Goal: Transaction & Acquisition: Purchase product/service

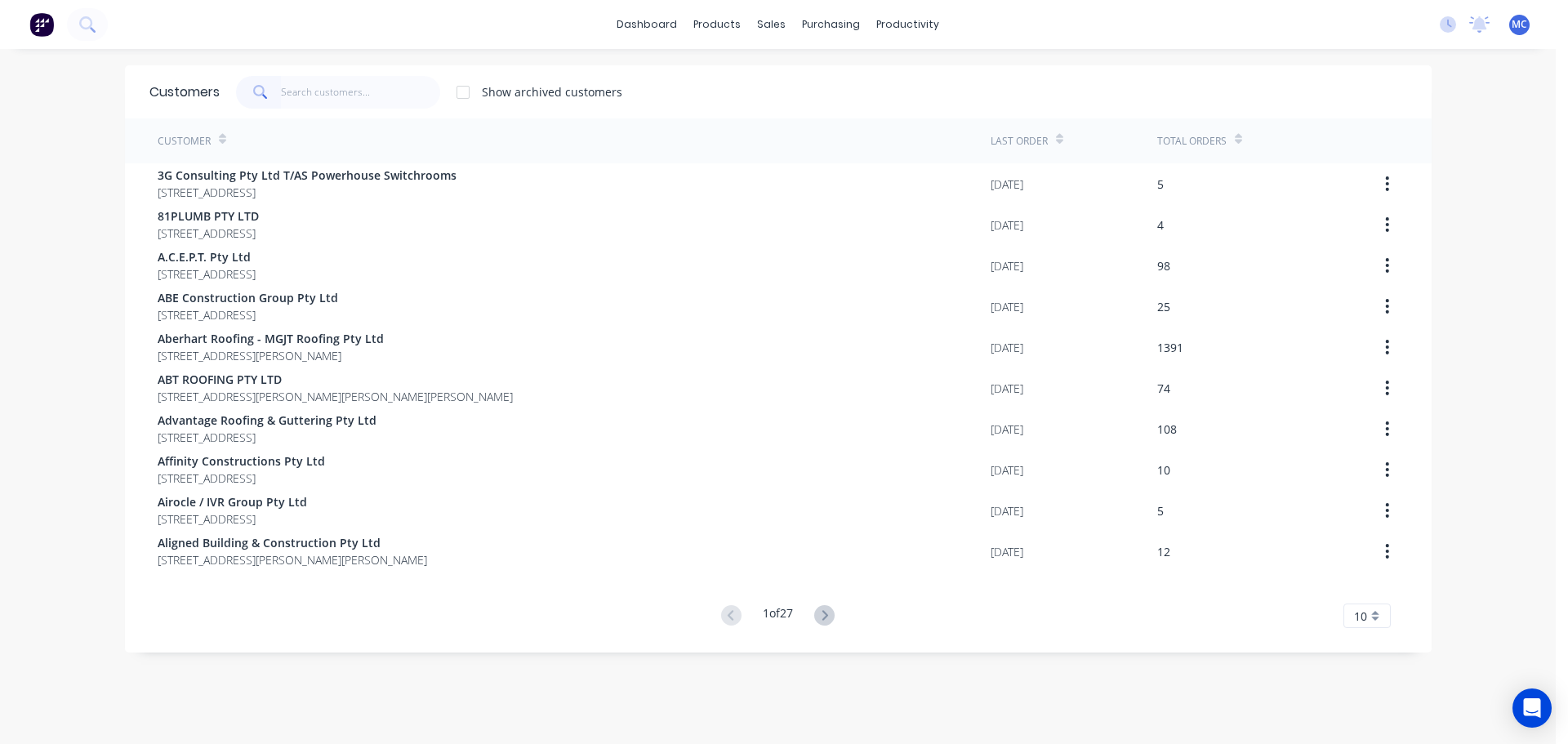
click at [310, 89] on input "text" at bounding box center [360, 92] width 159 height 33
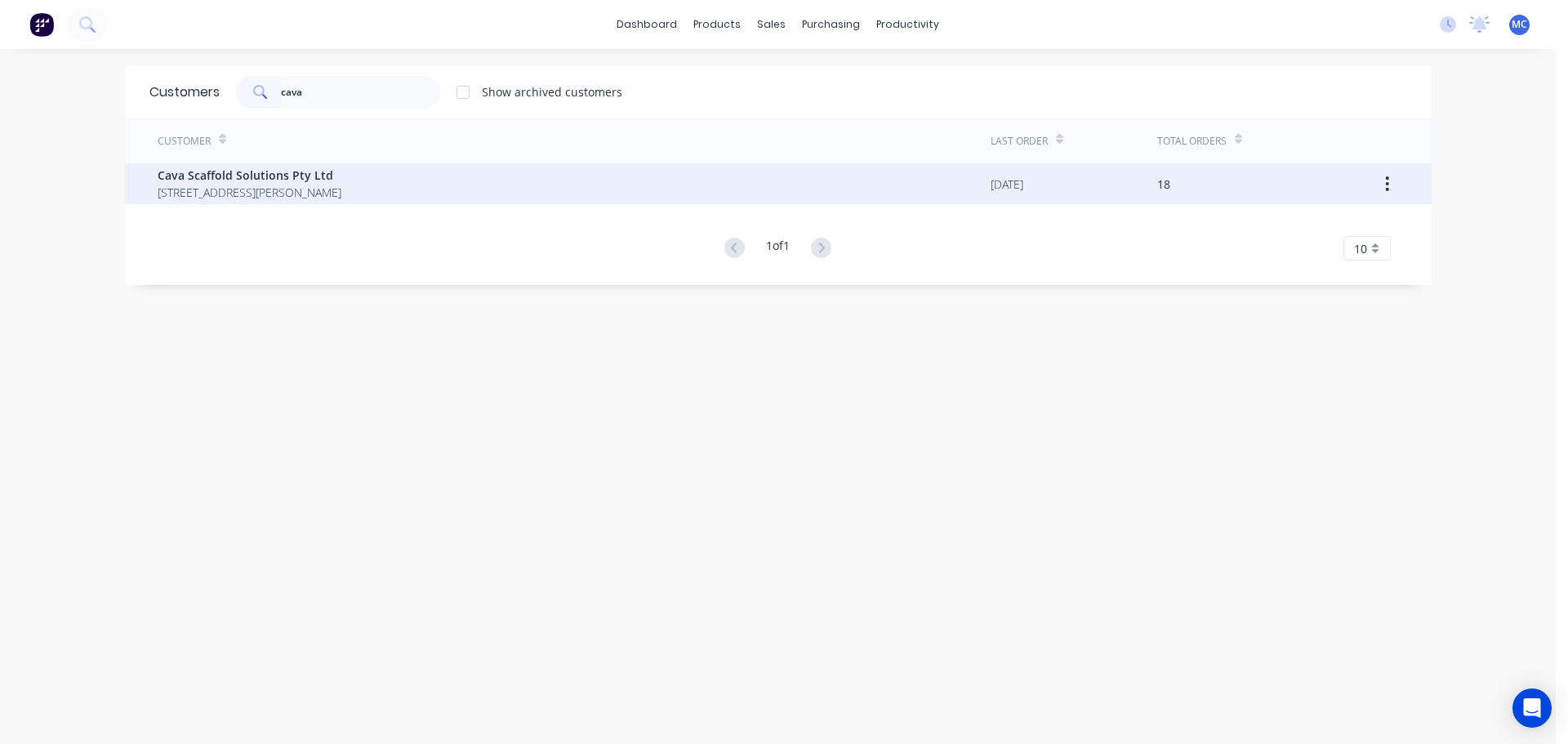
type input "cava"
click at [231, 177] on span "Cava Scaffold Solutions Pty Ltd" at bounding box center [249, 175] width 184 height 17
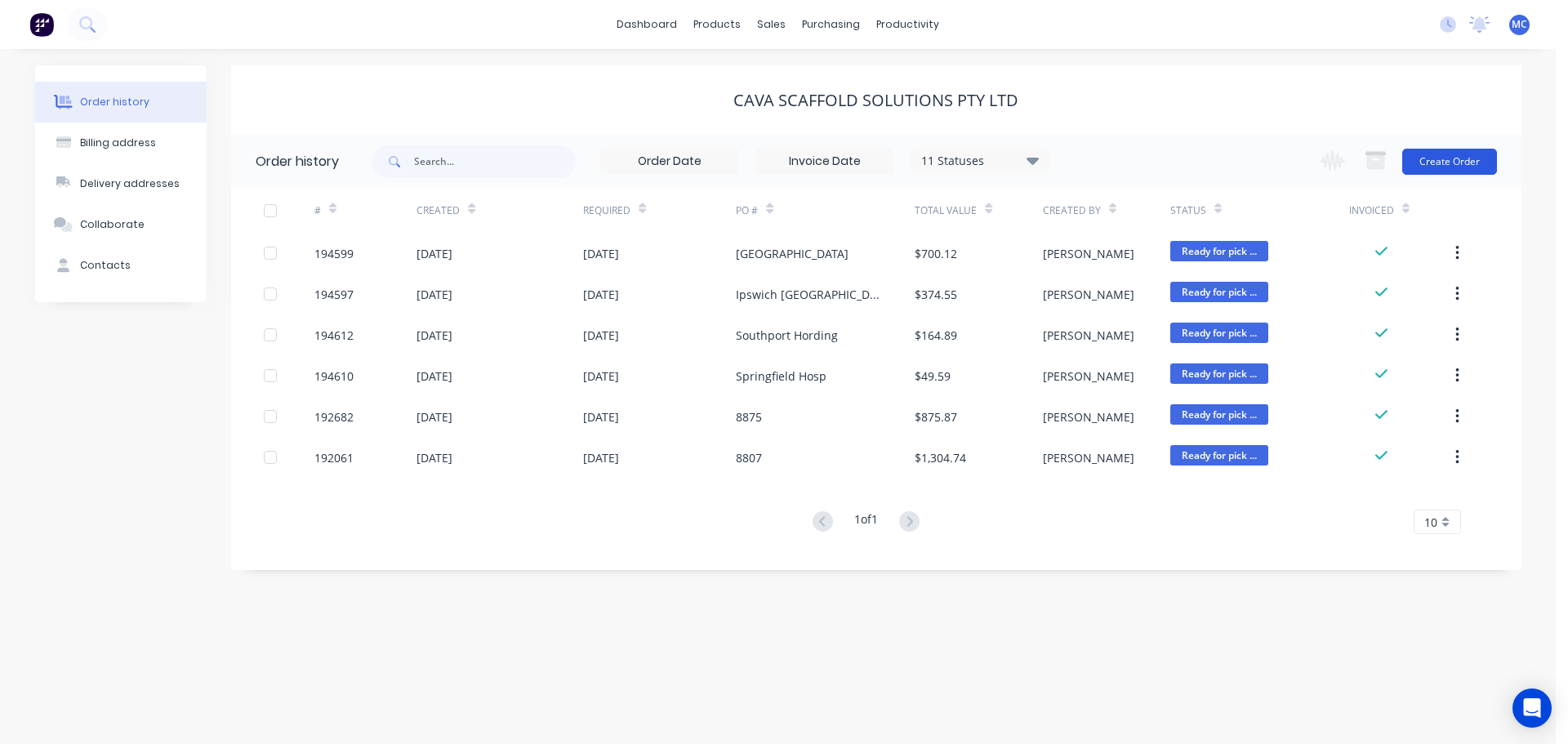
click at [1450, 158] on button "Create Order" at bounding box center [1449, 161] width 95 height 26
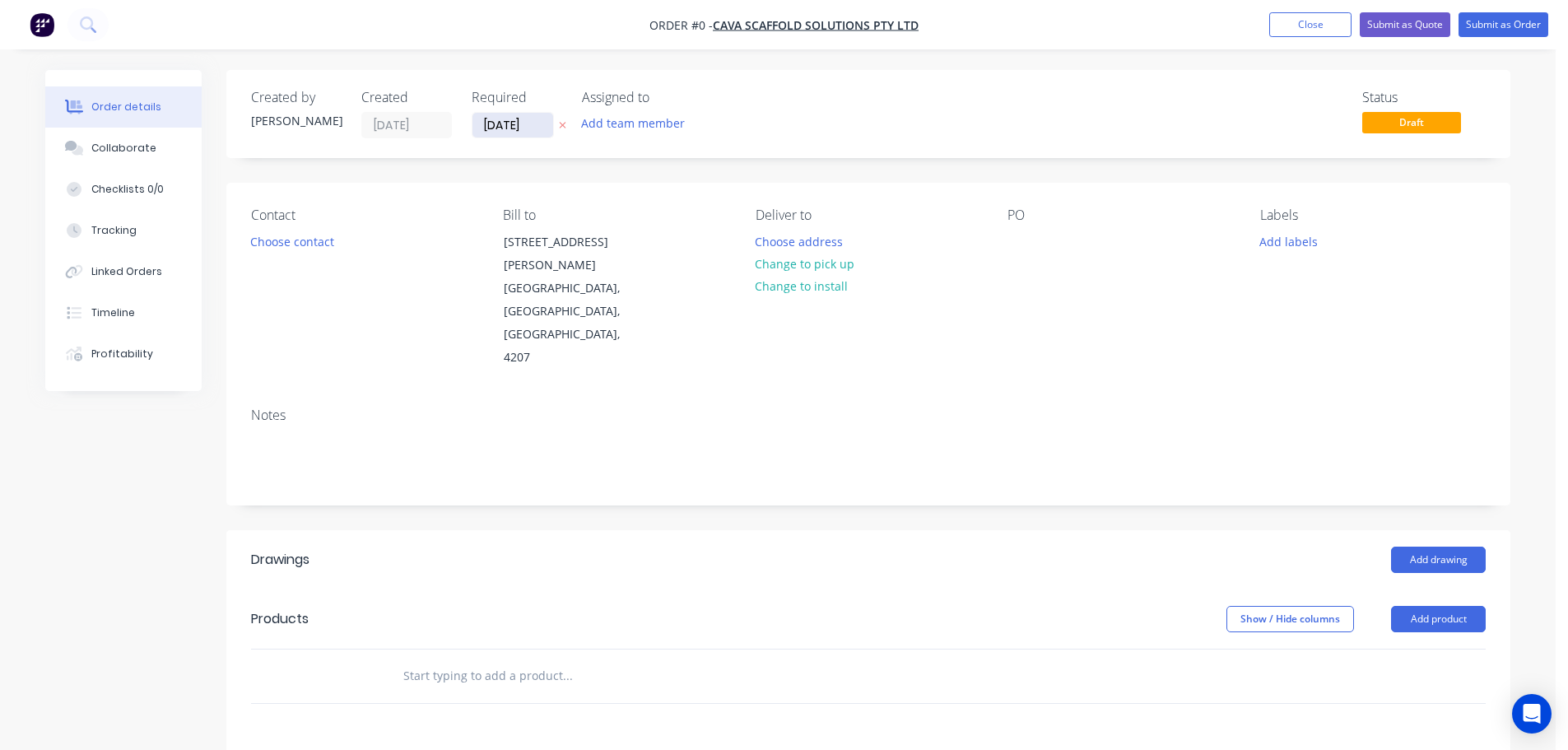
click at [514, 119] on input "[DATE]" at bounding box center [513, 125] width 80 height 25
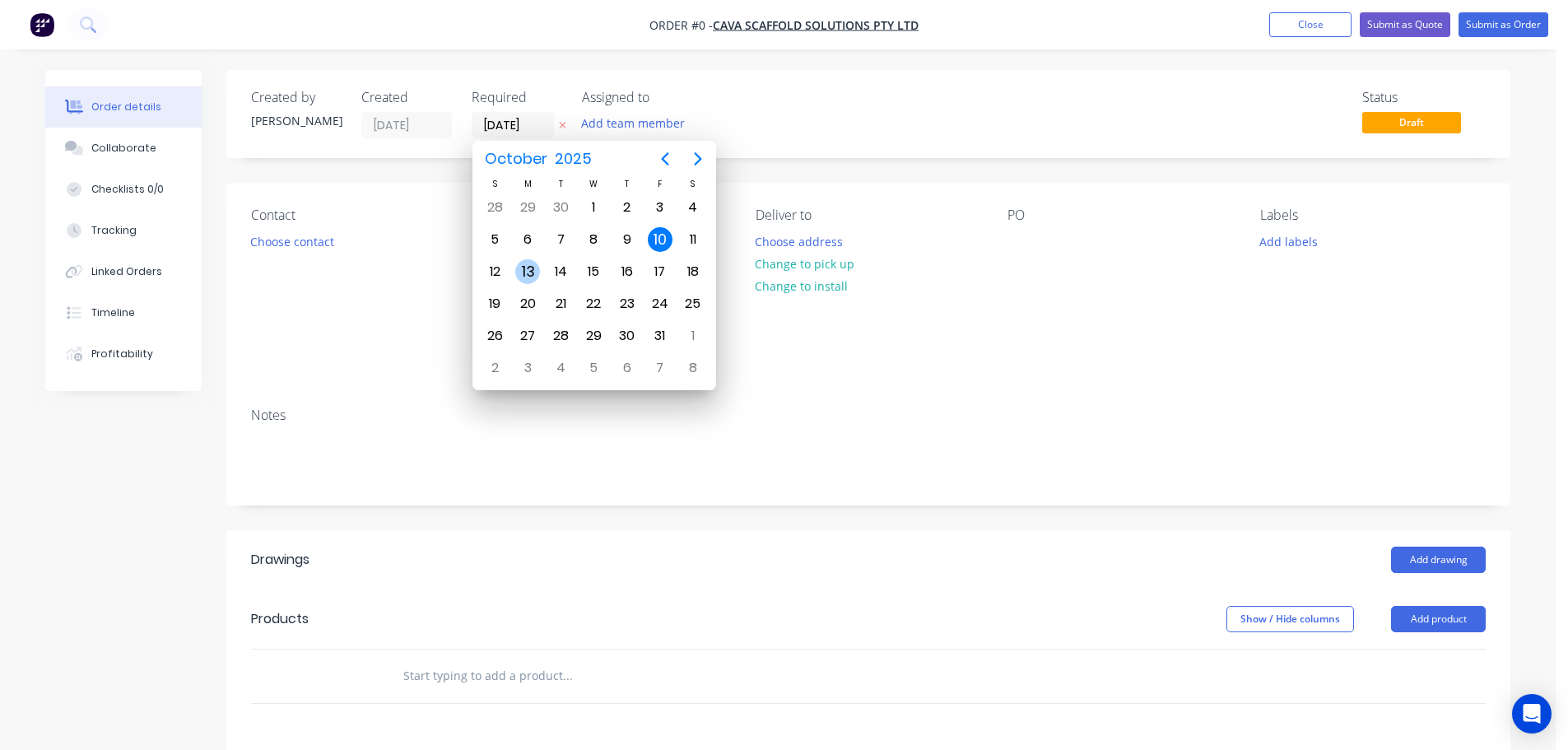
click at [528, 268] on div "13" at bounding box center [527, 271] width 25 height 25
type input "[DATE]"
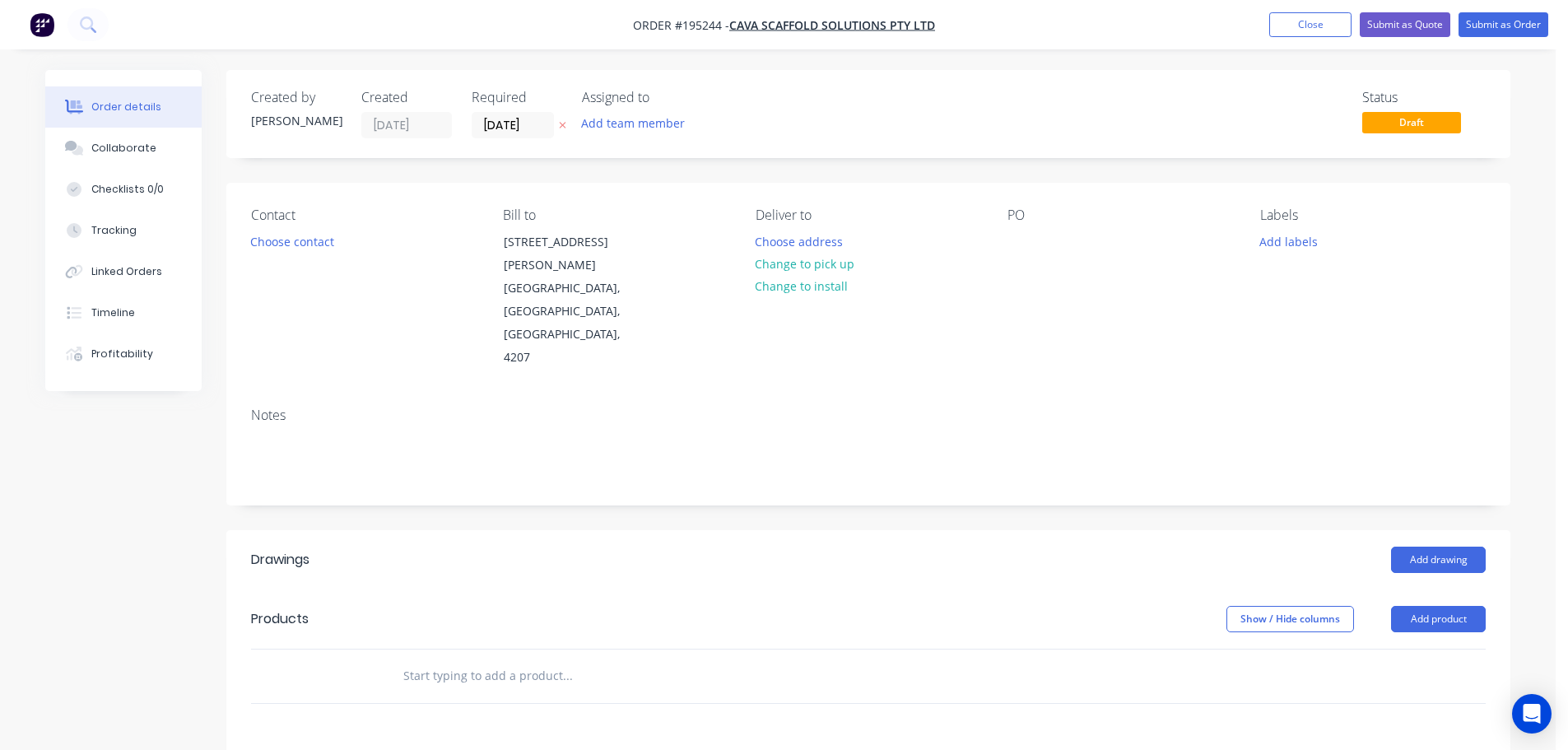
click at [317, 241] on button "Choose contact" at bounding box center [292, 241] width 101 height 22
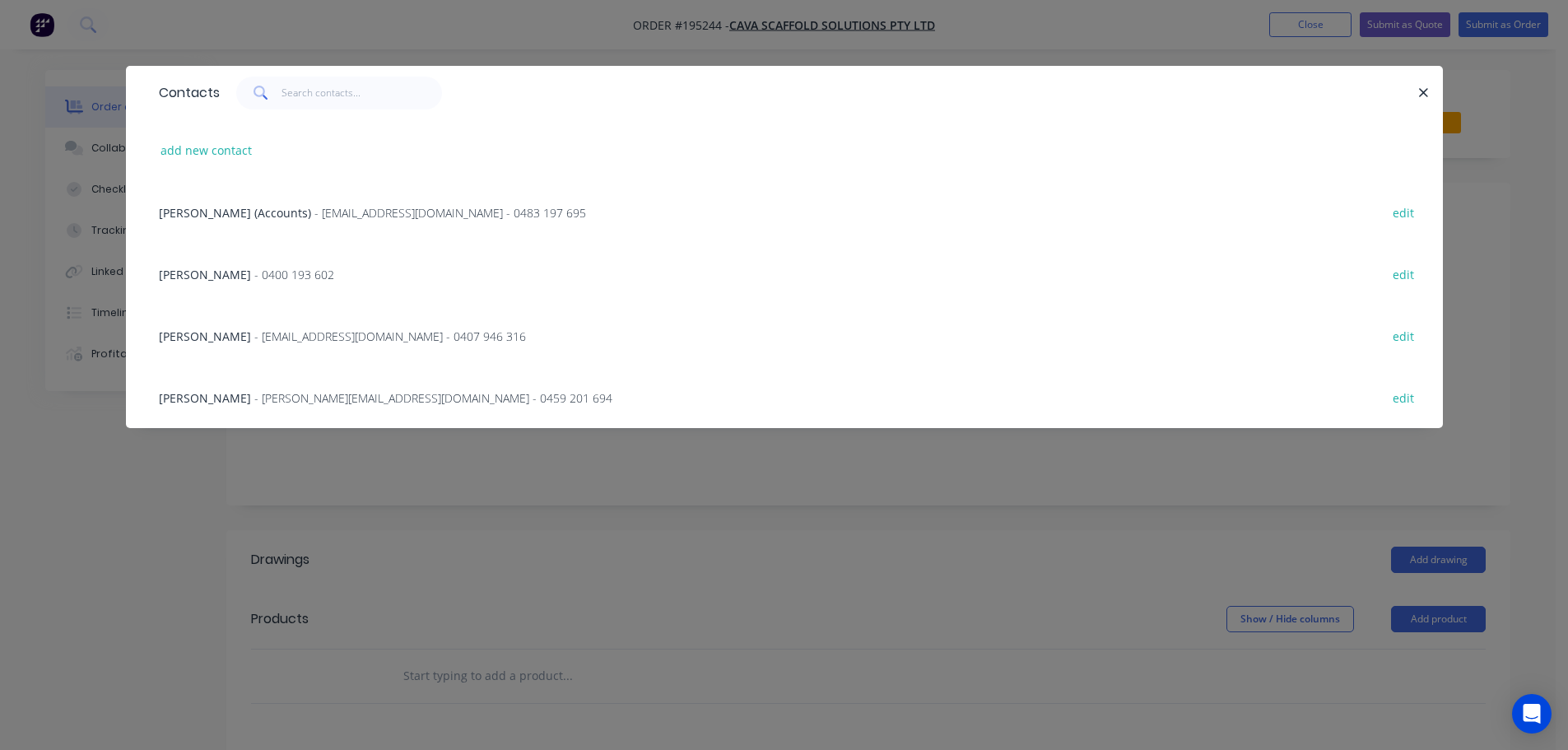
click at [302, 406] on div "[PERSON_NAME] - [PERSON_NAME][EMAIL_ADDRESS][DOMAIN_NAME] - 0459 201 694" at bounding box center [385, 398] width 453 height 17
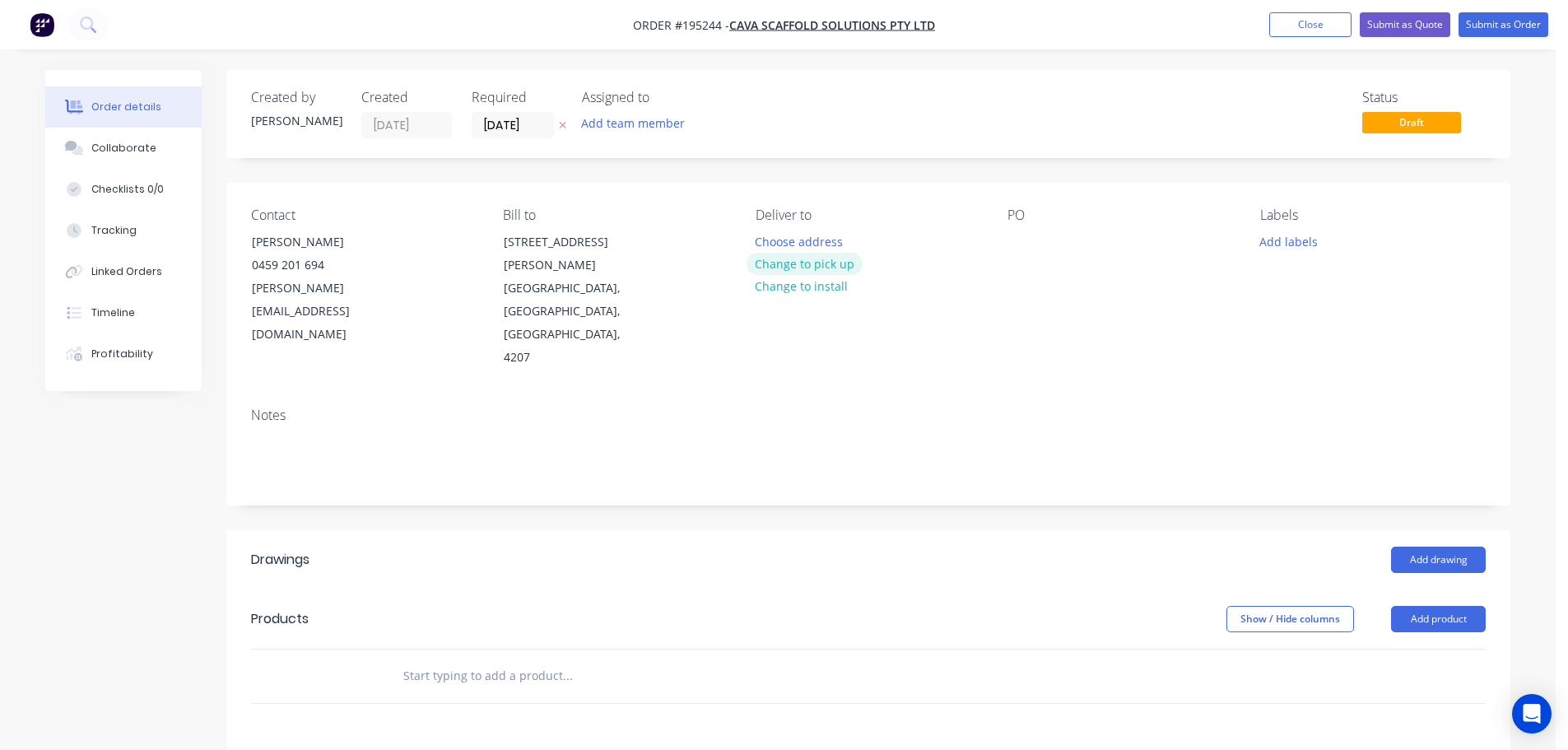
click at [788, 267] on button "Change to pick up" at bounding box center [805, 264] width 117 height 22
click at [767, 237] on div at bounding box center [769, 242] width 26 height 24
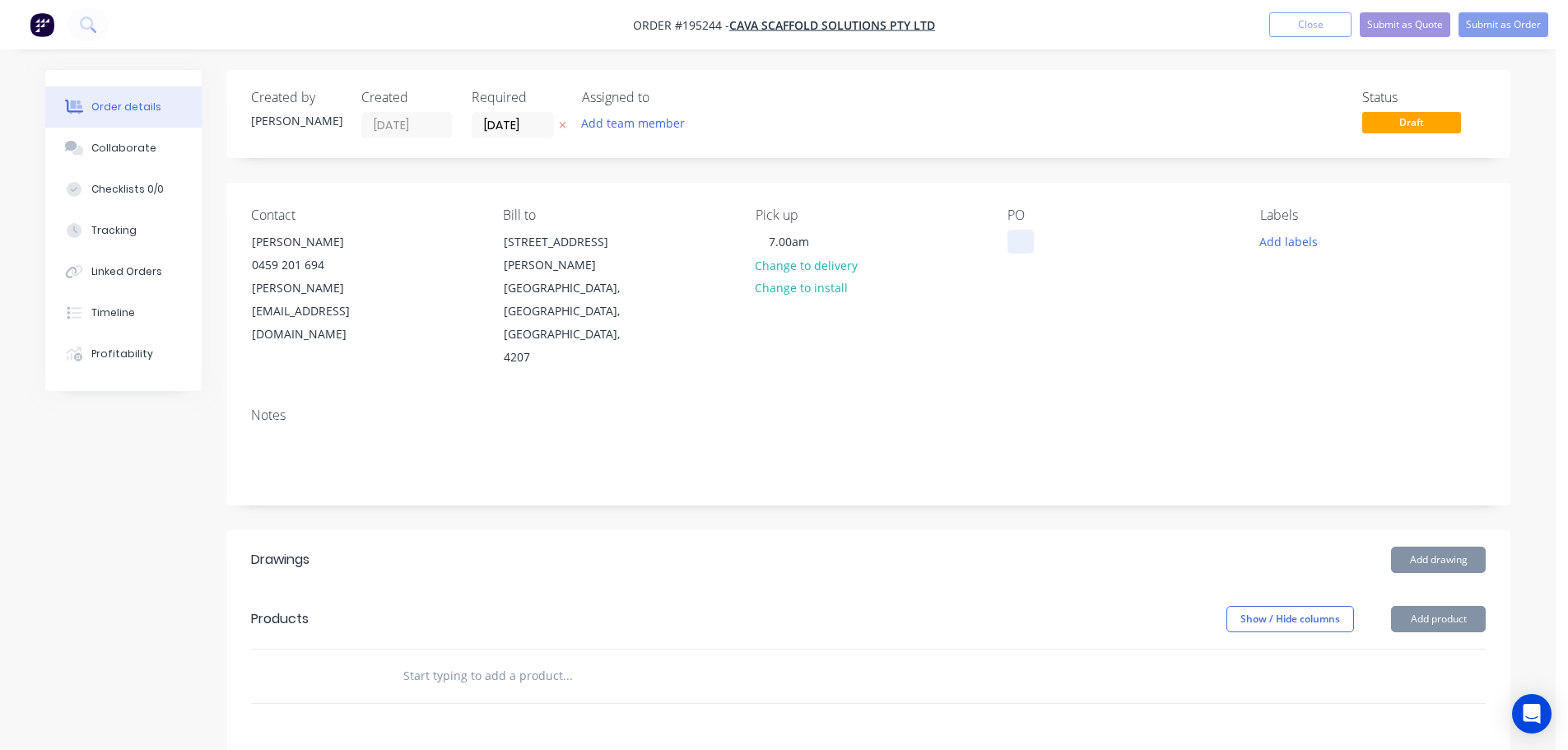
click at [1024, 236] on div at bounding box center [1021, 242] width 26 height 24
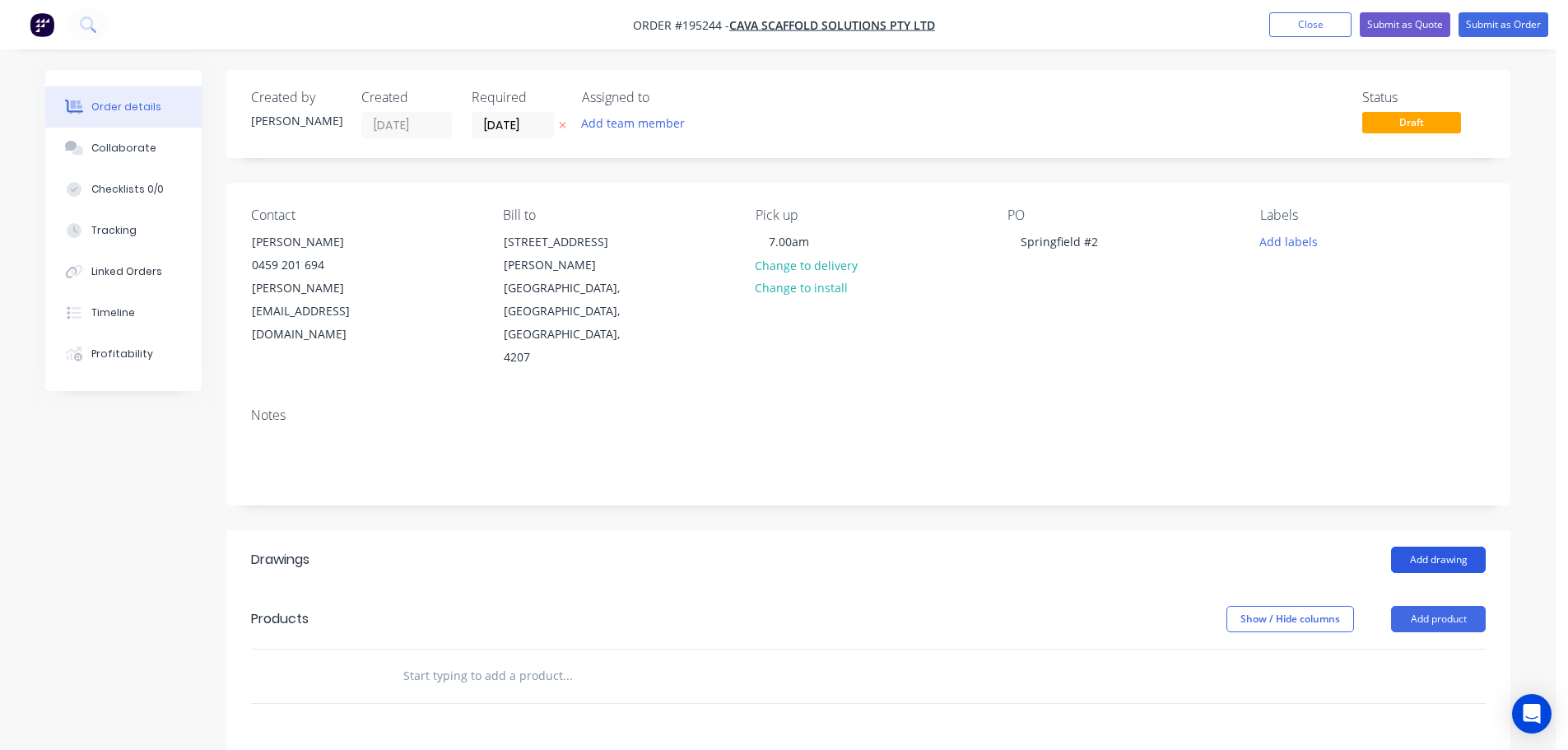
click at [1429, 547] on button "Add drawing" at bounding box center [1438, 559] width 95 height 26
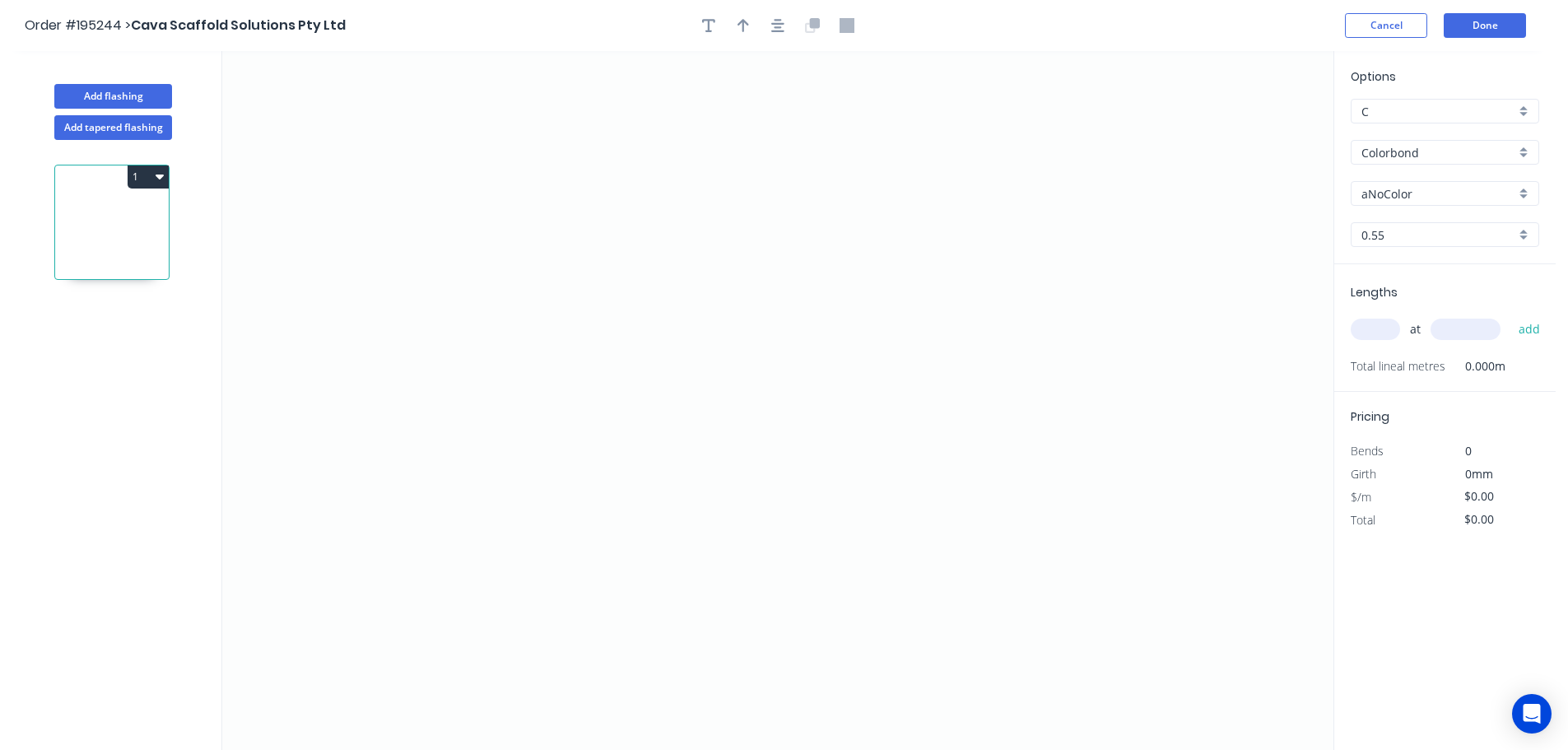
click at [1388, 194] on input "aNoColor" at bounding box center [1438, 193] width 154 height 17
click at [1386, 278] on div "Surfmist" at bounding box center [1445, 283] width 187 height 29
type input "Surfmist"
click at [1383, 326] on input "text" at bounding box center [1376, 328] width 49 height 21
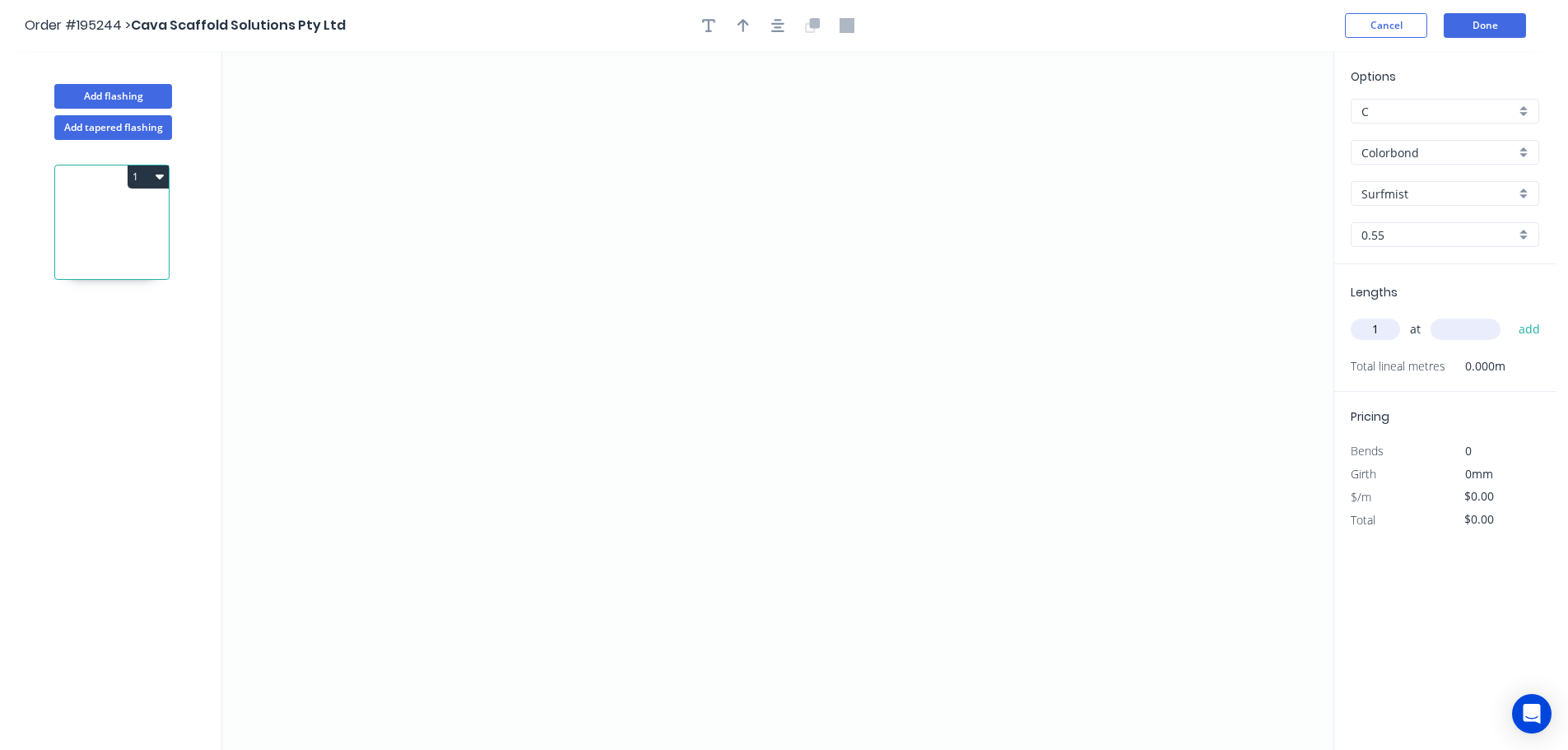
type input "1"
type input "2600"
click at [1511, 316] on button "add" at bounding box center [1530, 329] width 38 height 28
click at [518, 167] on icon "0" at bounding box center [778, 401] width 1111 height 699
click at [585, 108] on icon "0" at bounding box center [778, 401] width 1111 height 699
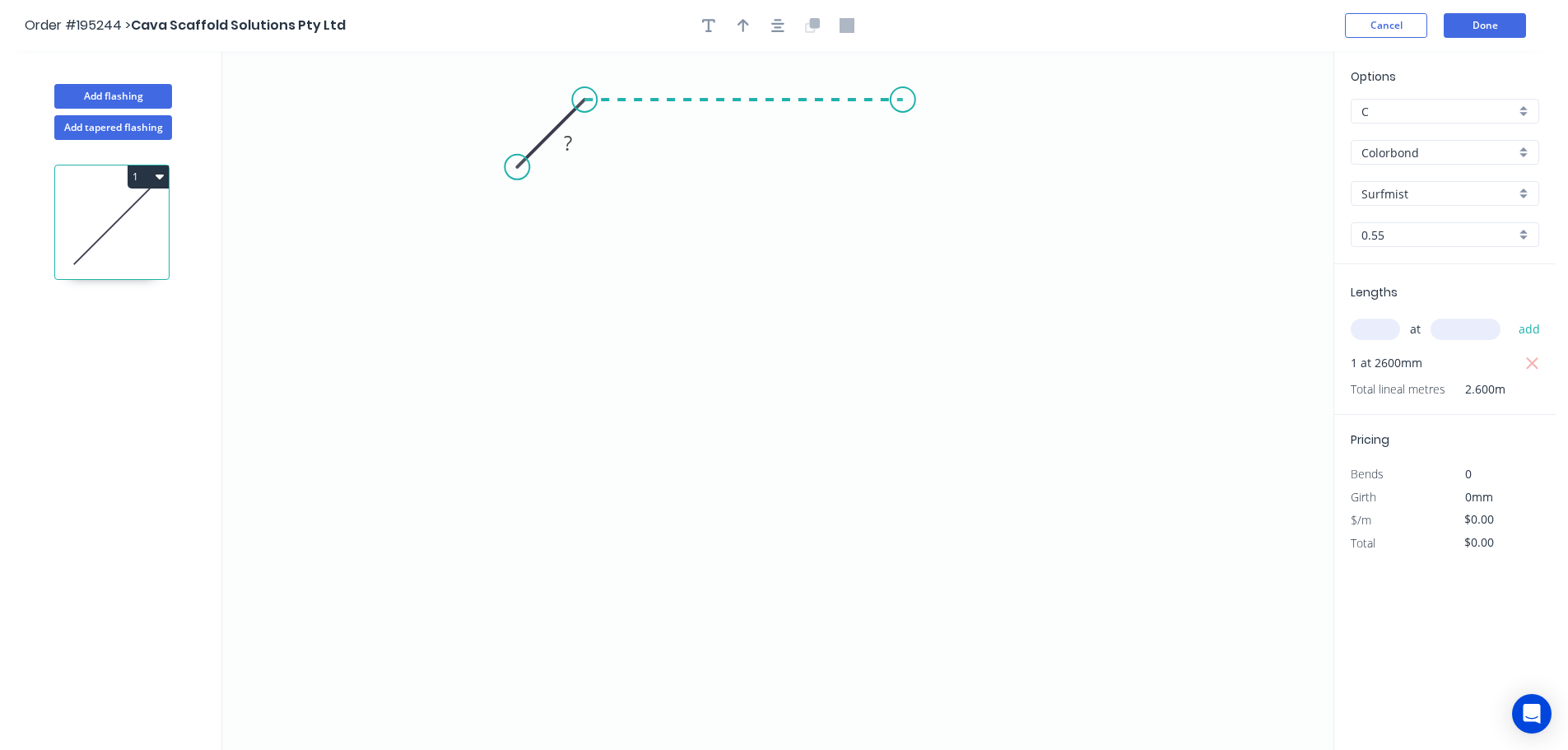
click at [903, 106] on icon "0 ?" at bounding box center [778, 401] width 1111 height 699
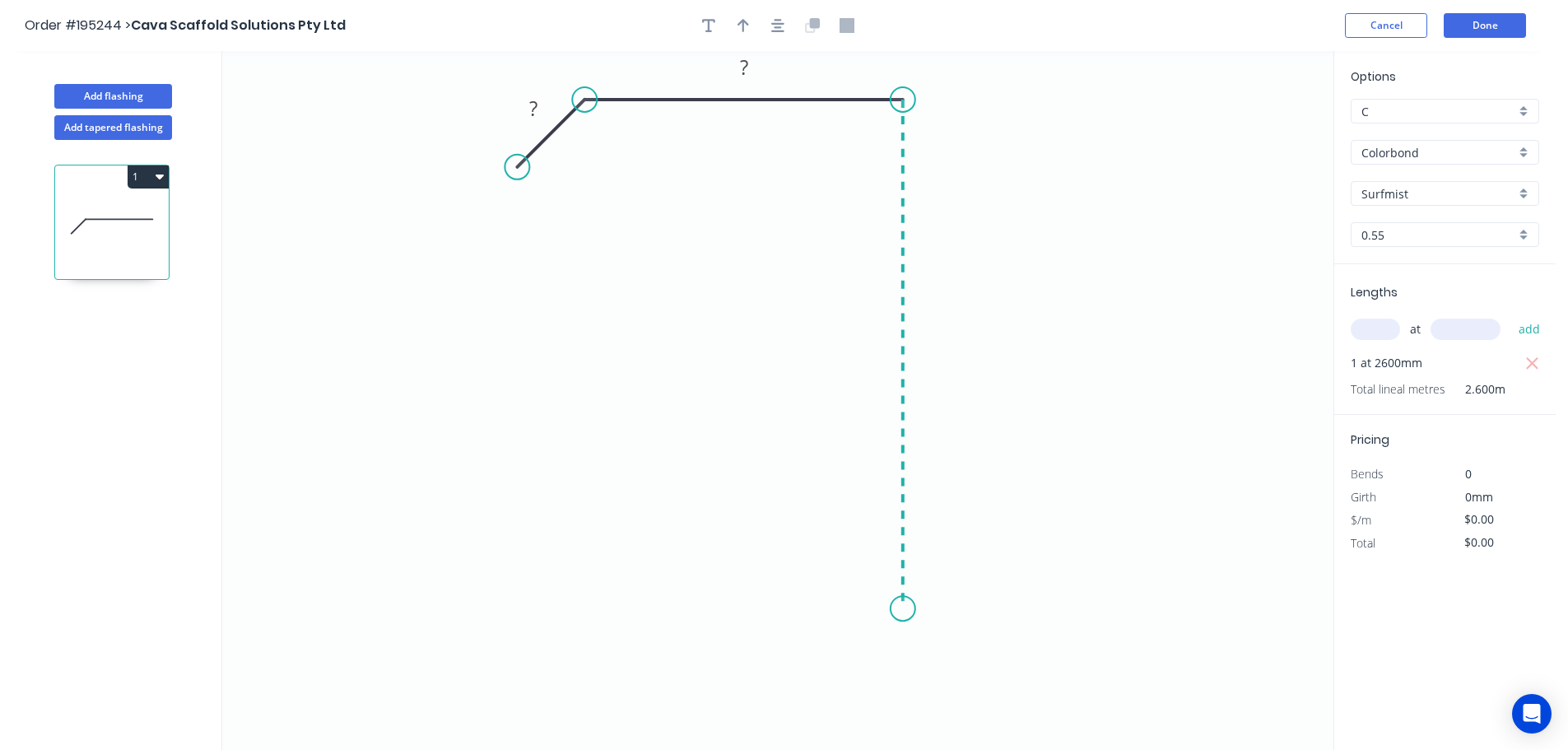
click at [891, 609] on icon "0 ? ?" at bounding box center [778, 401] width 1111 height 699
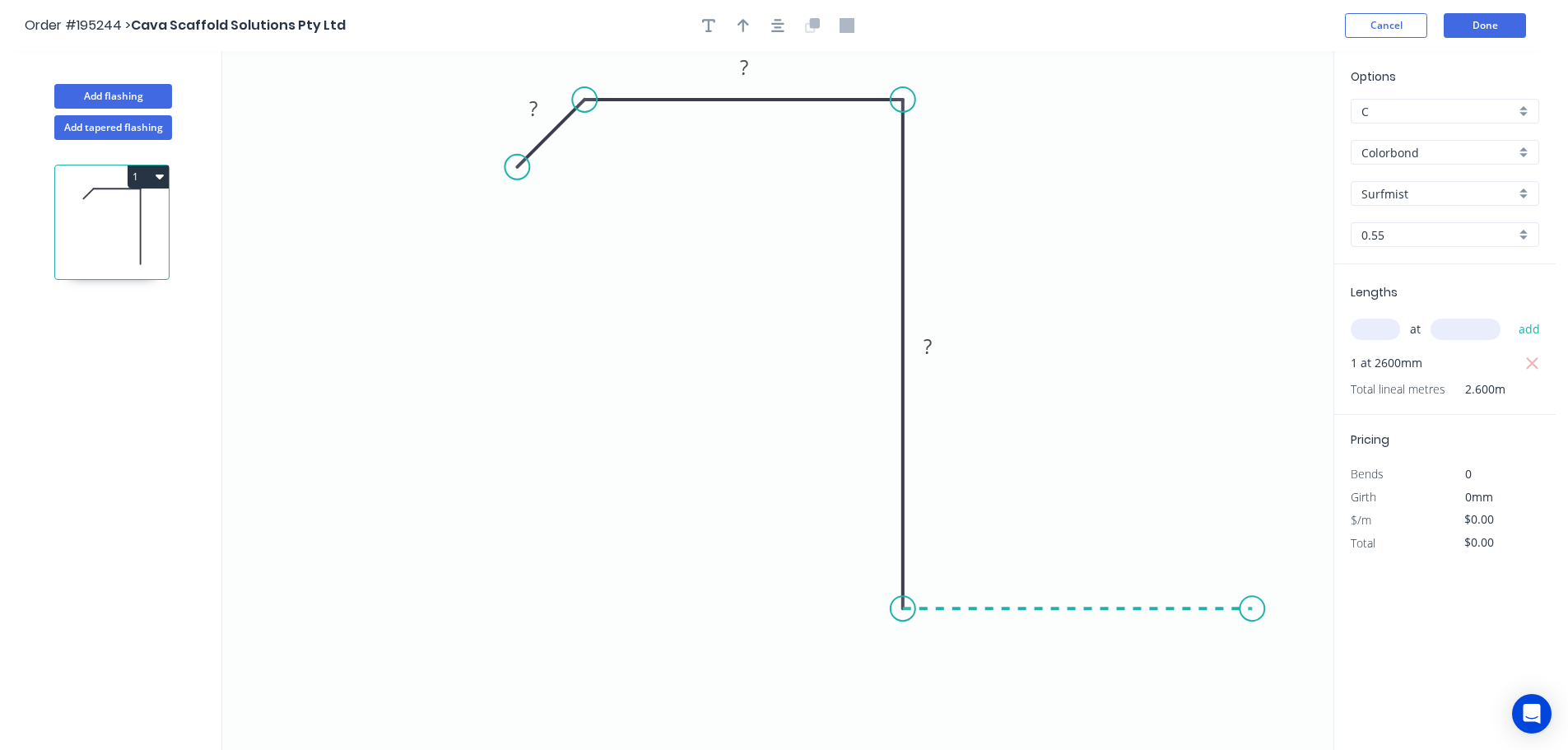
click at [1253, 598] on icon "0 ? ? ?" at bounding box center [778, 401] width 1111 height 699
click at [1316, 670] on icon "0 ? ? ? ?" at bounding box center [778, 401] width 1111 height 699
click at [1316, 670] on circle at bounding box center [1315, 672] width 25 height 25
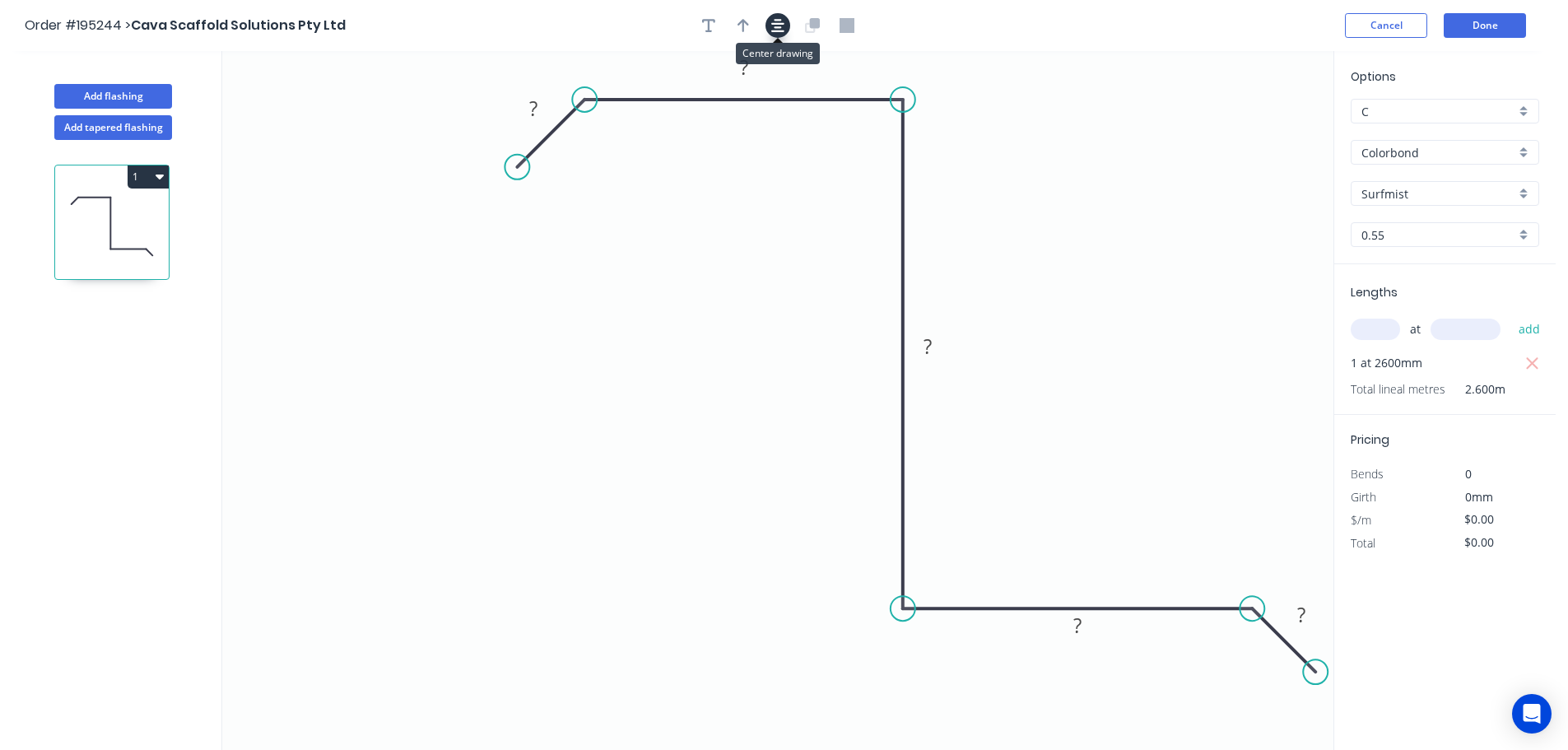
click at [784, 29] on icon "button" at bounding box center [778, 26] width 13 height 15
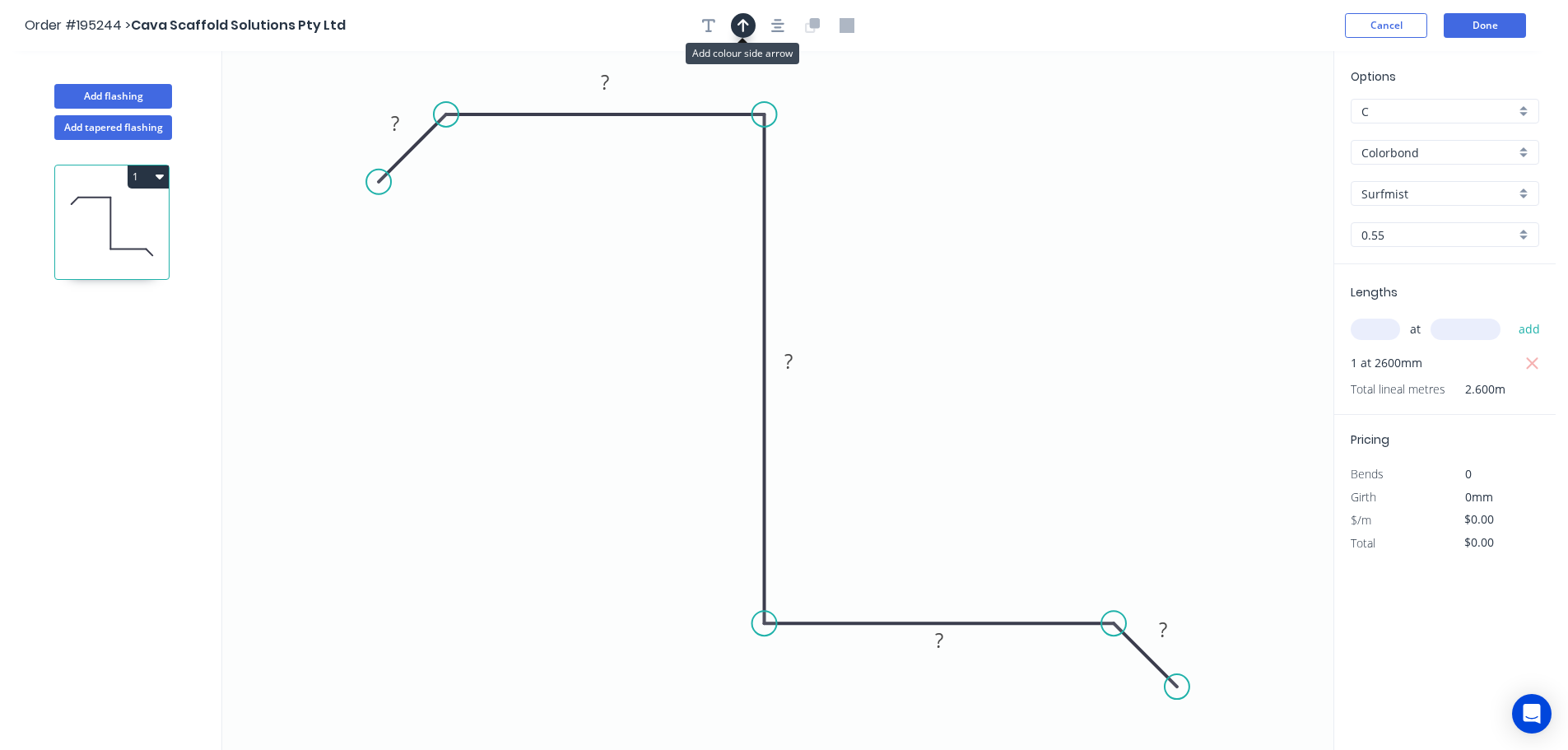
click at [742, 29] on icon "button" at bounding box center [743, 26] width 12 height 13
click at [1252, 130] on icon at bounding box center [1251, 115] width 15 height 53
drag, startPoint x: 1252, startPoint y: 130, endPoint x: 966, endPoint y: 220, distance: 299.8
click at [966, 220] on icon at bounding box center [979, 206] width 47 height 47
click at [397, 120] on tspan "?" at bounding box center [395, 123] width 8 height 27
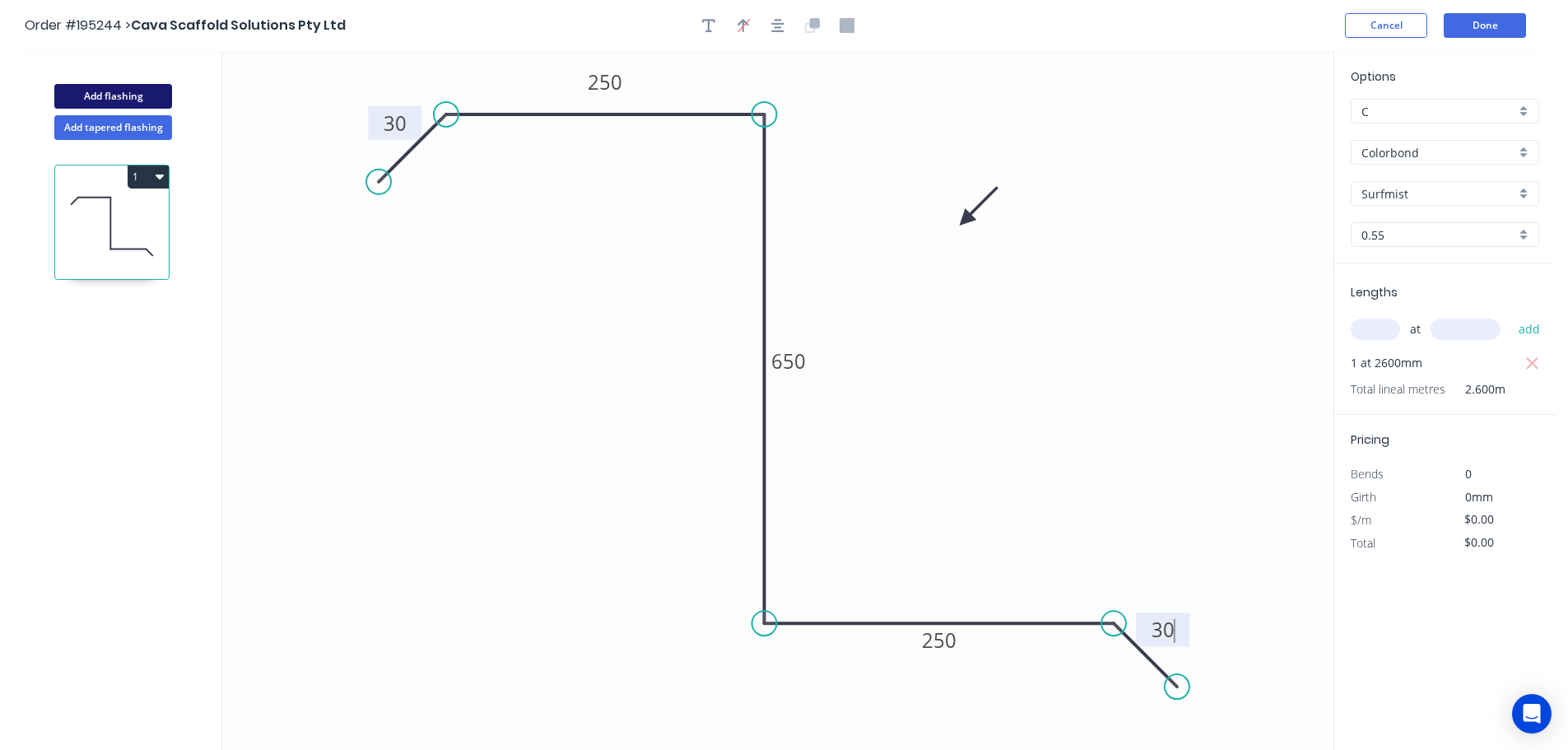
click at [106, 97] on button "Add flashing" at bounding box center [113, 96] width 118 height 25
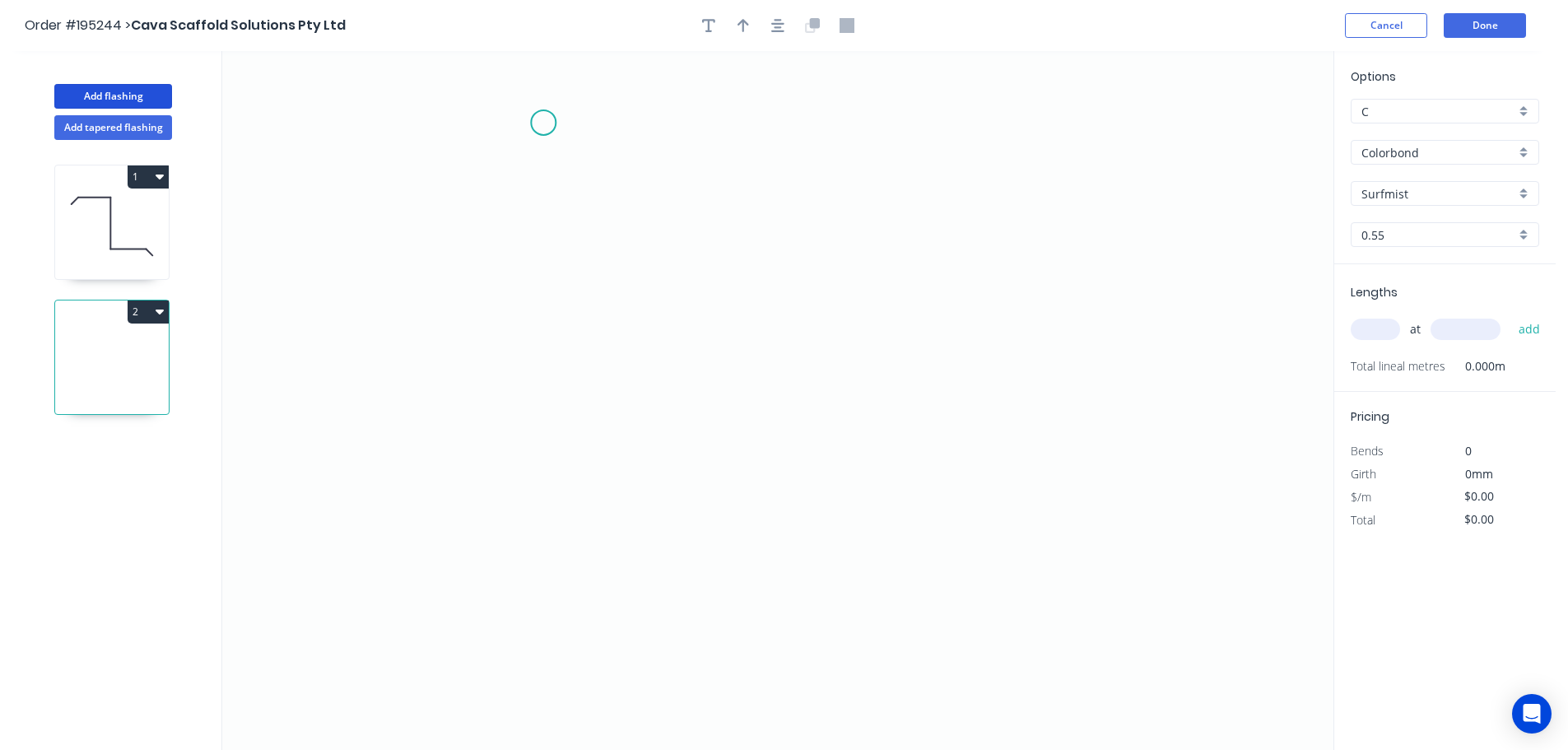
click at [544, 122] on icon "0" at bounding box center [778, 401] width 1111 height 699
click at [557, 506] on icon "0" at bounding box center [778, 401] width 1111 height 699
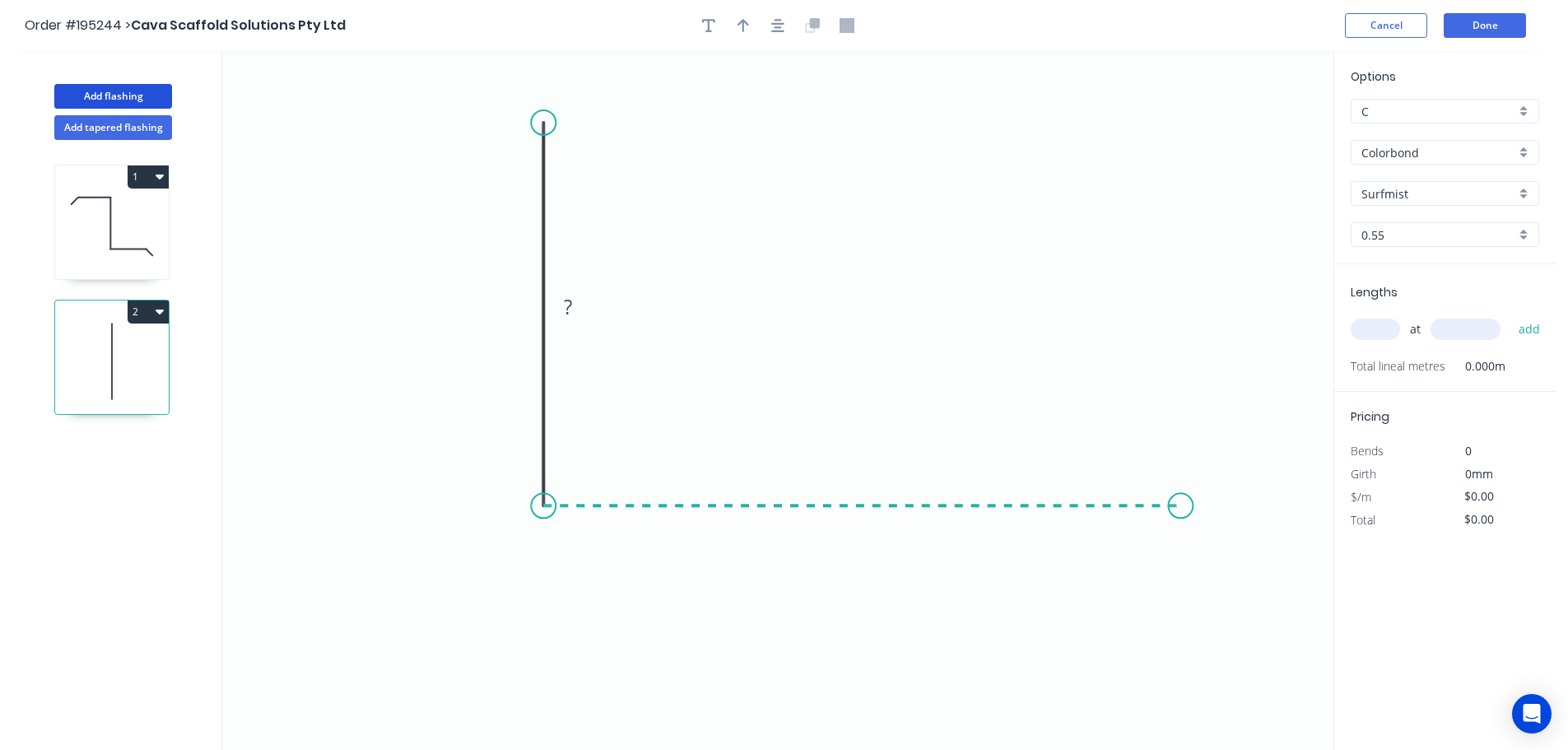
click at [1181, 534] on icon "0 ?" at bounding box center [778, 401] width 1111 height 699
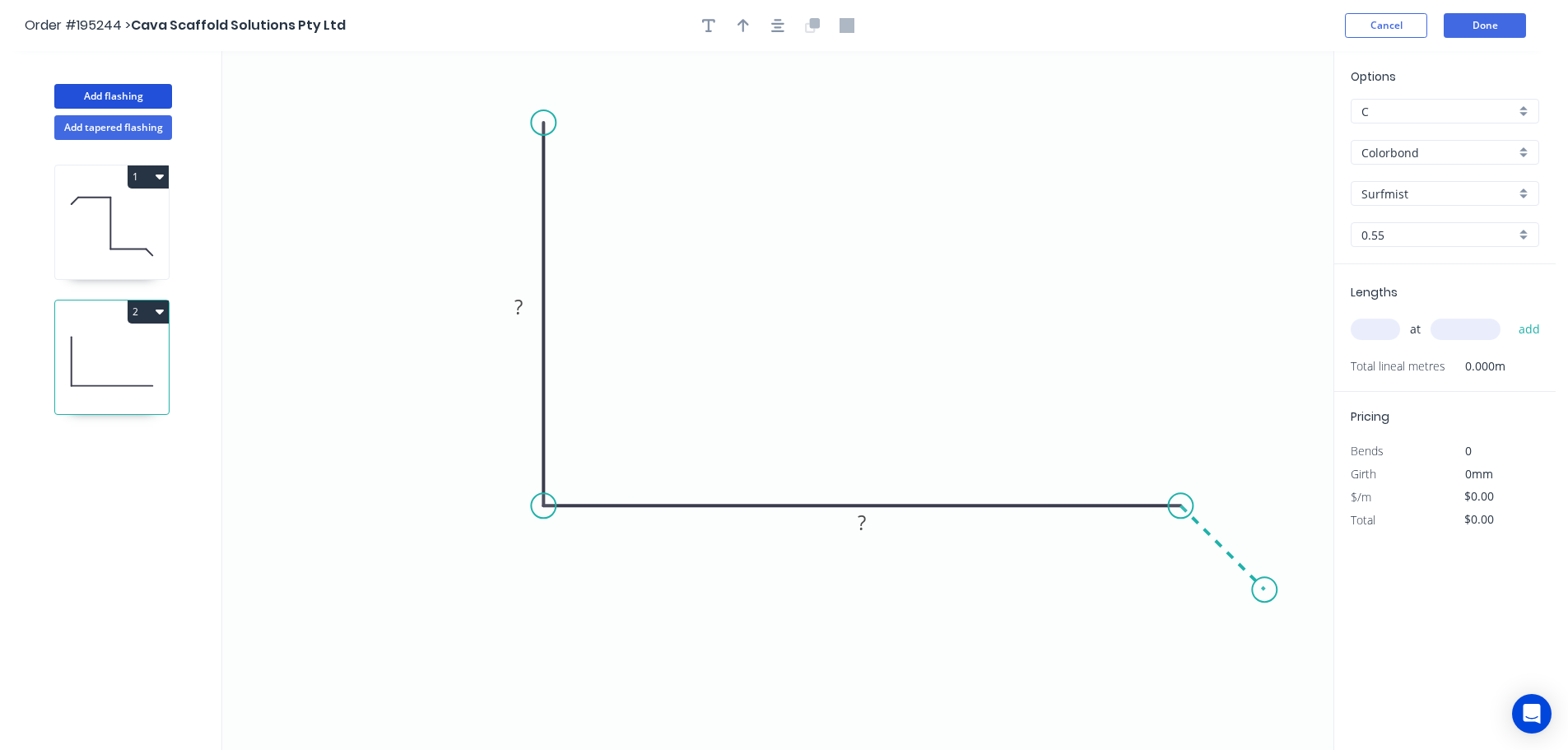
click at [1265, 588] on icon "0 ? ?" at bounding box center [778, 401] width 1111 height 699
click at [1265, 588] on circle at bounding box center [1264, 589] width 25 height 25
click at [1239, 525] on tspan "?" at bounding box center [1241, 523] width 8 height 27
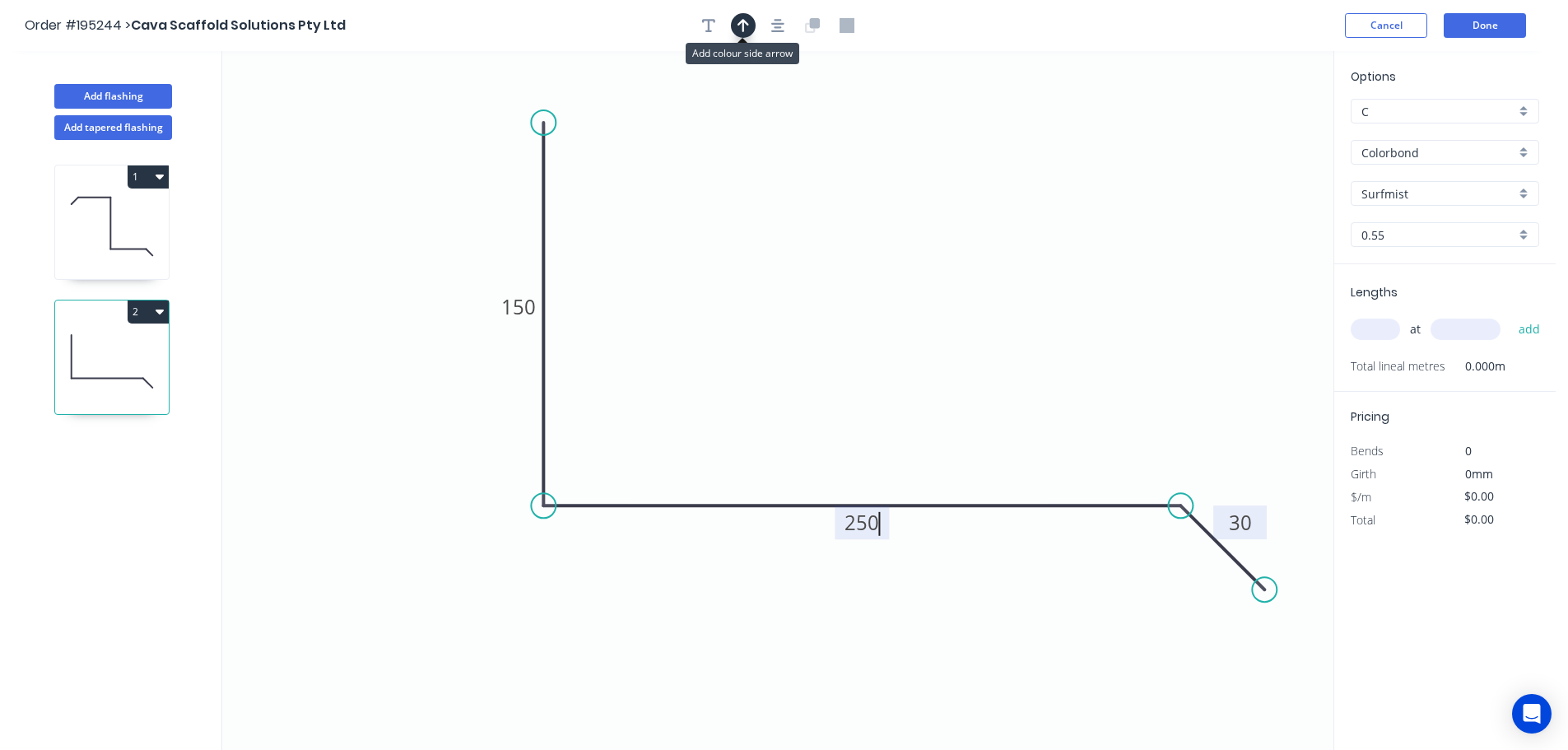
click at [748, 24] on icon "button" at bounding box center [743, 26] width 12 height 13
type input "$17.96"
click at [1250, 130] on icon at bounding box center [1251, 115] width 15 height 53
drag, startPoint x: 1250, startPoint y: 130, endPoint x: 861, endPoint y: 253, distance: 408.0
click at [862, 250] on icon at bounding box center [875, 236] width 47 height 47
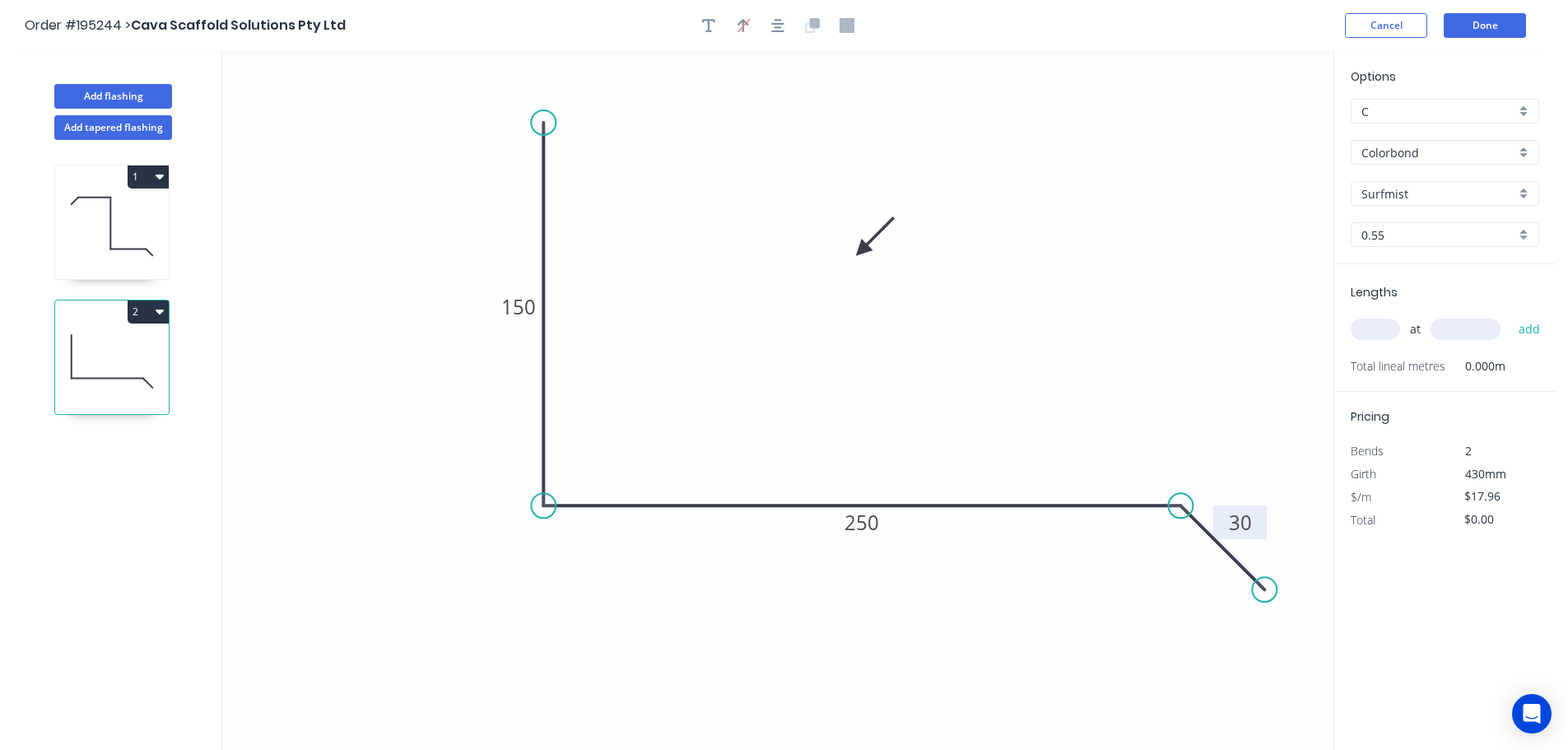
click at [1369, 326] on input "text" at bounding box center [1376, 328] width 49 height 21
type input "1"
type input "2400"
click at [1511, 316] on button "add" at bounding box center [1530, 329] width 38 height 28
type input "$43.10"
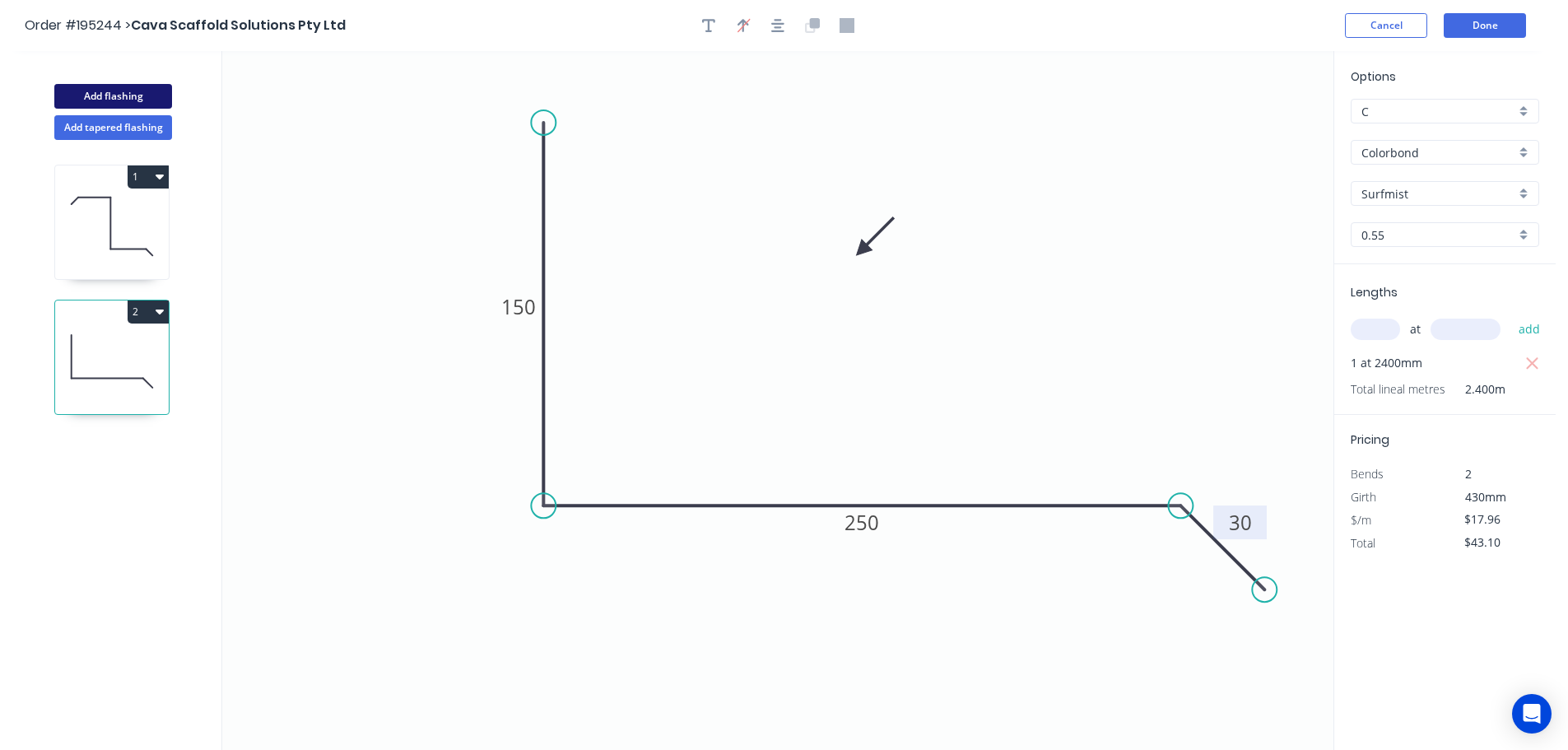
click at [111, 94] on button "Add flashing" at bounding box center [113, 96] width 118 height 25
type input "$0.00"
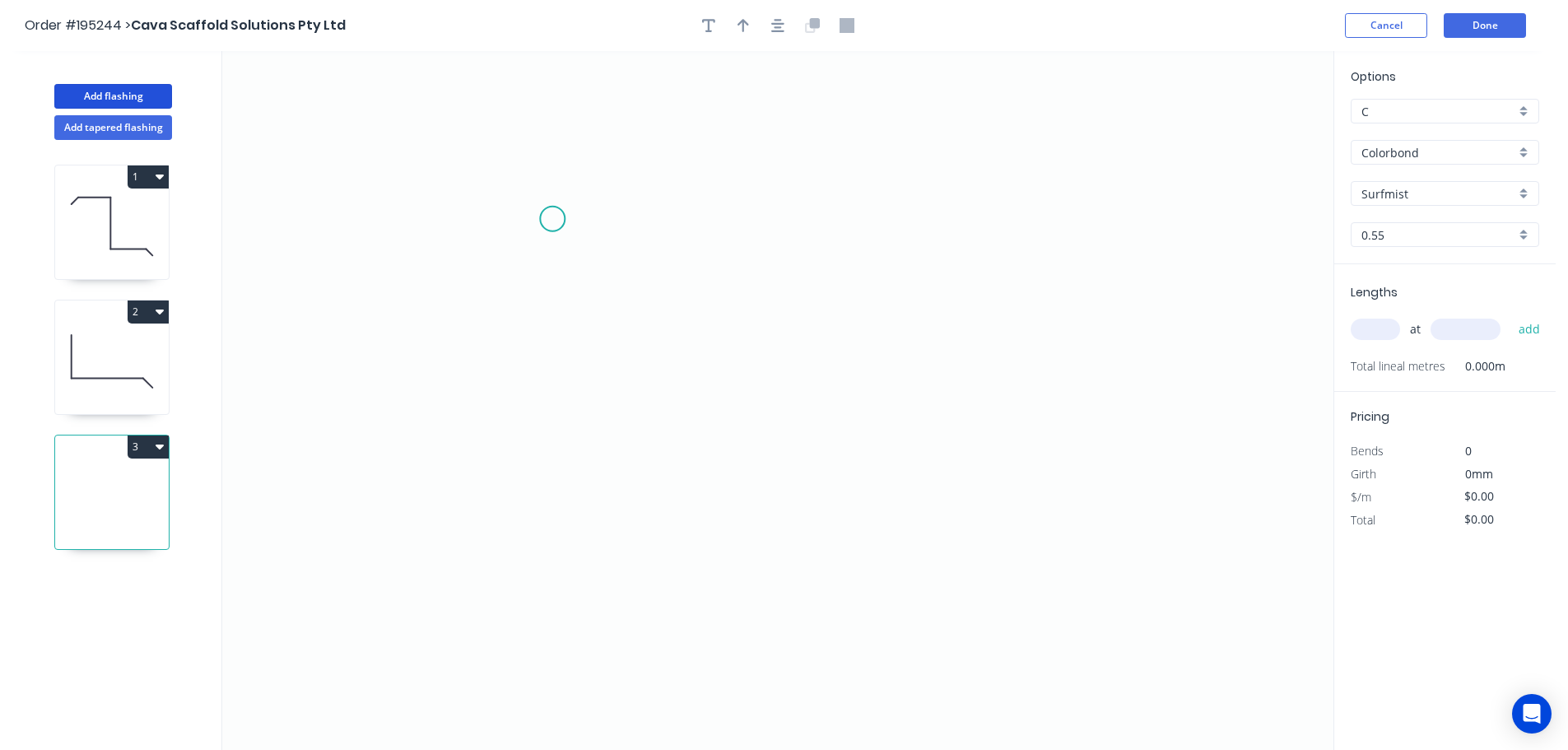
click at [553, 219] on icon "0" at bounding box center [778, 401] width 1111 height 699
click at [632, 139] on icon "0" at bounding box center [778, 401] width 1111 height 699
click at [1168, 135] on icon "0 ?" at bounding box center [778, 401] width 1111 height 699
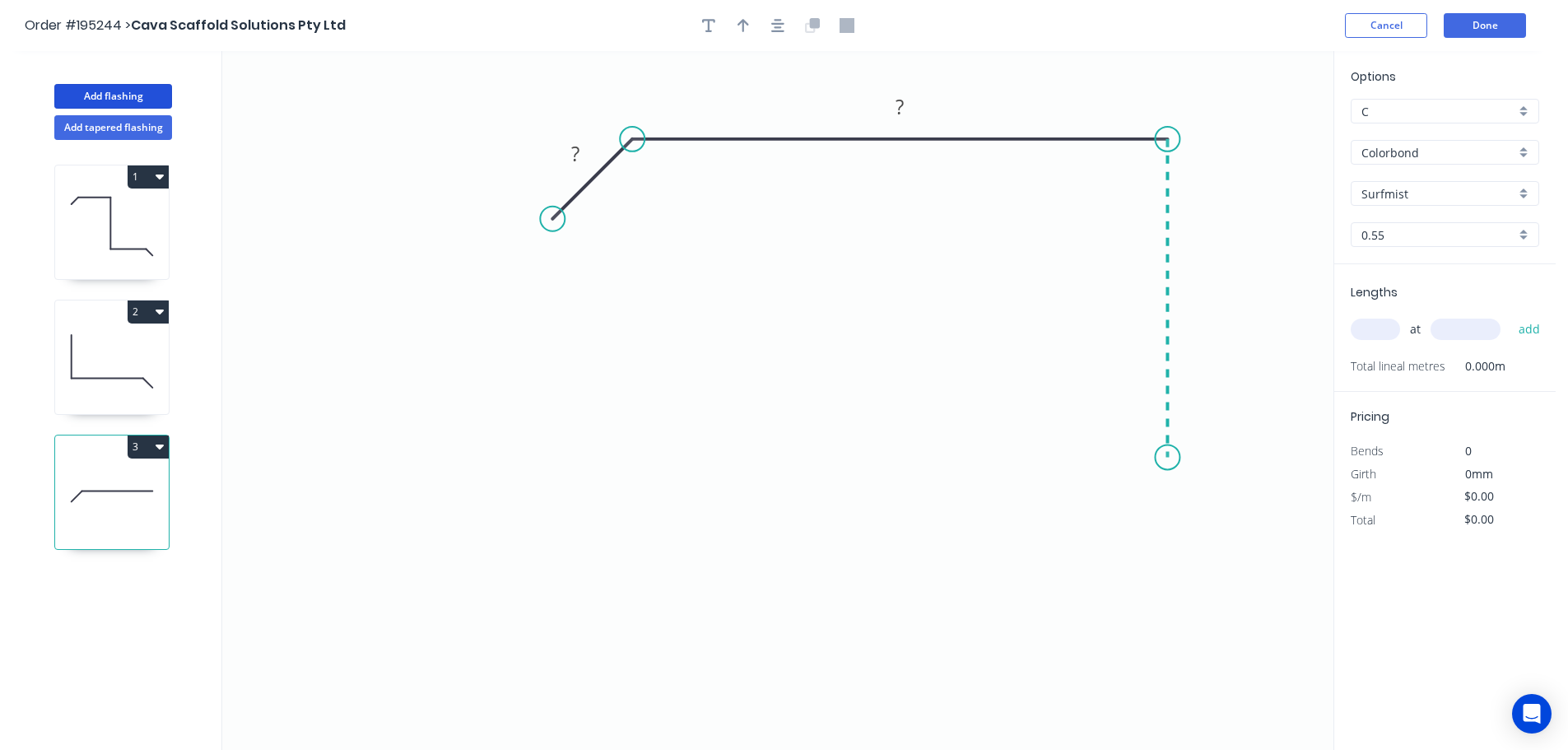
click at [1154, 458] on icon "0 ? ?" at bounding box center [778, 401] width 1111 height 699
click at [1221, 508] on icon "0 ? ? ?" at bounding box center [778, 401] width 1111 height 699
click at [1165, 575] on icon "0 ? ? ? ?" at bounding box center [778, 401] width 1111 height 699
click at [1165, 575] on circle at bounding box center [1164, 566] width 25 height 25
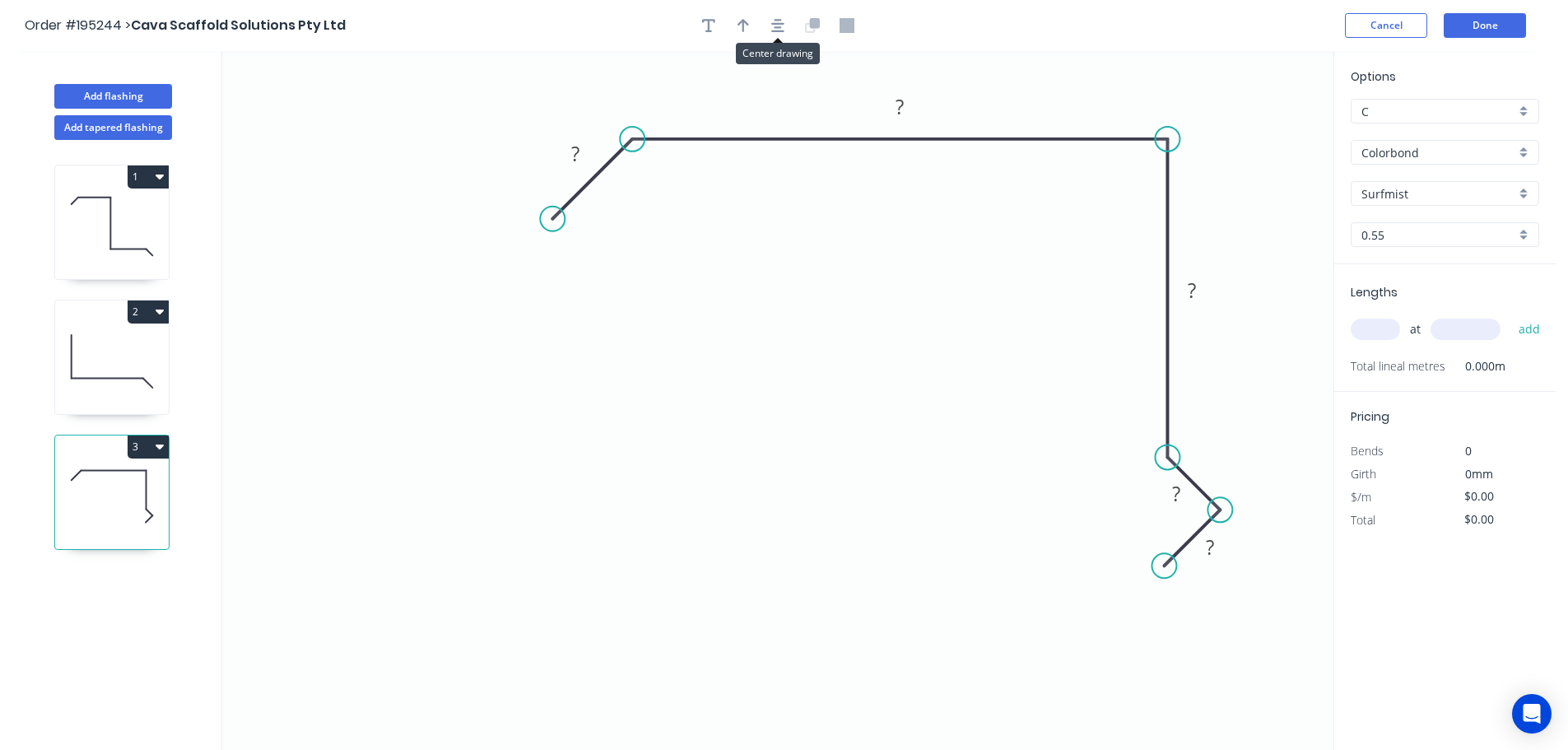
drag, startPoint x: 775, startPoint y: 26, endPoint x: 756, endPoint y: 26, distance: 19.0
click at [774, 26] on icon "button" at bounding box center [778, 26] width 13 height 15
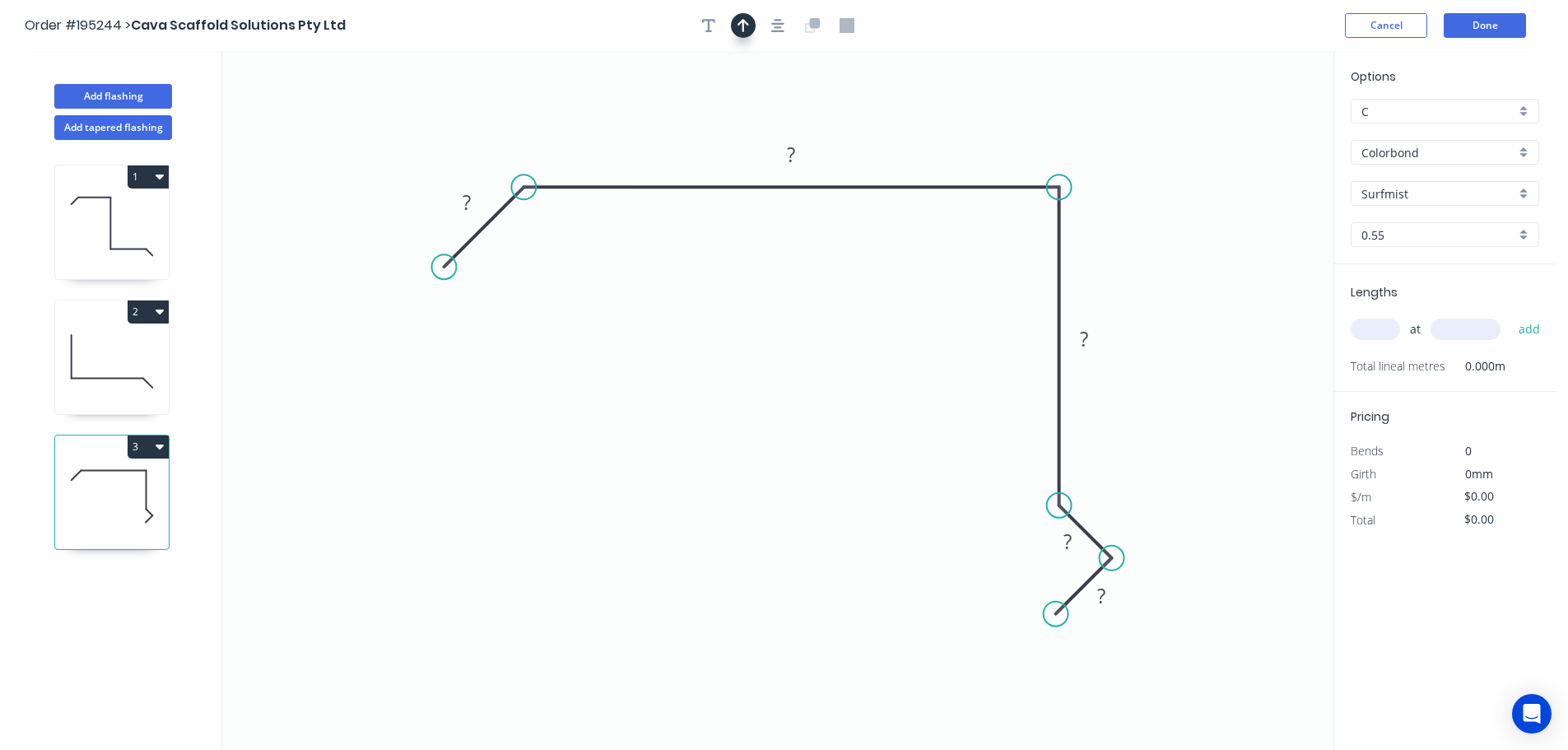
click at [742, 33] on button "button" at bounding box center [742, 25] width 25 height 25
click at [1251, 130] on icon at bounding box center [1251, 115] width 15 height 53
drag, startPoint x: 1251, startPoint y: 130, endPoint x: 1162, endPoint y: 139, distance: 89.5
click at [1189, 139] on icon at bounding box center [1213, 119] width 47 height 47
click at [464, 198] on tspan "?" at bounding box center [466, 203] width 8 height 27
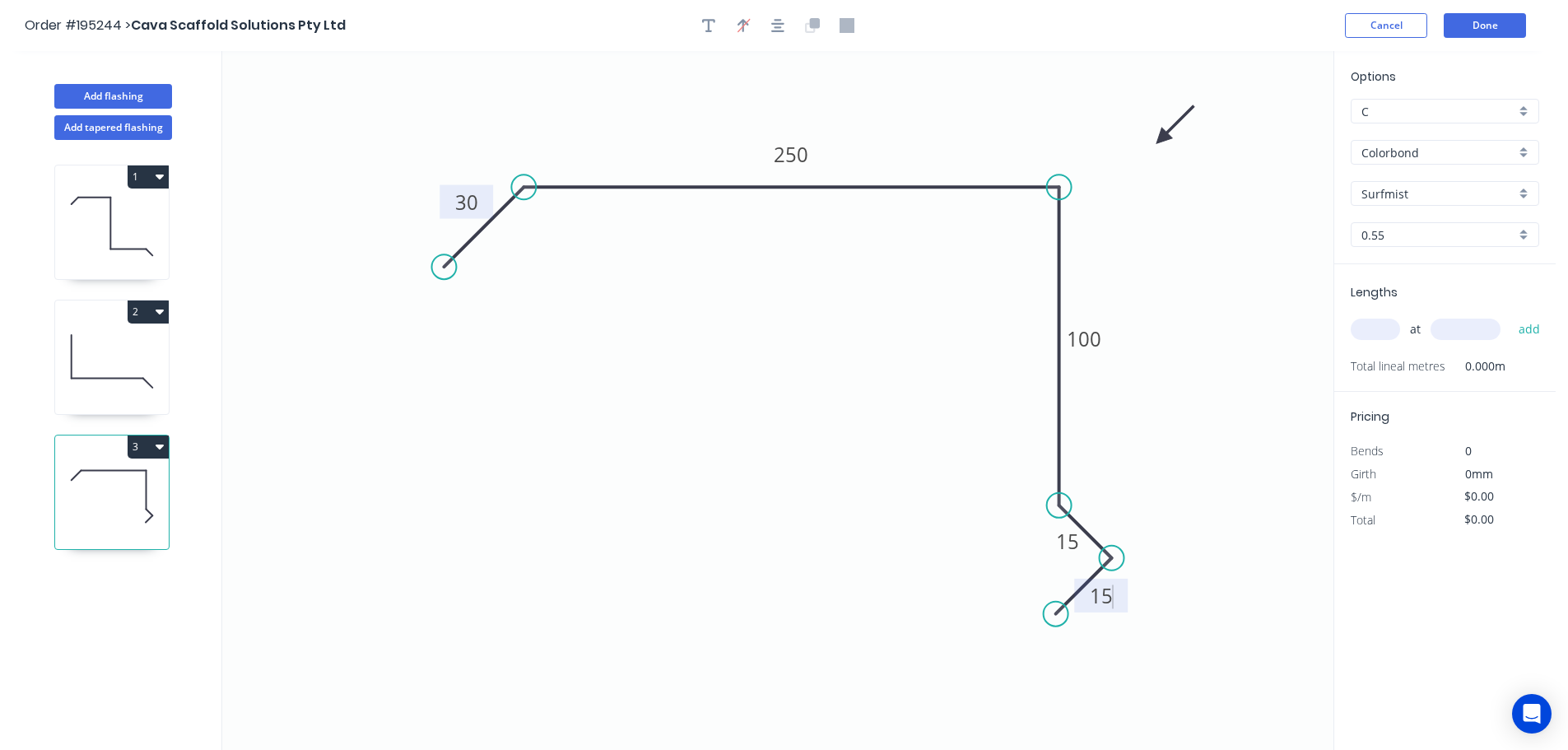
click at [1387, 331] on input "text" at bounding box center [1376, 328] width 49 height 21
type input "$19.94"
type input "1"
type input "2400"
click at [1511, 316] on button "add" at bounding box center [1530, 329] width 38 height 28
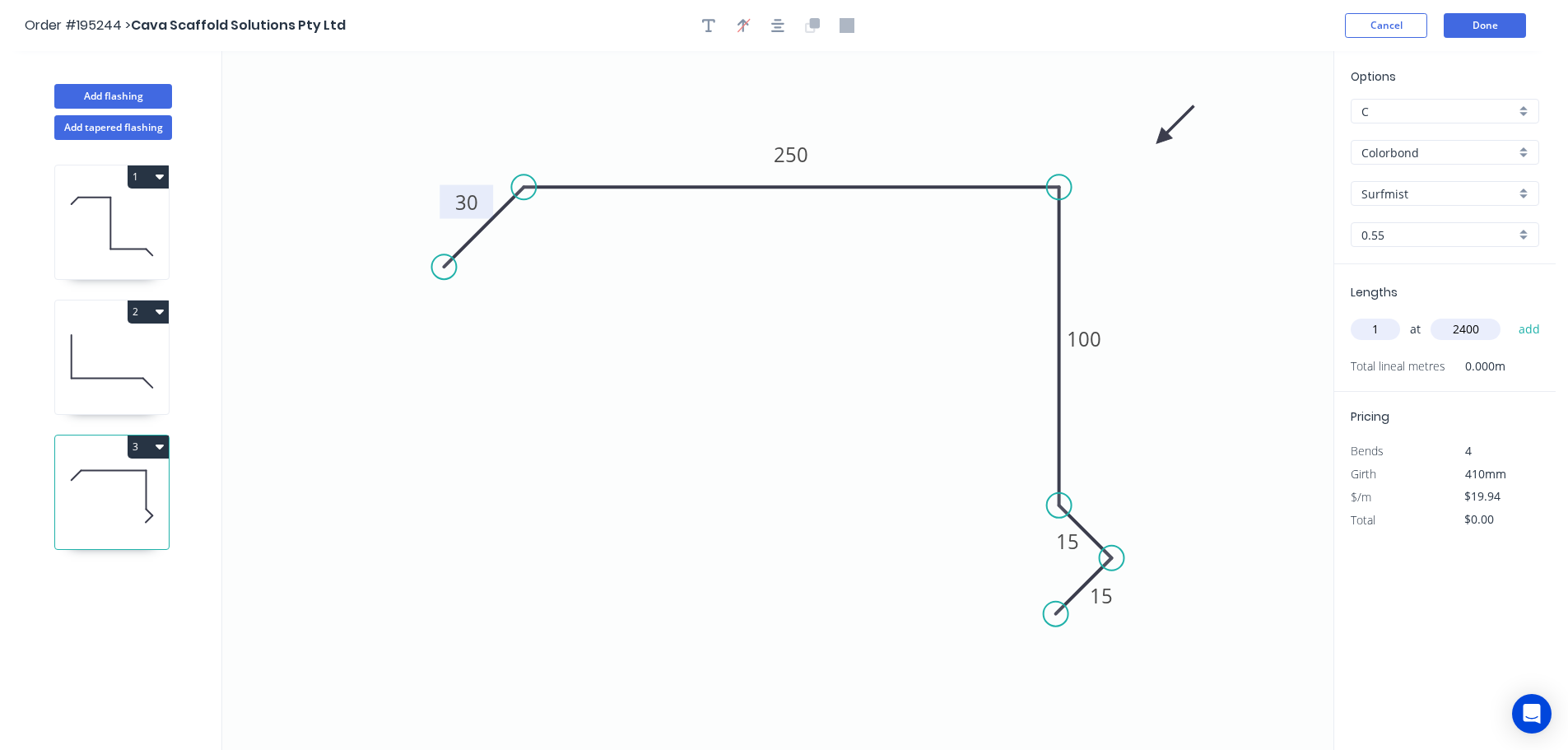
type input "$47.86"
click at [112, 93] on button "Add flashing" at bounding box center [113, 96] width 118 height 25
type input "$0.00"
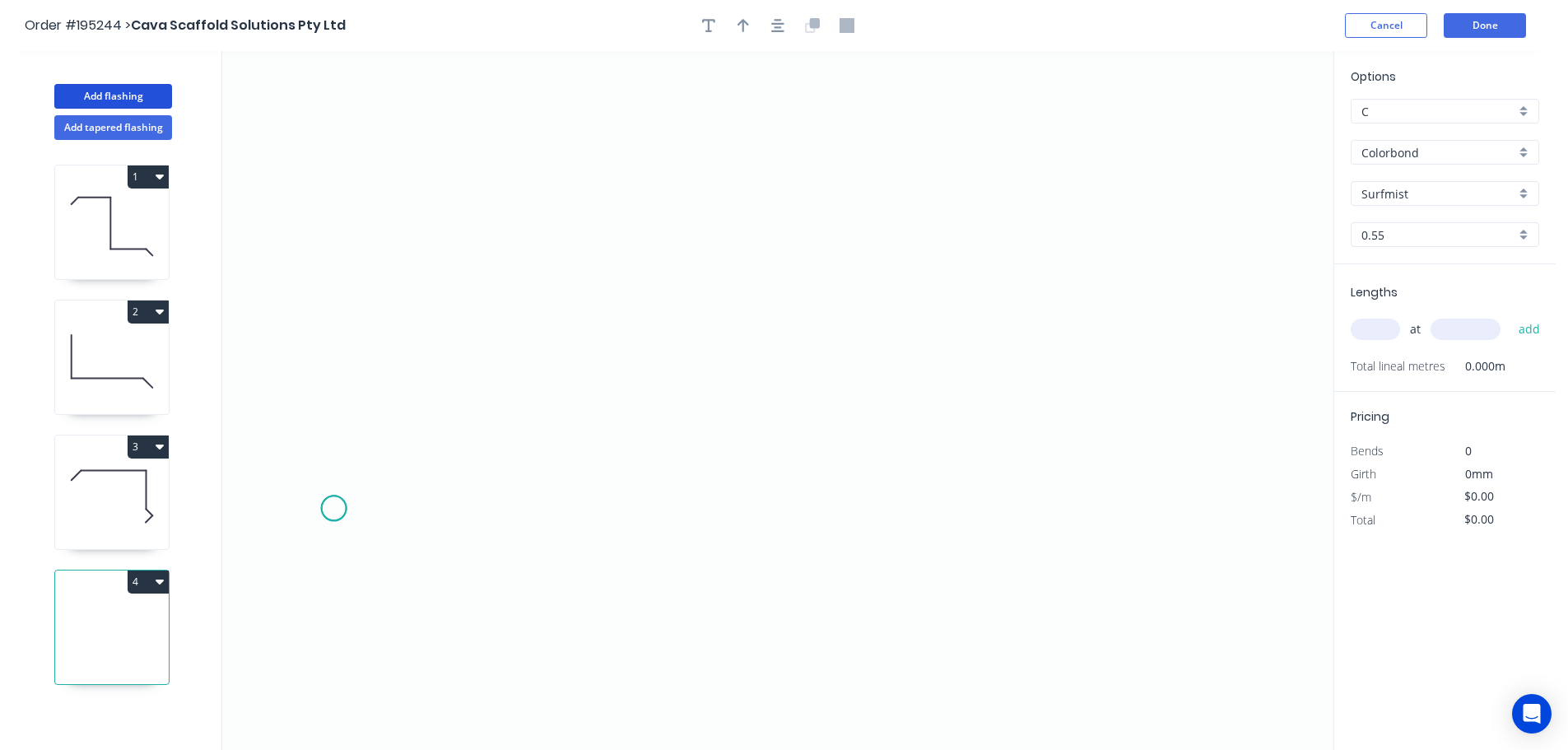
click at [334, 509] on icon "0" at bounding box center [778, 401] width 1111 height 699
click at [398, 401] on icon "0" at bounding box center [778, 401] width 1111 height 699
click at [825, 337] on icon "0 ?" at bounding box center [778, 401] width 1111 height 699
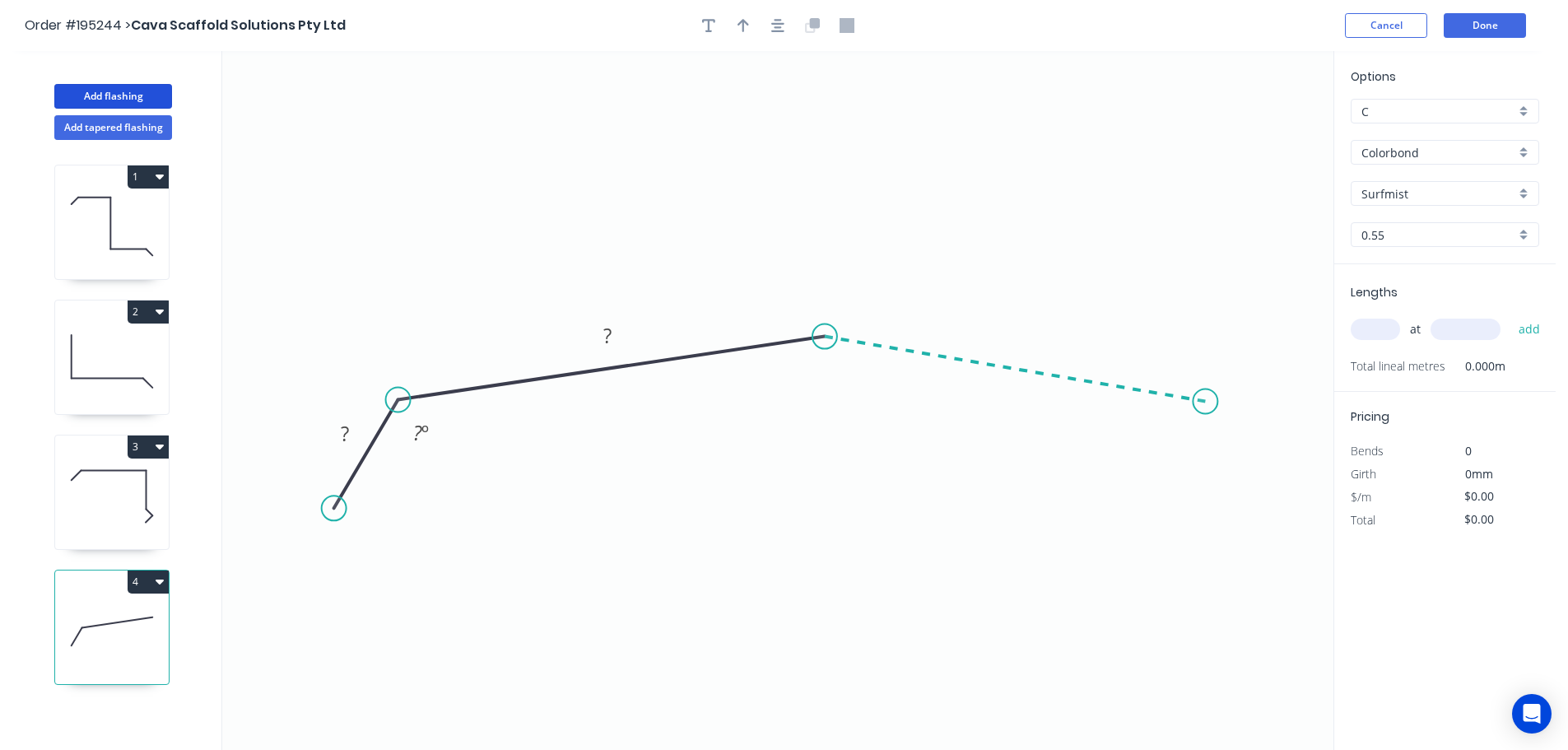
click at [1206, 401] on icon "0 ? ? ? º" at bounding box center [778, 401] width 1111 height 699
click at [1260, 513] on icon "0 ? ? ? ? º ? º" at bounding box center [778, 401] width 1111 height 699
click at [1260, 513] on circle at bounding box center [1258, 512] width 25 height 25
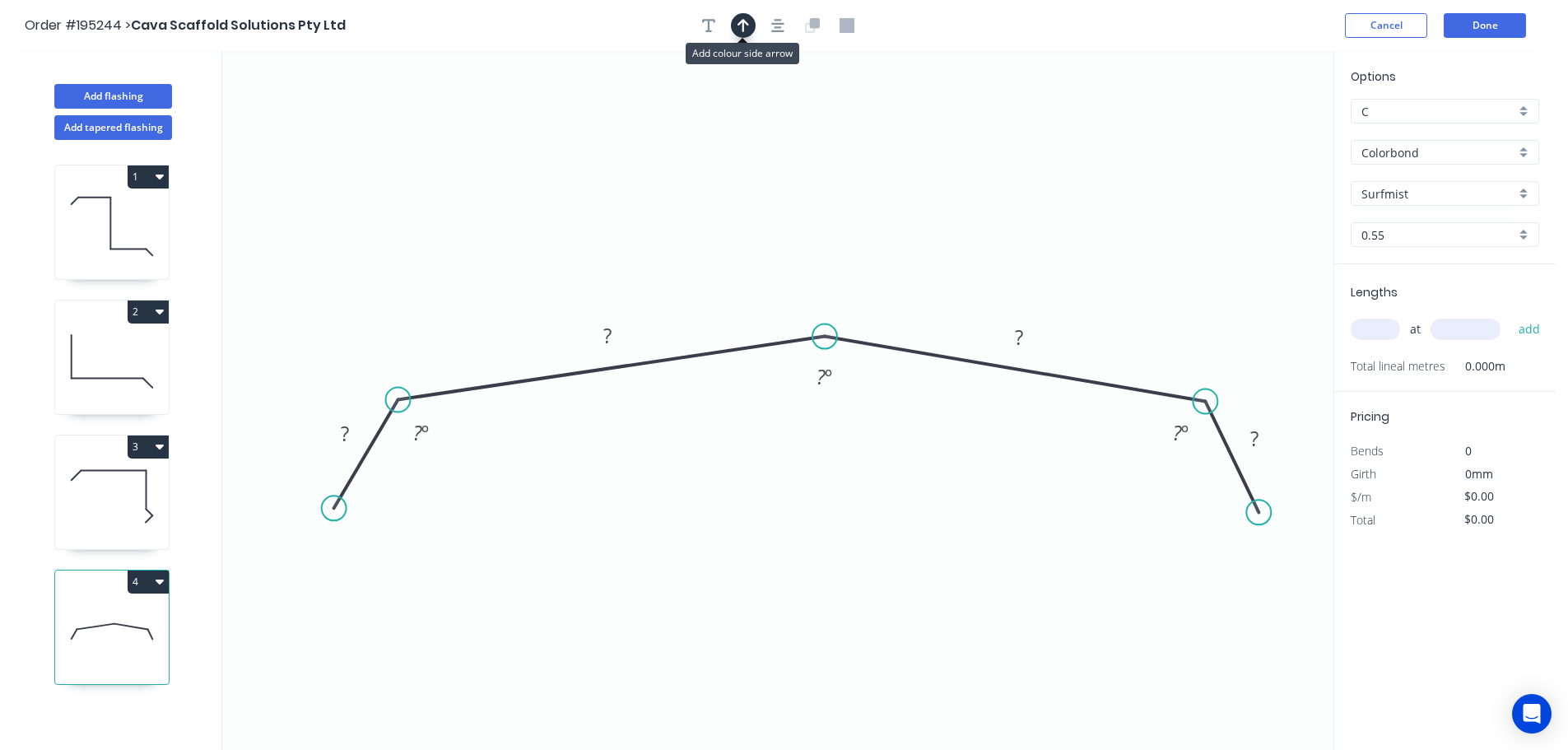
click at [734, 22] on button "button" at bounding box center [742, 25] width 25 height 25
click at [1251, 132] on icon at bounding box center [1251, 115] width 15 height 53
drag, startPoint x: 1251, startPoint y: 132, endPoint x: 1023, endPoint y: 211, distance: 241.3
click at [1023, 211] on icon at bounding box center [1036, 197] width 47 height 47
click at [347, 428] on tspan "?" at bounding box center [345, 433] width 8 height 27
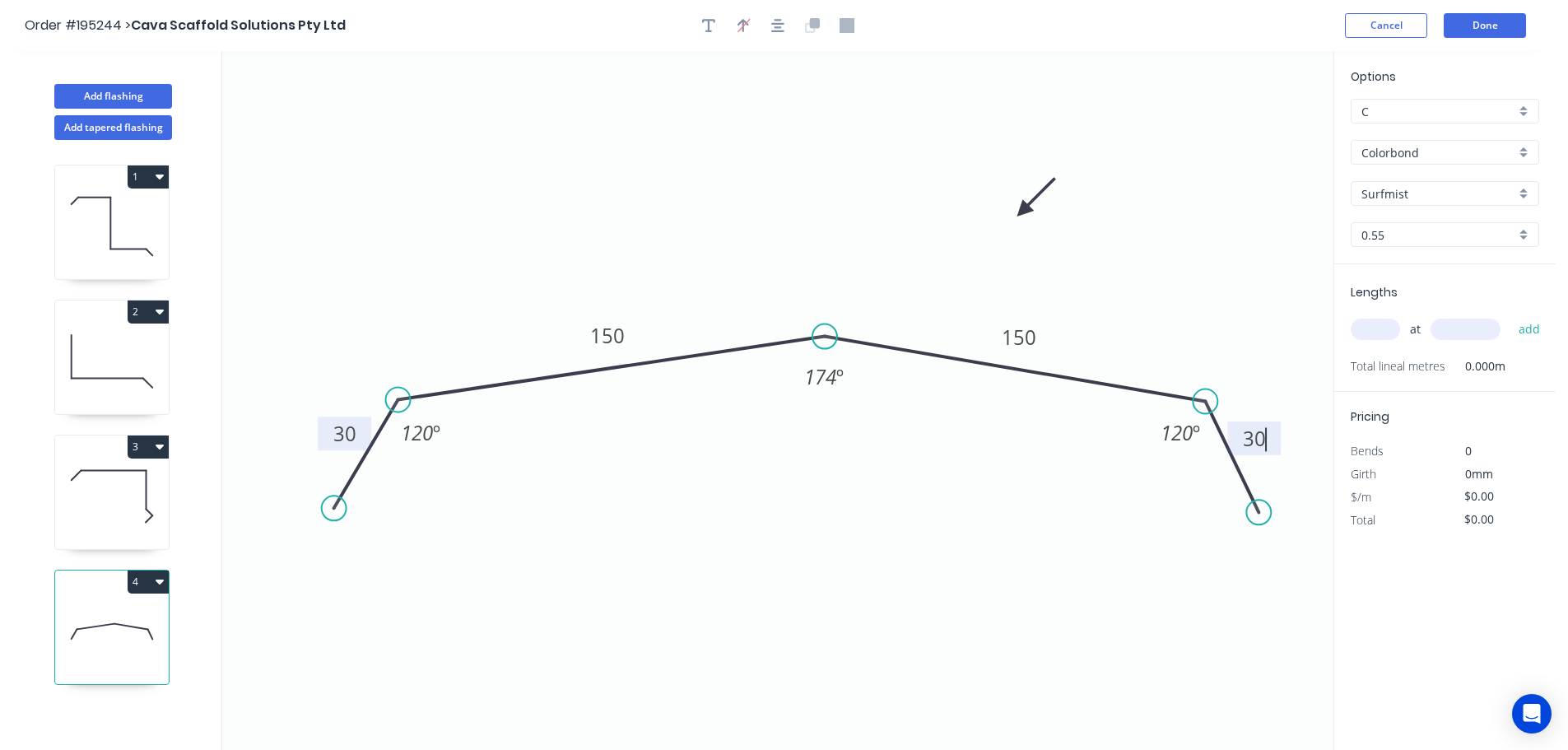
click at [1366, 328] on input "text" at bounding box center [1376, 328] width 49 height 21
type input "$16.42"
type input "1"
type input "2600"
click at [1511, 316] on button "add" at bounding box center [1530, 329] width 38 height 28
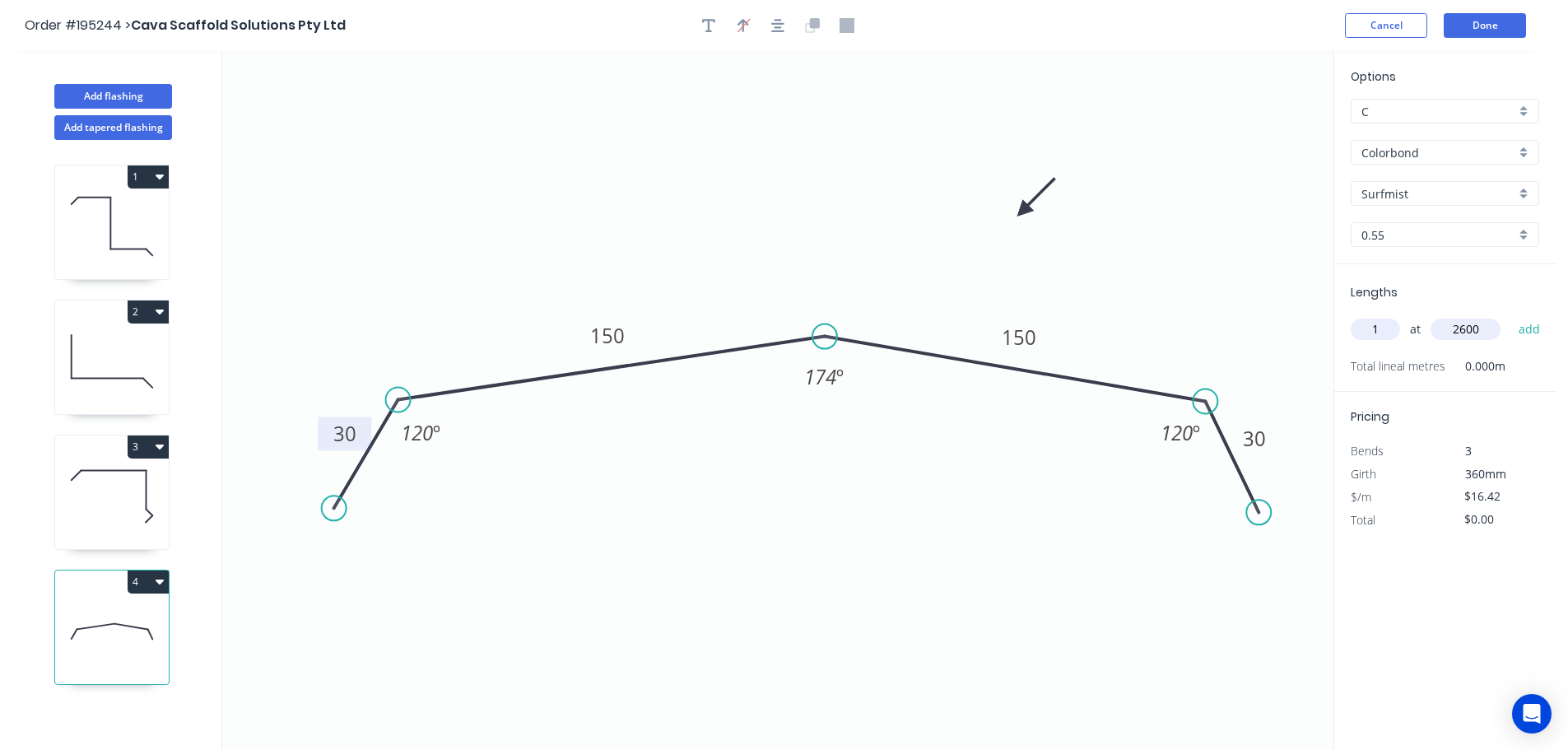
type input "$42.69"
click at [1510, 26] on button "Done" at bounding box center [1485, 25] width 82 height 25
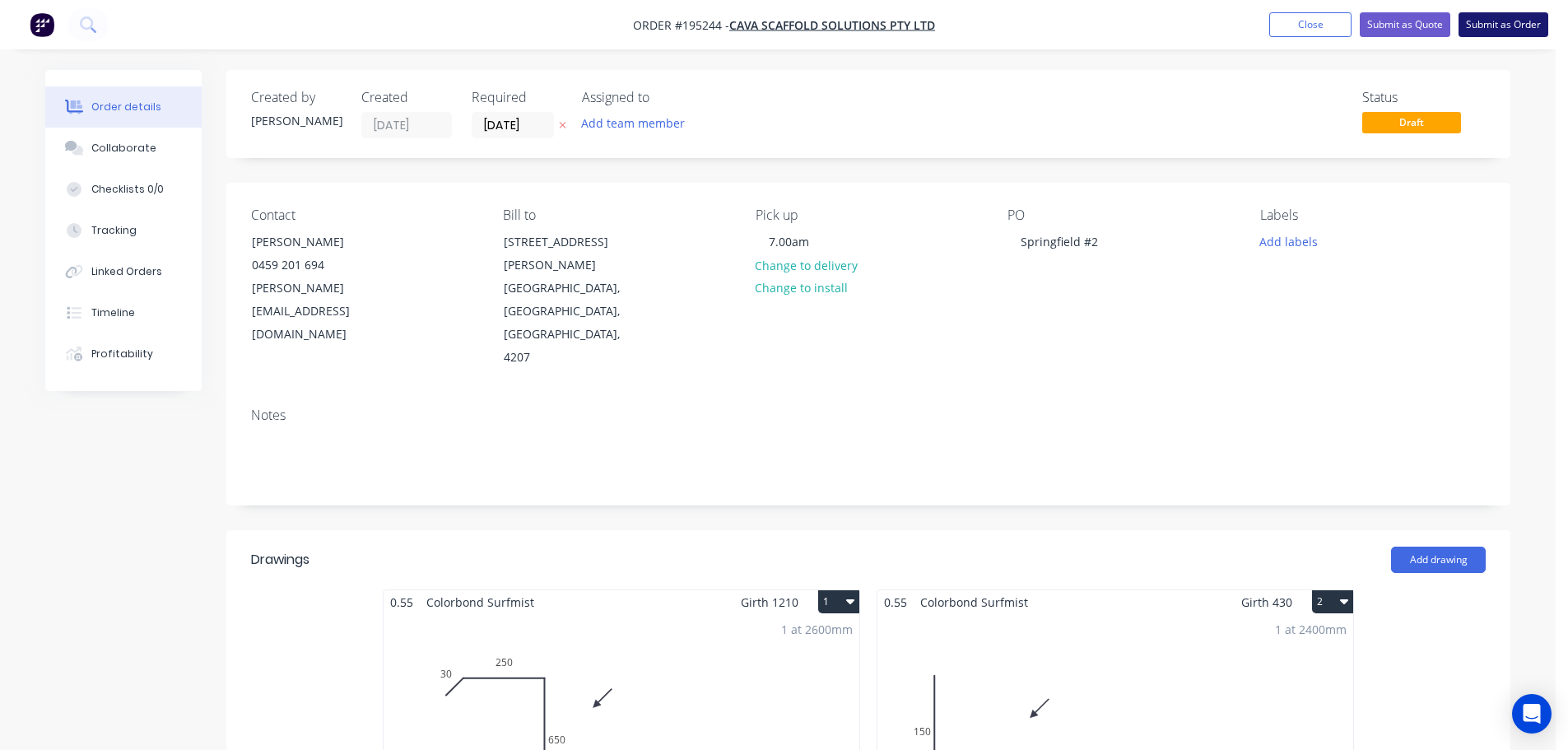
click at [1505, 29] on button "Submit as Order" at bounding box center [1503, 25] width 89 height 25
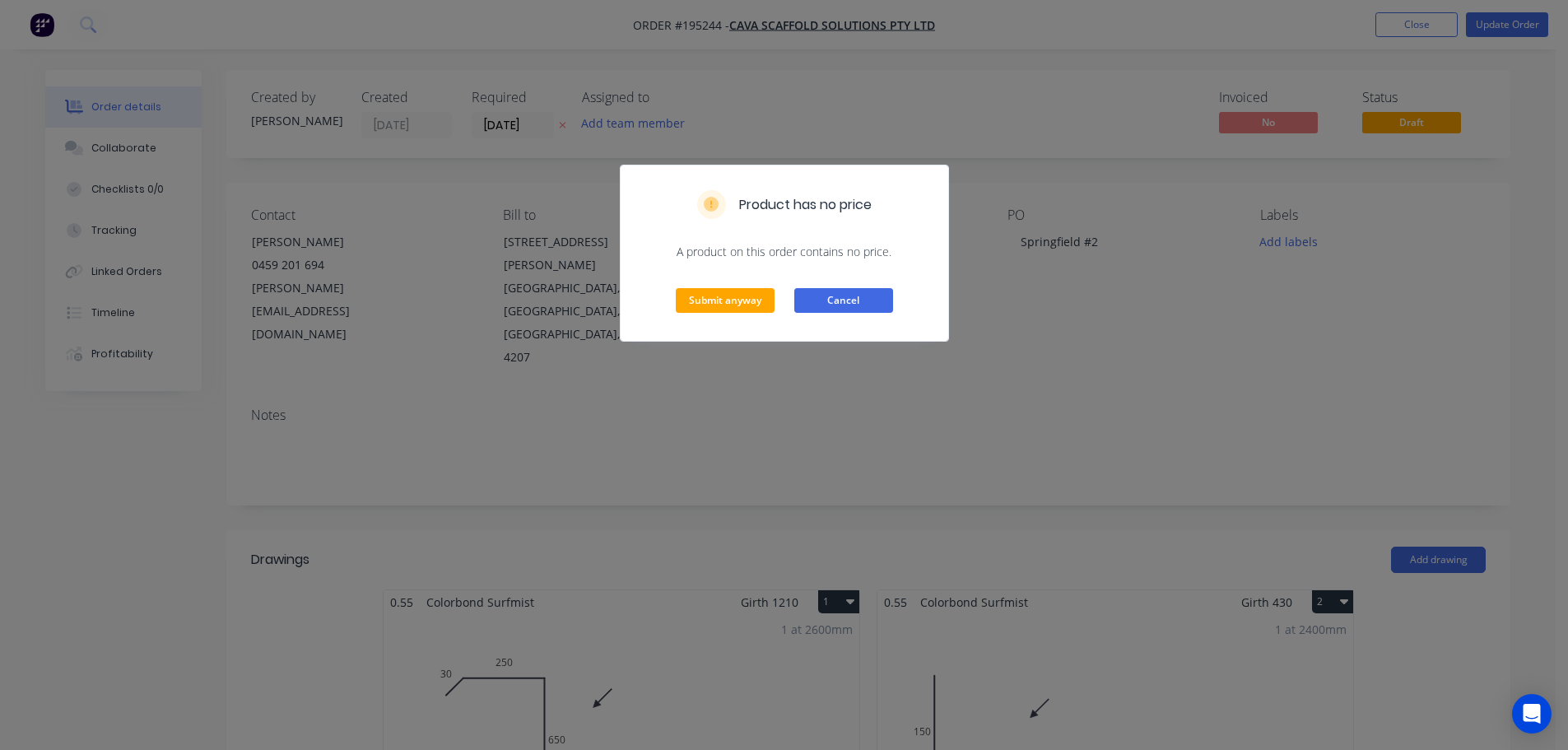
click at [854, 307] on button "Cancel" at bounding box center [844, 300] width 99 height 25
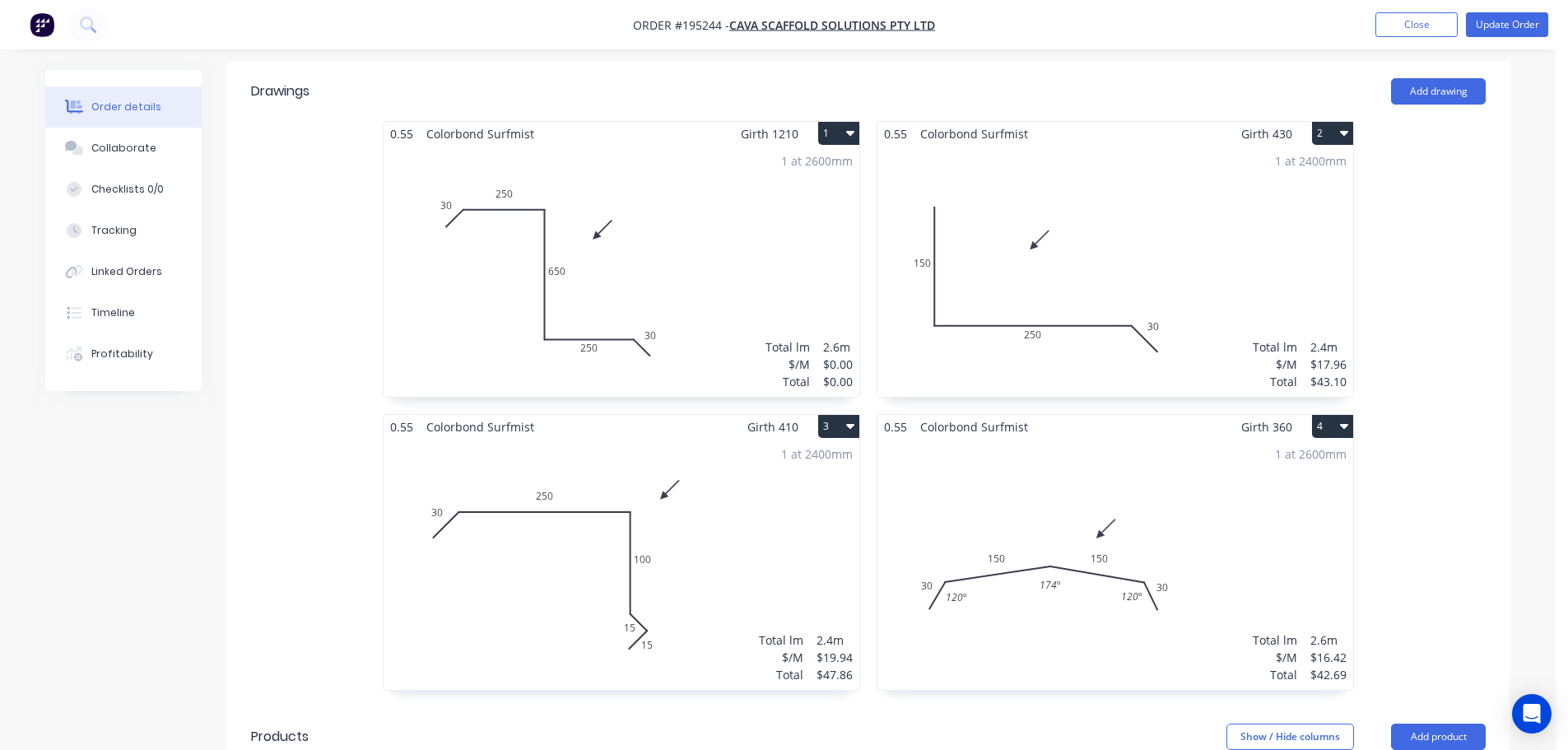
scroll to position [495, 0]
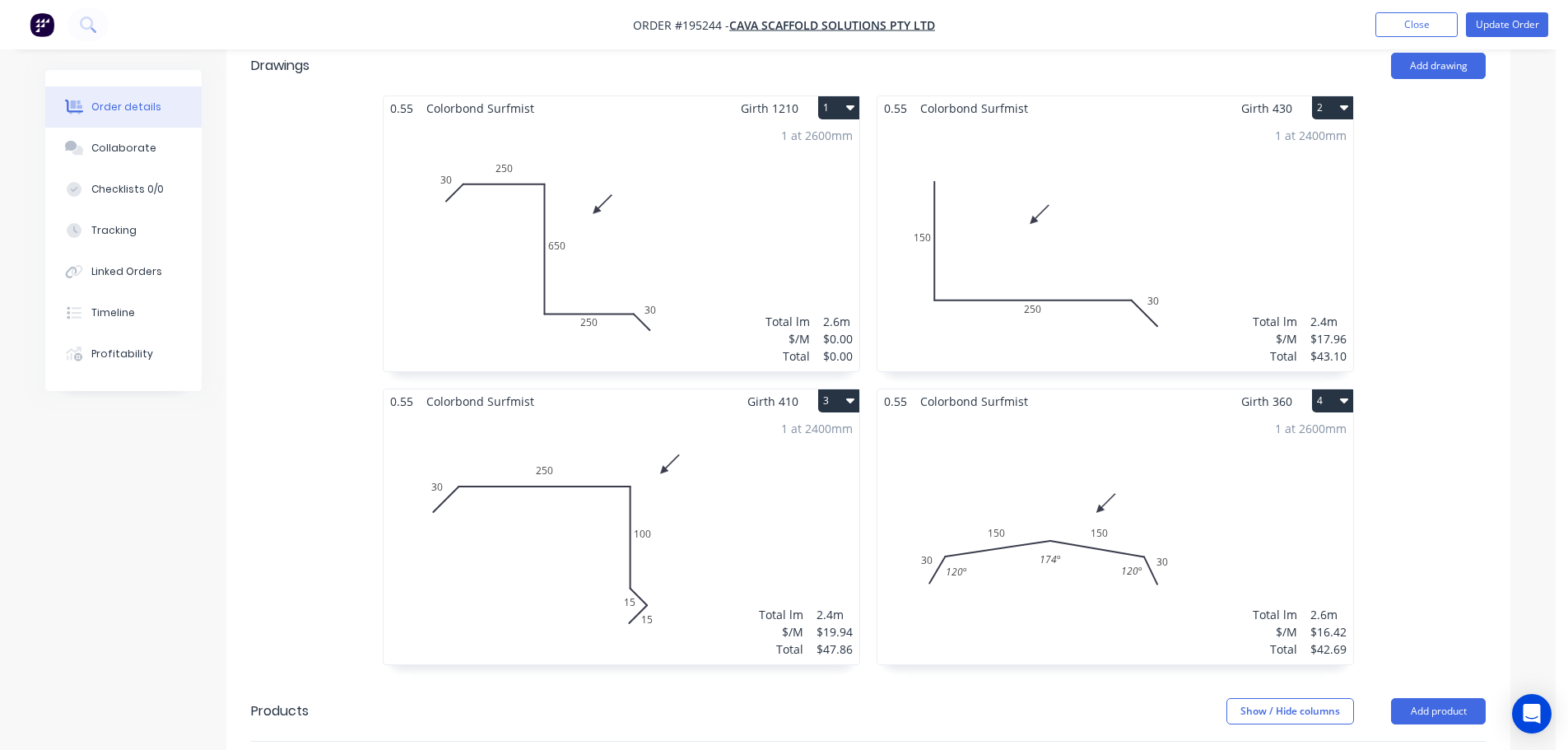
click at [612, 193] on div "1 at 2600mm Total lm $/M Total 2.6m $0.00 $0.00" at bounding box center [622, 245] width 476 height 251
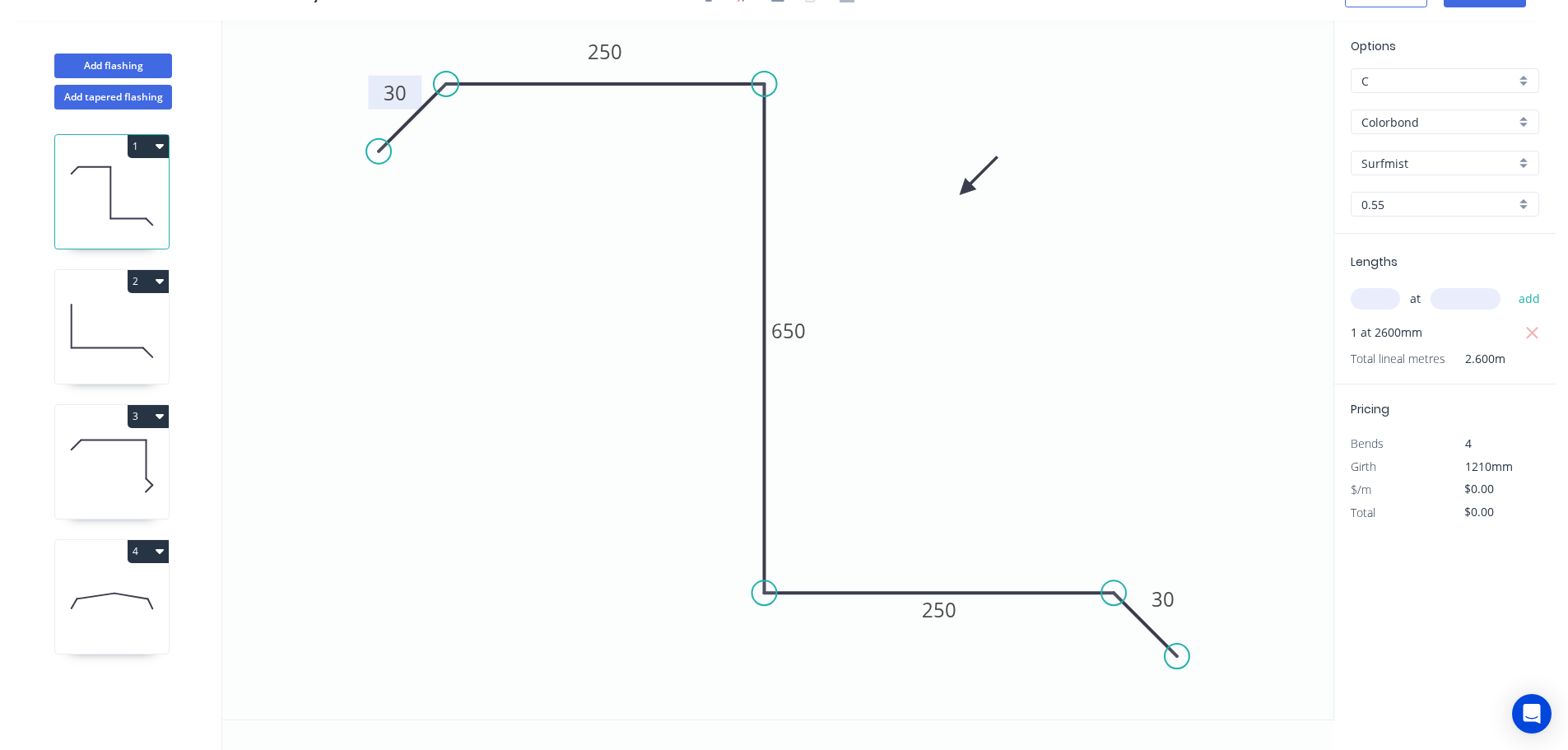
click at [392, 91] on tspan "30" at bounding box center [395, 93] width 23 height 27
type input "$37.69"
type input "$97.99"
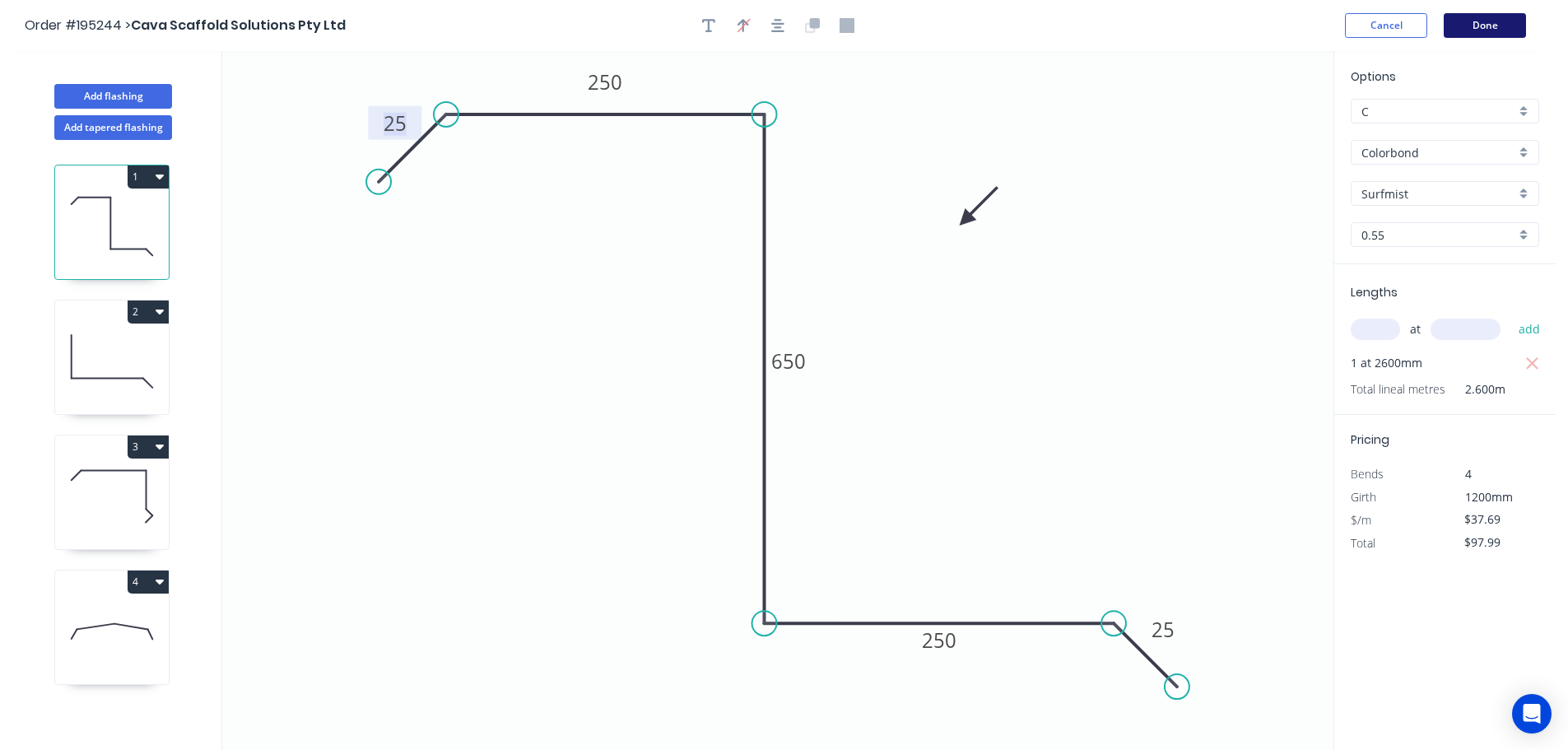
click at [1507, 32] on button "Done" at bounding box center [1485, 25] width 82 height 25
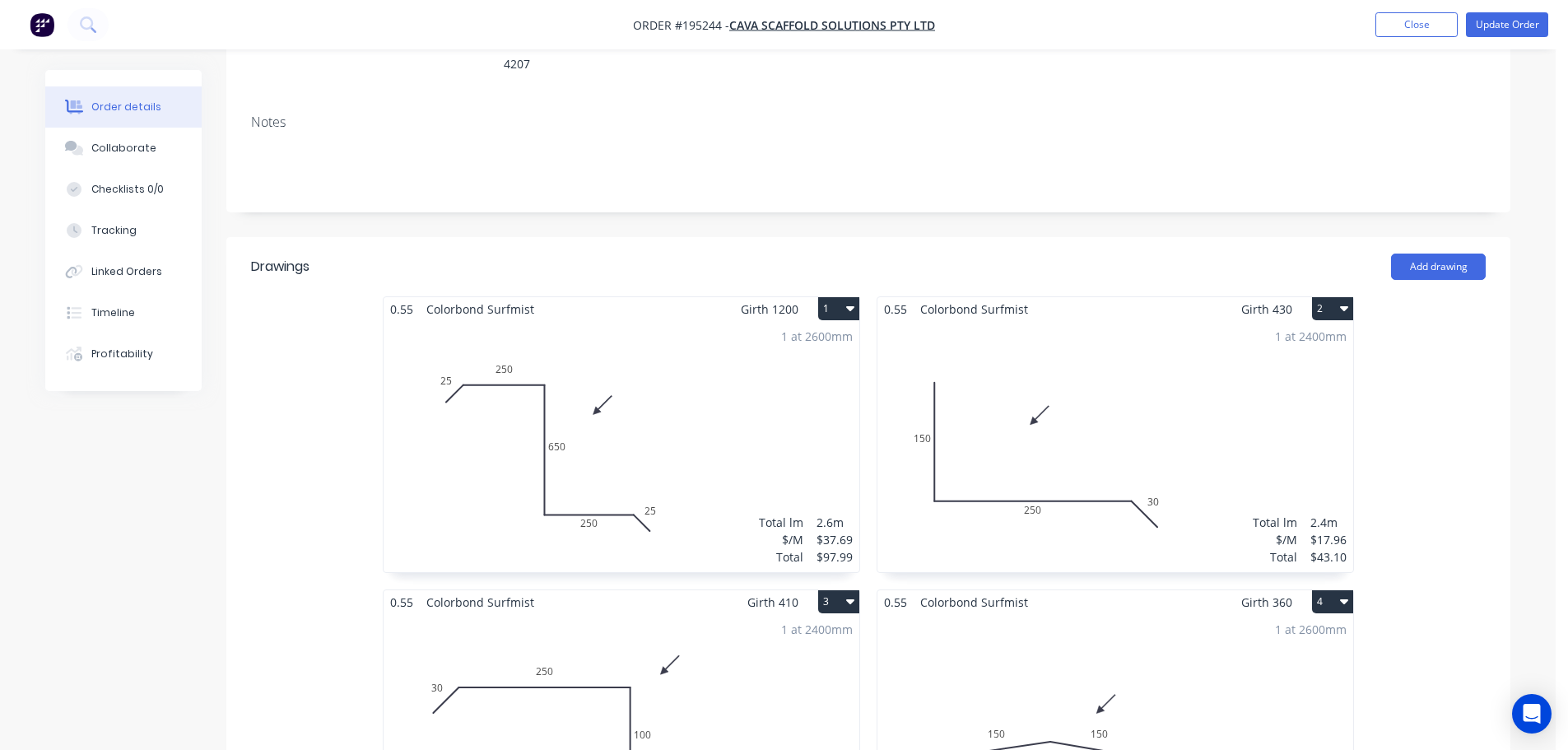
scroll to position [329, 0]
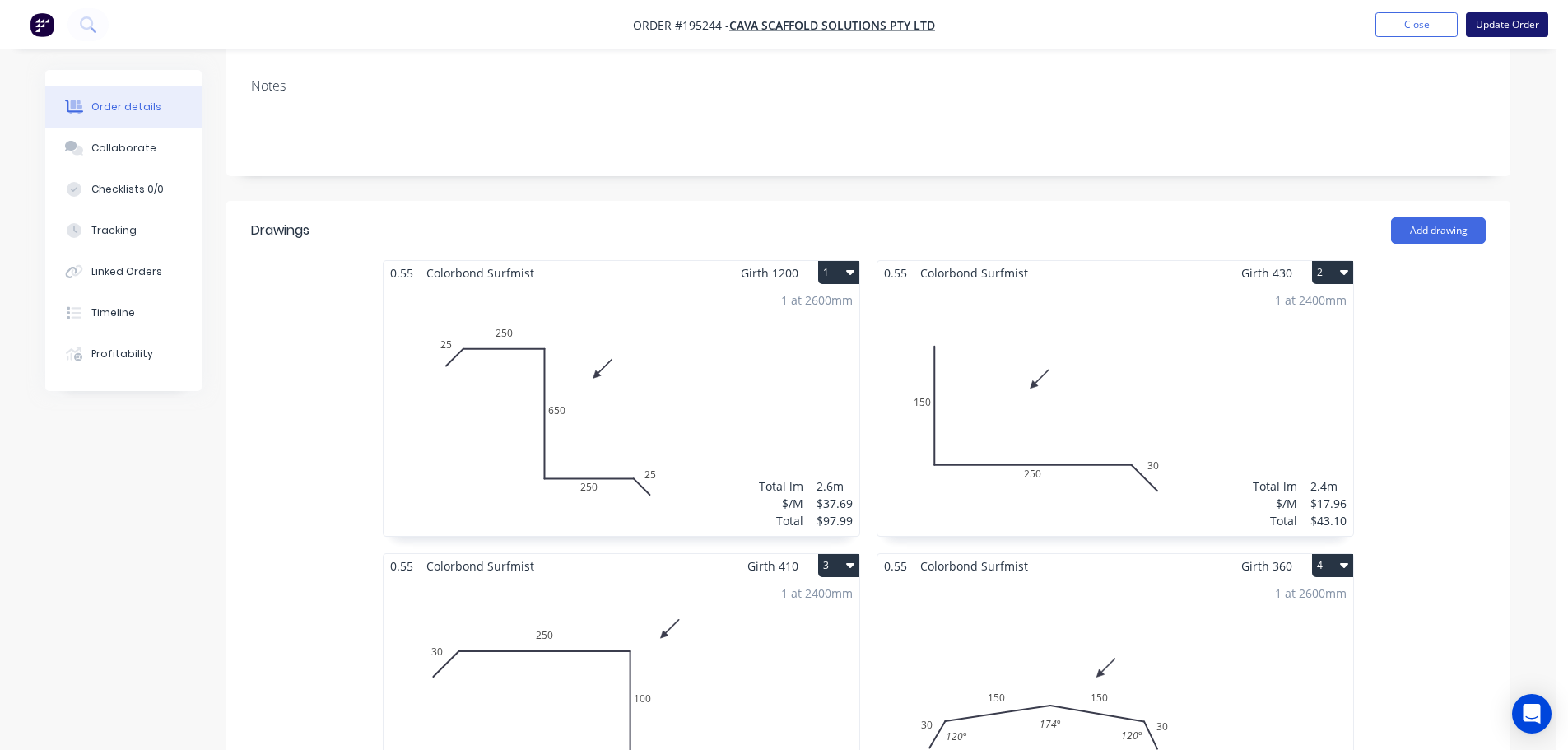
click at [1517, 21] on button "Update Order" at bounding box center [1507, 25] width 82 height 25
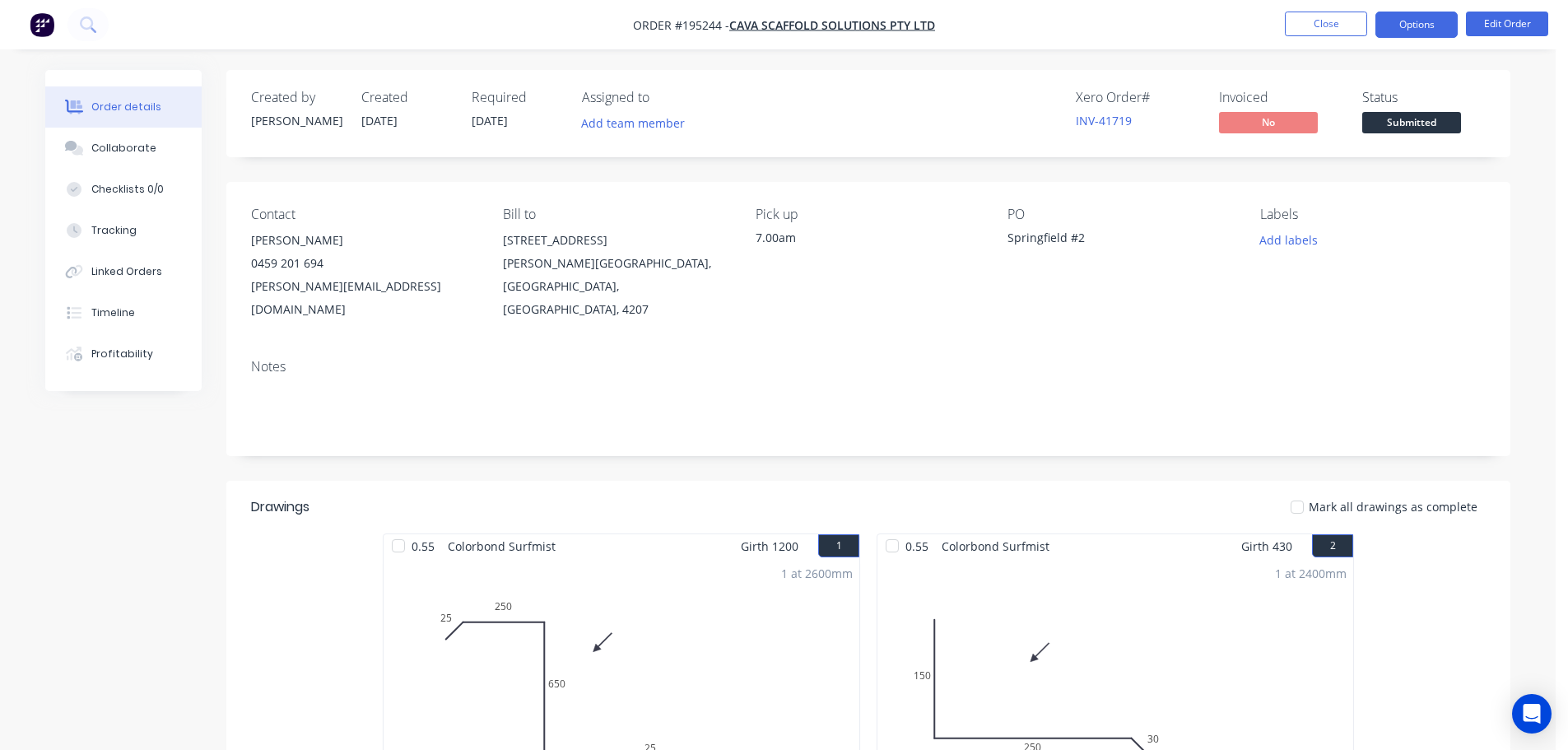
click at [1417, 24] on button "Options" at bounding box center [1417, 25] width 82 height 26
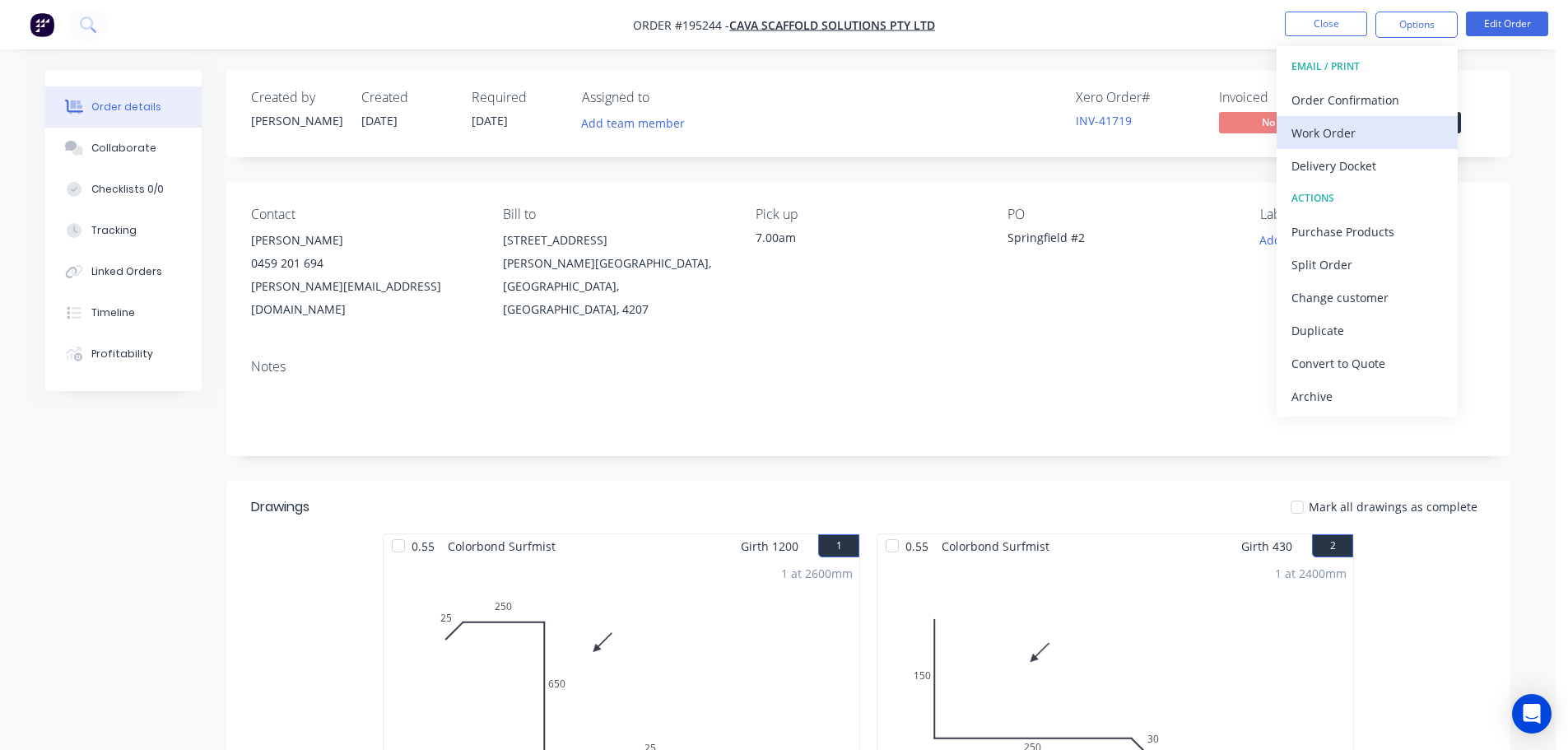
click at [1317, 132] on div "Work Order" at bounding box center [1367, 133] width 151 height 24
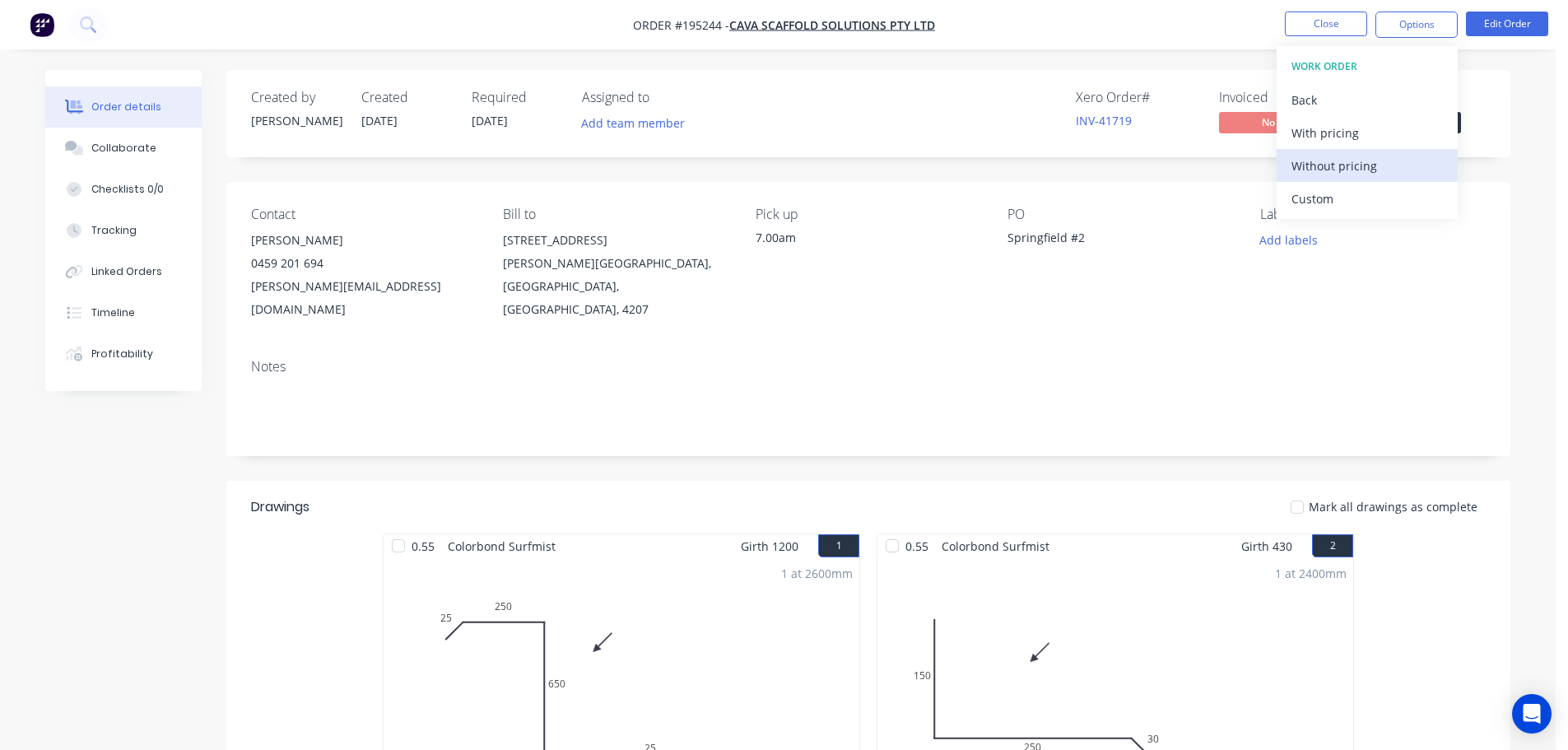
click at [1316, 171] on div "Without pricing" at bounding box center [1367, 166] width 151 height 24
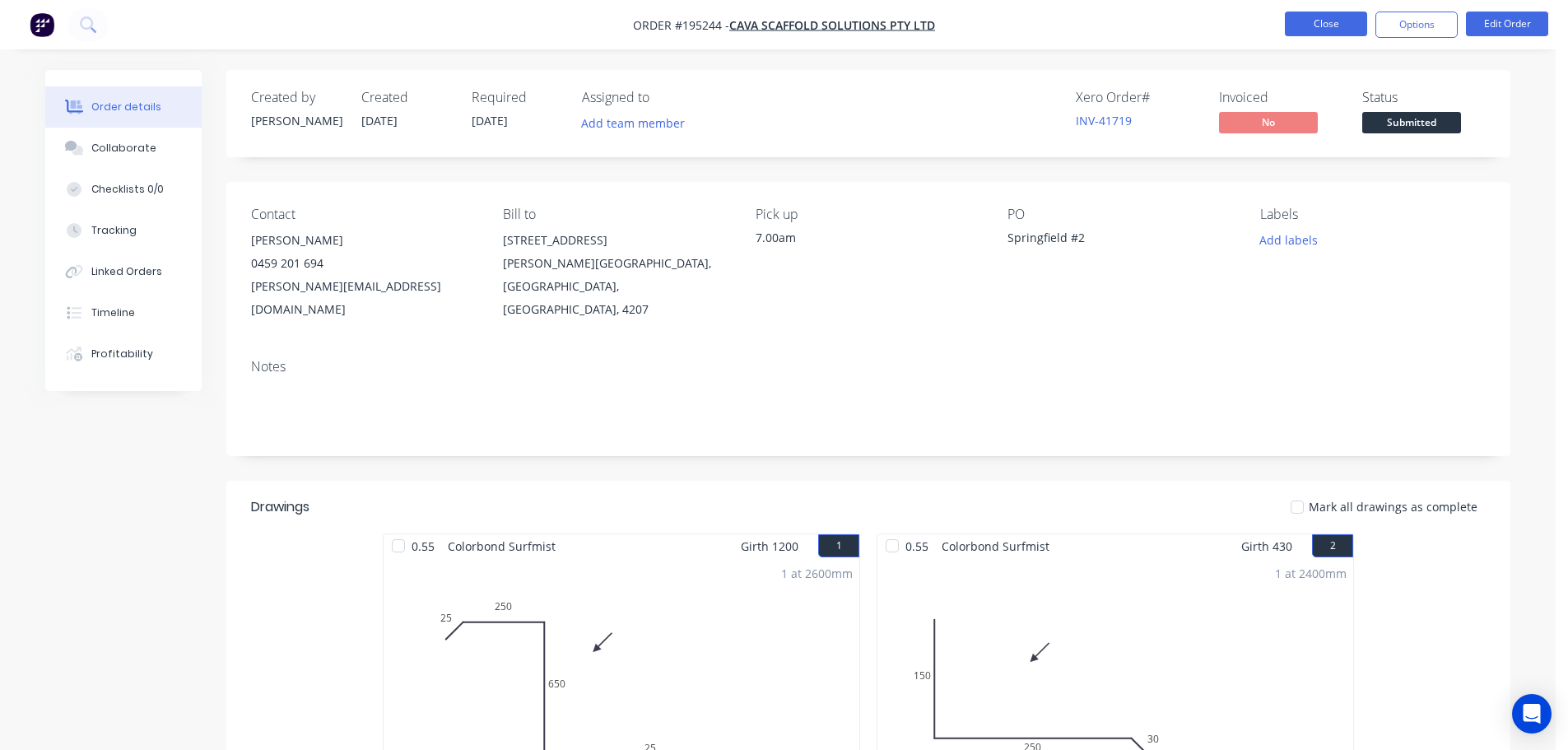
click at [1321, 22] on button "Close" at bounding box center [1326, 24] width 82 height 25
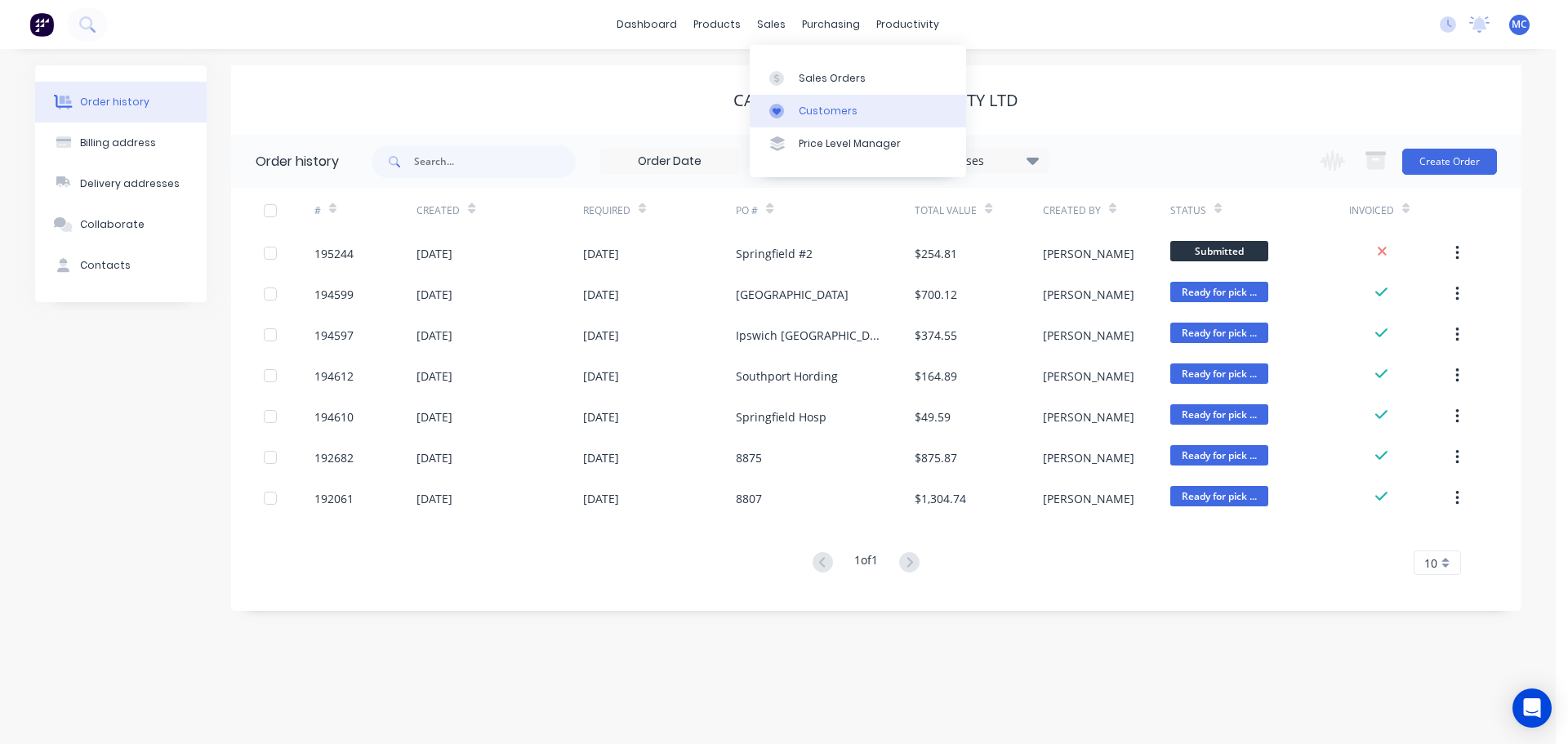
click at [813, 108] on div "Customers" at bounding box center [828, 111] width 59 height 14
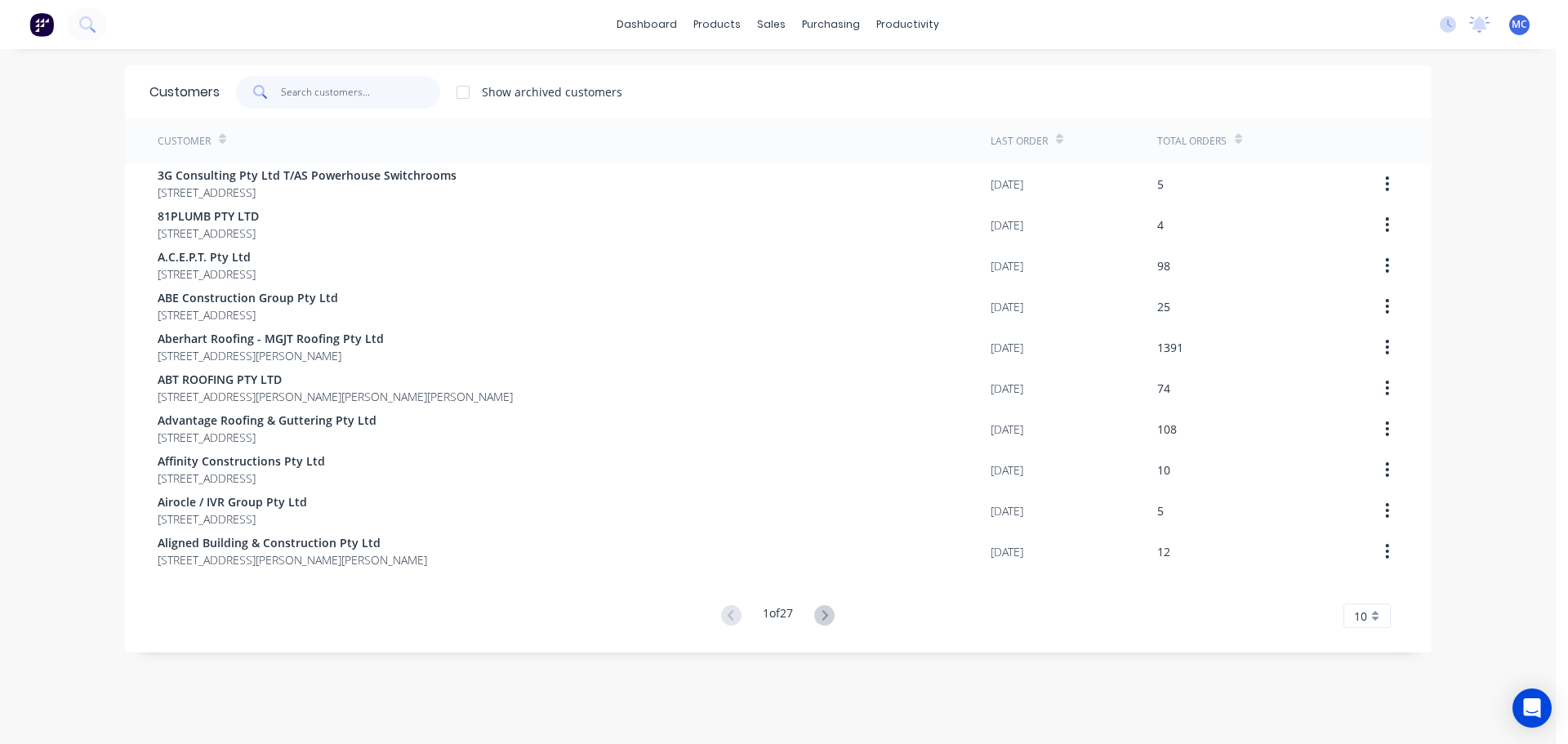
click at [295, 93] on input "text" at bounding box center [360, 92] width 159 height 33
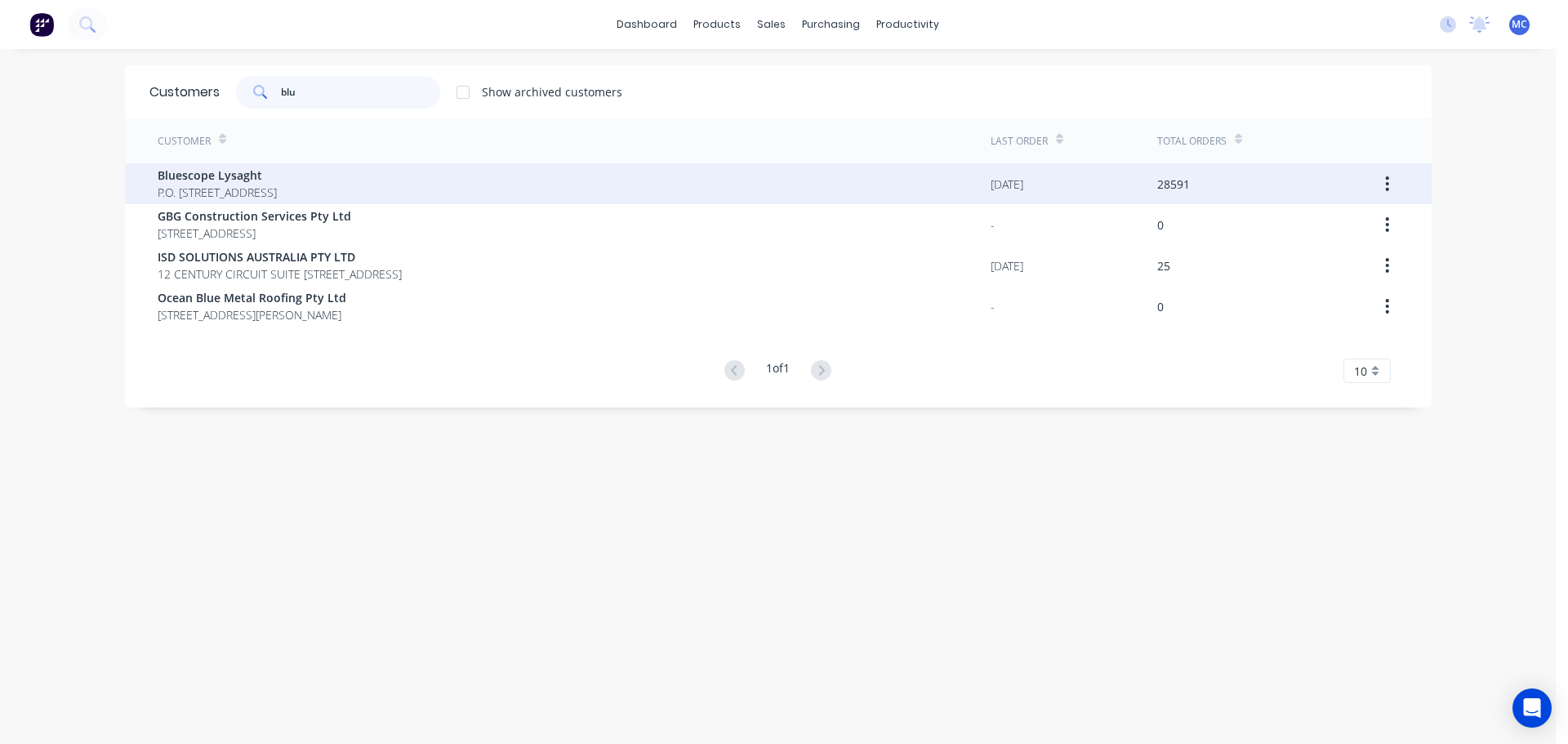
type input "blu"
click at [231, 169] on span "Bluescope Lysaght" at bounding box center [217, 175] width 119 height 17
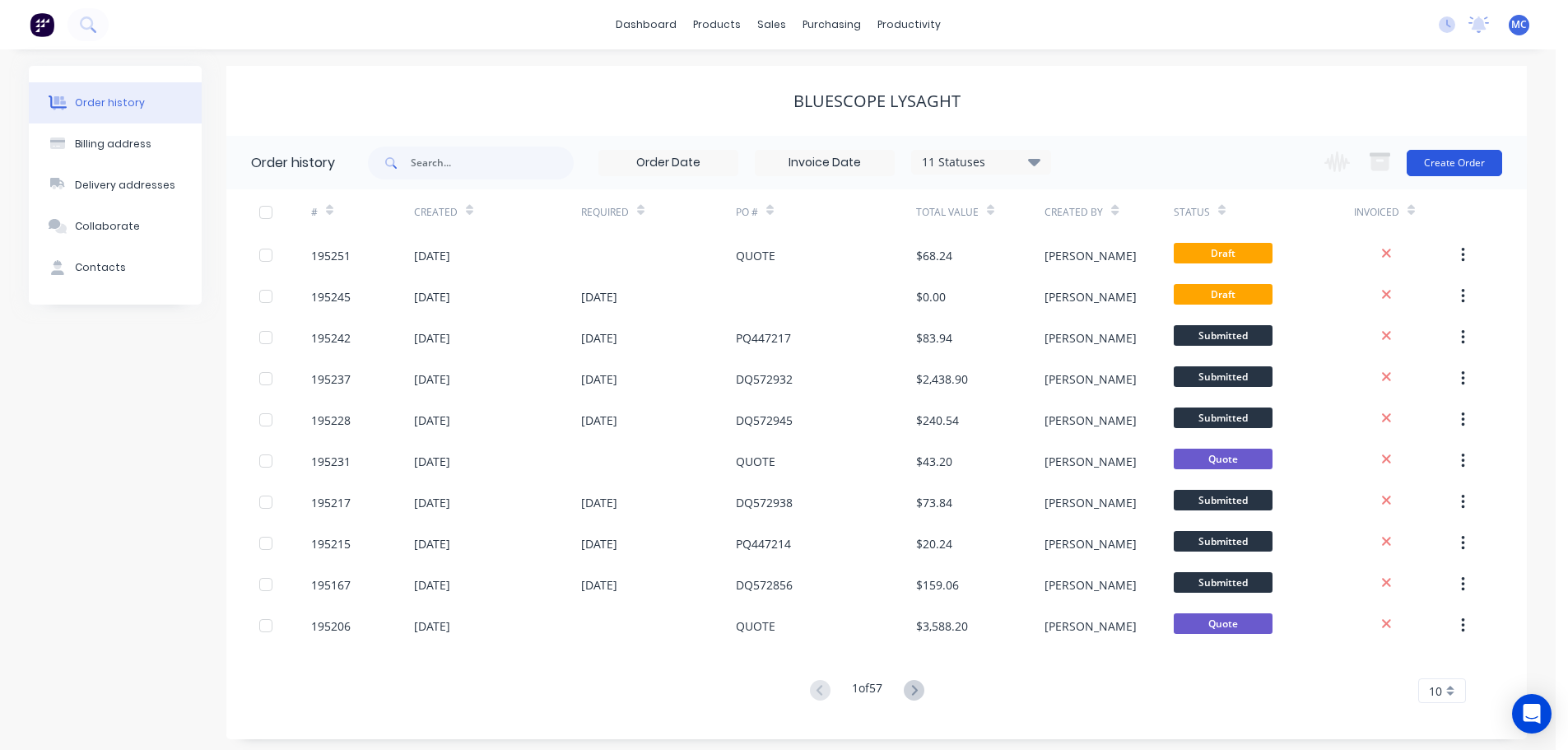
click at [1466, 166] on button "Create Order" at bounding box center [1454, 162] width 96 height 26
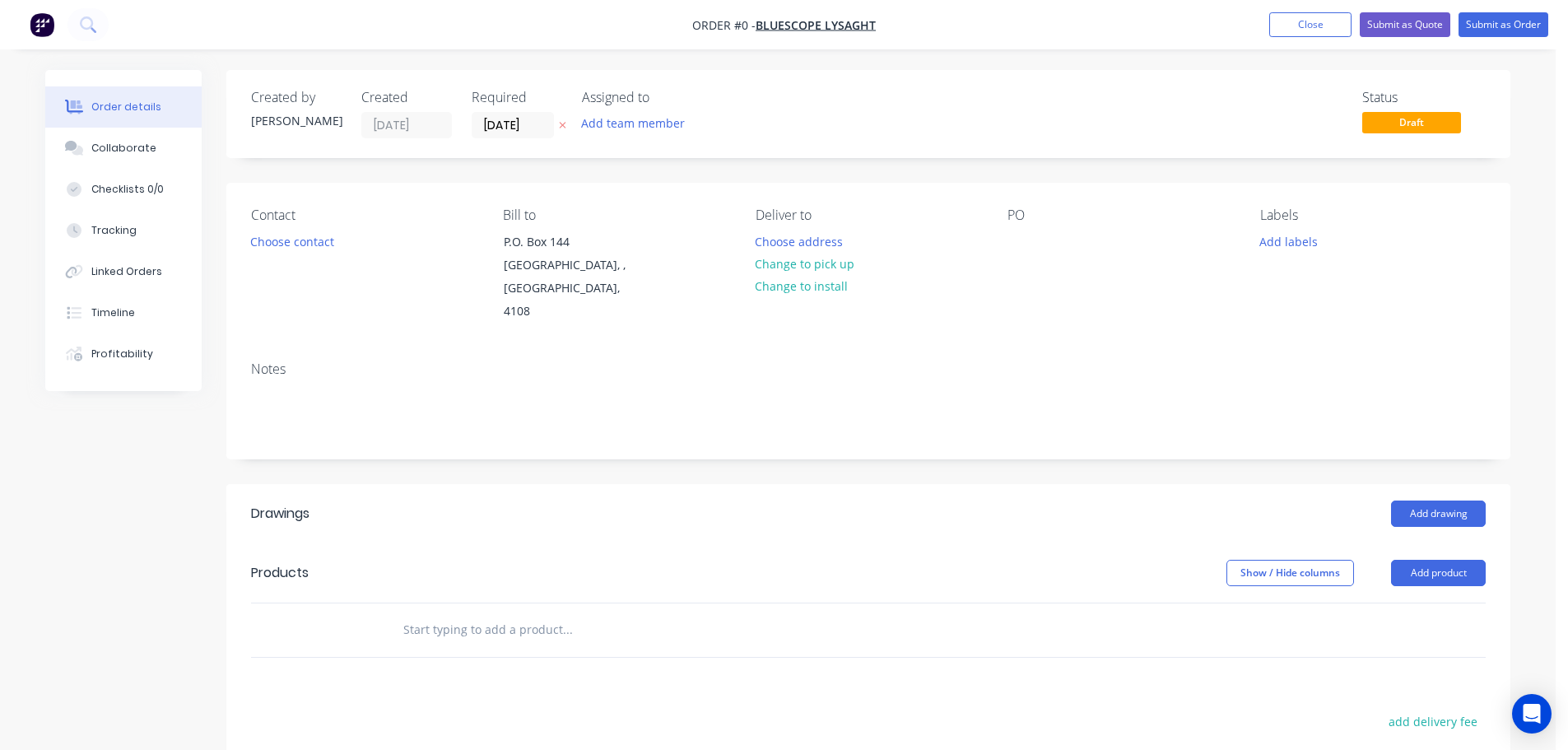
drag, startPoint x: 500, startPoint y: 130, endPoint x: 394, endPoint y: 163, distance: 111.0
click at [500, 130] on input "[DATE]" at bounding box center [513, 125] width 80 height 25
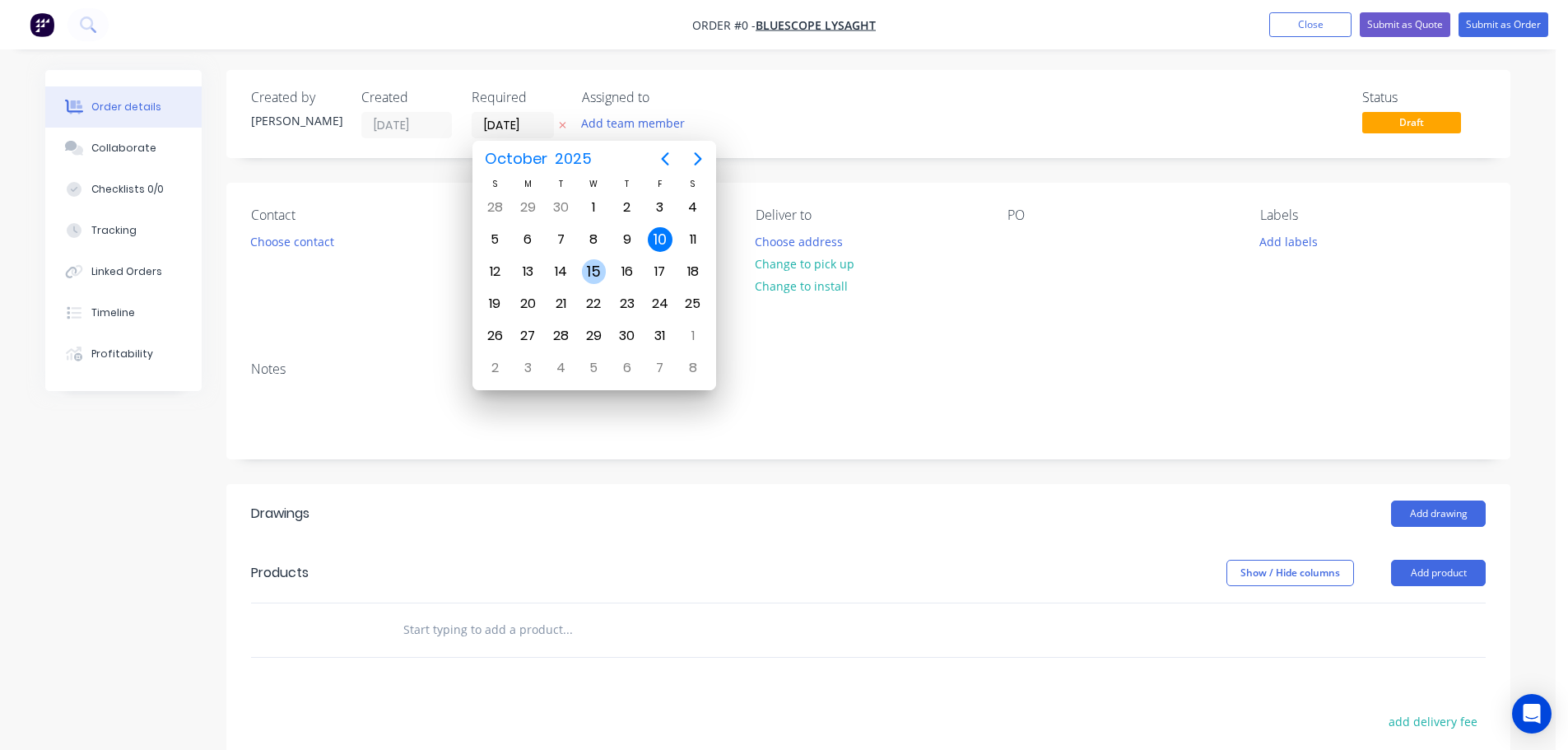
click at [592, 266] on div "15" at bounding box center [594, 271] width 25 height 25
type input "[DATE]"
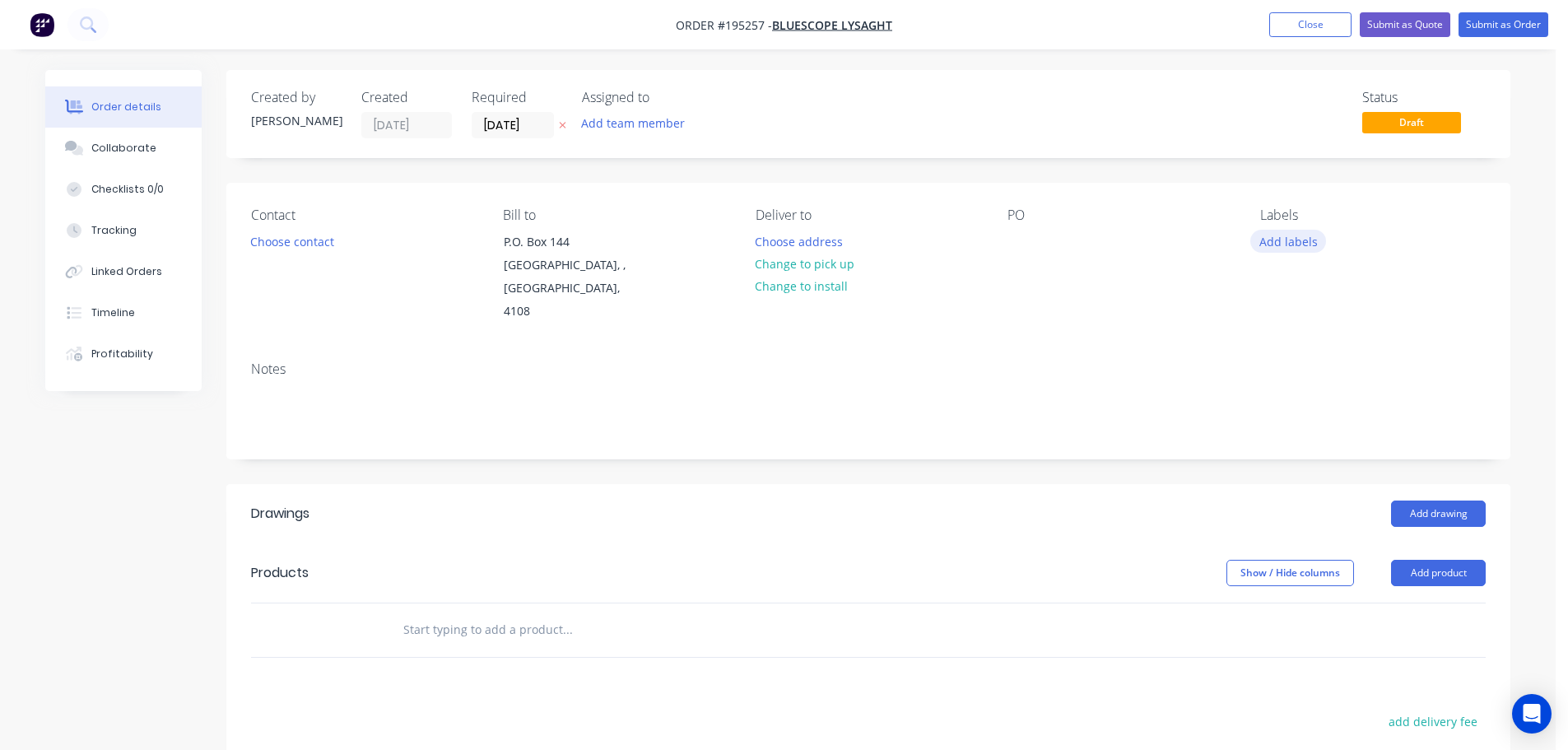
click at [1293, 245] on button "Add labels" at bounding box center [1288, 241] width 76 height 22
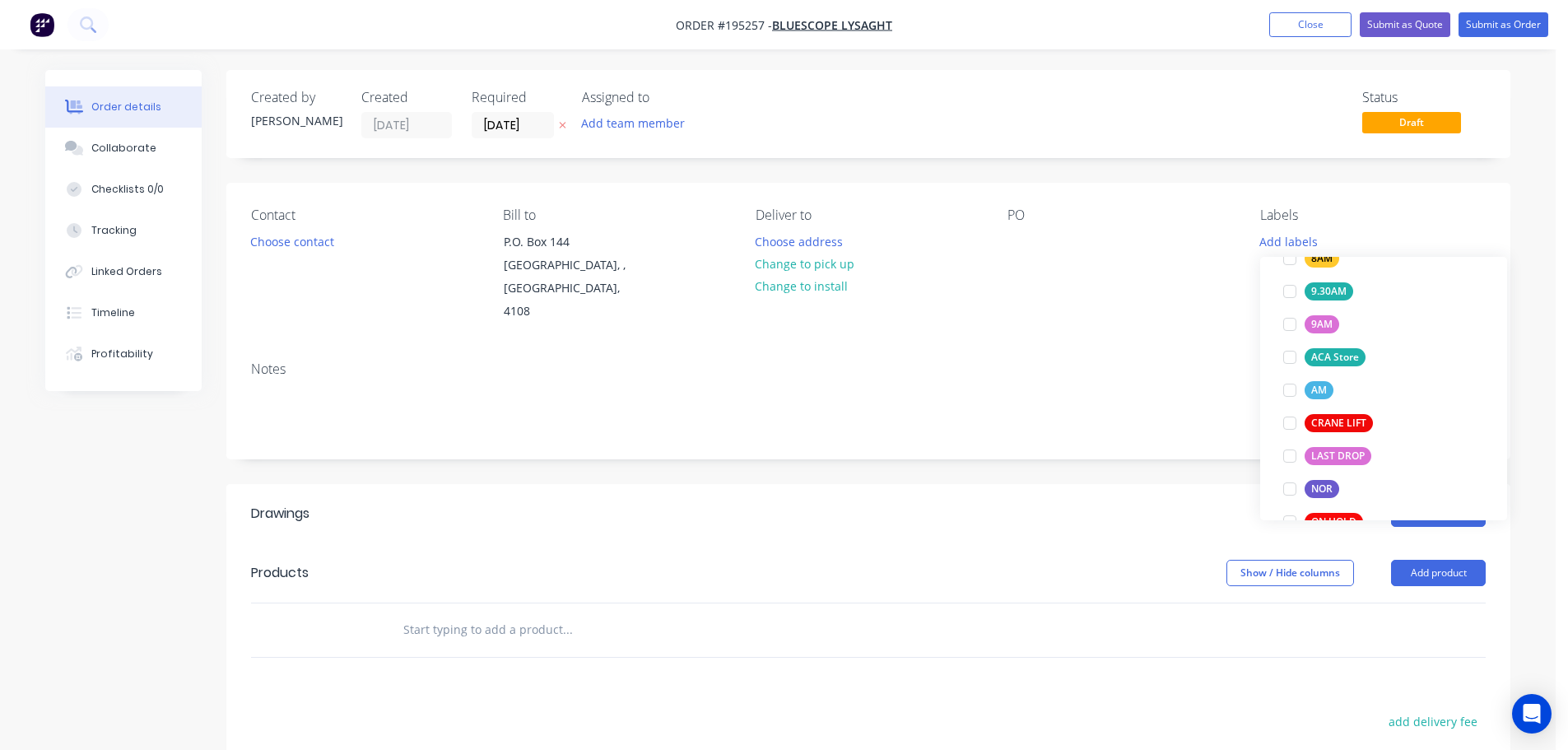
scroll to position [741, 0]
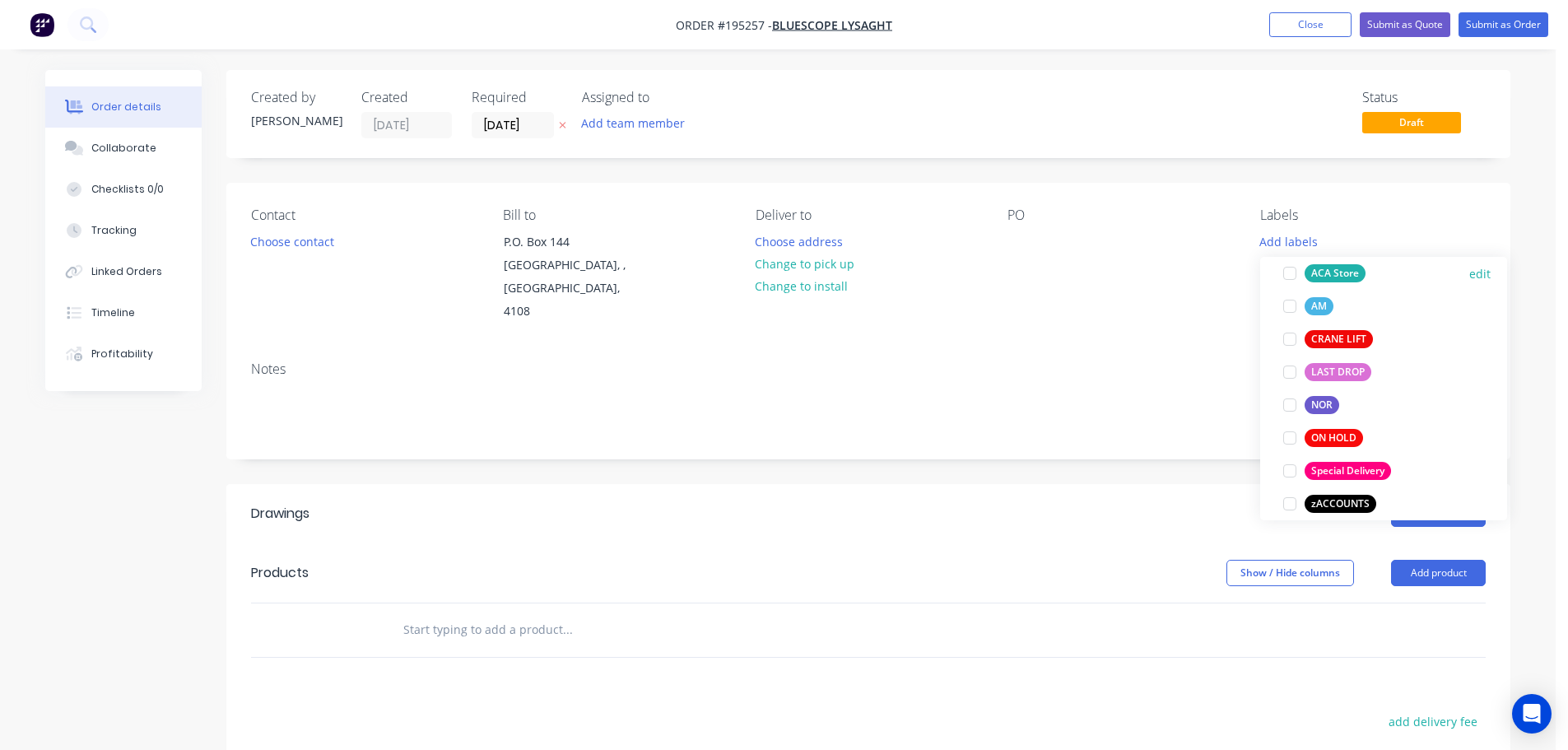
click at [1293, 272] on div at bounding box center [1290, 274] width 33 height 33
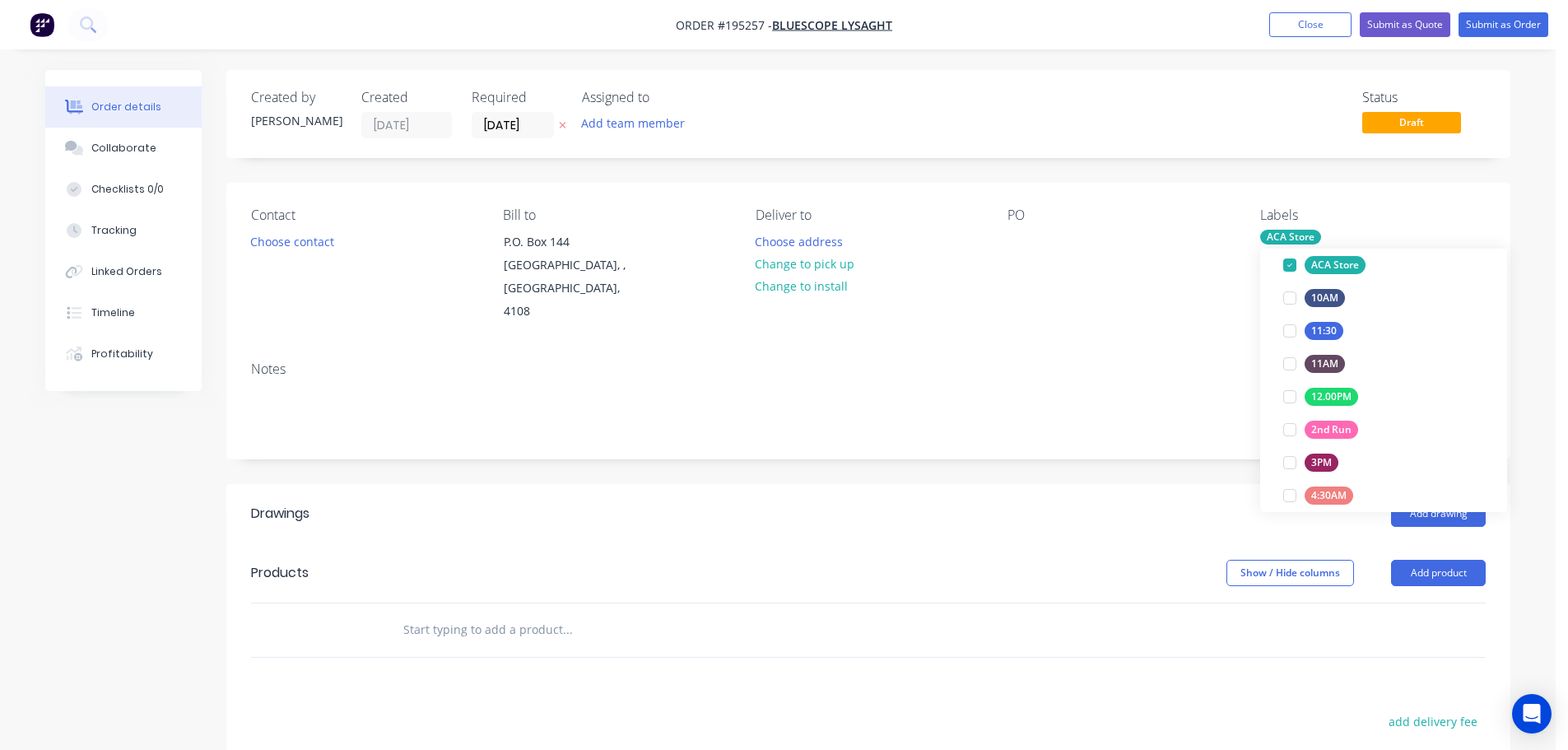
click at [1106, 282] on div "PO" at bounding box center [1120, 265] width 225 height 116
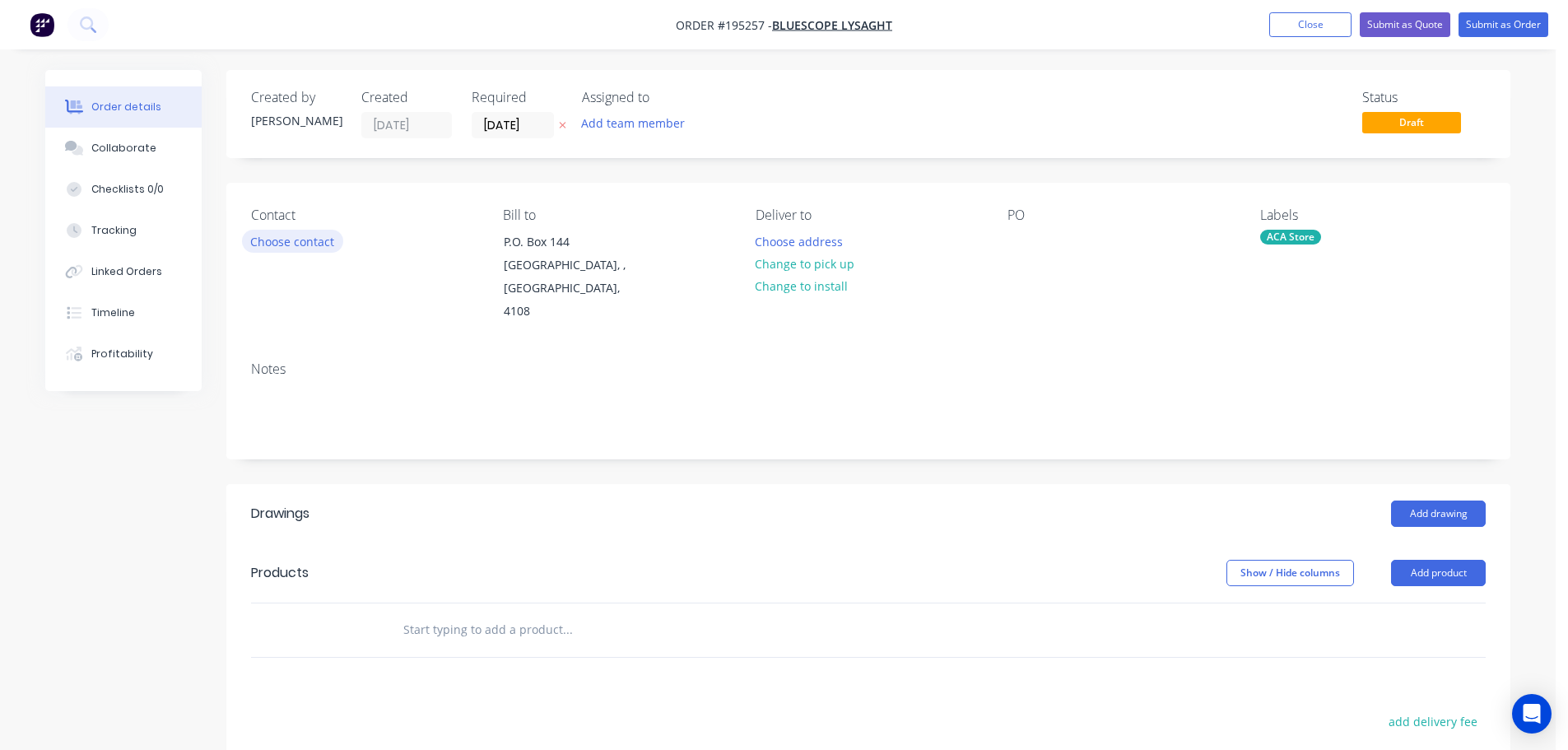
click at [298, 245] on button "Choose contact" at bounding box center [292, 241] width 101 height 22
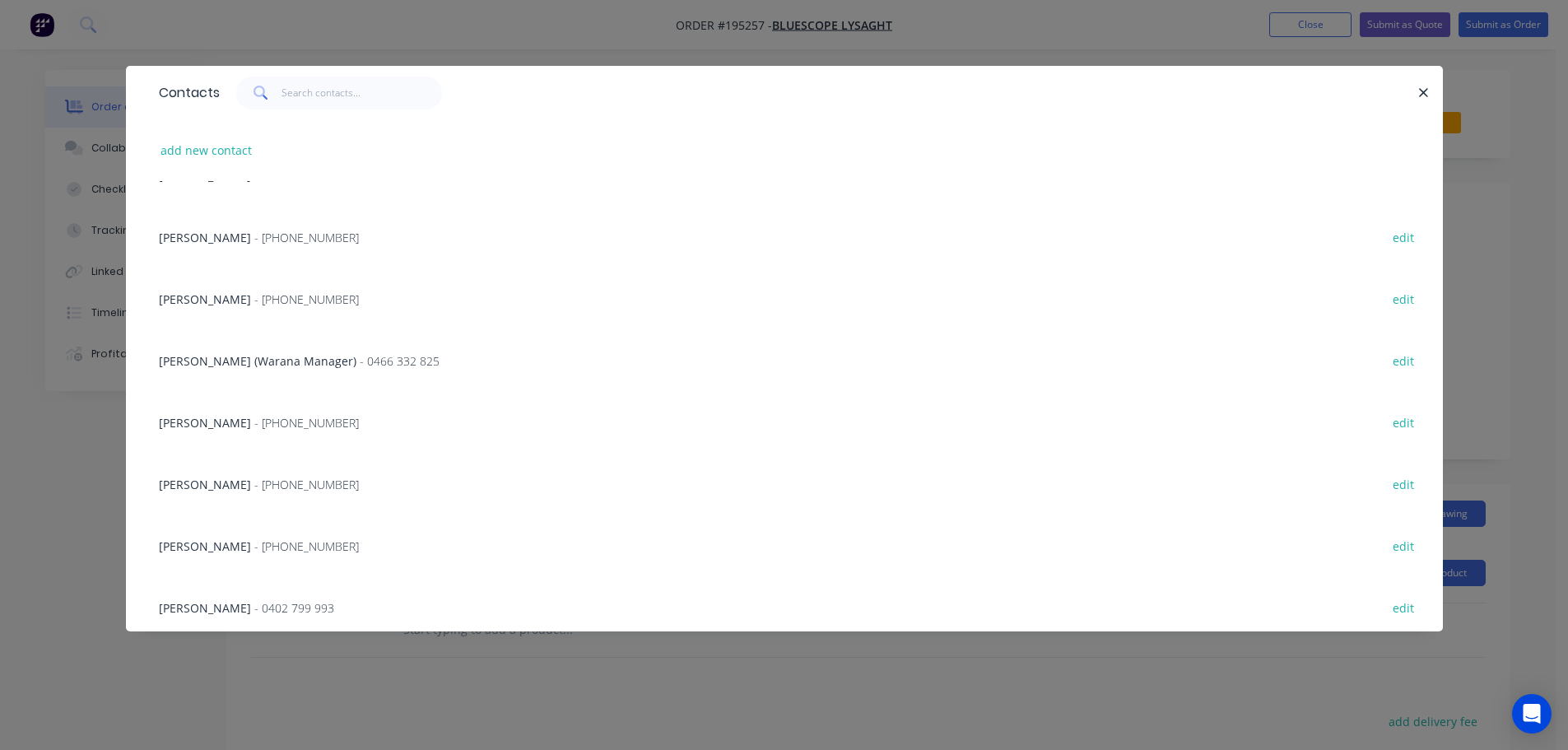
scroll to position [247, 0]
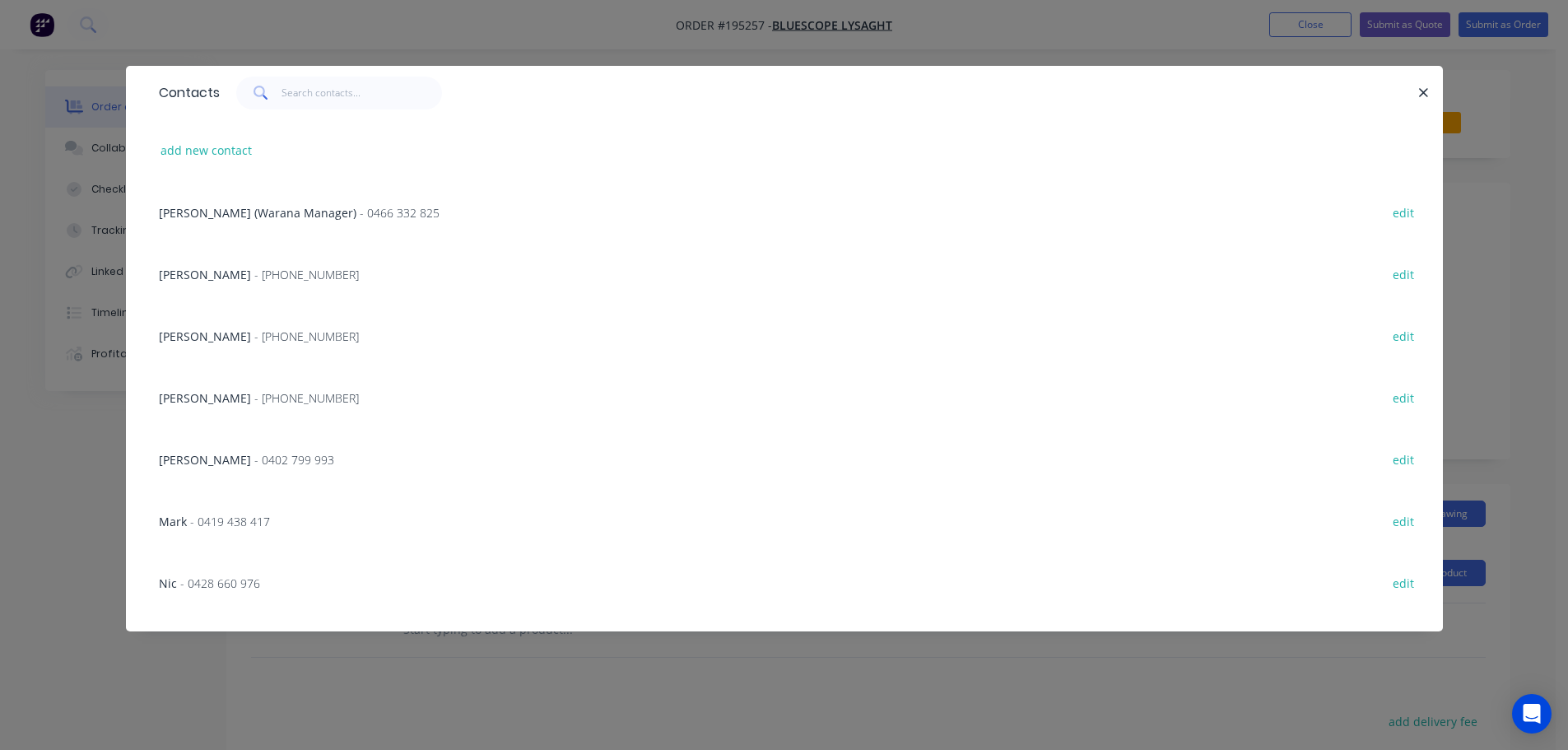
click at [282, 405] on span "- [PHONE_NUMBER]" at bounding box center [306, 398] width 105 height 16
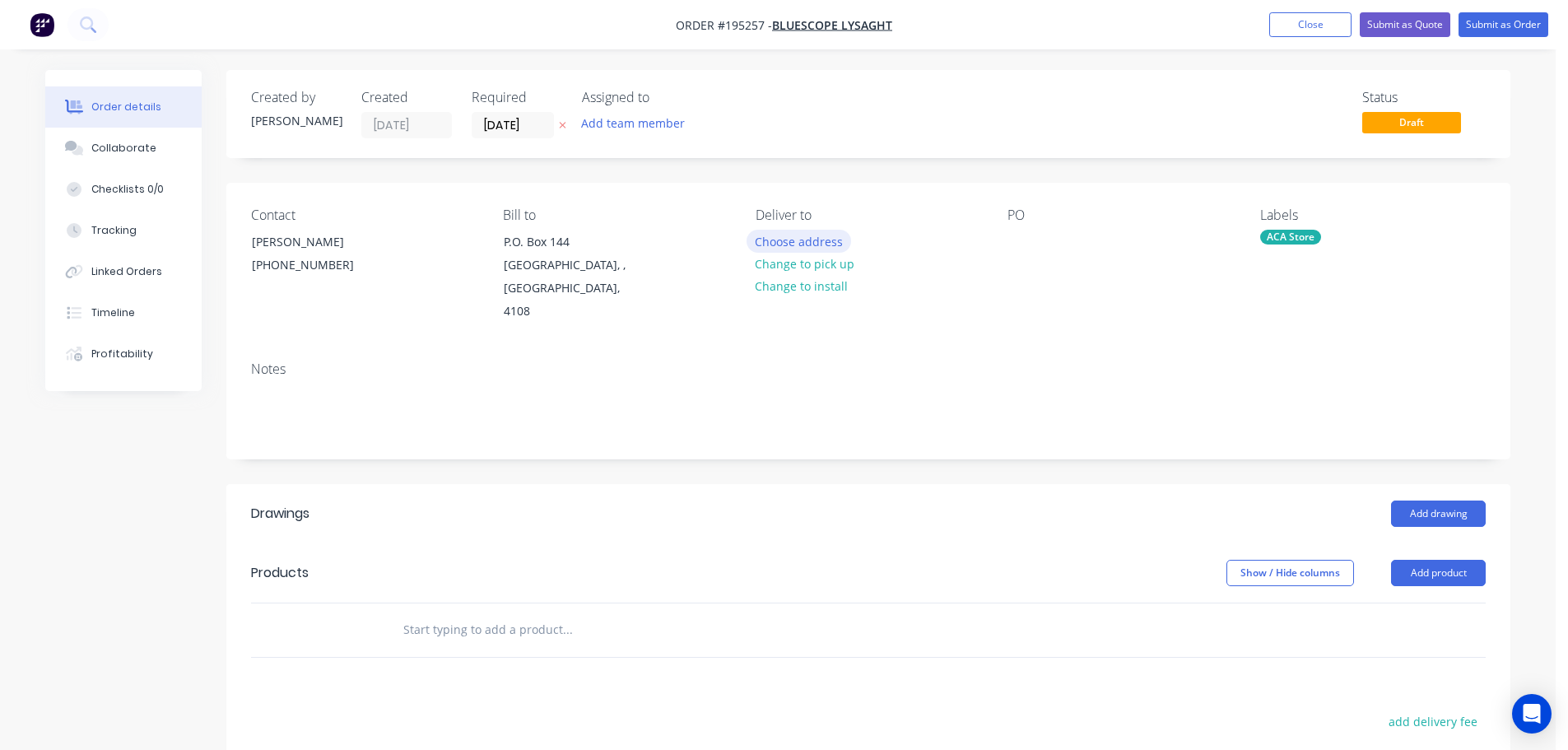
click at [798, 238] on button "Choose address" at bounding box center [800, 241] width 106 height 22
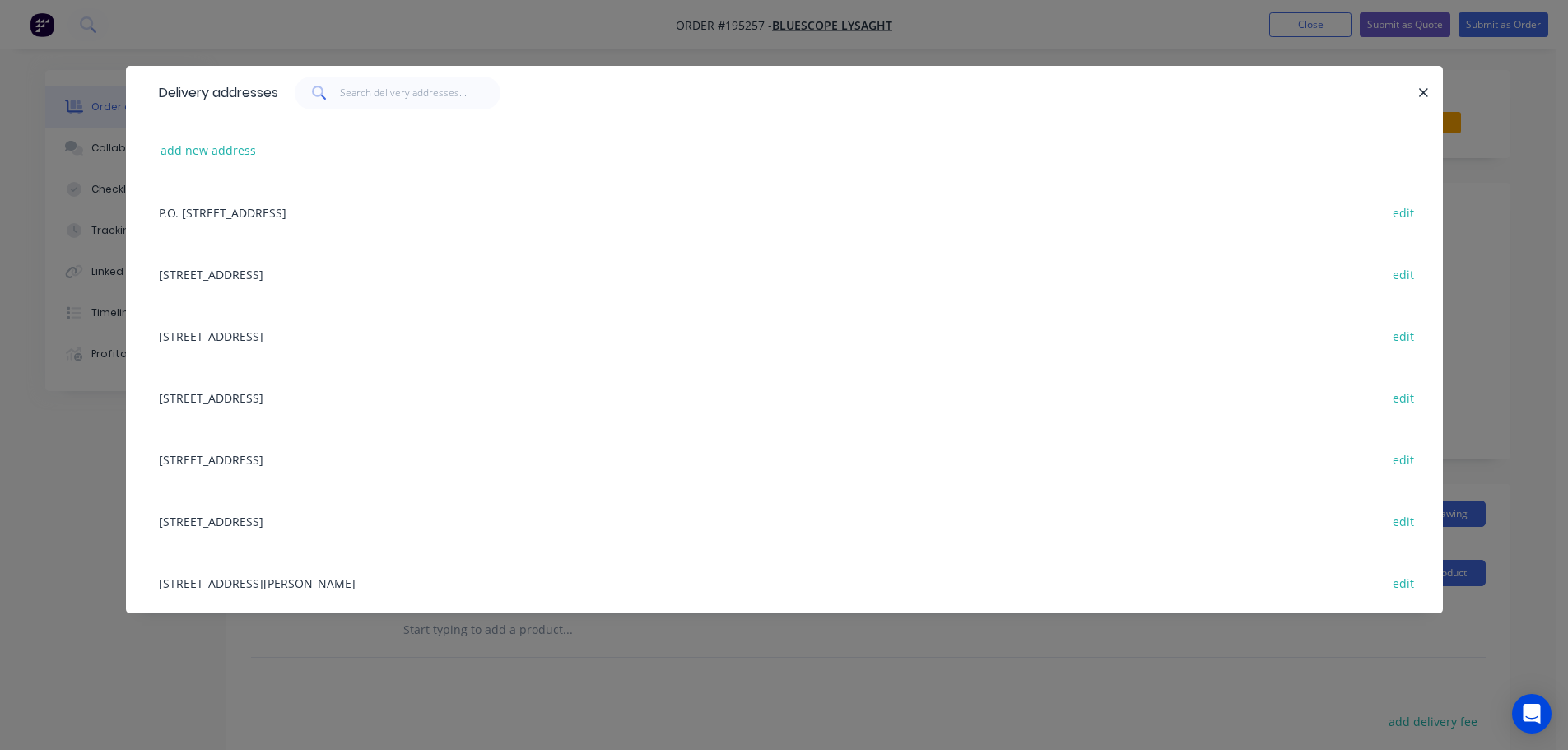
click at [410, 585] on div "[STREET_ADDRESS][PERSON_NAME] edit" at bounding box center [784, 583] width 1268 height 62
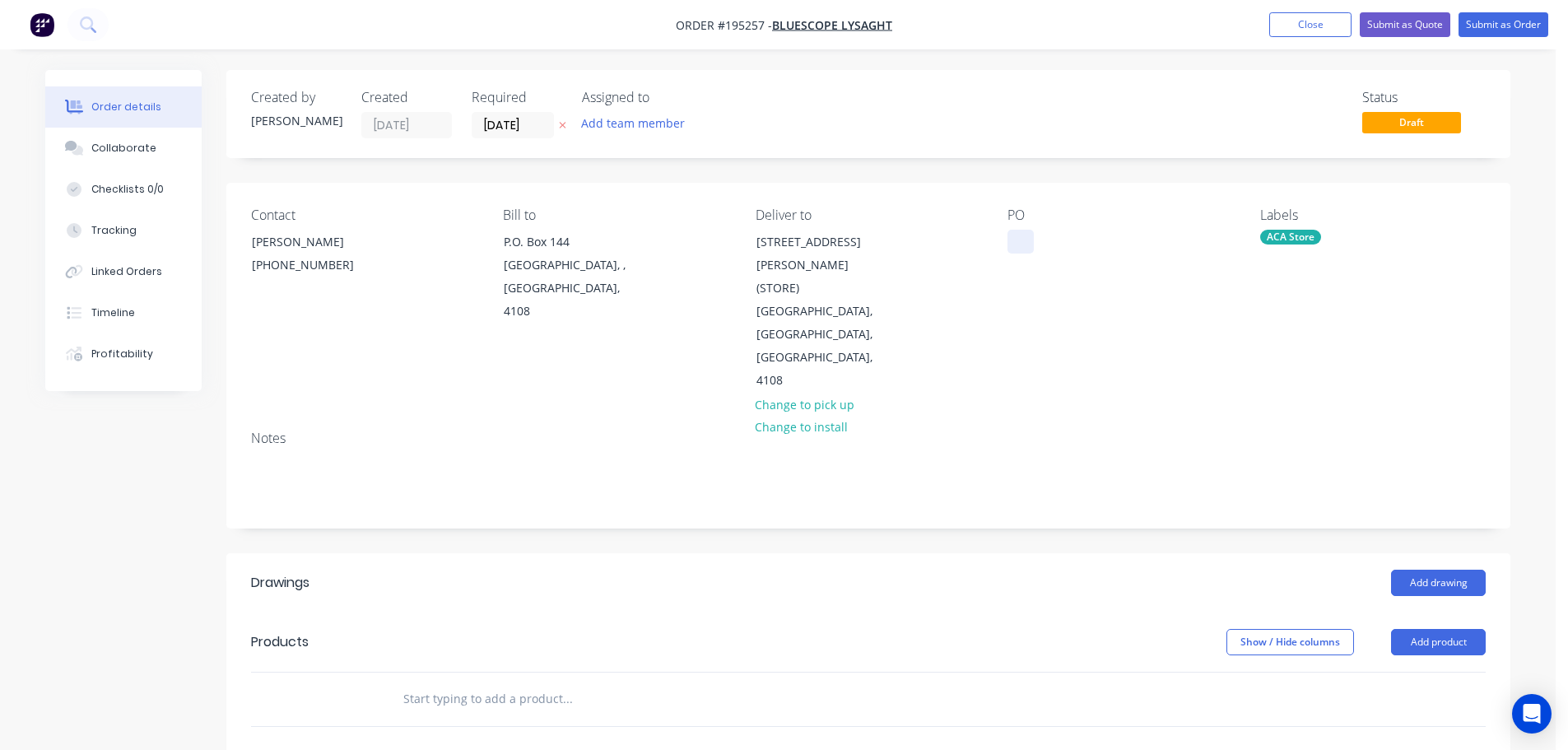
click at [1026, 232] on div at bounding box center [1021, 242] width 26 height 24
click at [1434, 570] on button "Add drawing" at bounding box center [1438, 583] width 95 height 26
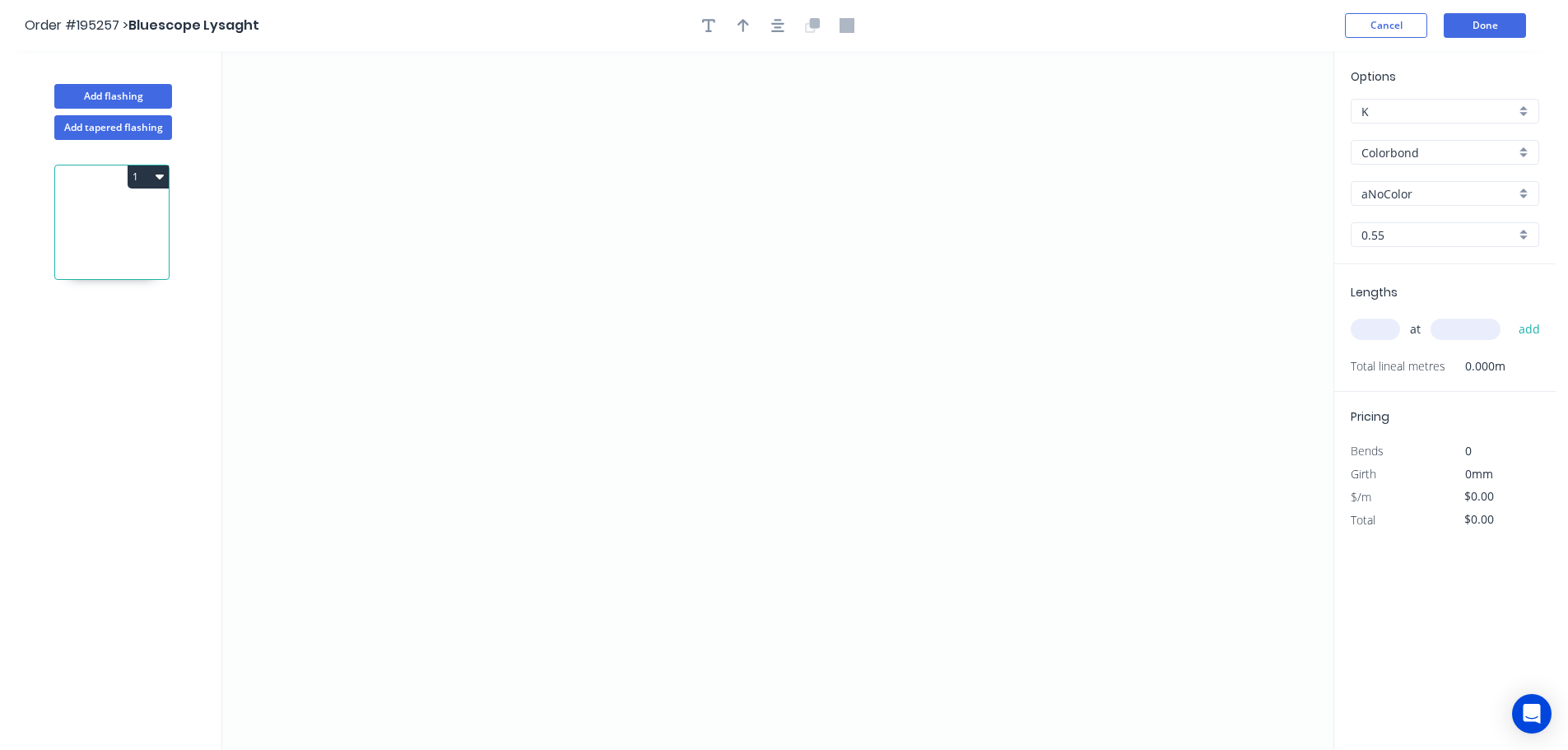
click at [1382, 195] on input "aNoColor" at bounding box center [1438, 193] width 154 height 17
click at [1396, 283] on div "Surfmist" at bounding box center [1445, 283] width 187 height 29
type input "Surfmist"
click at [1376, 236] on input "0.55" at bounding box center [1438, 234] width 154 height 17
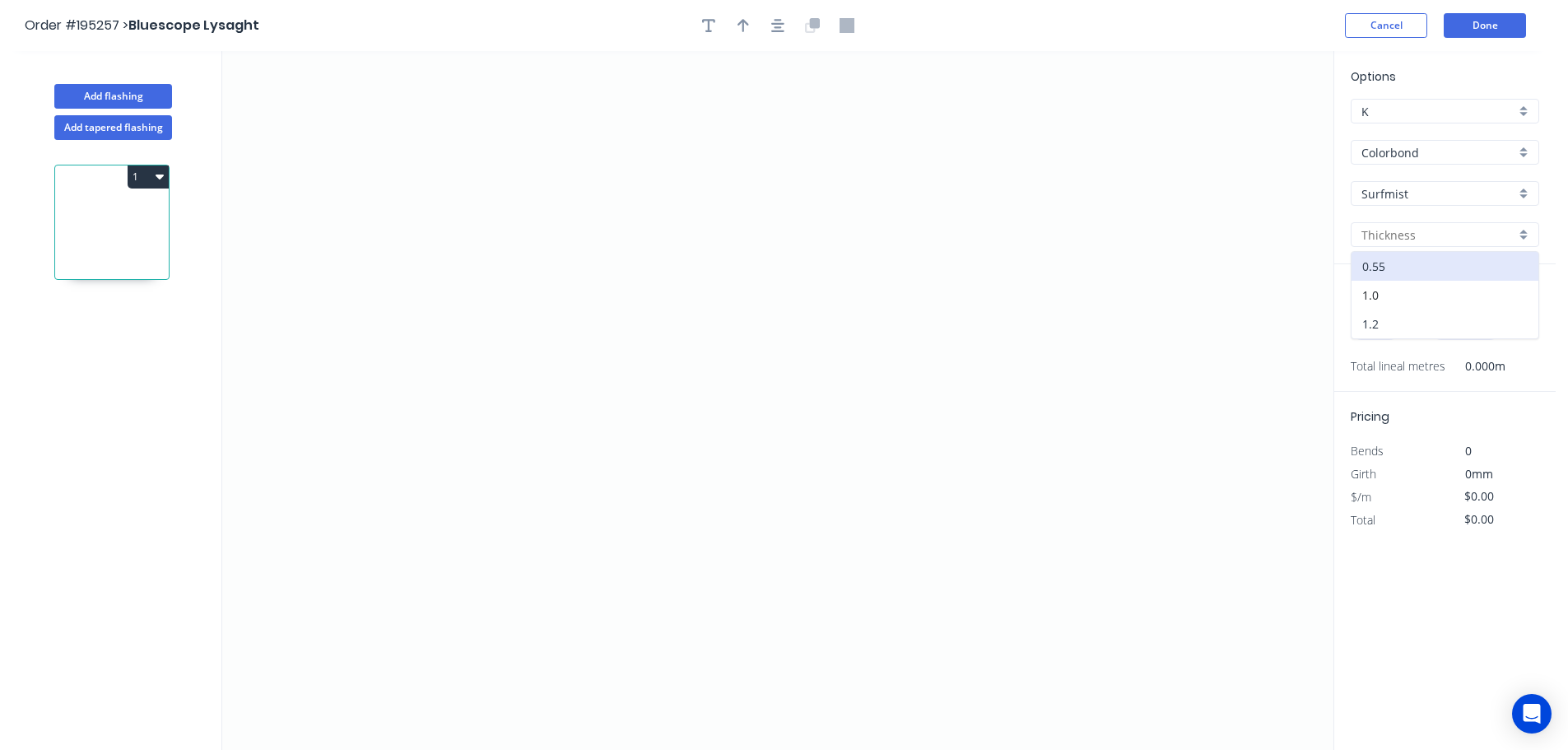
click at [1374, 321] on div "1.2" at bounding box center [1445, 324] width 187 height 29
type input "1.2"
click at [1380, 332] on input "text" at bounding box center [1376, 328] width 49 height 21
type input "1"
type input "7500"
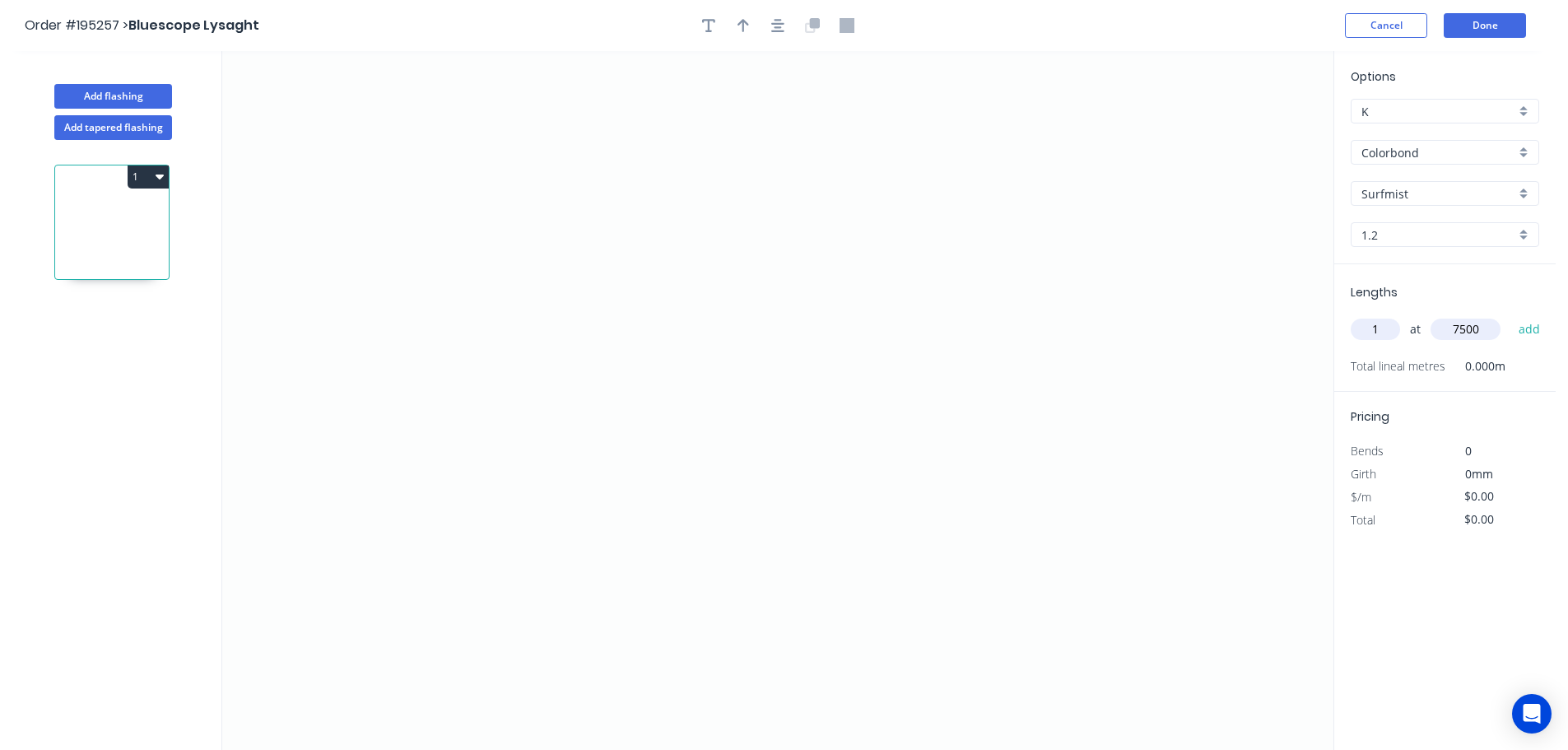
click at [1511, 316] on button "add" at bounding box center [1530, 329] width 38 height 28
type input "1"
type input "2700"
click at [1511, 316] on button "add" at bounding box center [1530, 329] width 38 height 28
click at [576, 244] on icon "0" at bounding box center [778, 401] width 1111 height 699
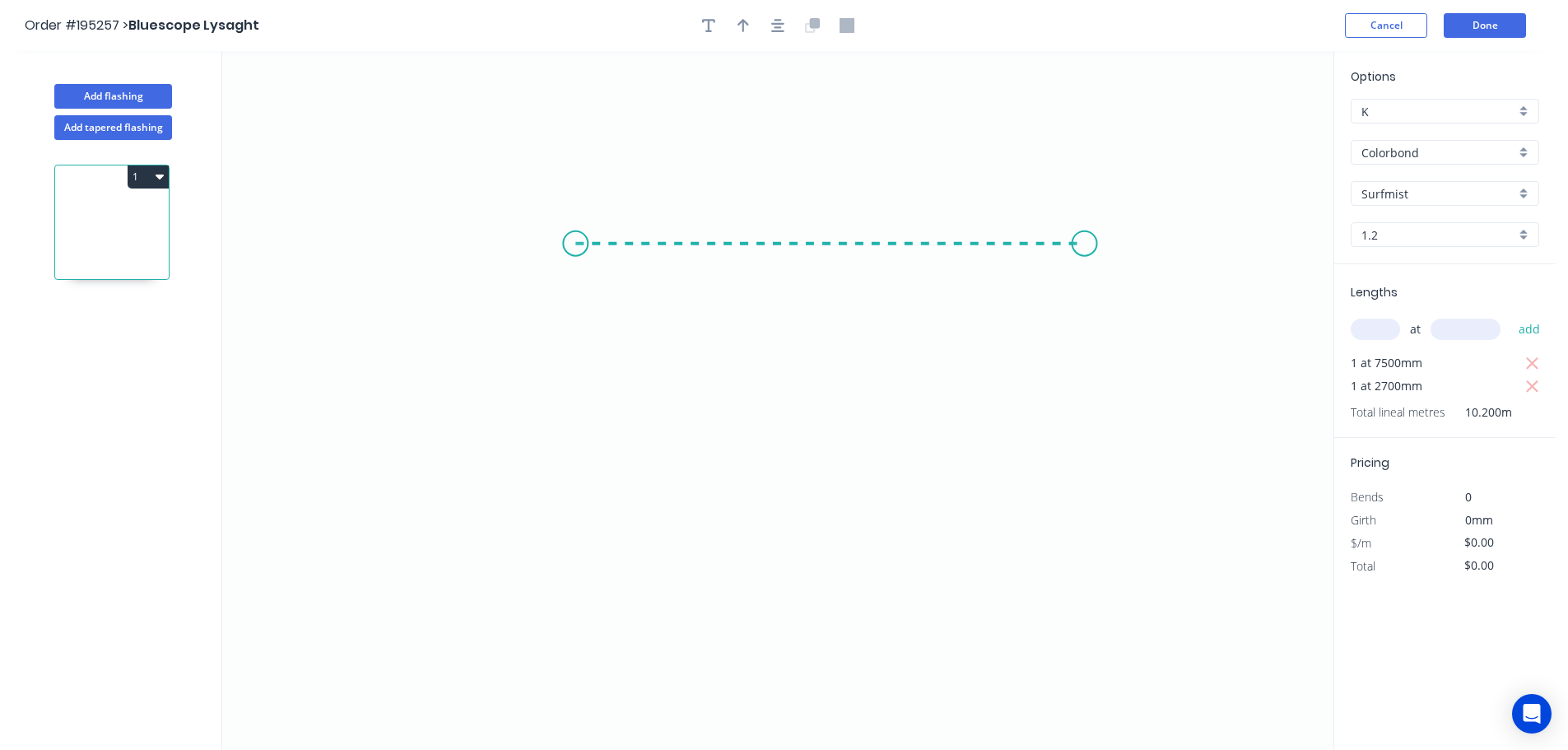
click at [1085, 219] on icon "0" at bounding box center [778, 401] width 1111 height 699
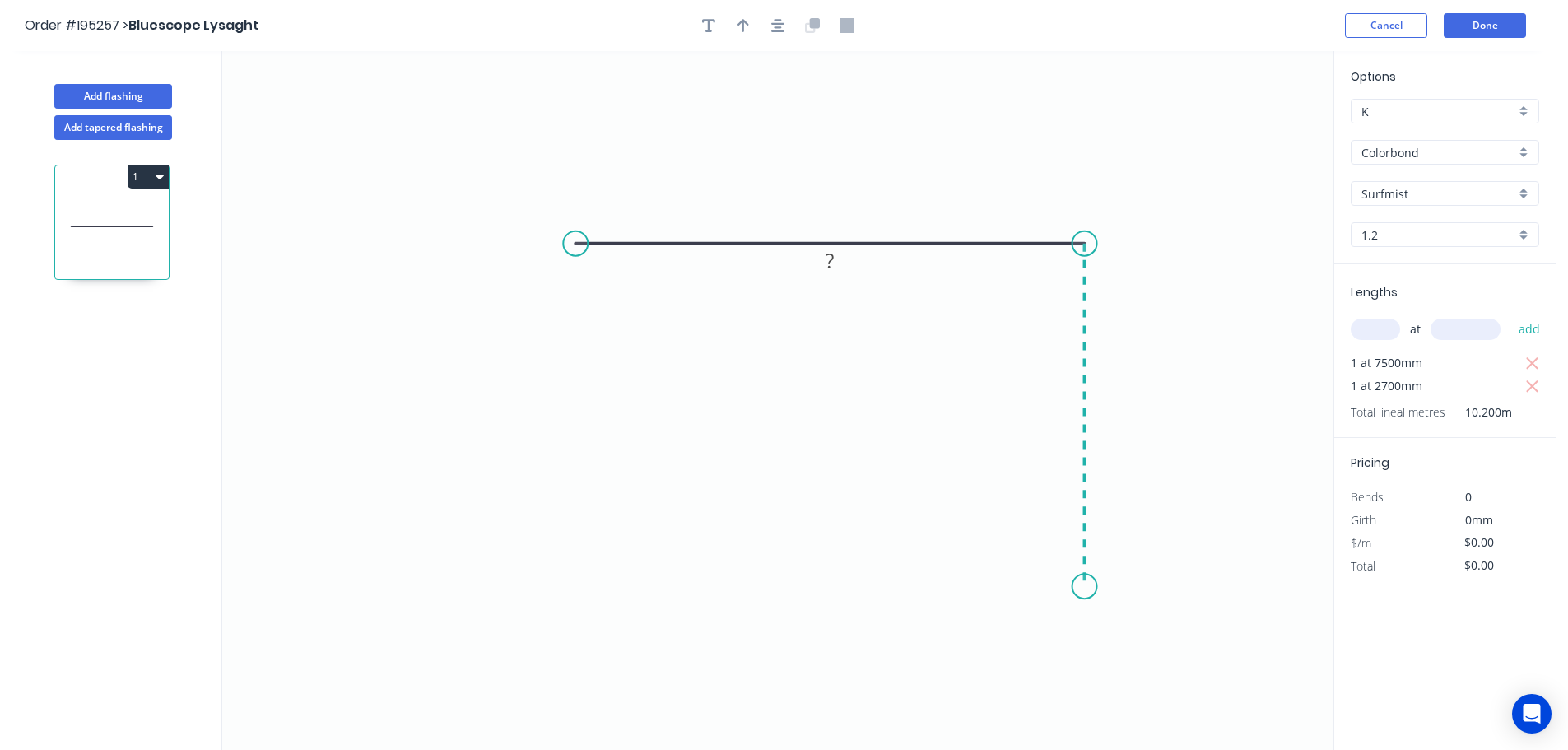
click at [1065, 588] on icon "0 ?" at bounding box center [778, 401] width 1111 height 699
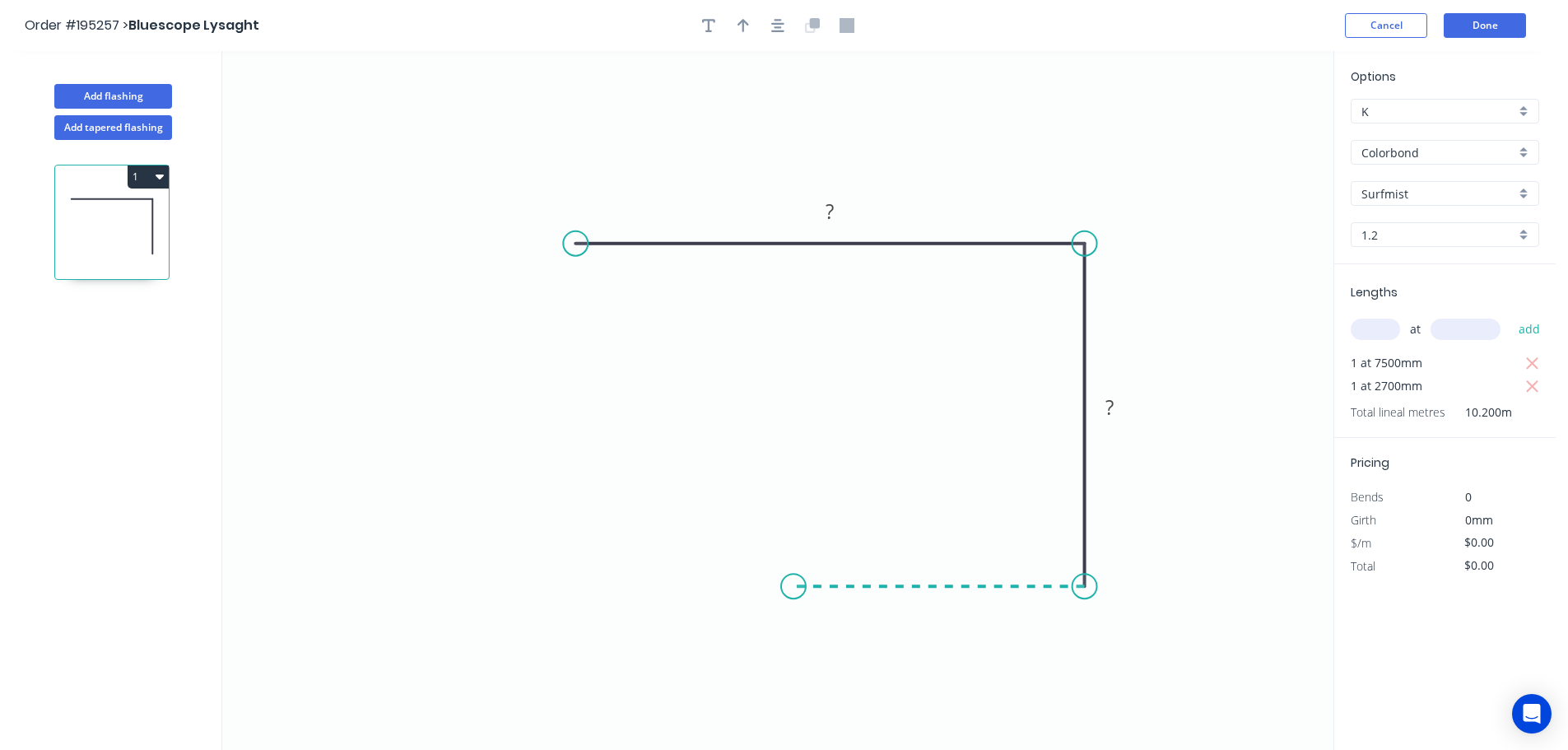
click at [794, 581] on icon "0 ? ?" at bounding box center [778, 401] width 1111 height 699
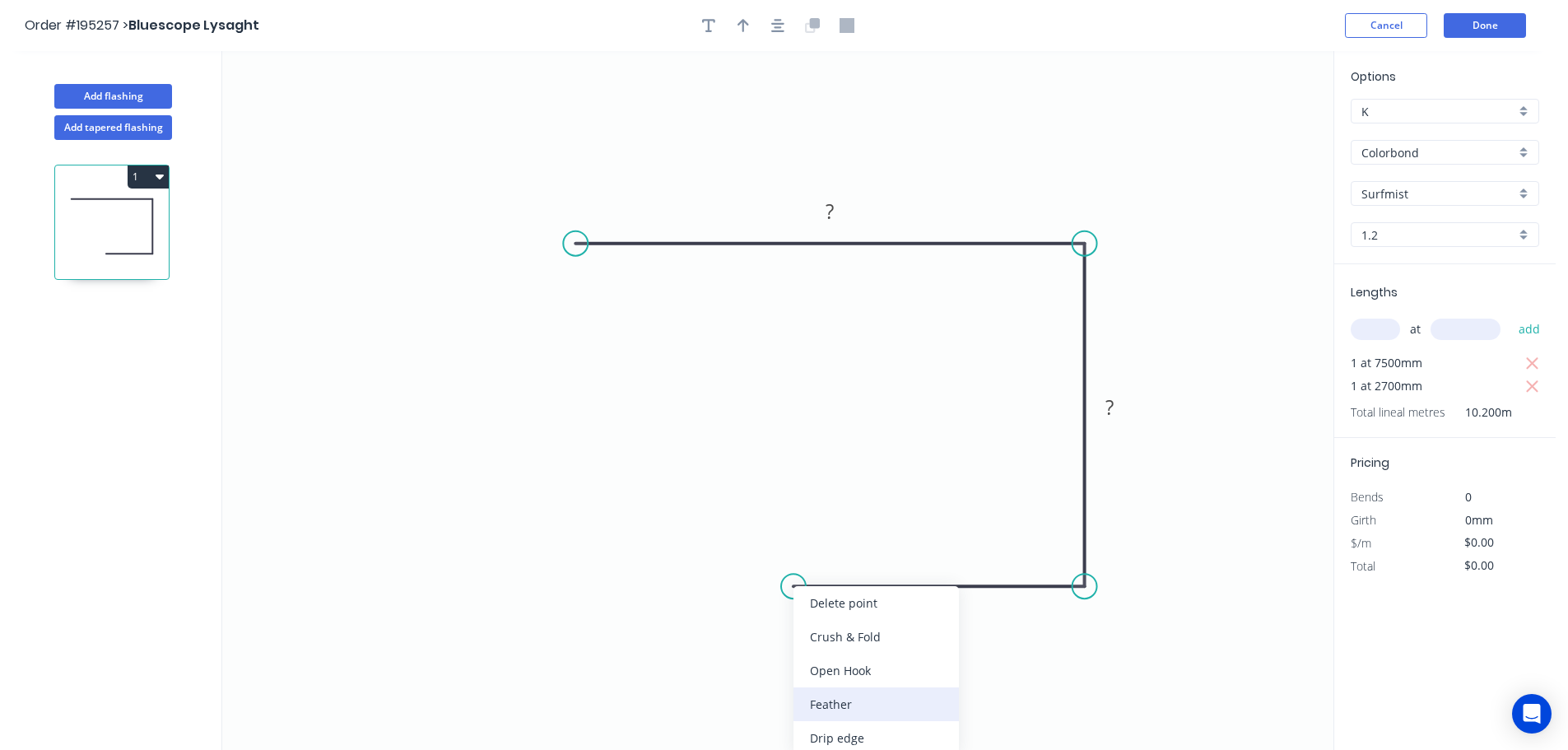
click at [833, 703] on div "Feather" at bounding box center [876, 704] width 165 height 34
drag, startPoint x: 841, startPoint y: 547, endPoint x: 829, endPoint y: 507, distance: 41.8
click at [829, 507] on rect at bounding box center [803, 504] width 64 height 34
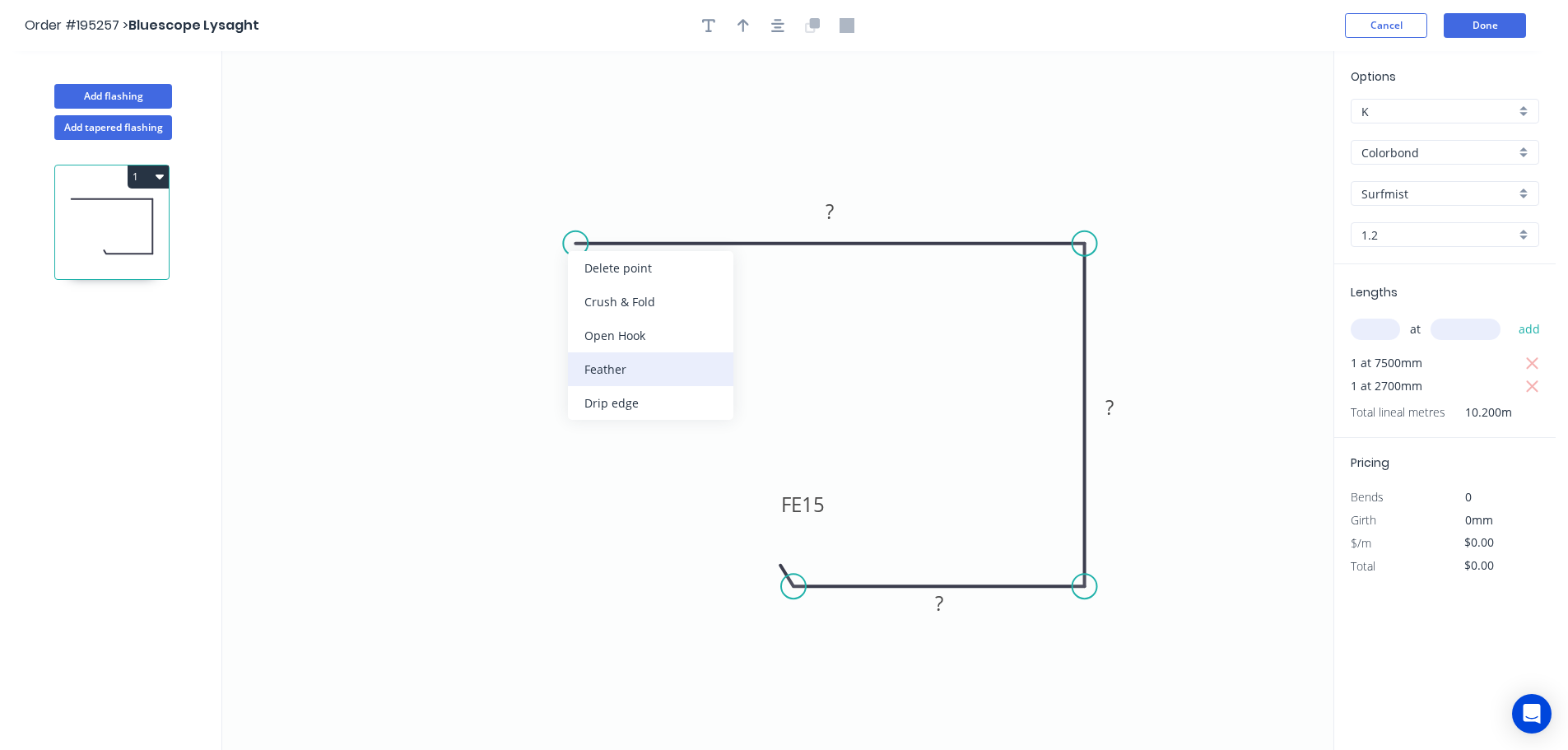
click at [622, 371] on div "Feather" at bounding box center [650, 369] width 165 height 34
click at [594, 296] on div "Flip bend" at bounding box center [653, 307] width 165 height 34
drag, startPoint x: 622, startPoint y: 276, endPoint x: 600, endPoint y: 313, distance: 43.0
click at [600, 313] on rect at bounding box center [575, 307] width 64 height 34
click at [587, 307] on tspan "15" at bounding box center [585, 307] width 23 height 27
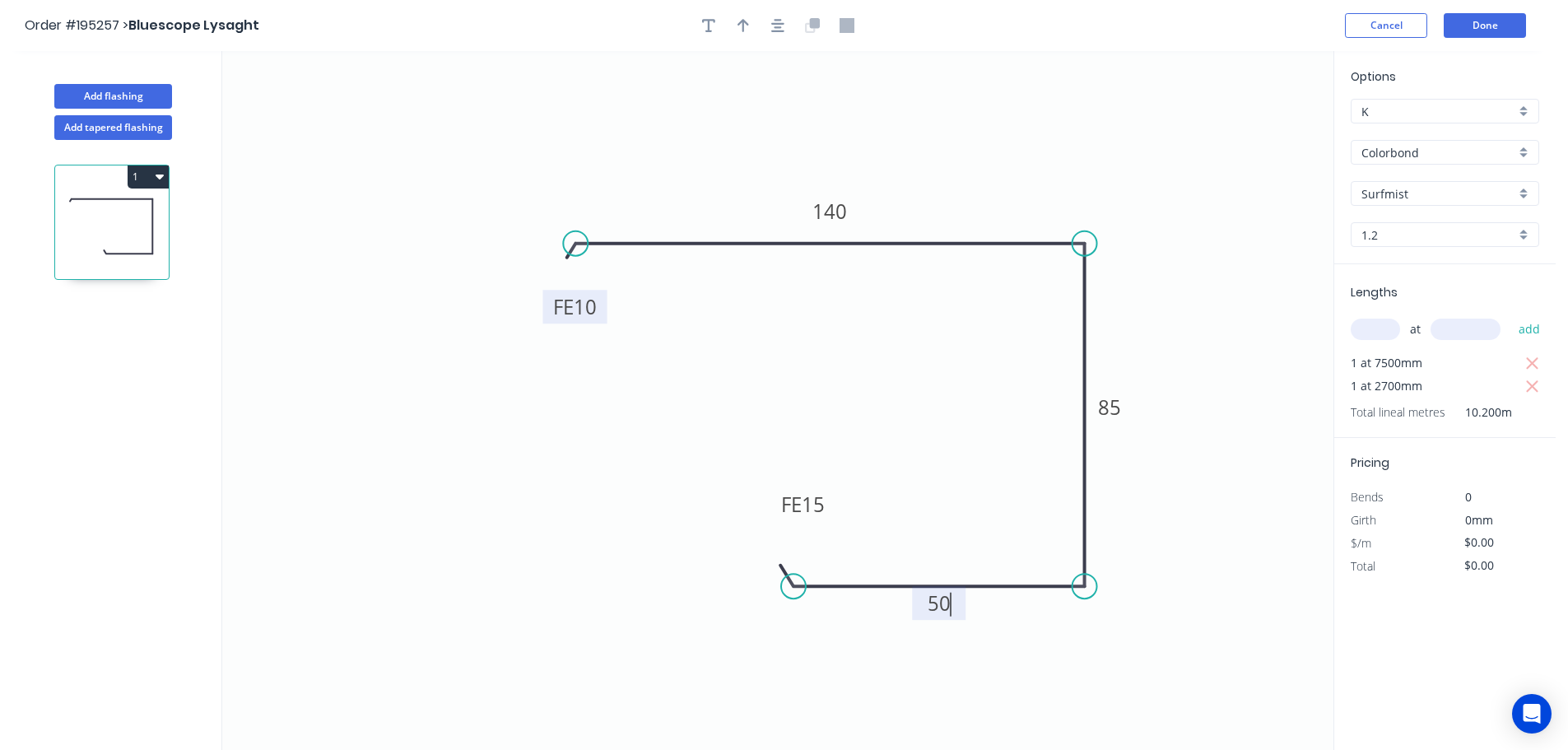
type input "$20.72"
type input "$211.34"
click at [749, 27] on button "button" at bounding box center [742, 25] width 25 height 25
click at [1251, 131] on icon at bounding box center [1251, 115] width 15 height 53
drag, startPoint x: 1251, startPoint y: 131, endPoint x: 1109, endPoint y: 174, distance: 148.4
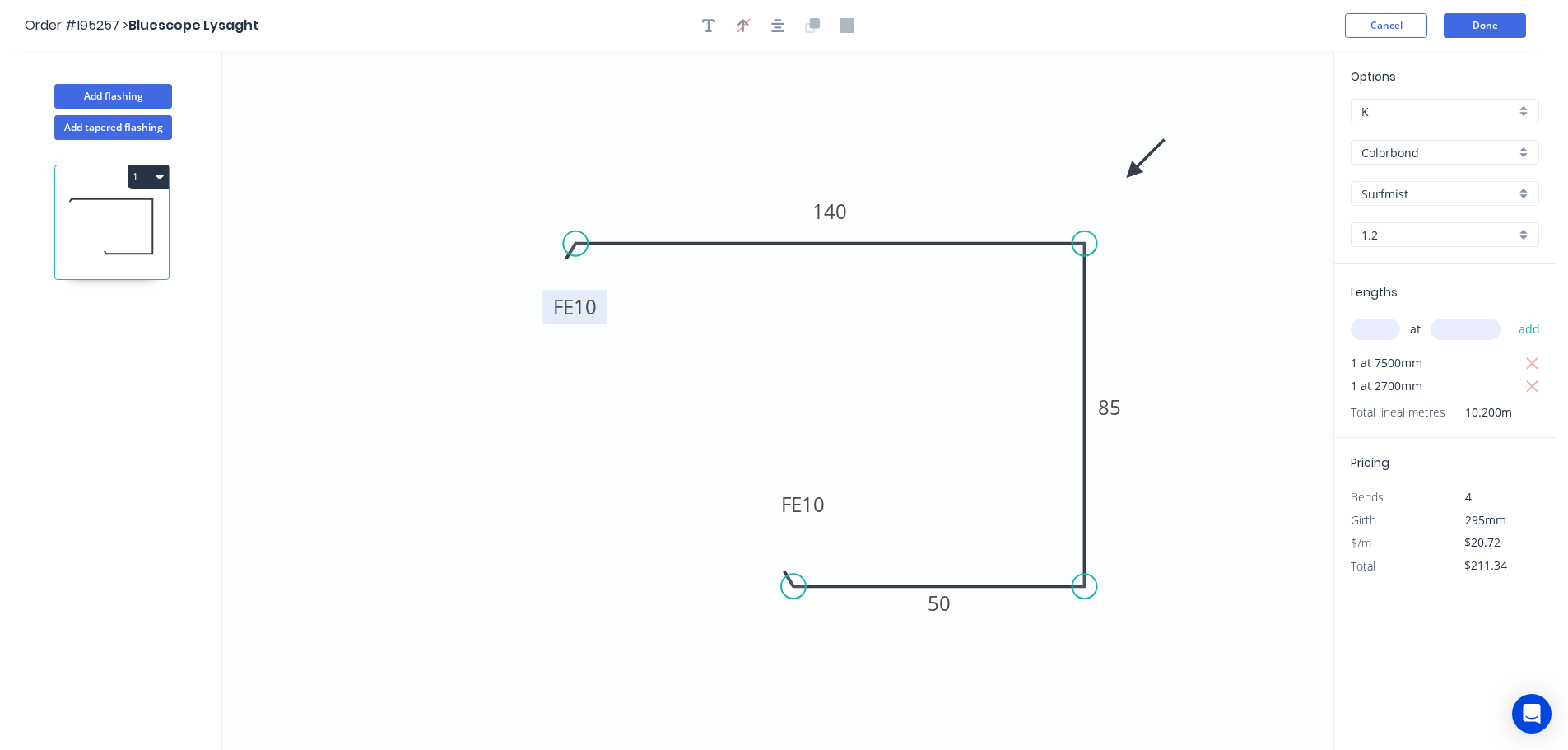
click at [1122, 174] on icon at bounding box center [1146, 159] width 47 height 47
click at [109, 96] on button "Add flashing" at bounding box center [113, 96] width 118 height 25
type input "$0.00"
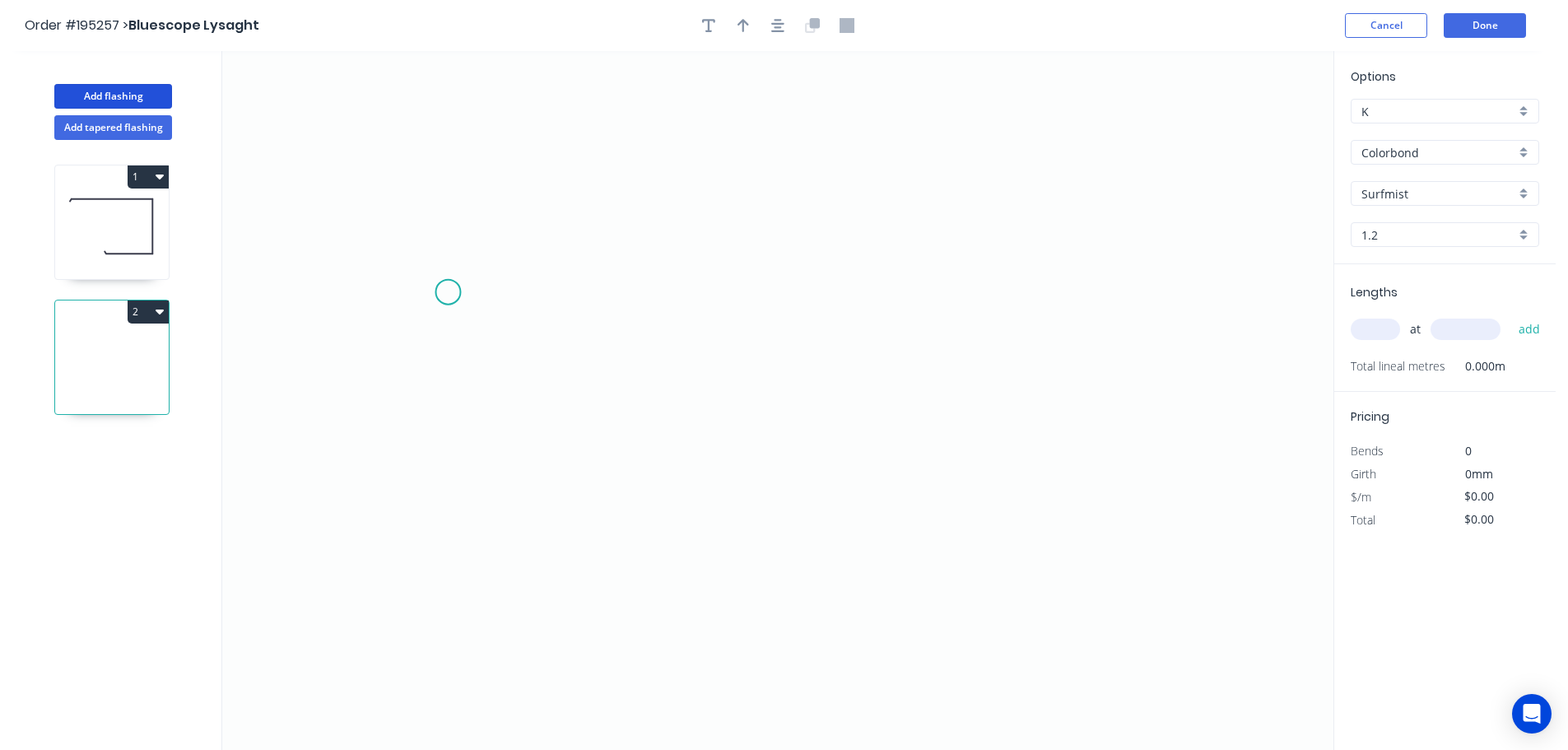
click at [448, 293] on icon "0" at bounding box center [778, 401] width 1111 height 699
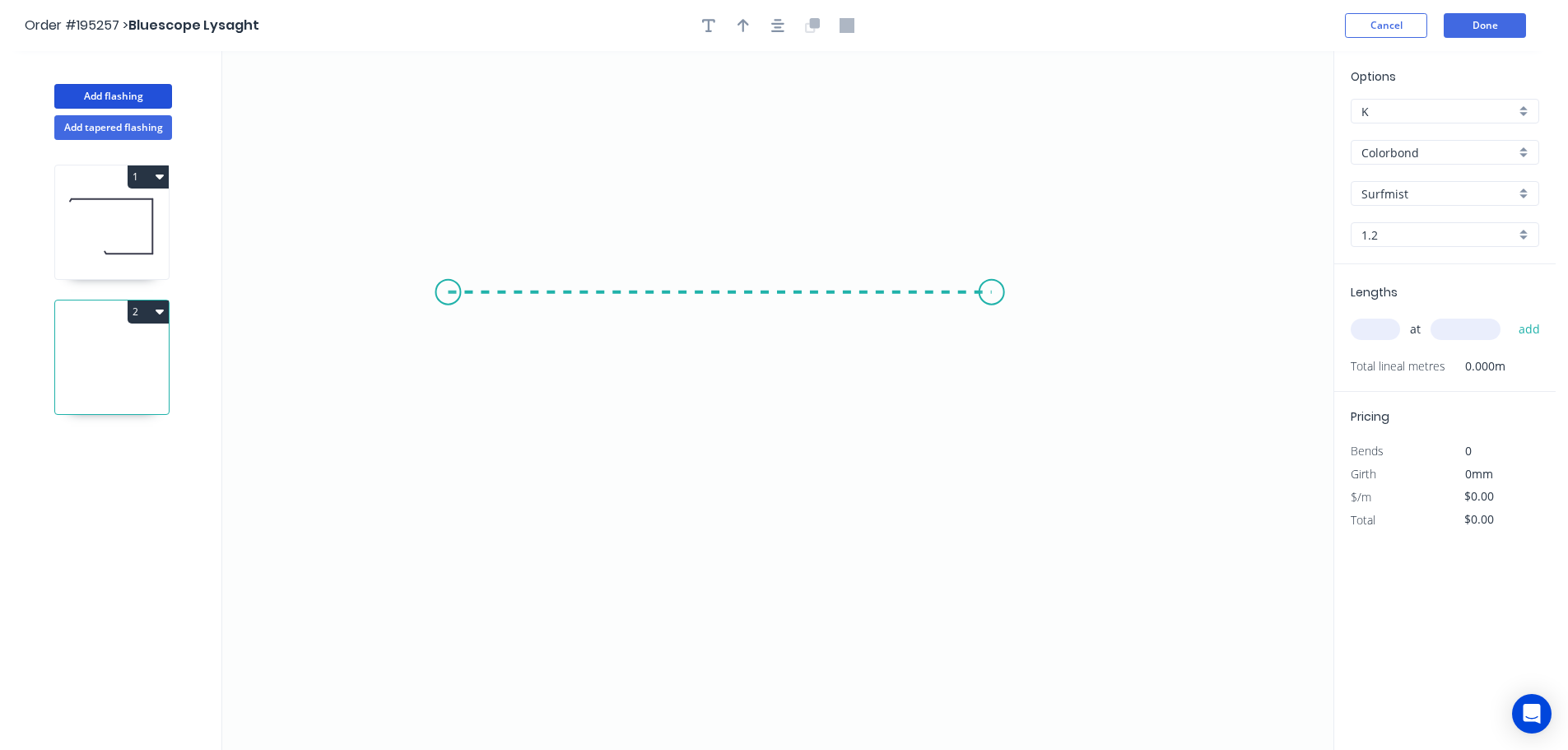
click at [992, 294] on icon "0" at bounding box center [778, 401] width 1111 height 699
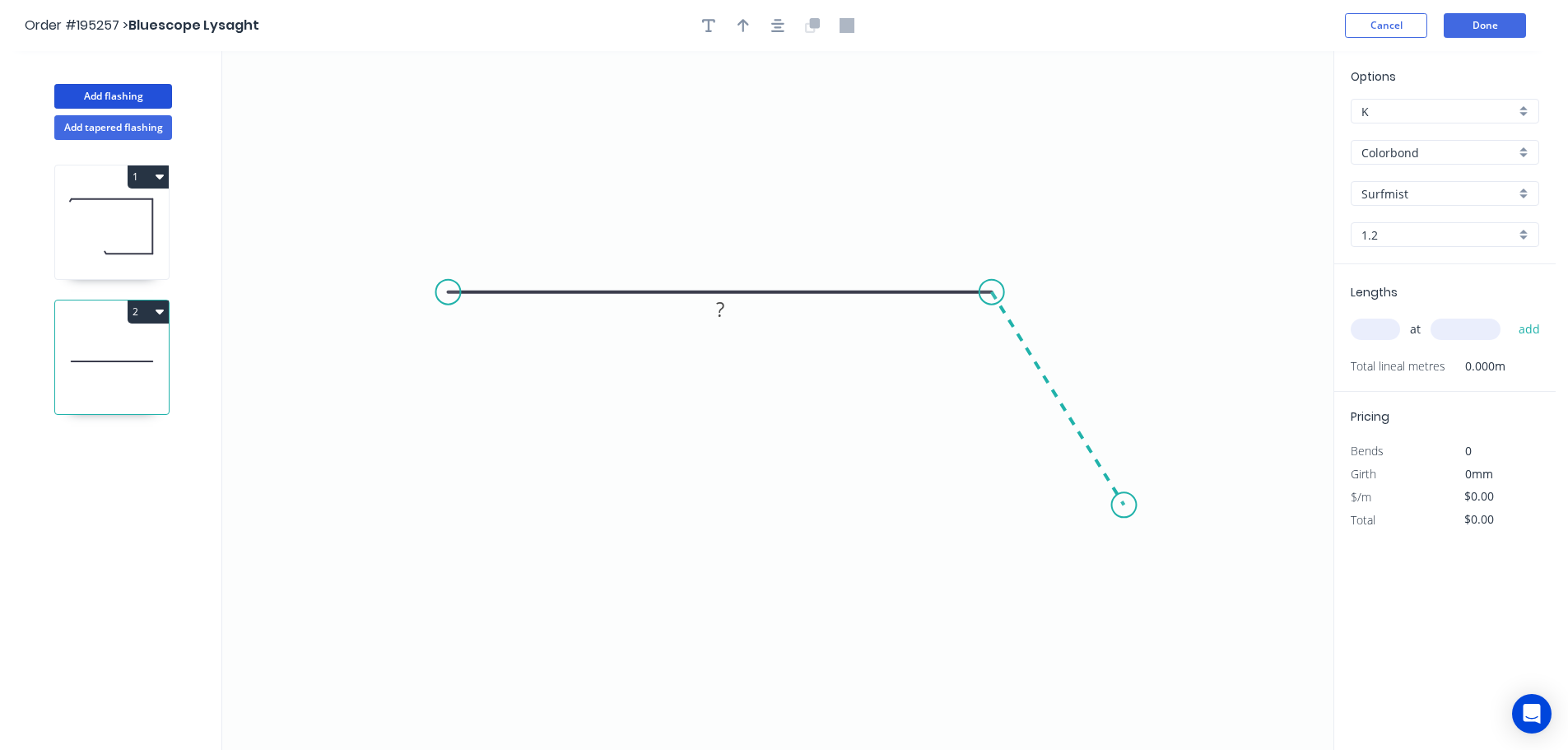
click at [1125, 505] on icon "0 ?" at bounding box center [778, 401] width 1111 height 699
click at [1125, 505] on circle at bounding box center [1124, 505] width 25 height 25
click at [1084, 376] on rect at bounding box center [1079, 379] width 33 height 23
type input "$13.29"
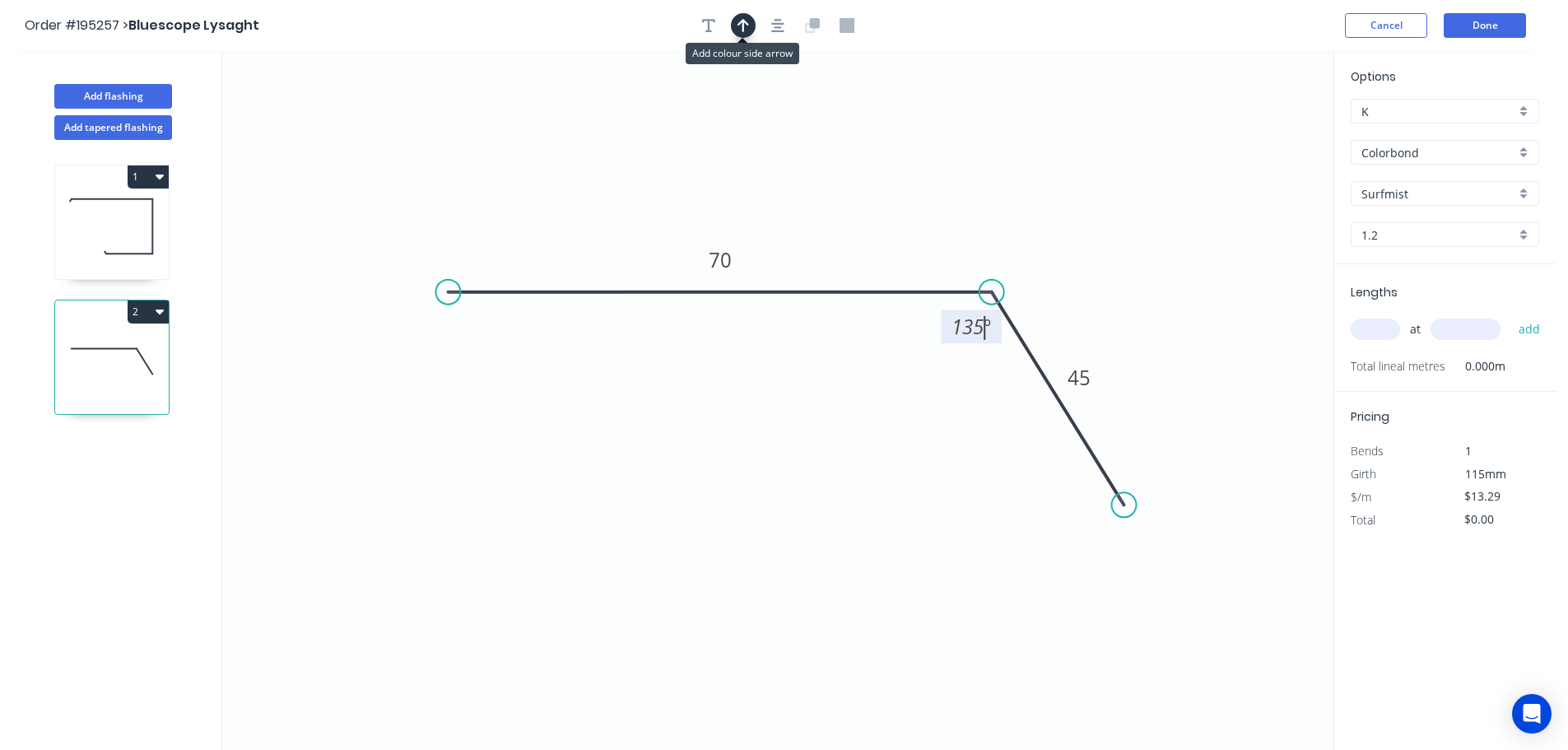
click at [743, 30] on icon "button" at bounding box center [743, 26] width 12 height 13
click at [1251, 133] on icon at bounding box center [1251, 115] width 15 height 53
drag, startPoint x: 1251, startPoint y: 133, endPoint x: 1050, endPoint y: 192, distance: 209.5
click at [1050, 192] on icon at bounding box center [1063, 179] width 47 height 47
click at [1379, 231] on input "1.2" at bounding box center [1438, 234] width 154 height 17
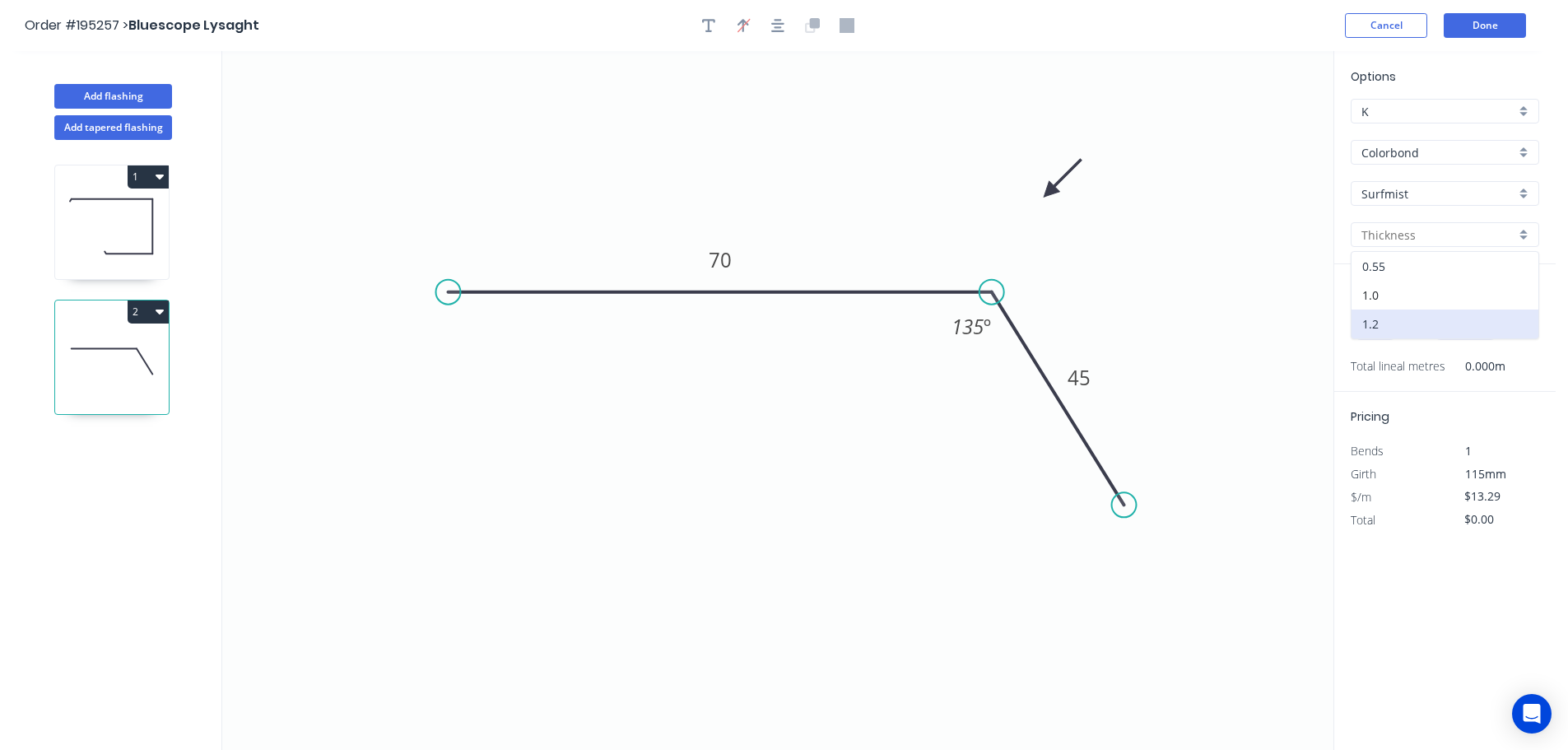
click at [1373, 267] on div "0.55" at bounding box center [1445, 266] width 187 height 29
type input "0.55"
type input "$6.81"
click at [1365, 334] on input "text" at bounding box center [1376, 328] width 49 height 21
type input "1"
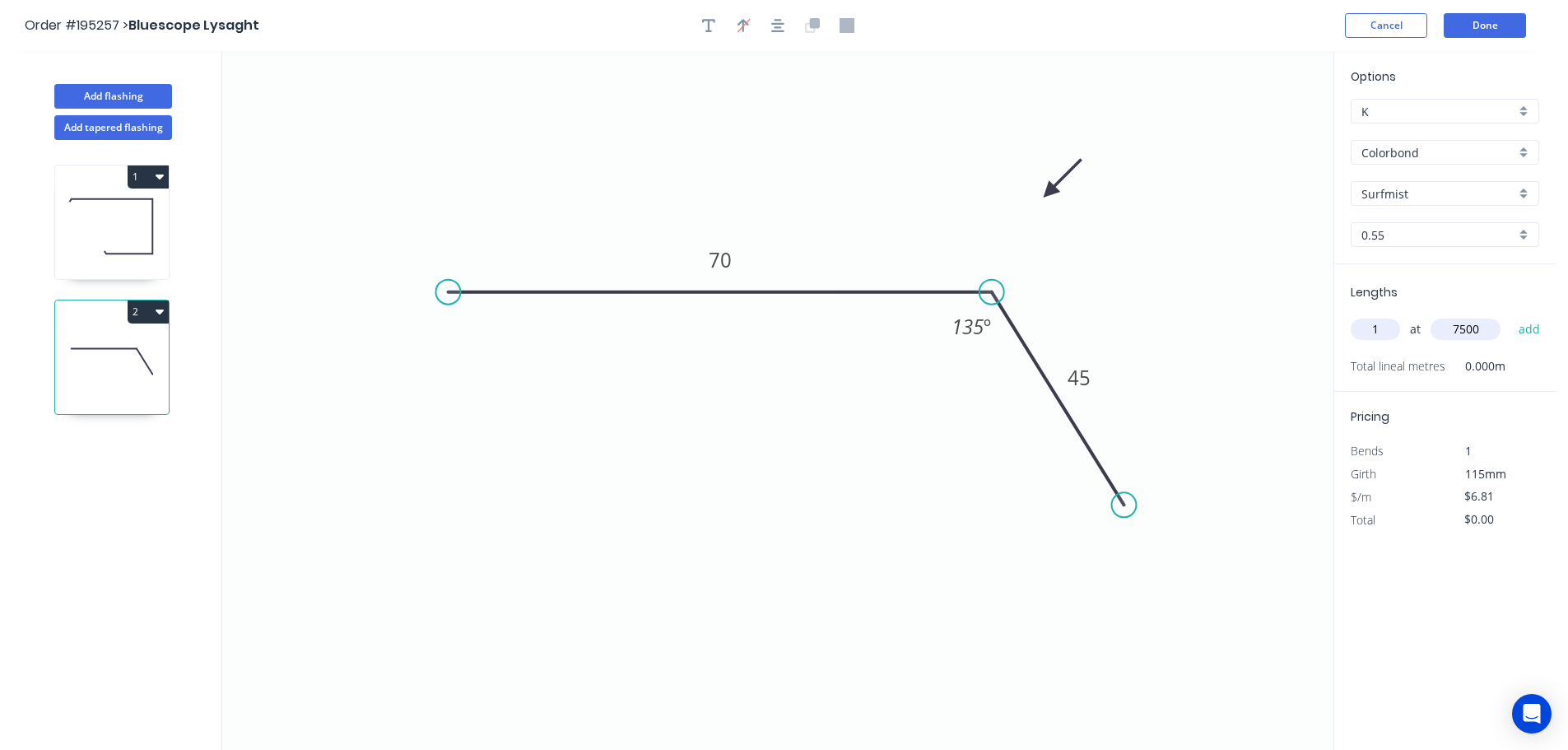
type input "7500"
click at [1511, 316] on button "add" at bounding box center [1530, 329] width 38 height 28
type input "$51.08"
type input "1"
type input "2700"
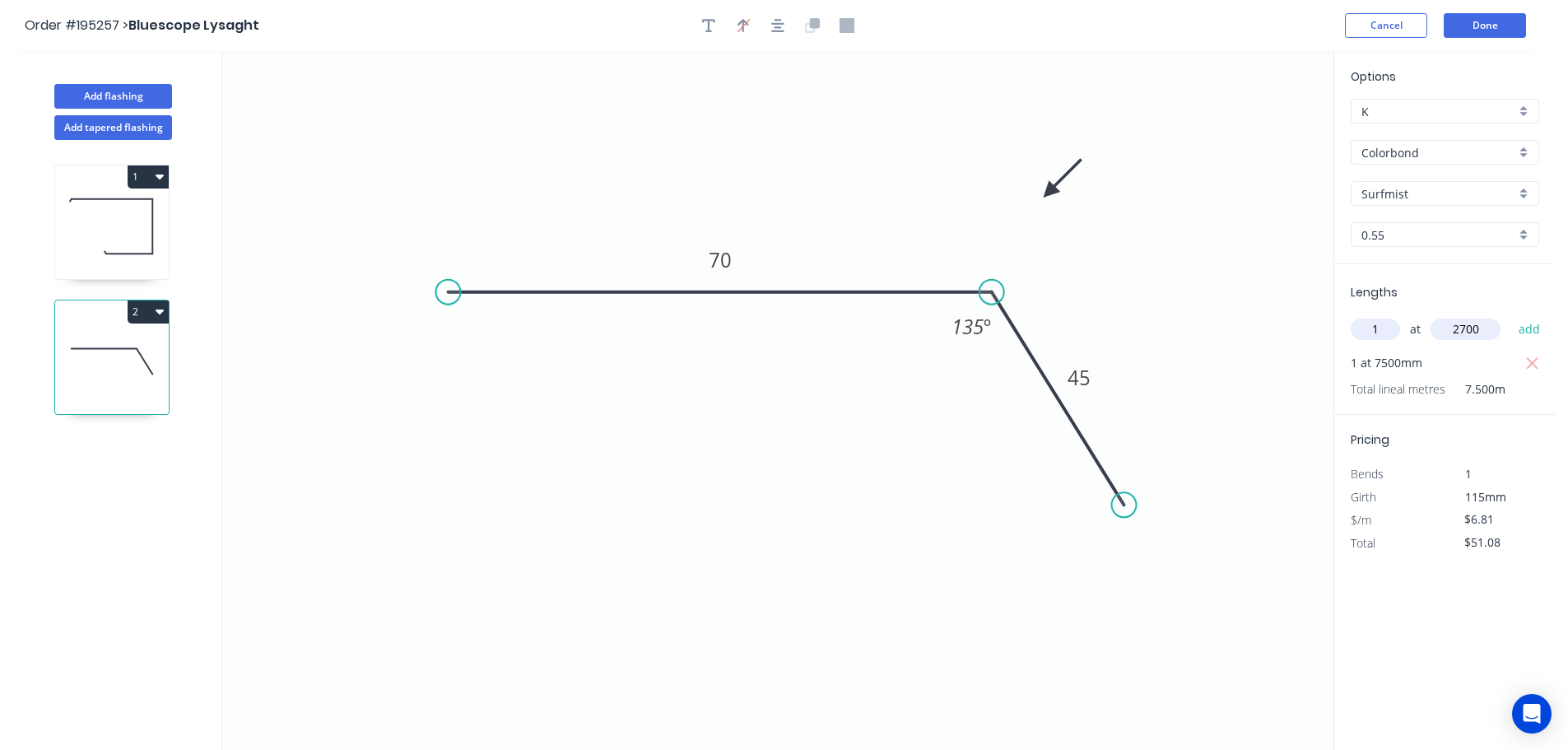
click at [1511, 316] on button "add" at bounding box center [1530, 329] width 38 height 28
type input "$69.46"
click at [1498, 23] on button "Done" at bounding box center [1485, 25] width 82 height 25
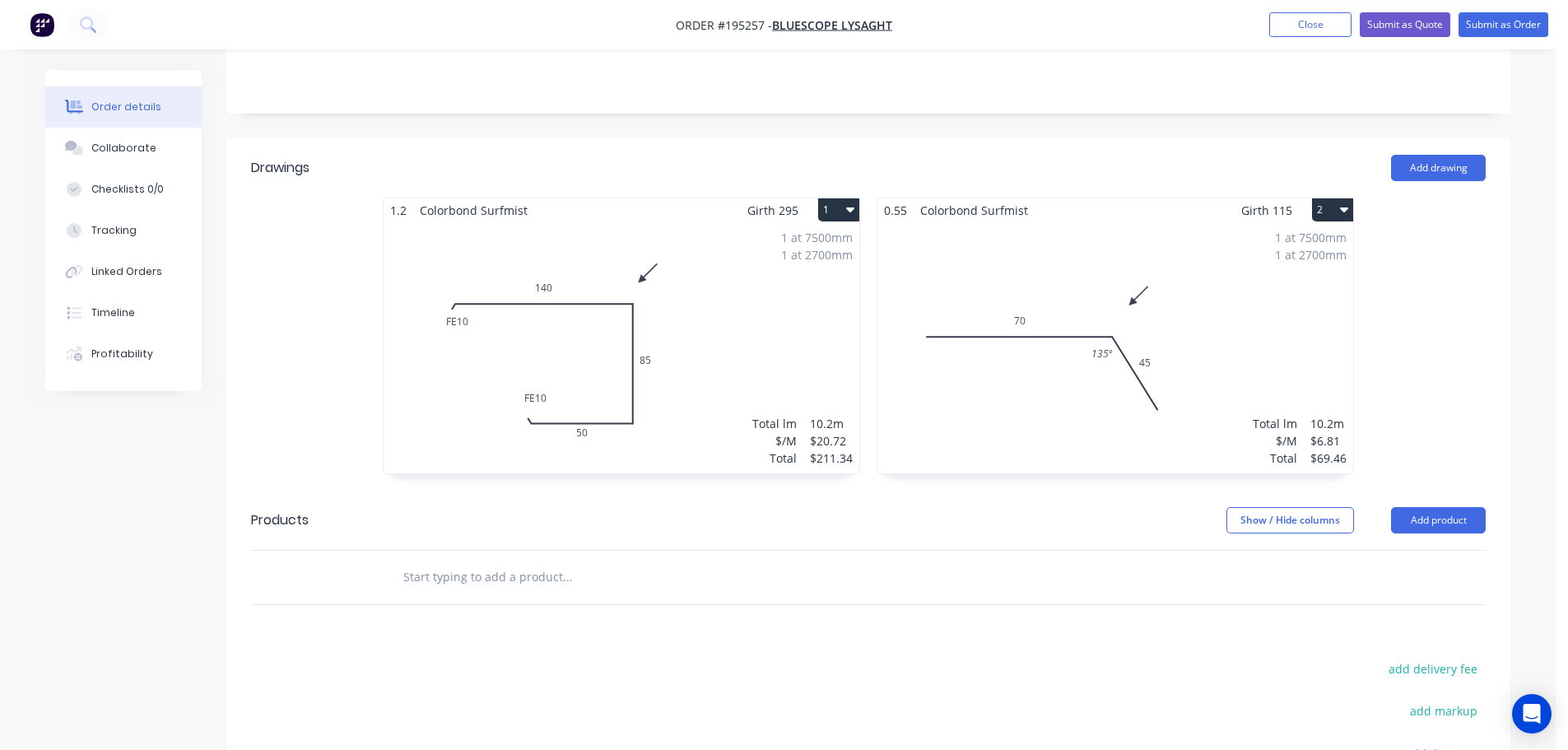
scroll to position [315, 0]
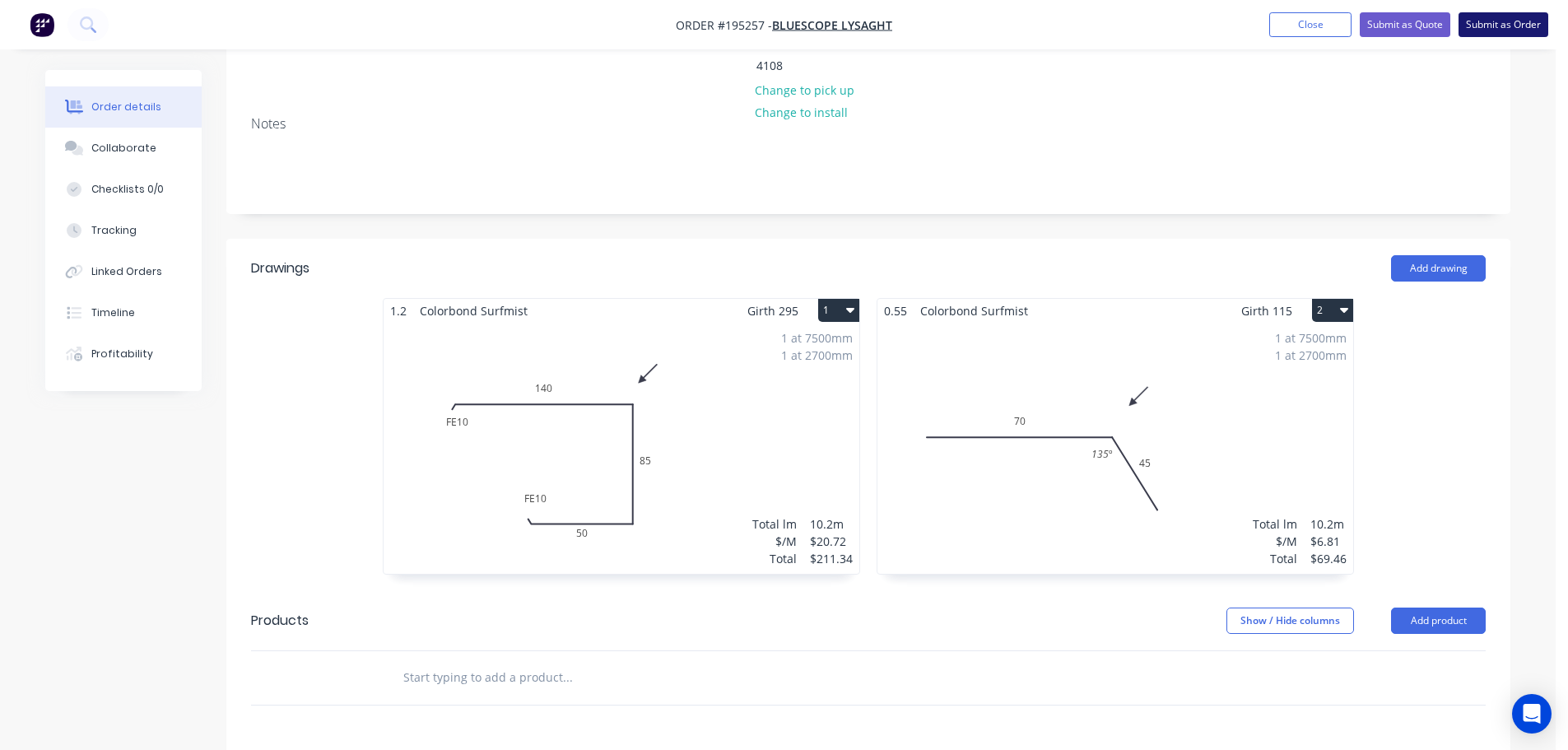
click at [1505, 20] on button "Submit as Order" at bounding box center [1503, 25] width 89 height 25
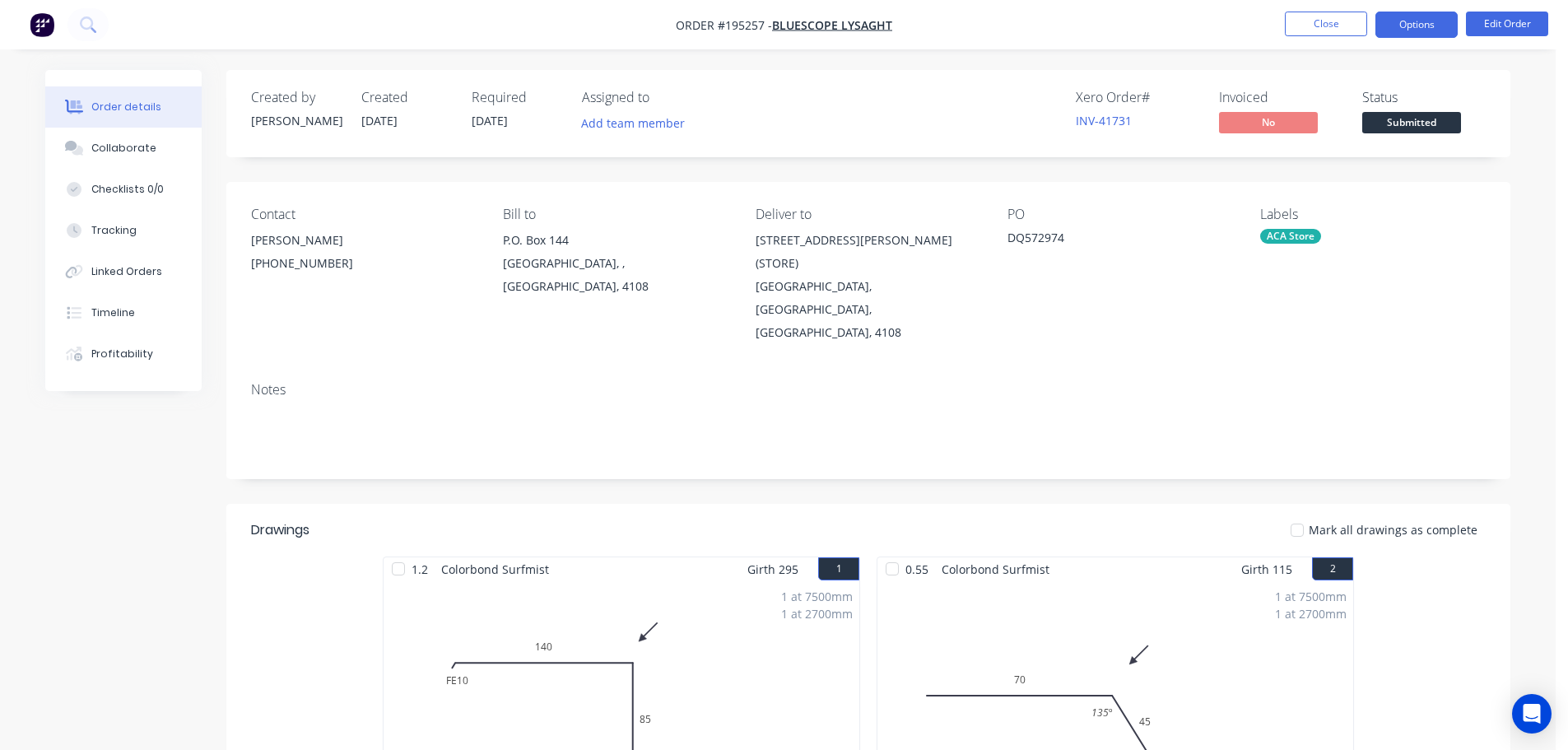
click at [1418, 23] on button "Options" at bounding box center [1417, 25] width 82 height 26
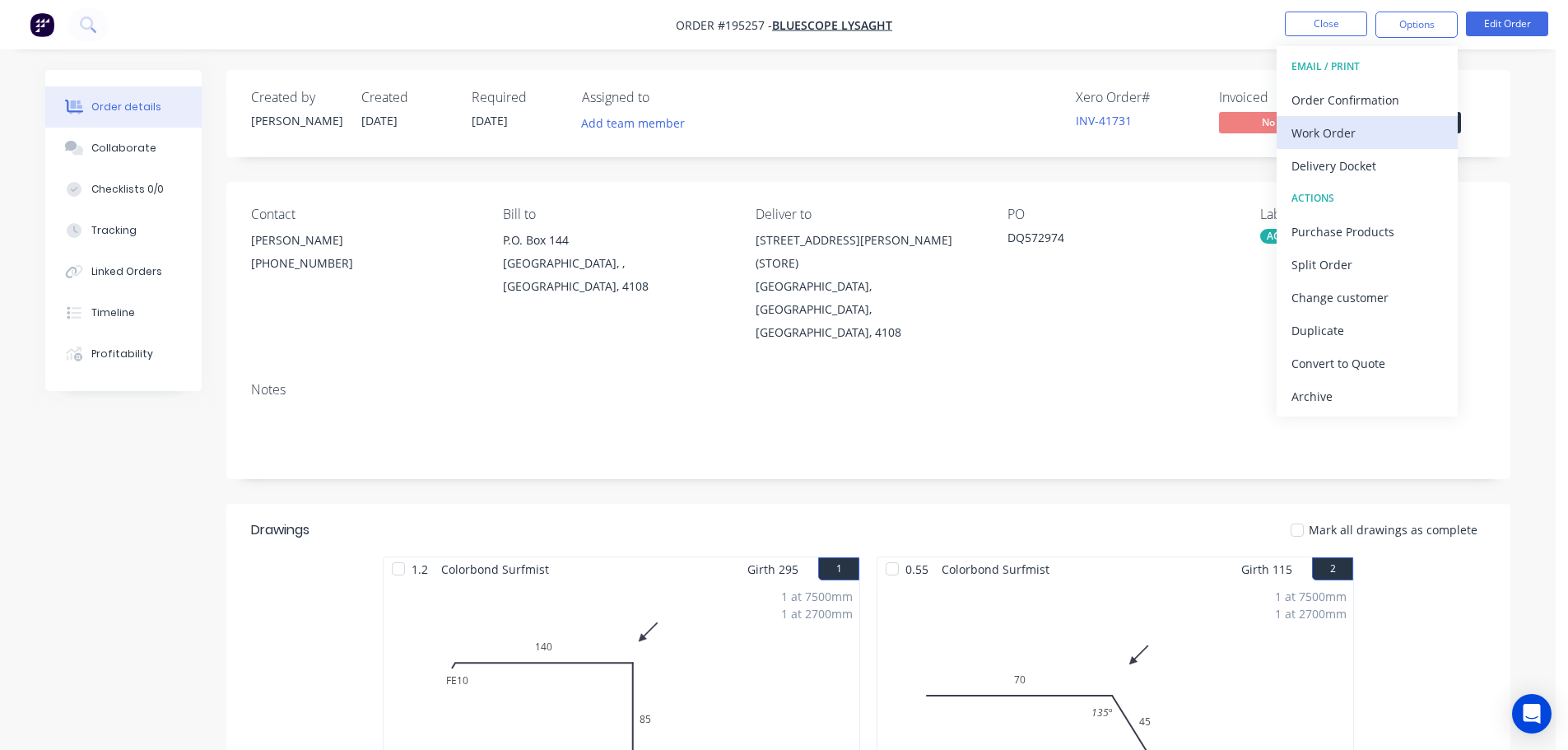
click at [1340, 130] on div "Work Order" at bounding box center [1367, 133] width 151 height 24
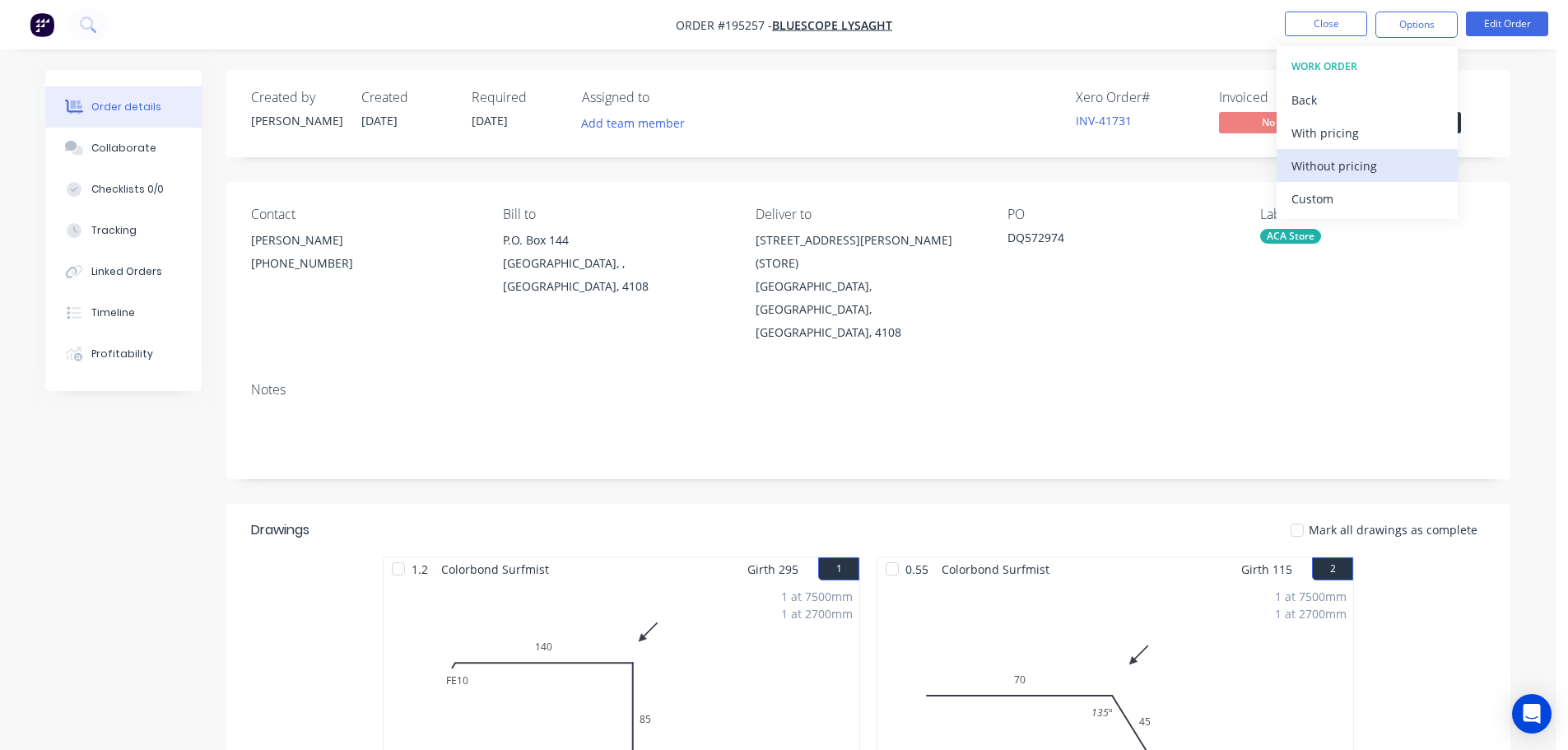
click at [1339, 165] on div "Without pricing" at bounding box center [1367, 166] width 151 height 24
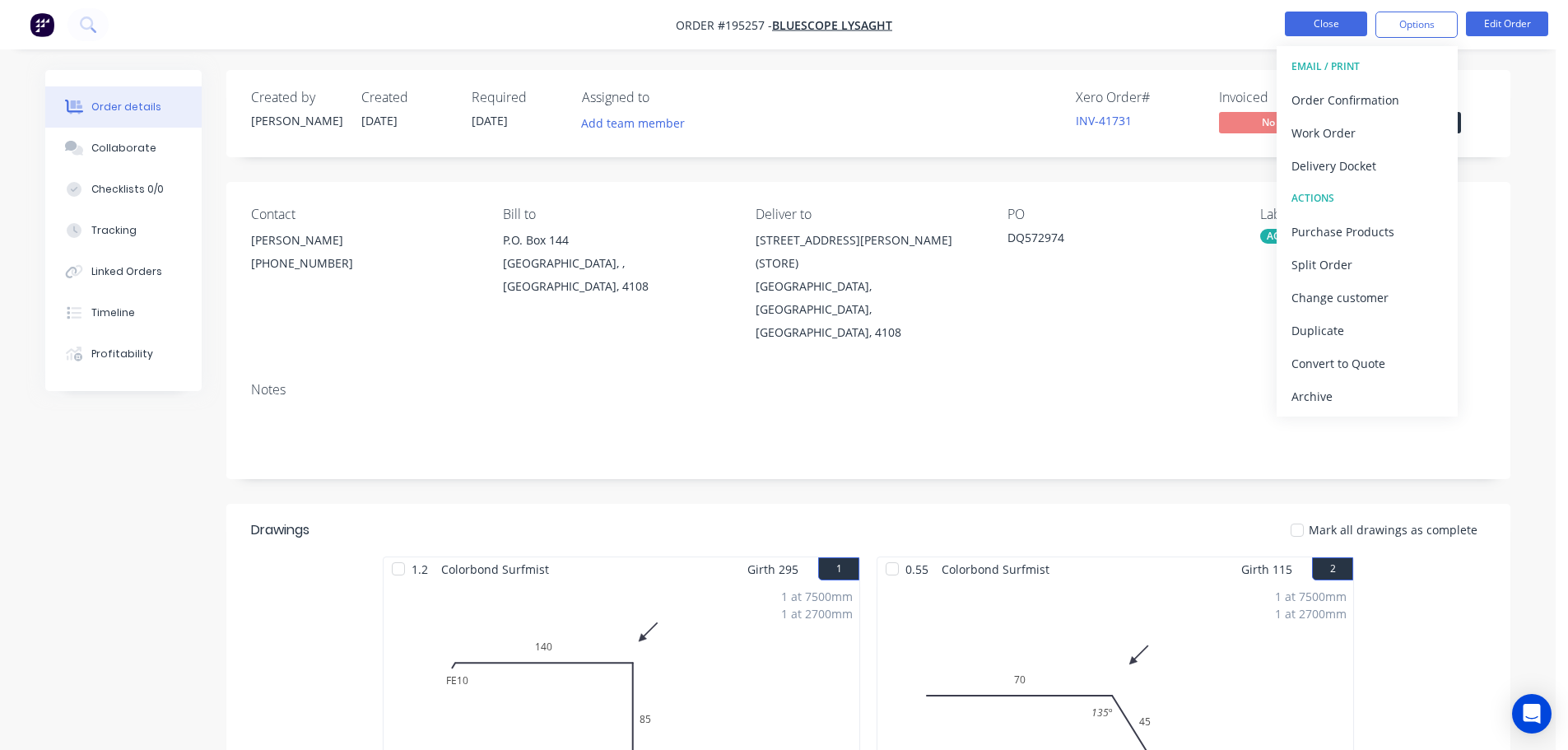
click at [1314, 24] on button "Close" at bounding box center [1326, 24] width 82 height 25
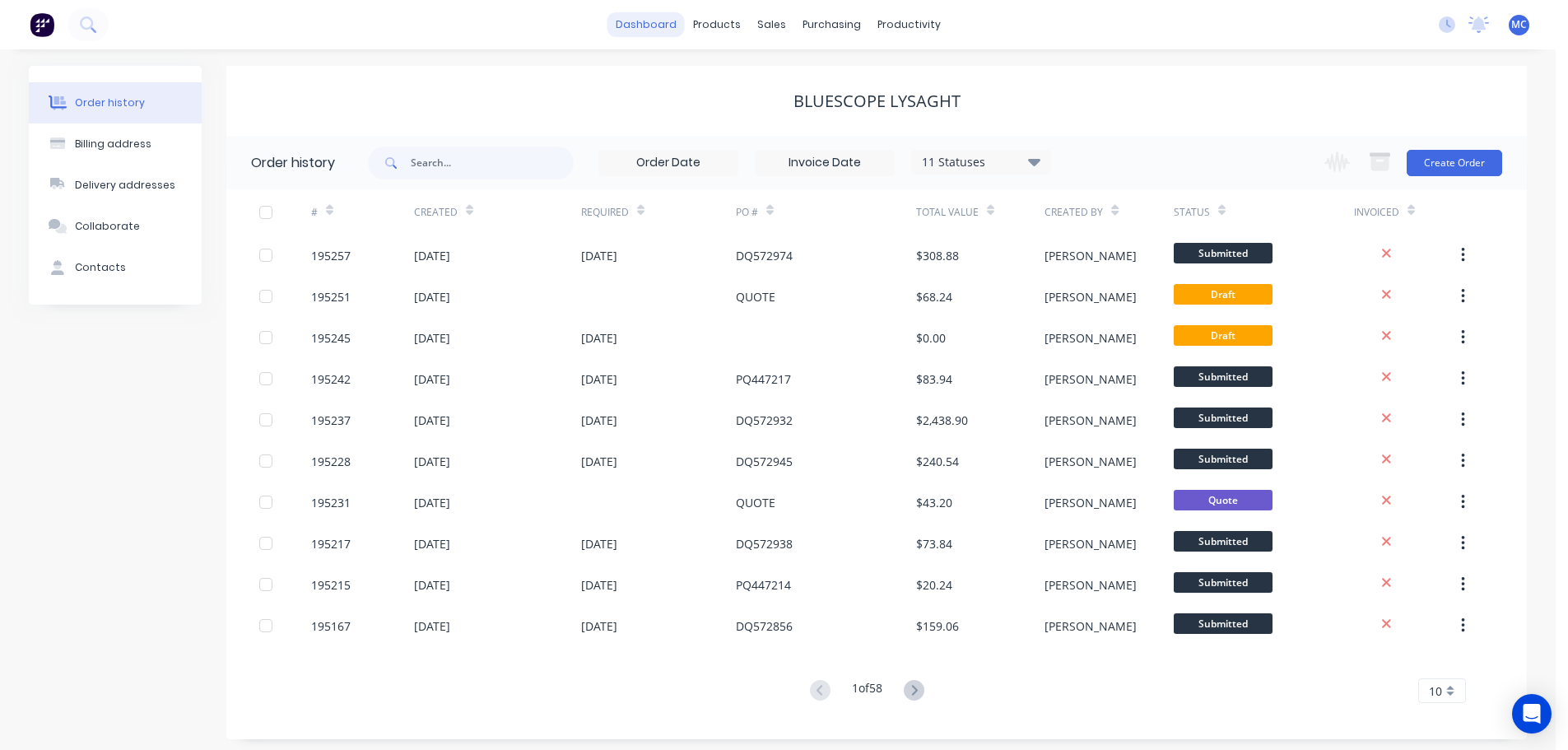
click at [647, 18] on link "dashboard" at bounding box center [646, 25] width 78 height 25
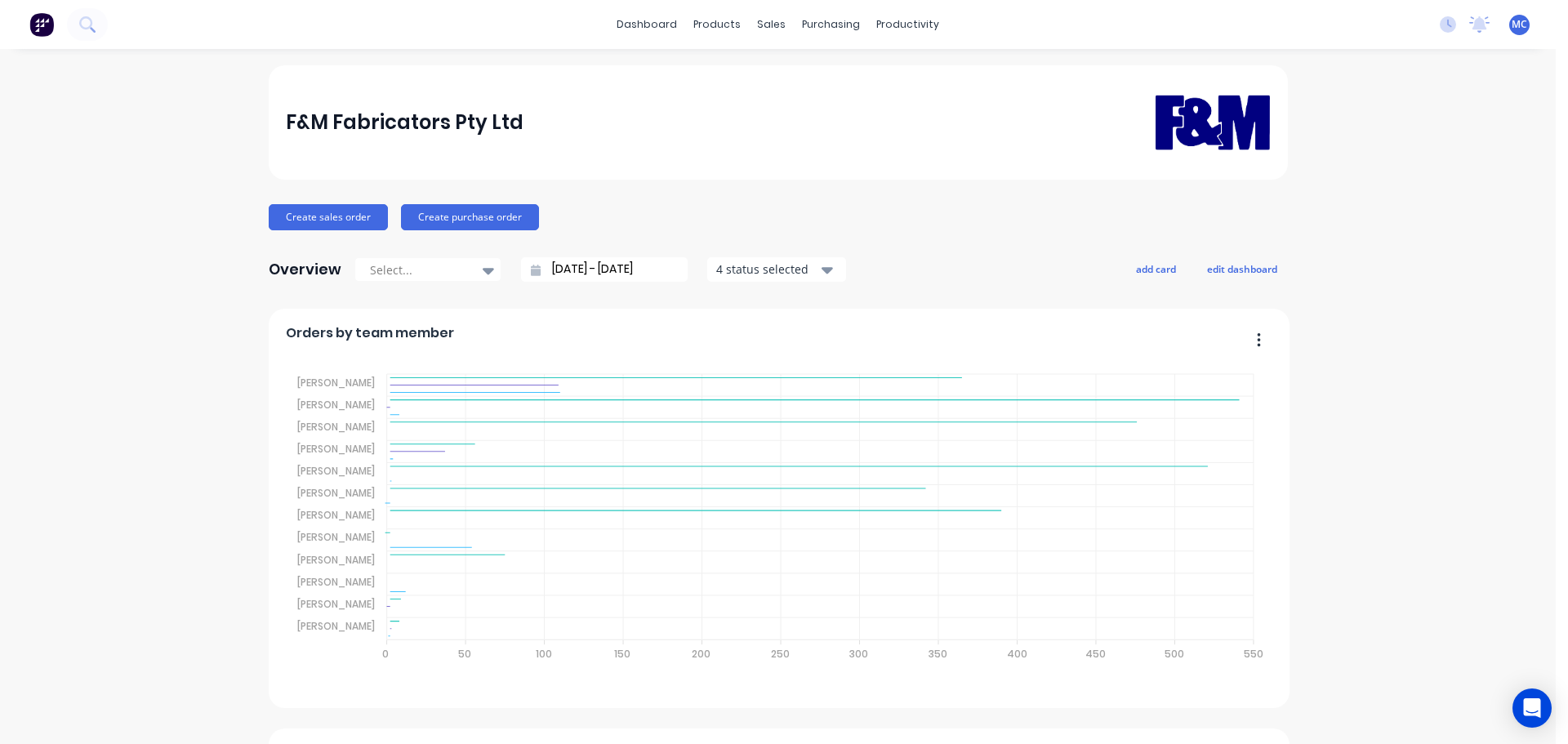
click at [582, 272] on input "[DATE] - [DATE]" at bounding box center [611, 269] width 140 height 24
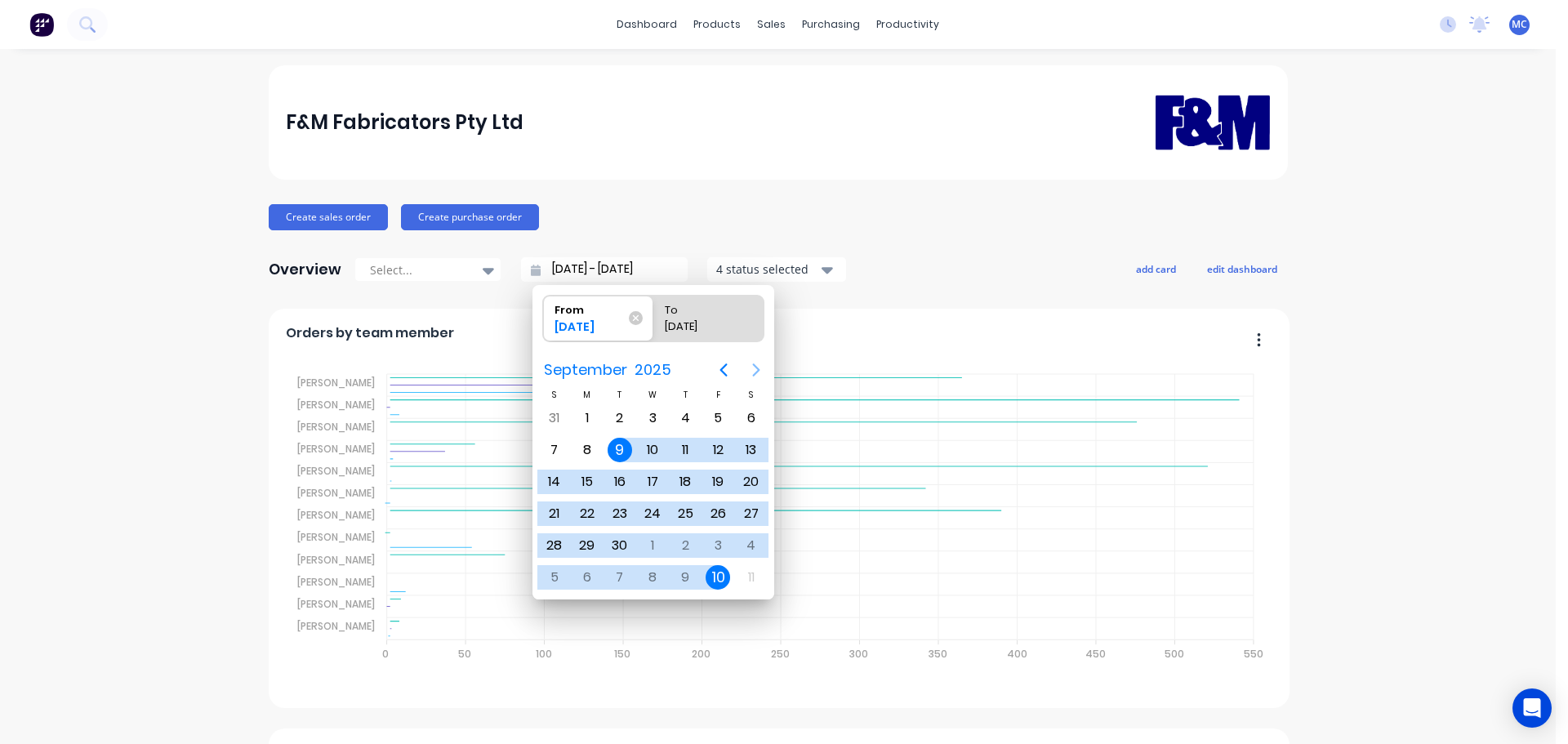
click at [755, 367] on icon "Next page" at bounding box center [755, 370] width 7 height 13
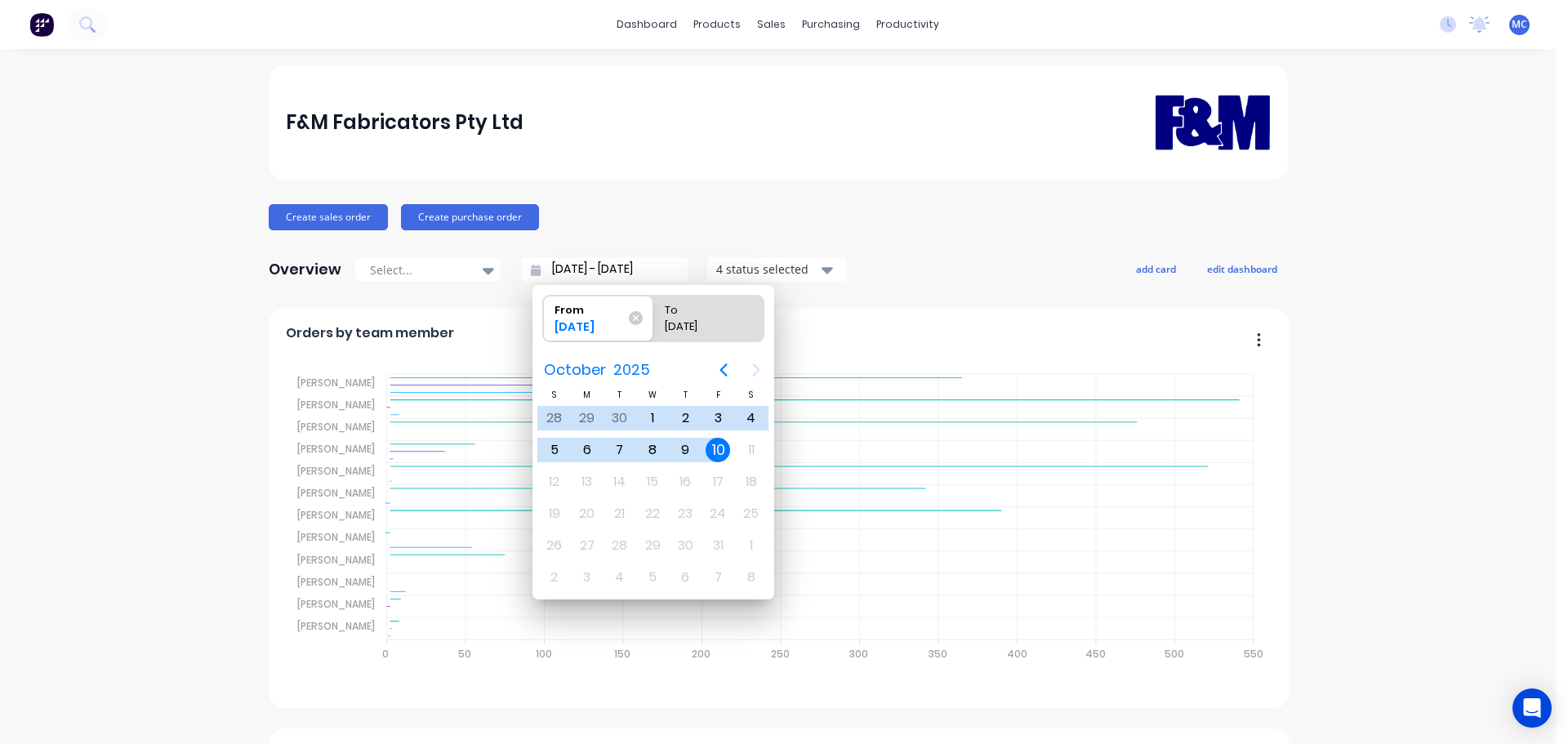
click at [717, 452] on div "10" at bounding box center [717, 450] width 24 height 24
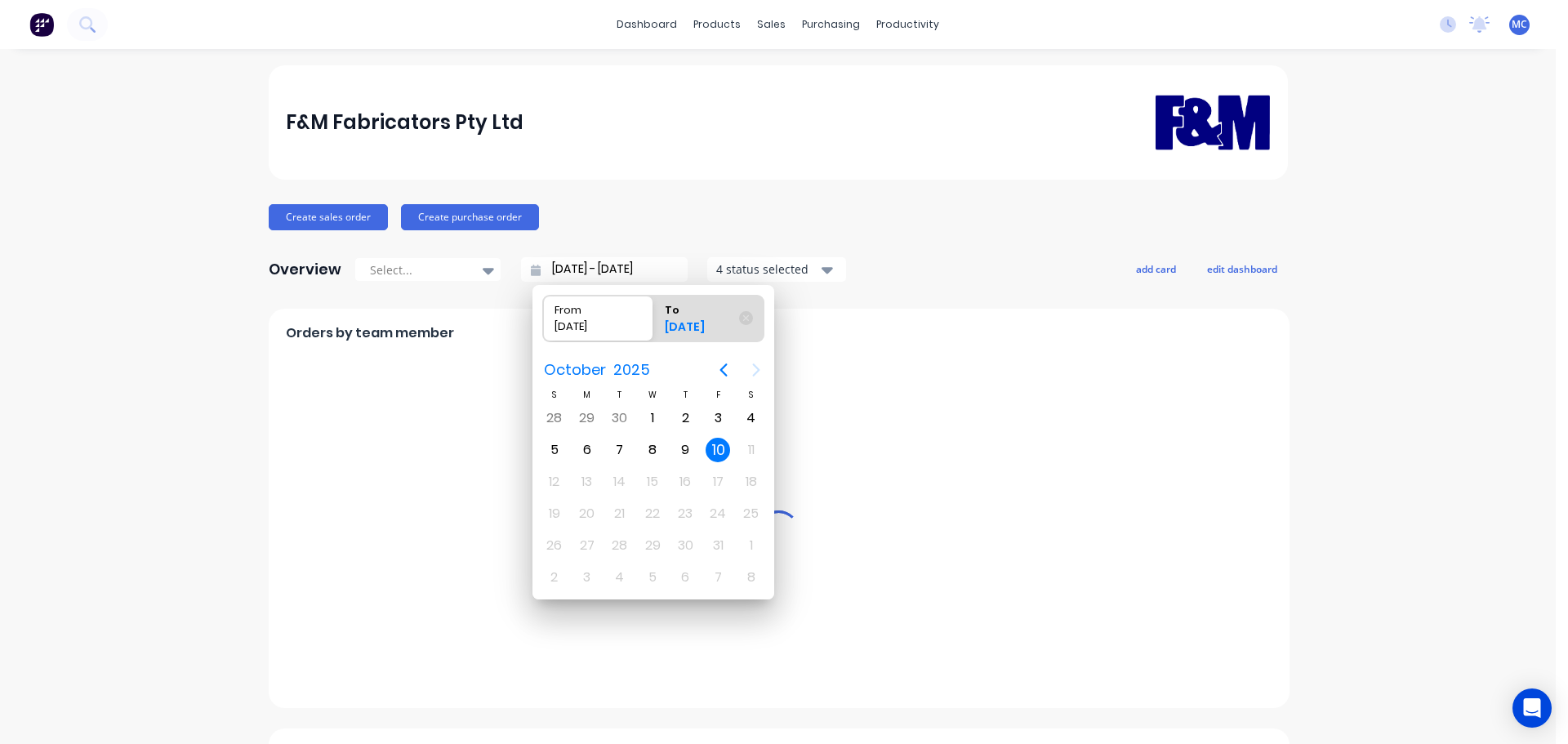
type input "[DATE] - [DATE]"
radio input "false"
radio input "true"
click at [717, 452] on div "10" at bounding box center [717, 450] width 24 height 24
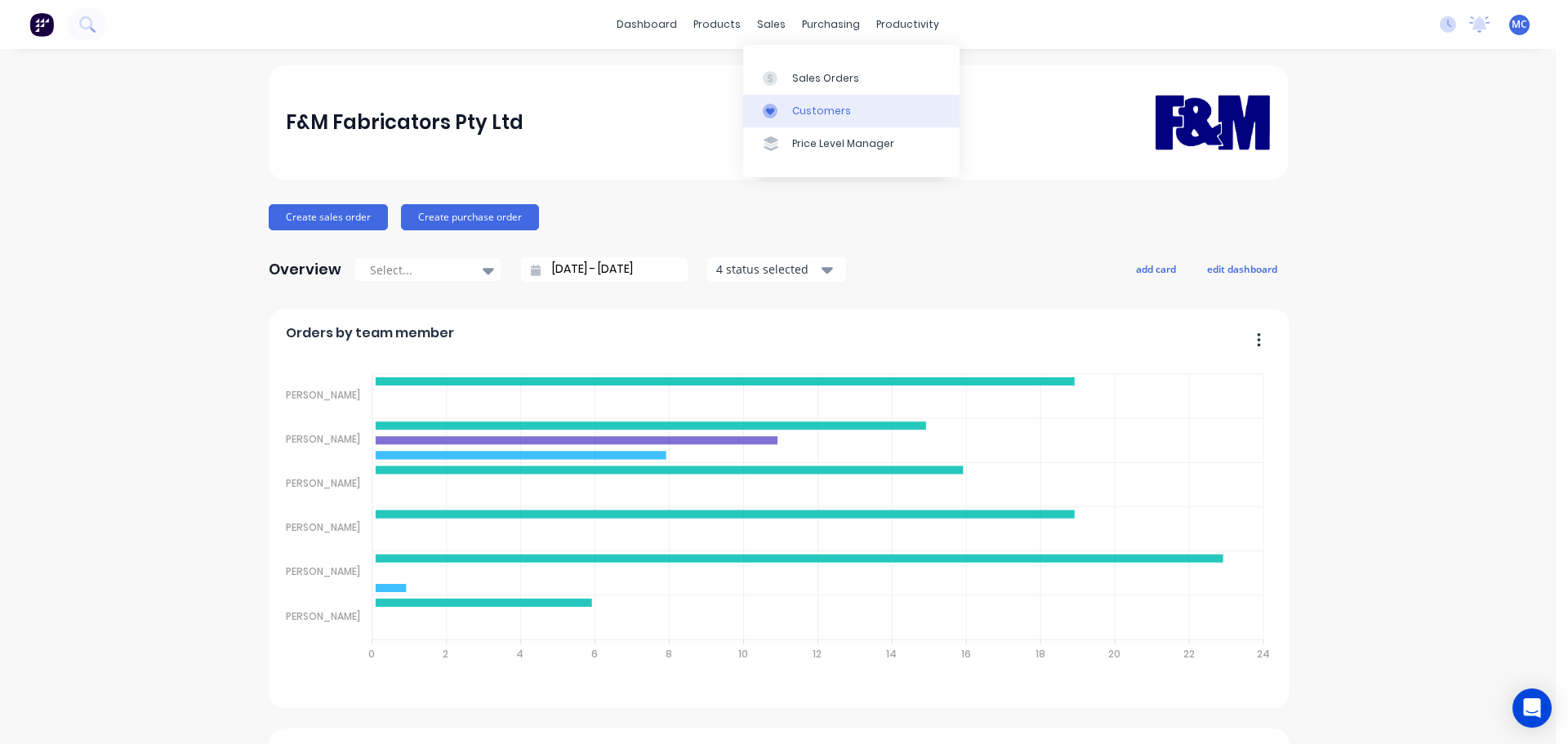
click at [803, 108] on div "Customers" at bounding box center [821, 111] width 59 height 14
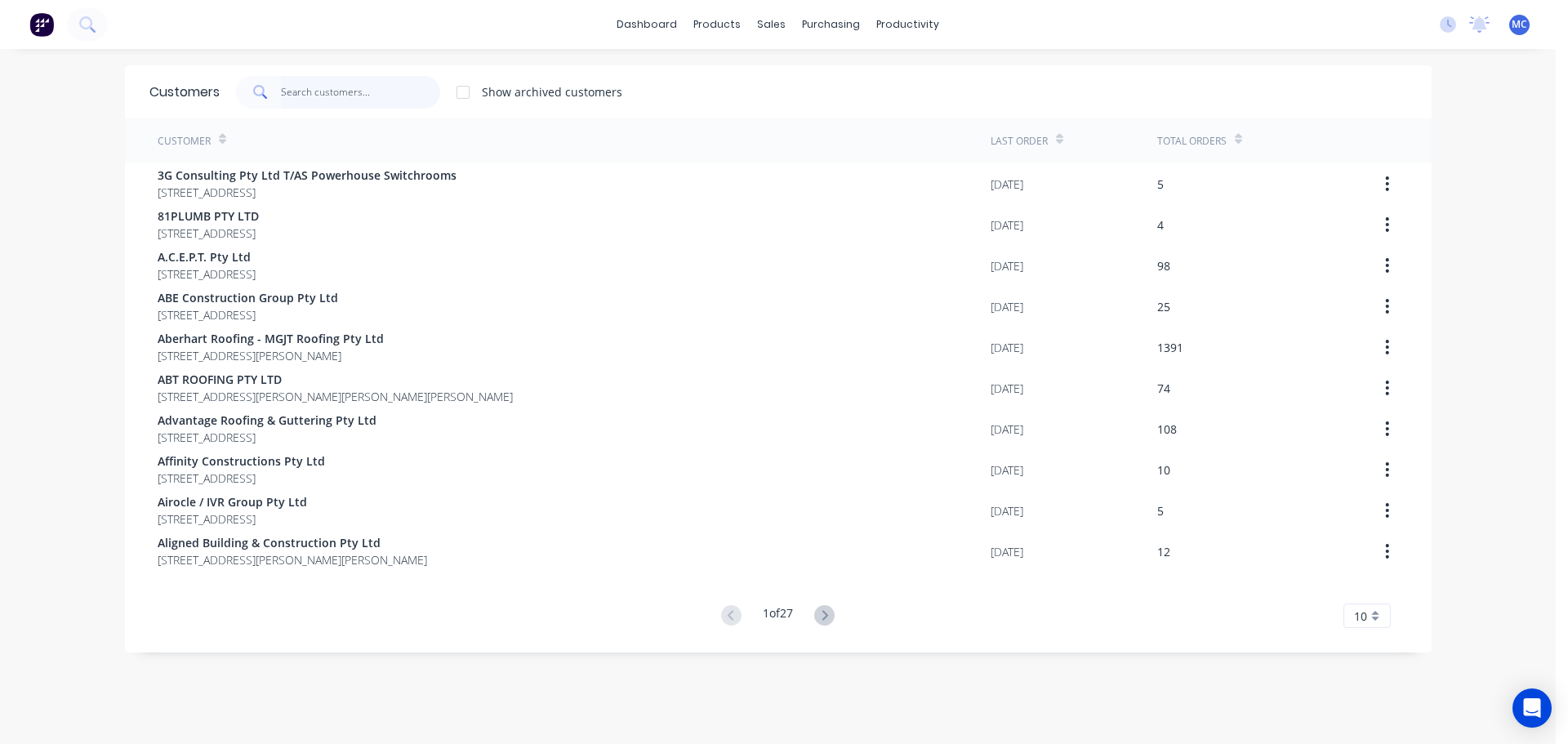
click at [315, 88] on input "text" at bounding box center [360, 92] width 159 height 33
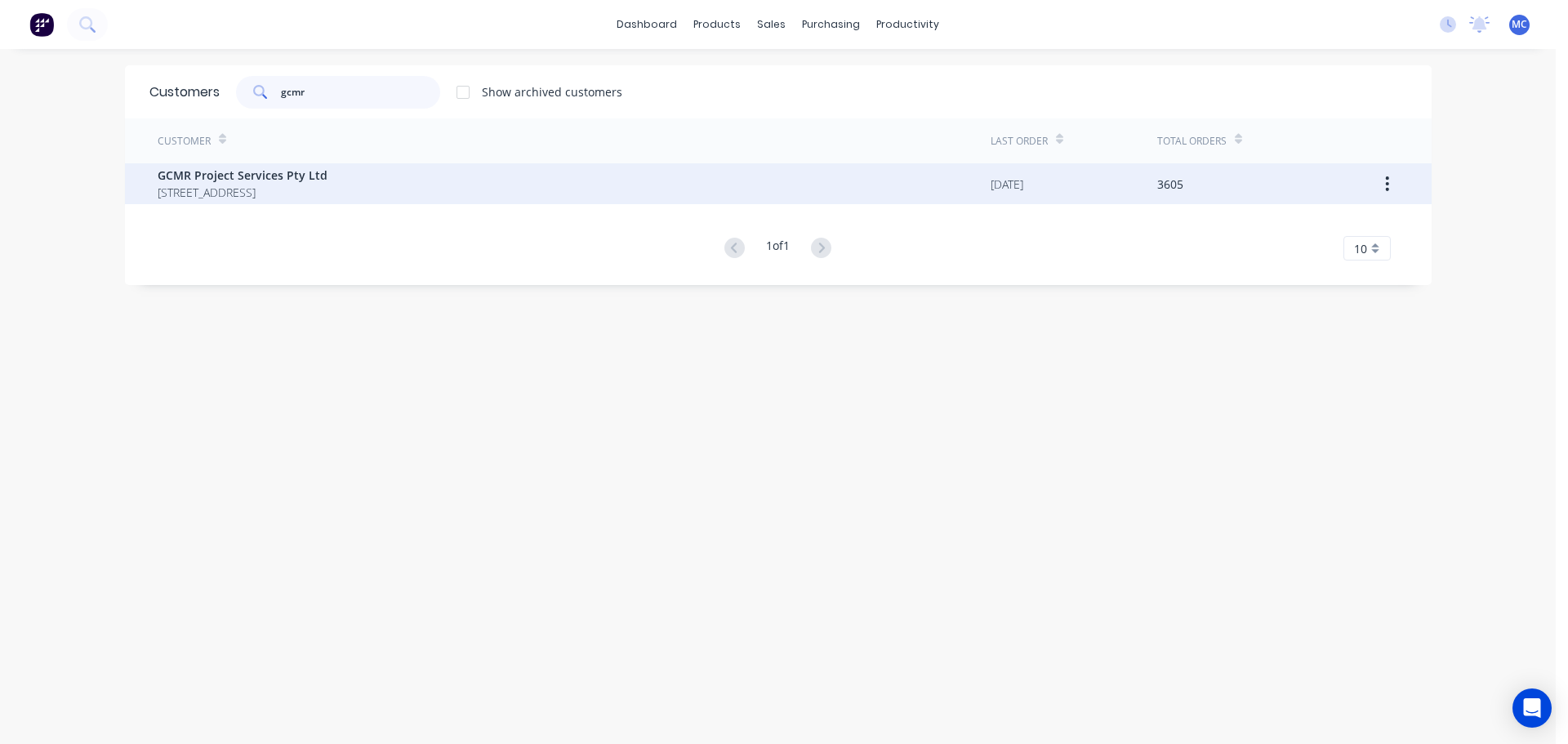
type input "gcmr"
click at [208, 166] on div "GCMR Project Services Pty Ltd [STREET_ADDRESS]" at bounding box center [574, 184] width 833 height 41
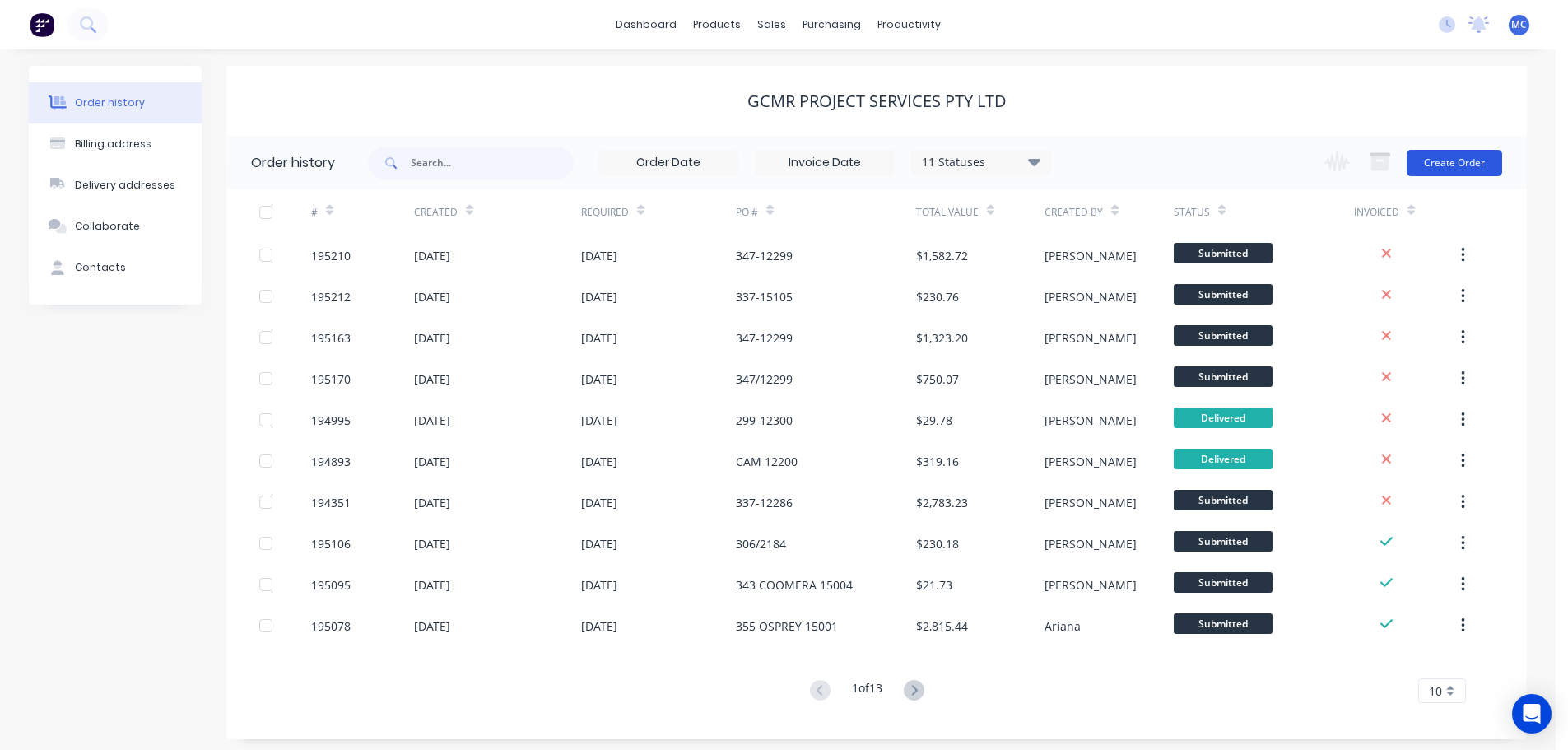
click at [1452, 157] on button "Create Order" at bounding box center [1454, 162] width 96 height 26
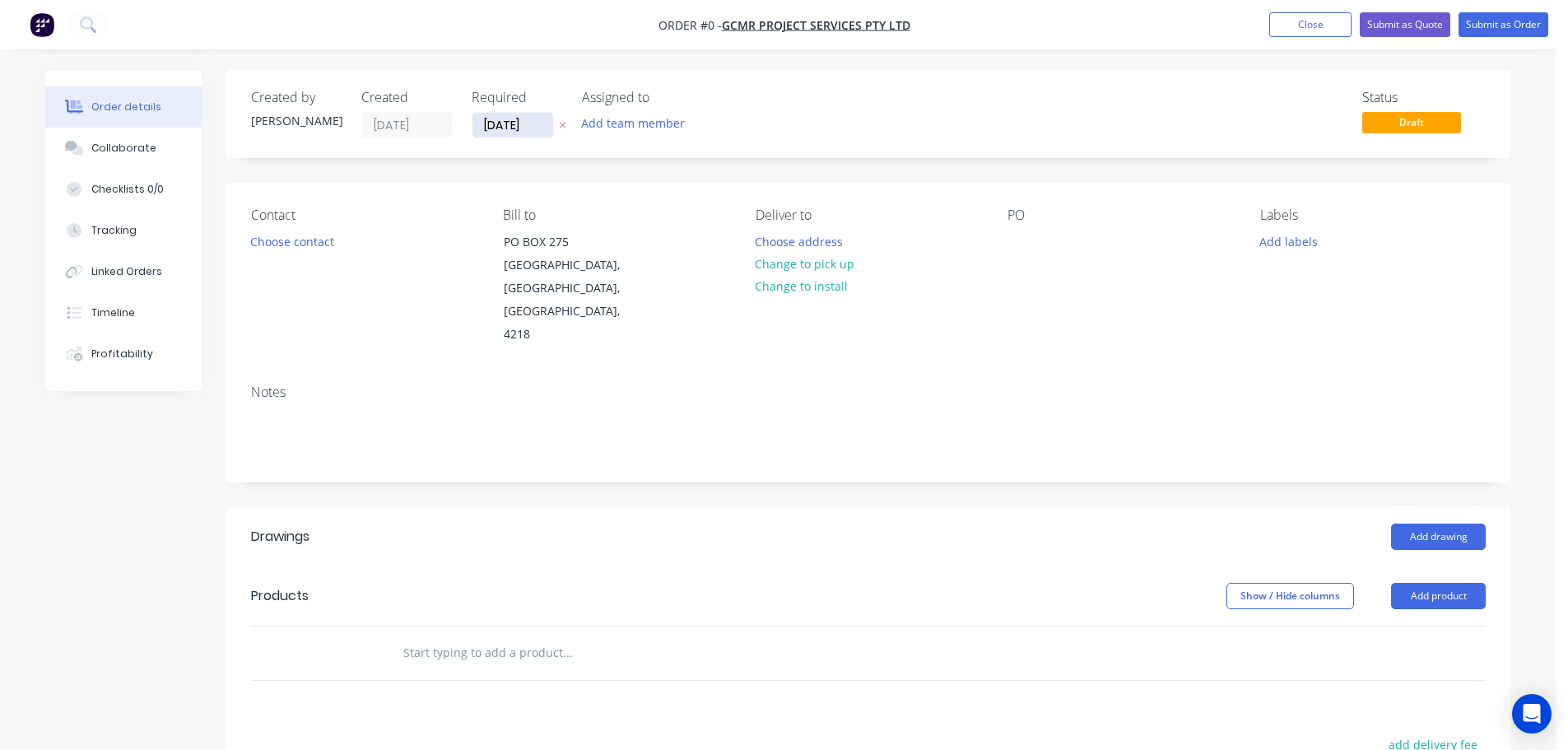
click at [516, 116] on input "[DATE]" at bounding box center [513, 125] width 80 height 25
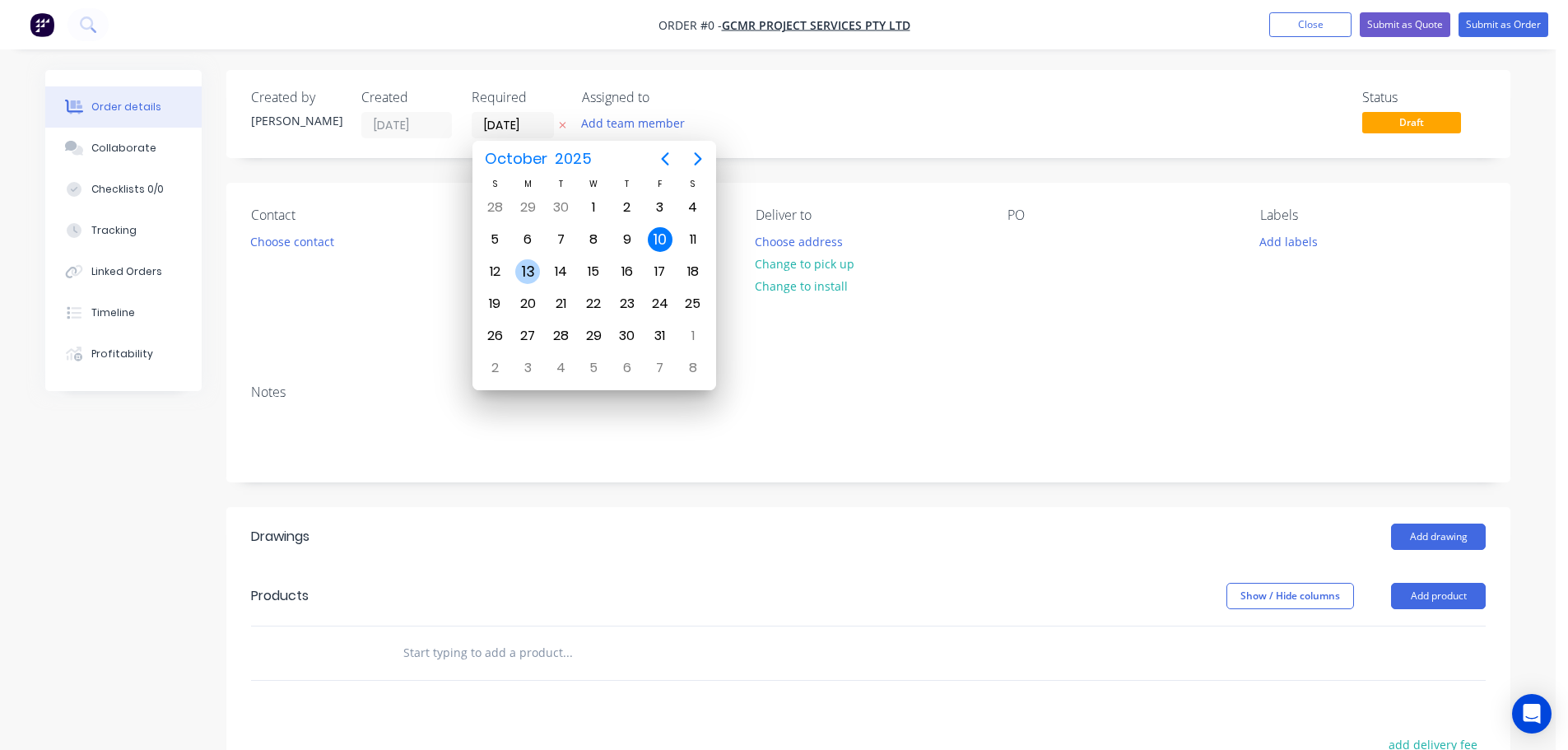
click at [523, 263] on div "13" at bounding box center [527, 271] width 25 height 25
type input "[DATE]"
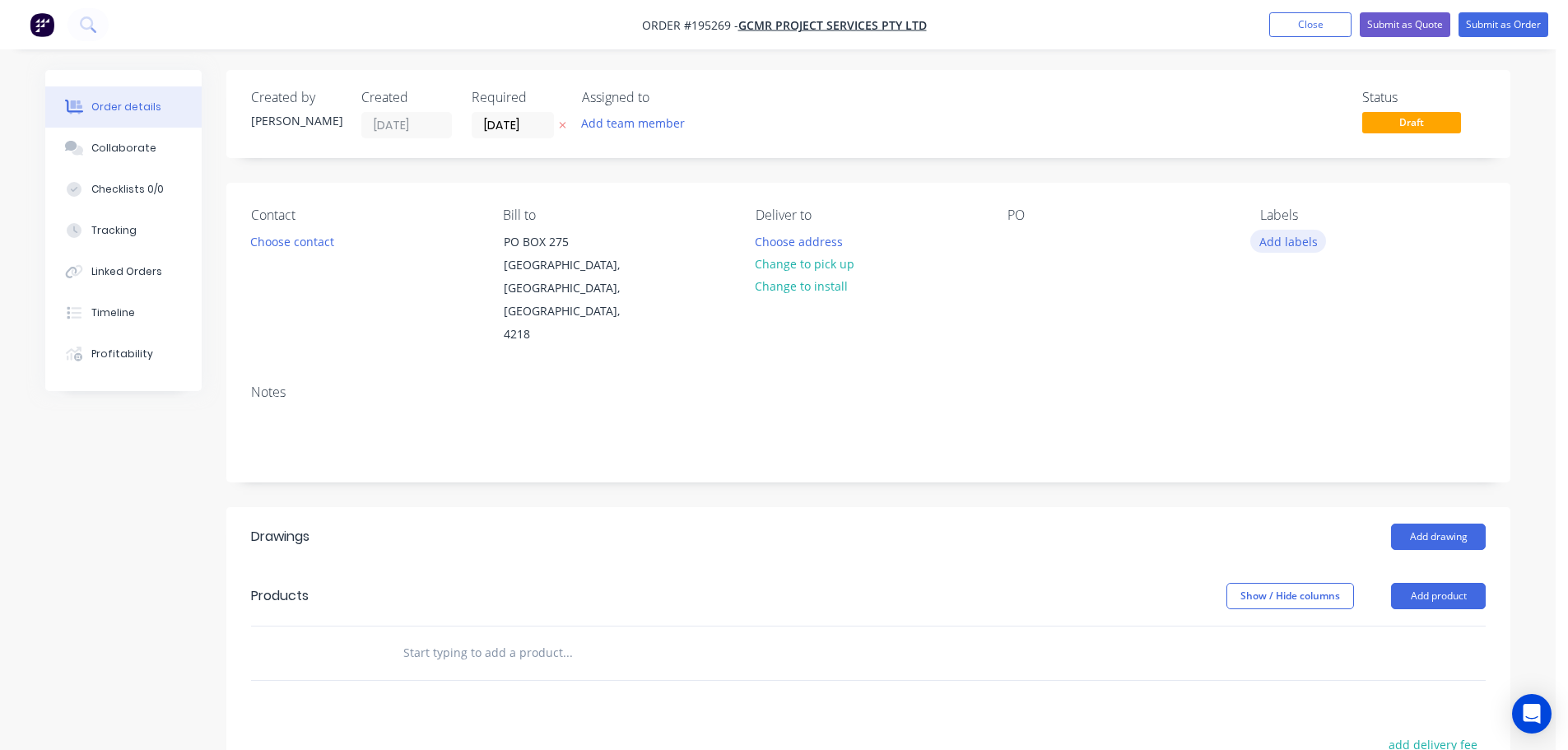
click at [1285, 242] on button "Add labels" at bounding box center [1288, 241] width 76 height 22
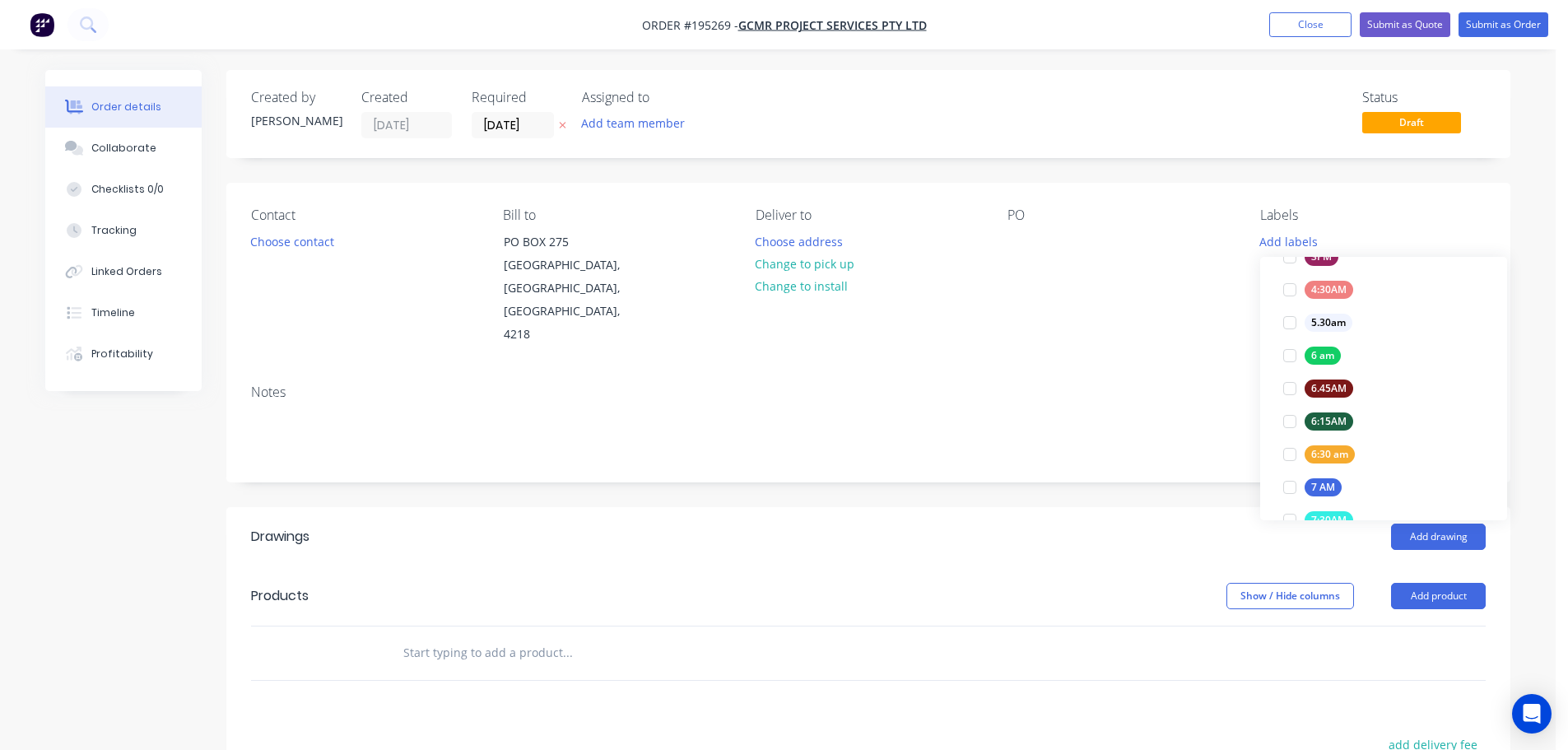
scroll to position [329, 0]
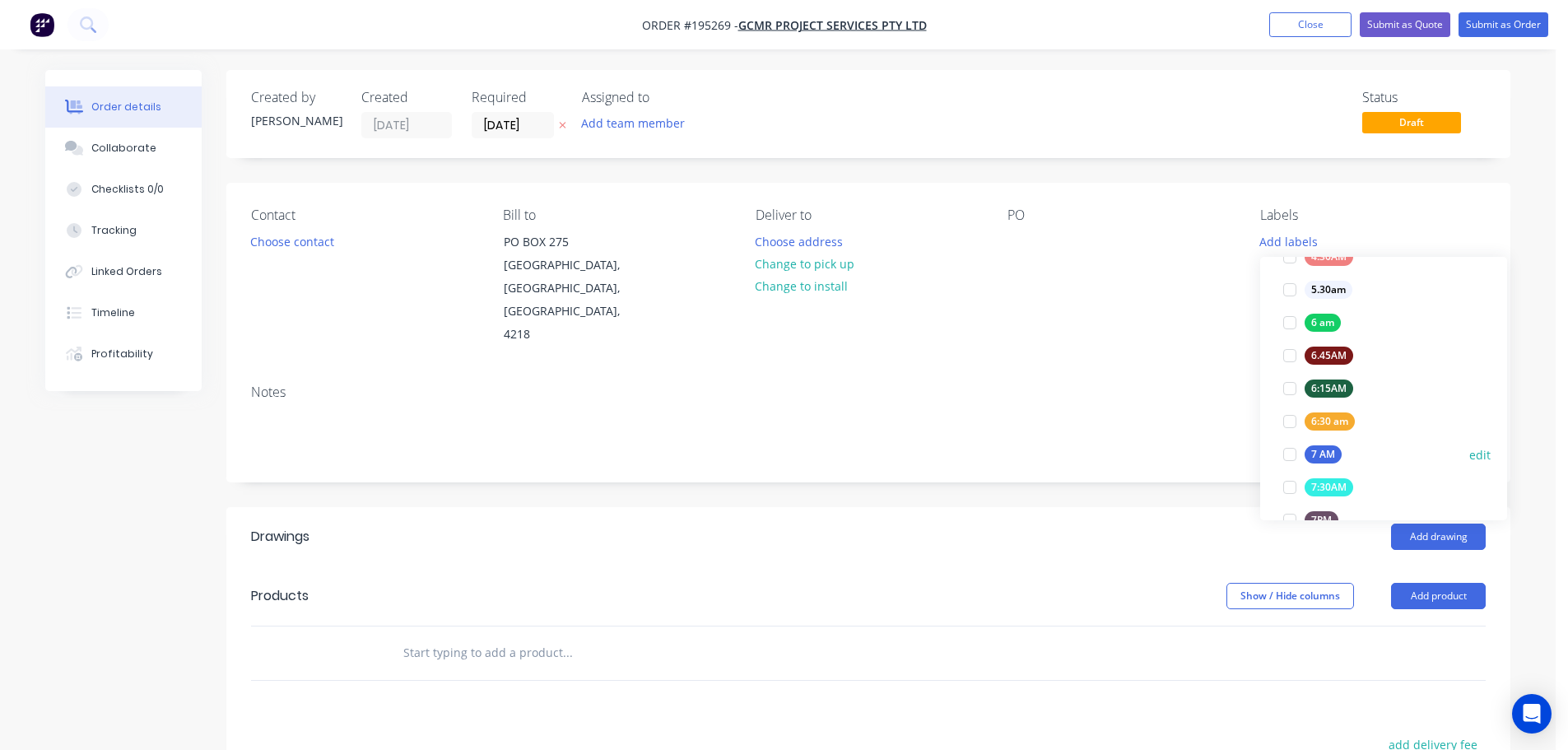
click at [1288, 456] on div at bounding box center [1290, 454] width 33 height 33
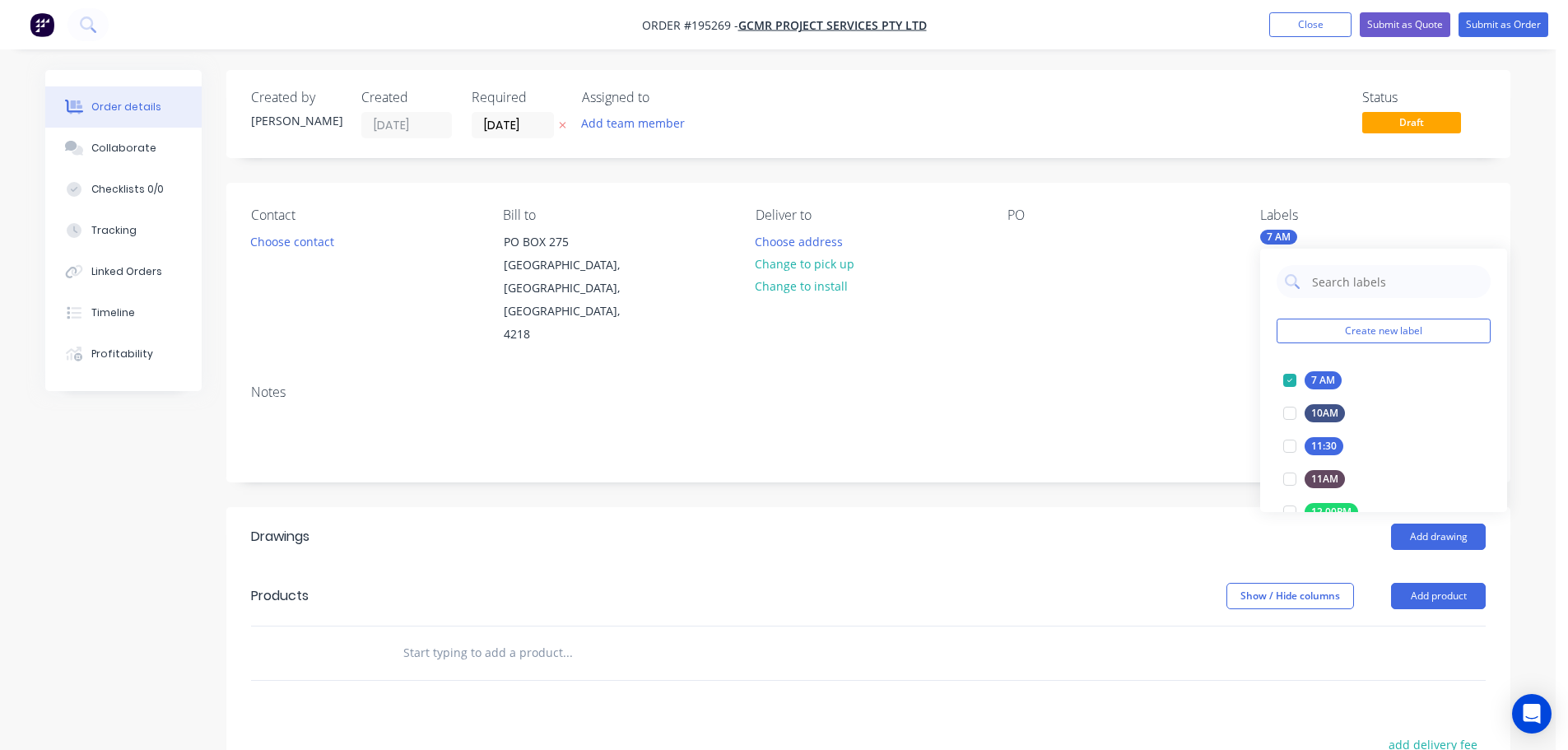
click at [1146, 343] on div "Contact Choose contact [PERSON_NAME] to [STREET_ADDRESS] Deliver to Choose addr…" at bounding box center [868, 276] width 1284 height 189
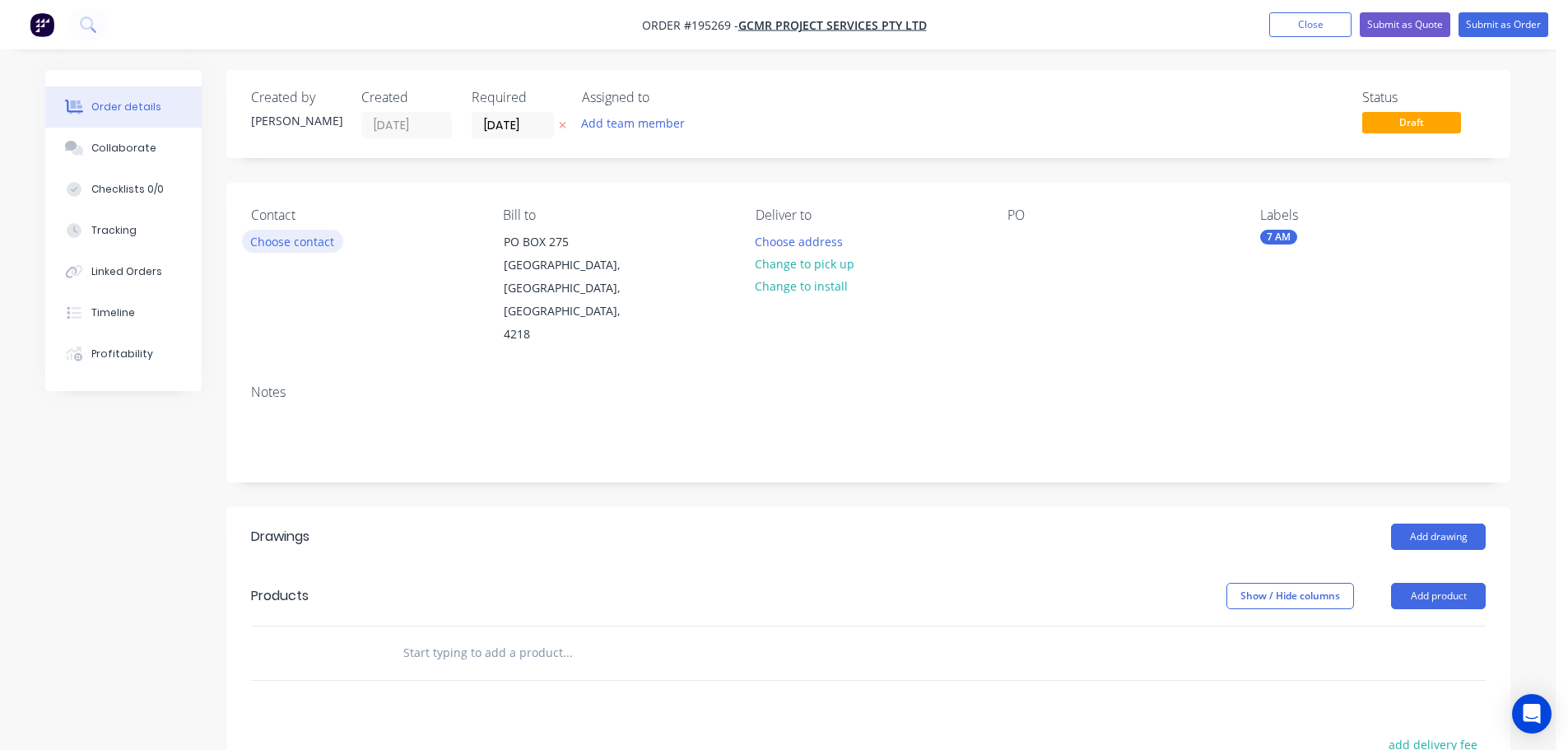
click at [306, 241] on button "Choose contact" at bounding box center [292, 241] width 101 height 22
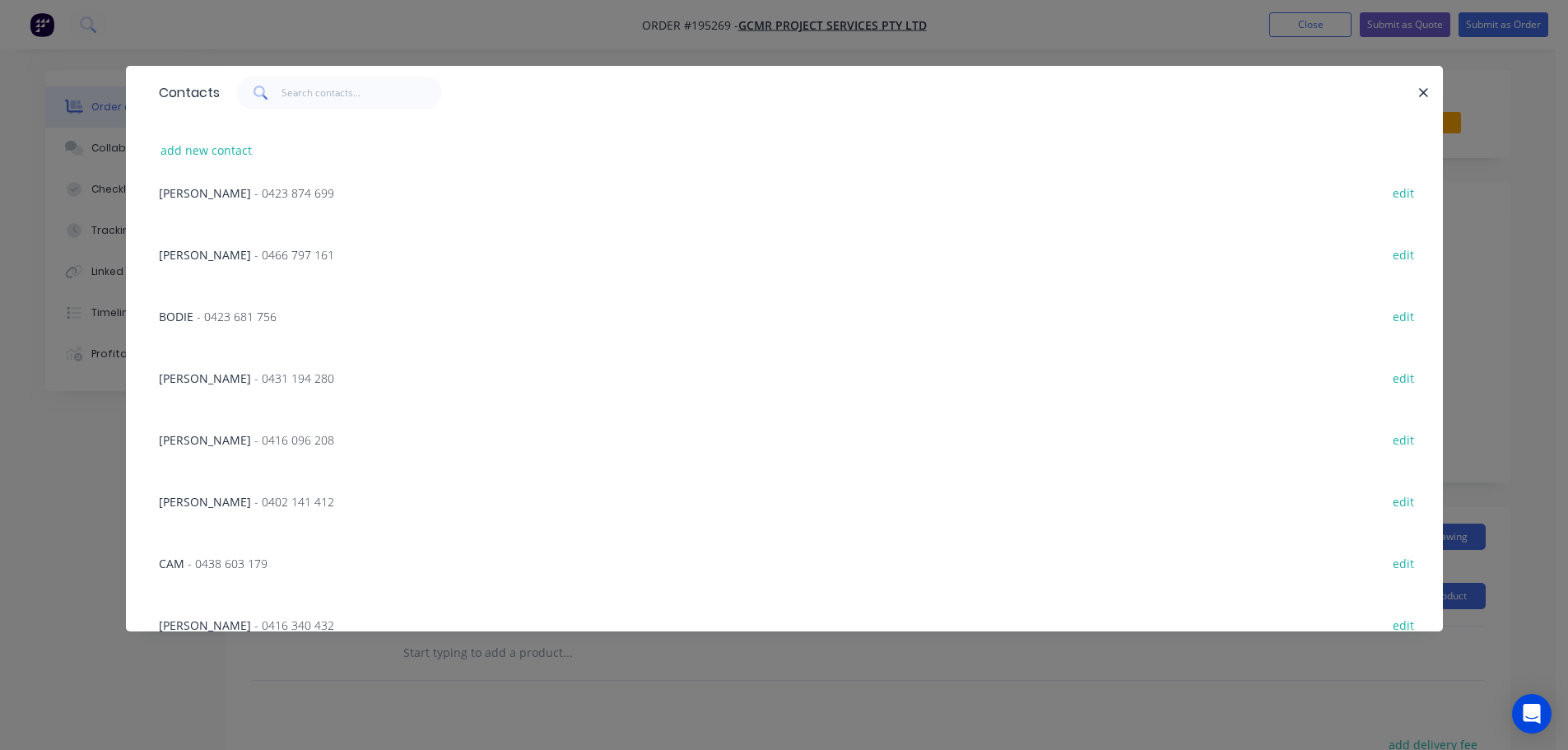
scroll to position [577, 0]
click at [254, 435] on span "- 0416 096 208" at bounding box center [295, 439] width 80 height 16
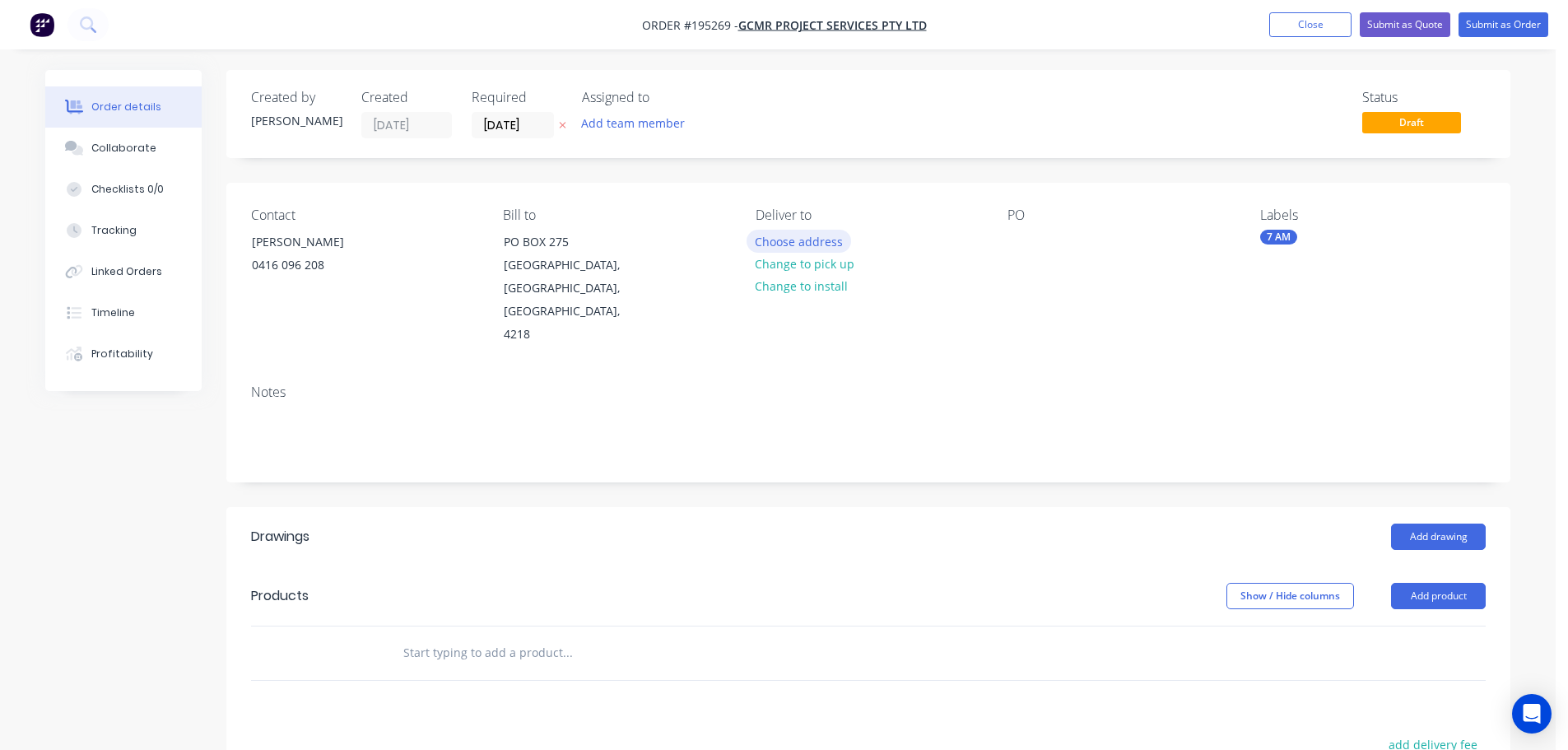
click at [780, 245] on button "Choose address" at bounding box center [800, 241] width 106 height 22
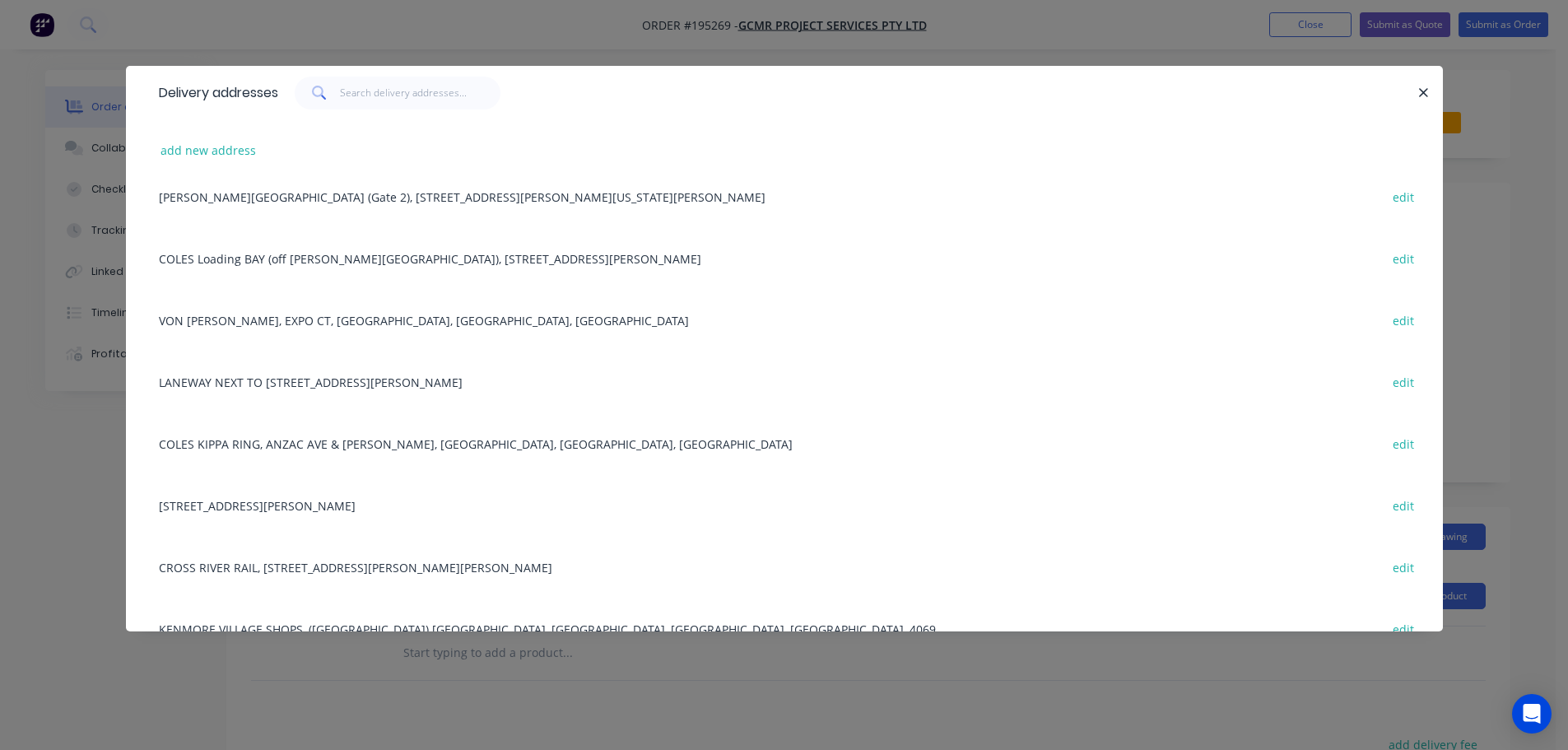
scroll to position [1565, 0]
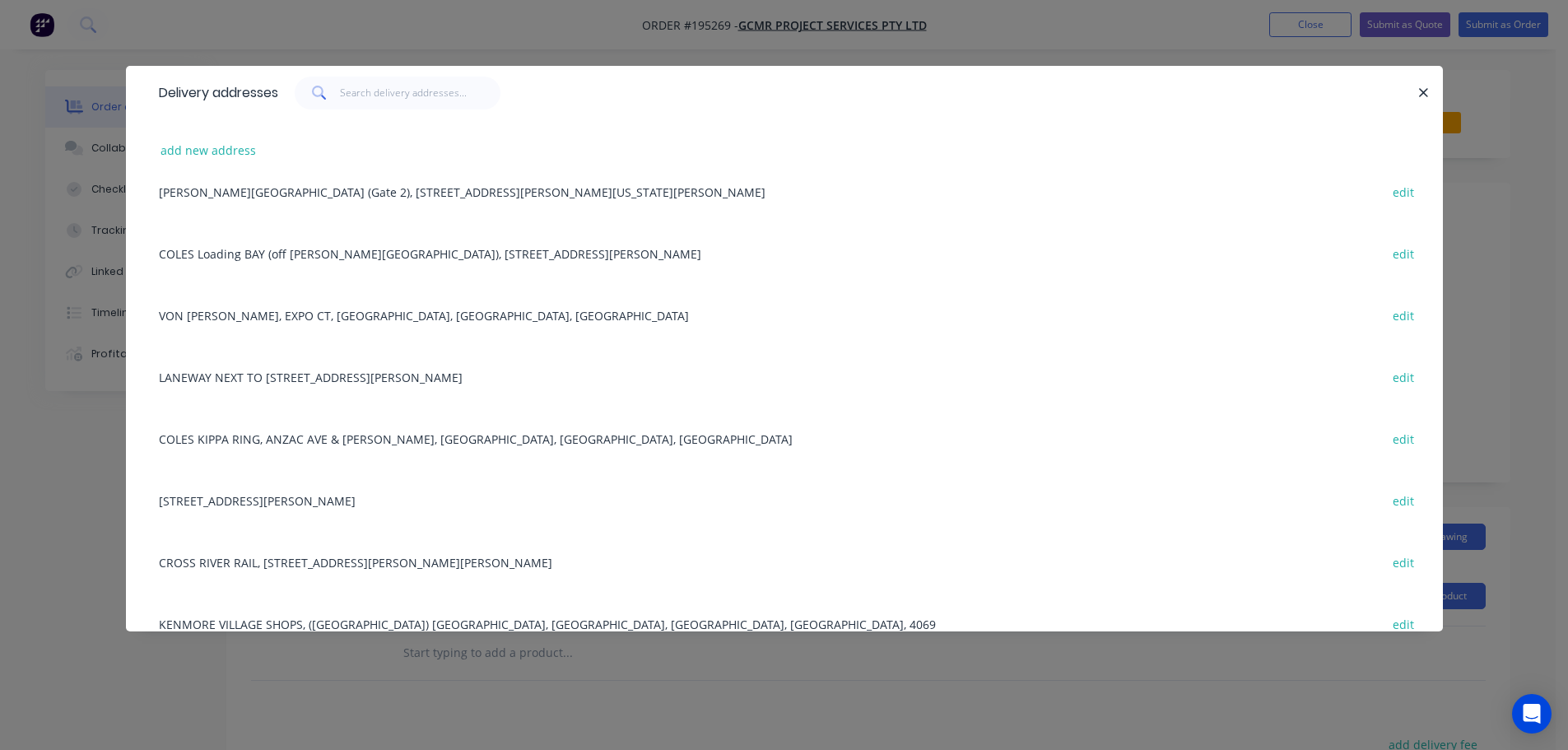
click at [345, 503] on div "[STREET_ADDRESS][PERSON_NAME] edit" at bounding box center [784, 500] width 1268 height 62
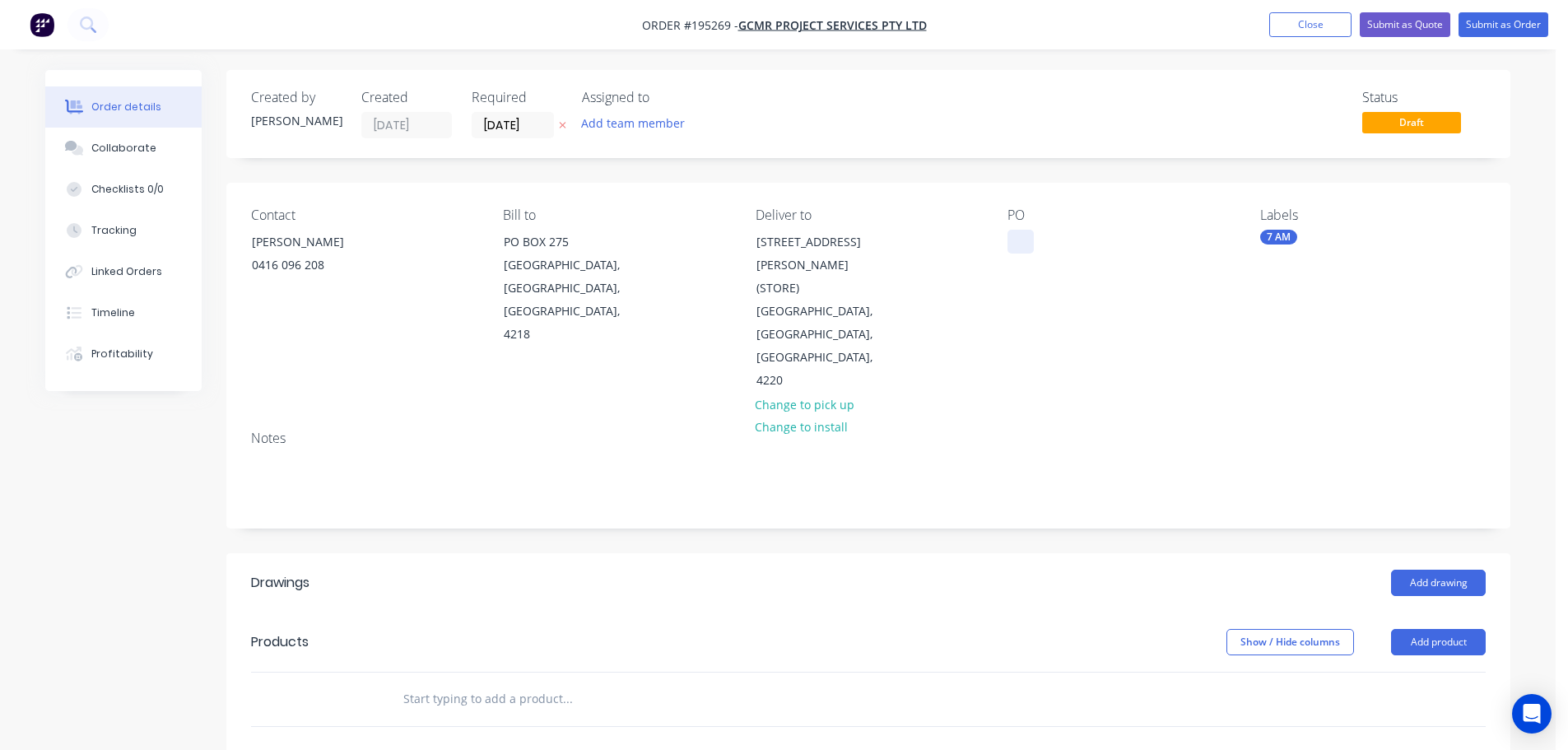
click at [1018, 243] on div at bounding box center [1021, 242] width 26 height 24
click at [1432, 570] on button "Add drawing" at bounding box center [1438, 583] width 95 height 26
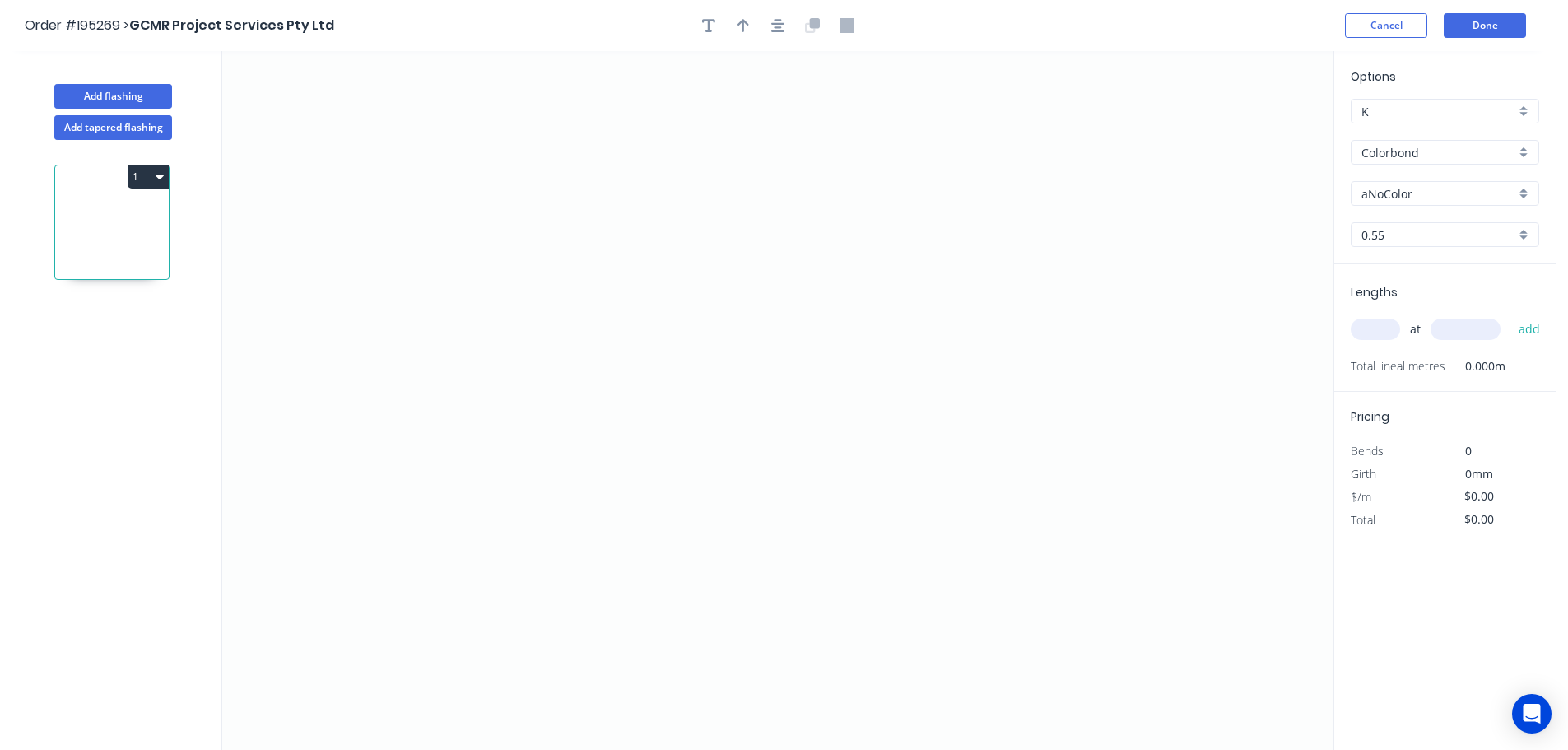
click at [1388, 148] on input "Colorbond" at bounding box center [1438, 152] width 154 height 17
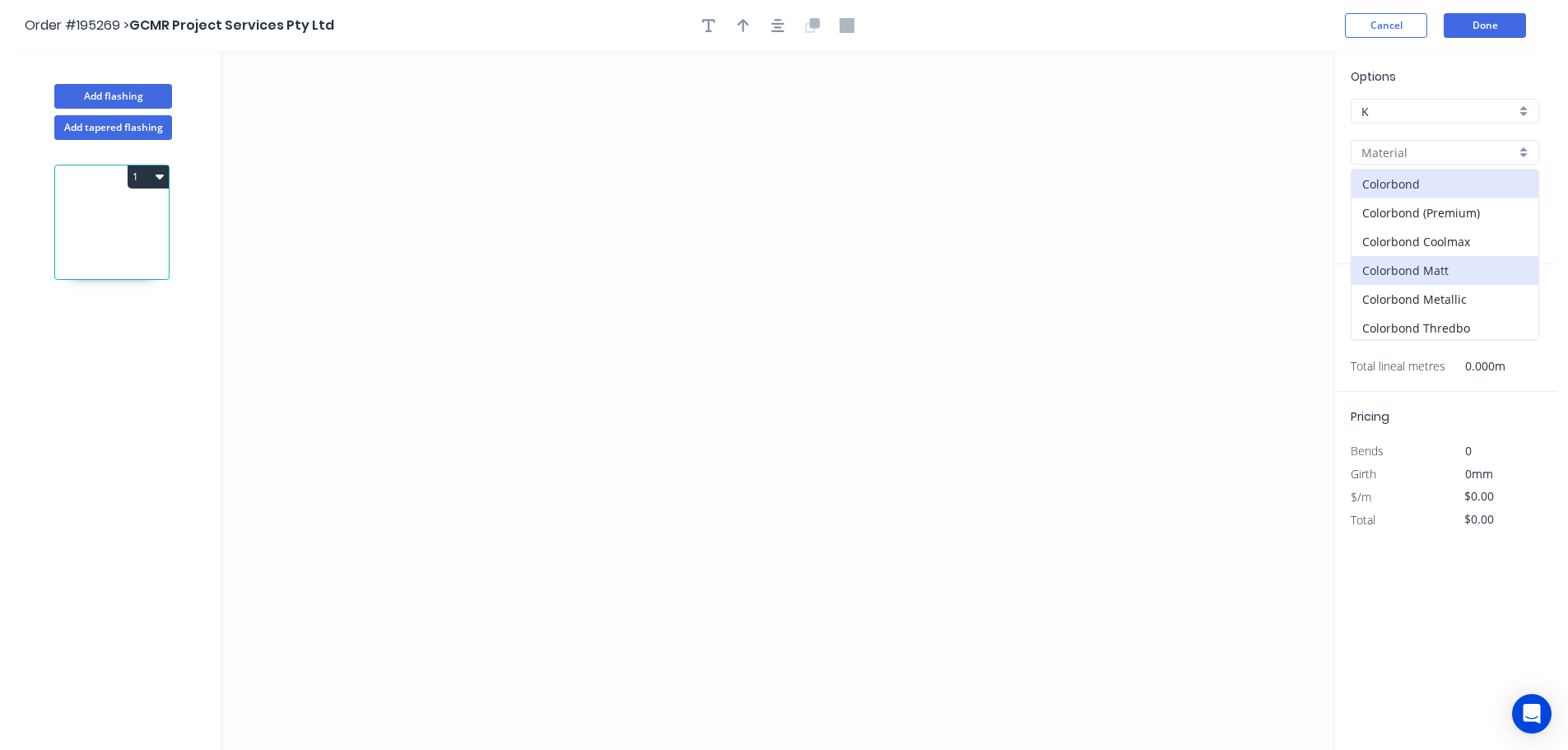
scroll to position [82, 0]
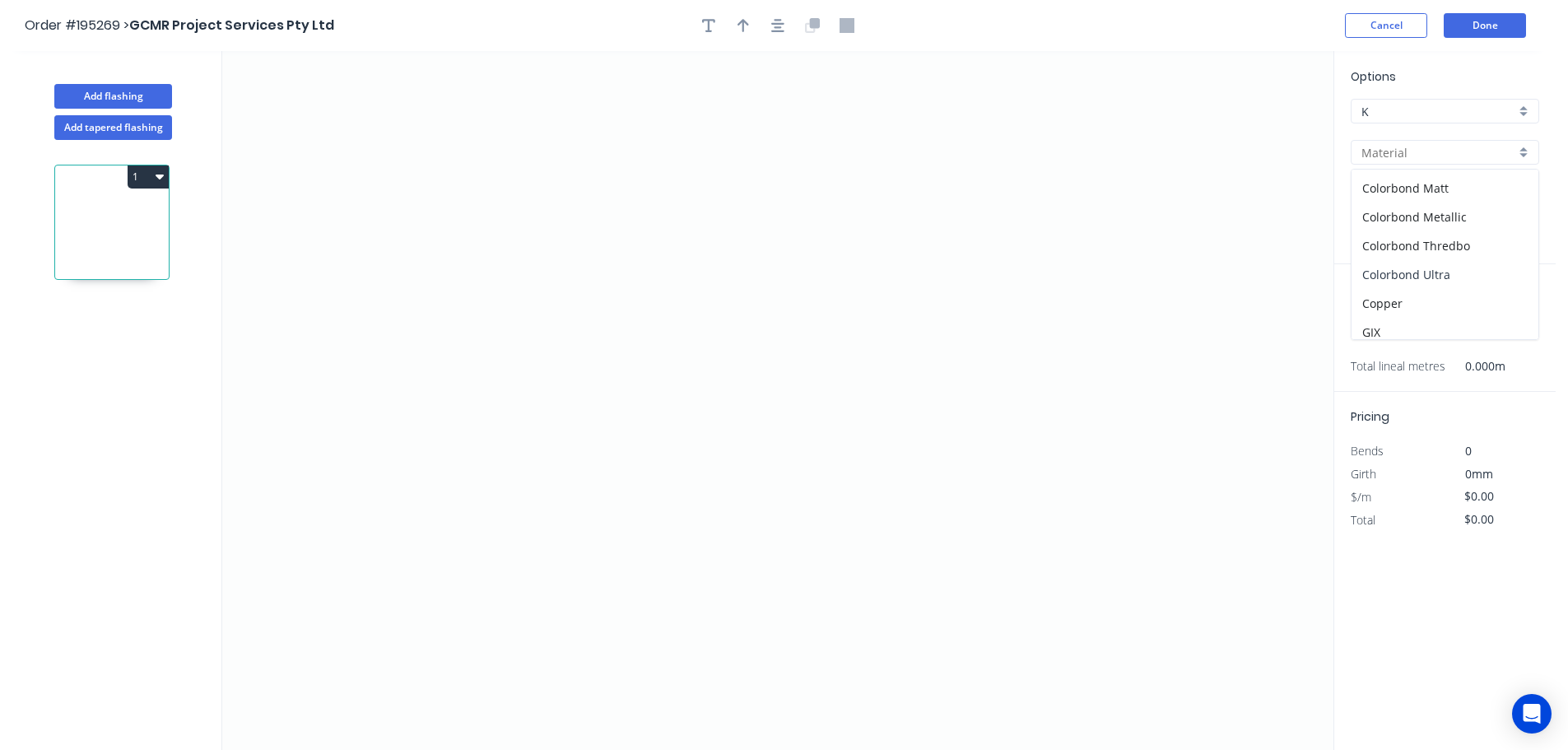
click at [1410, 275] on div "Colorbond Ultra" at bounding box center [1445, 275] width 187 height 29
type input "Colorbond Ultra"
type input "Dover White"
click at [1386, 191] on input "Dover White" at bounding box center [1438, 193] width 154 height 17
click at [1386, 288] on div "Surfmist" at bounding box center [1445, 287] width 187 height 29
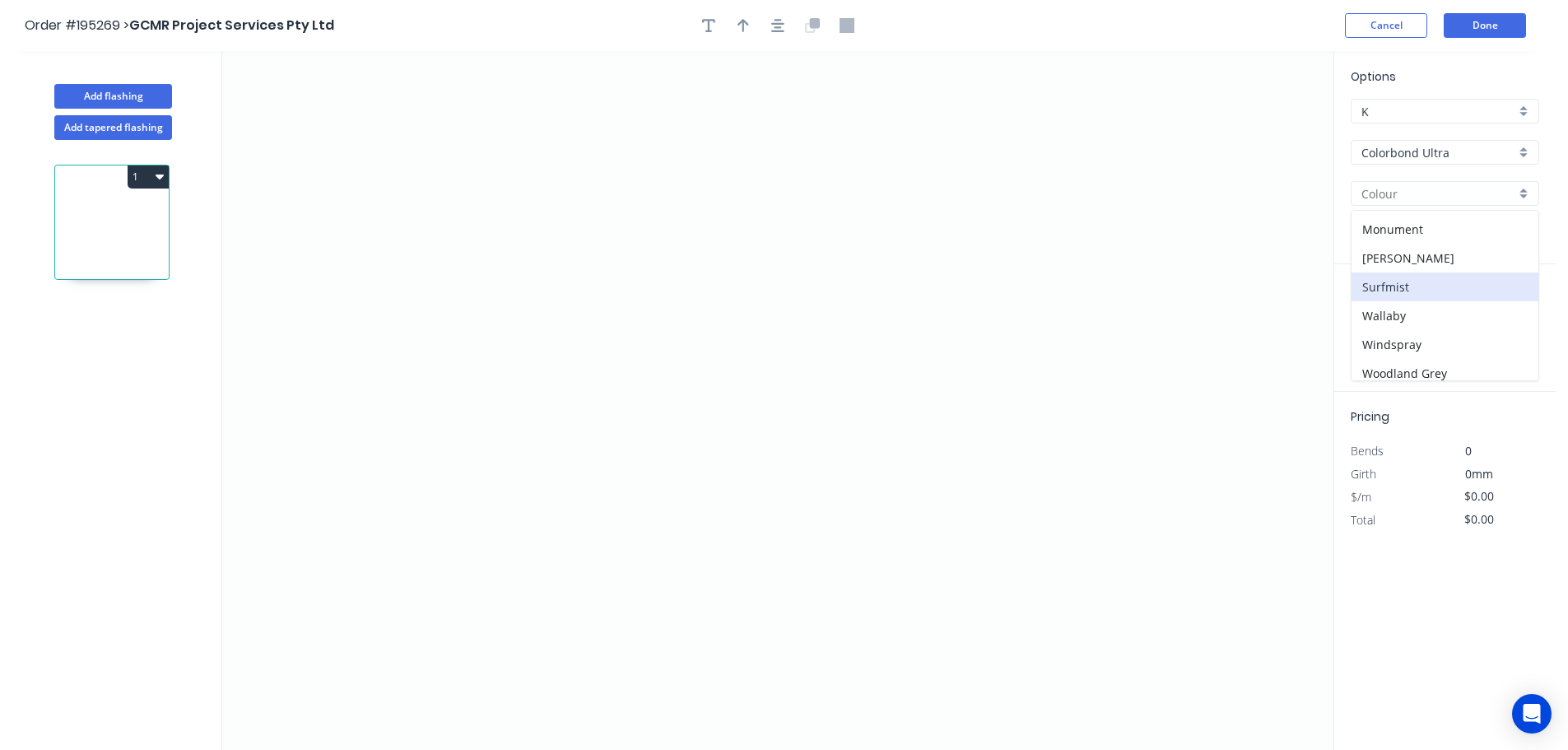
type input "Surfmist"
click at [1376, 328] on input "text" at bounding box center [1376, 328] width 49 height 21
type input "3"
type input "6100"
click at [1511, 316] on button "add" at bounding box center [1530, 329] width 38 height 28
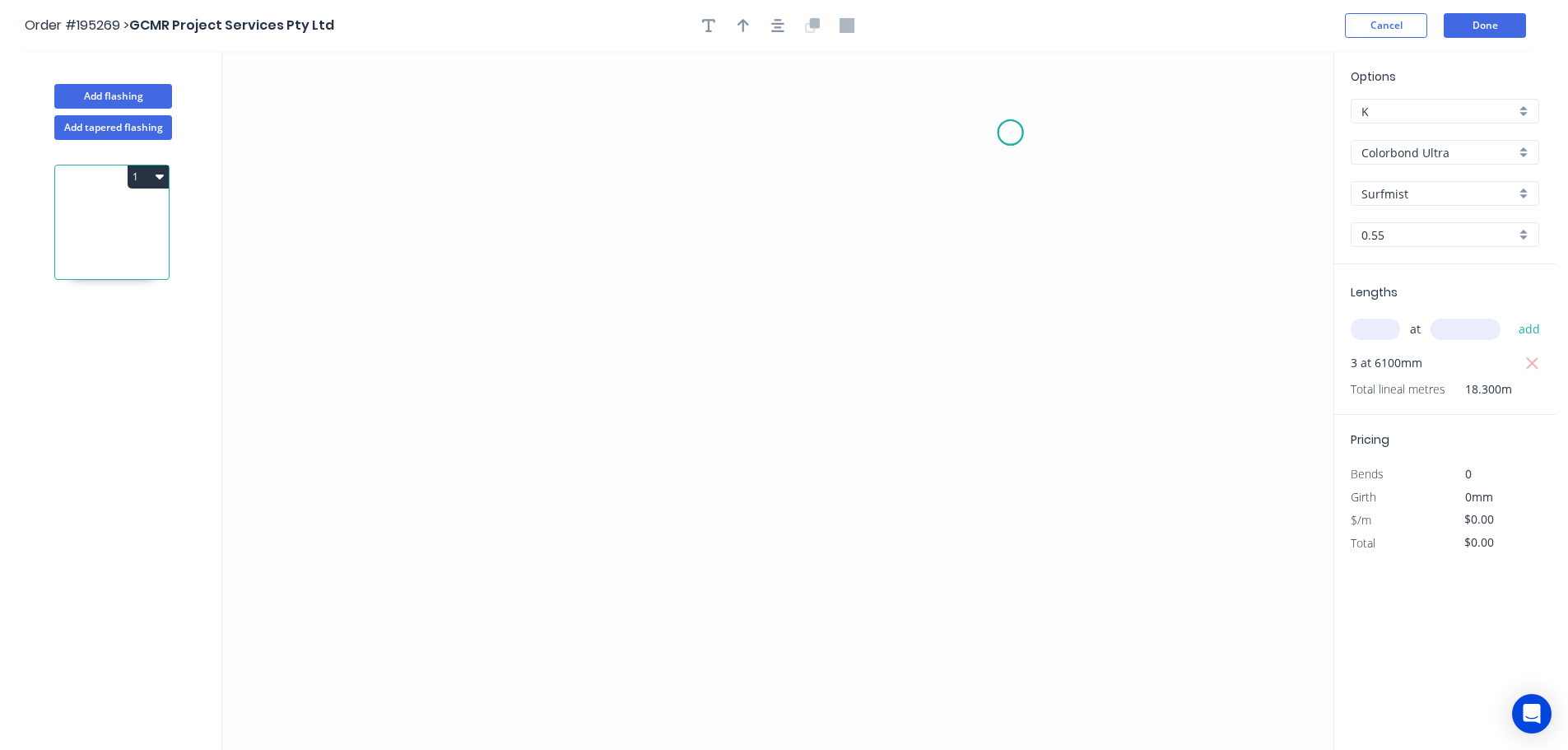
drag, startPoint x: 1011, startPoint y: 132, endPoint x: 867, endPoint y: 170, distance: 148.9
click at [1009, 132] on icon "0" at bounding box center [778, 401] width 1111 height 699
click at [560, 262] on icon "0" at bounding box center [778, 401] width 1111 height 699
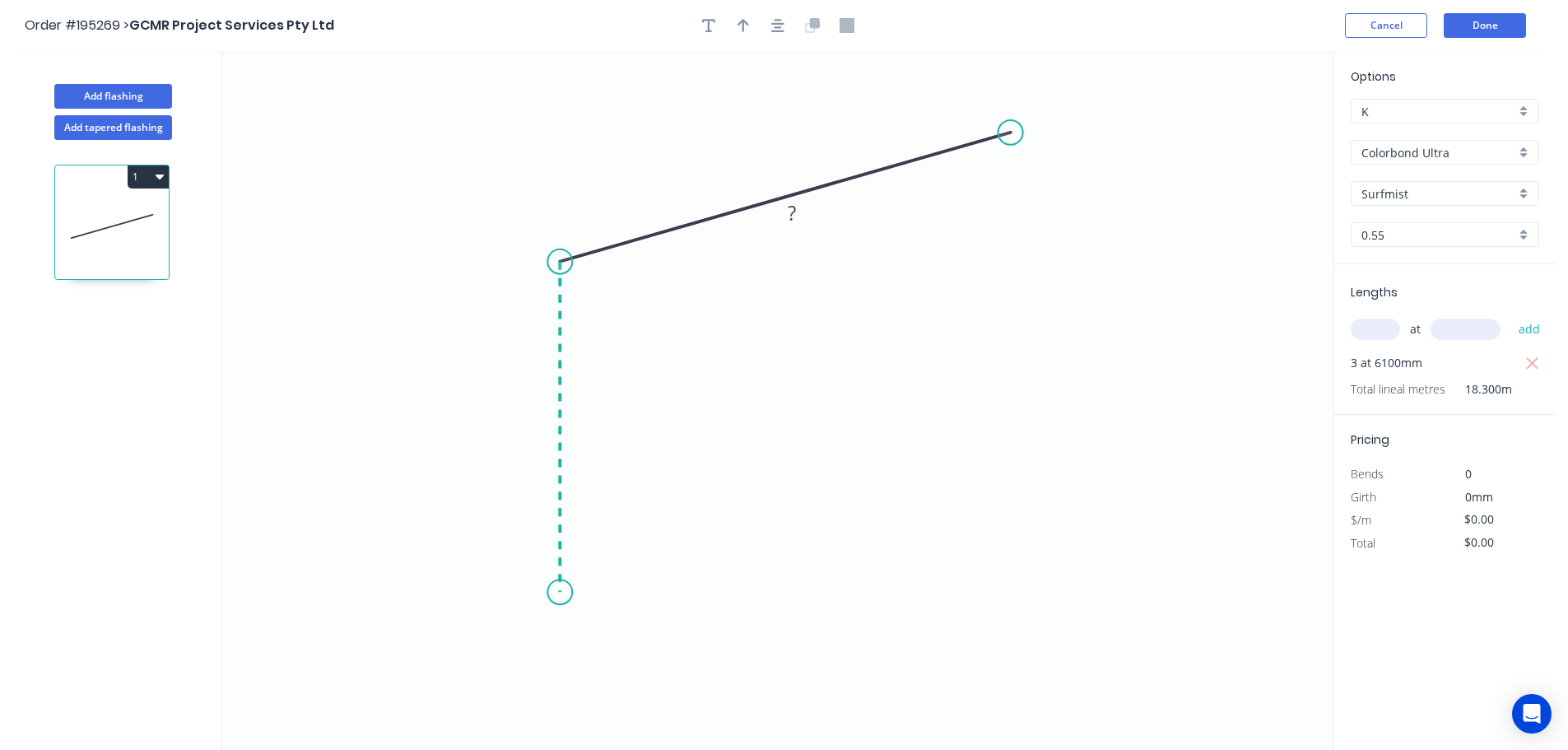
click at [555, 593] on icon "0 ?" at bounding box center [778, 401] width 1111 height 699
click at [575, 592] on icon "0 ? ? ? º" at bounding box center [778, 401] width 1111 height 699
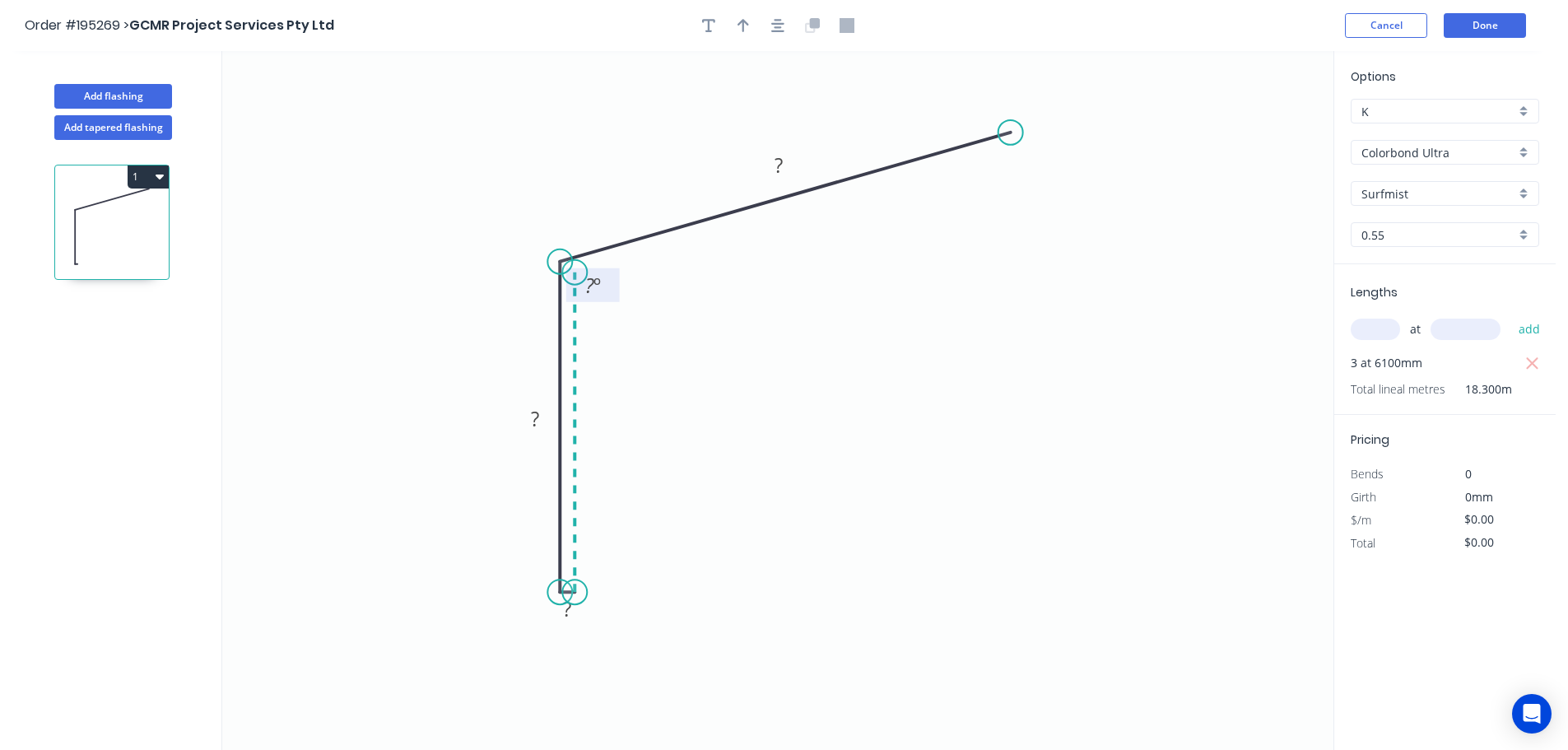
click at [573, 273] on rect at bounding box center [593, 285] width 54 height 34
click at [573, 273] on circle at bounding box center [574, 272] width 25 height 25
drag, startPoint x: 613, startPoint y: 285, endPoint x: 525, endPoint y: 226, distance: 105.9
click at [525, 226] on rect at bounding box center [504, 226] width 54 height 34
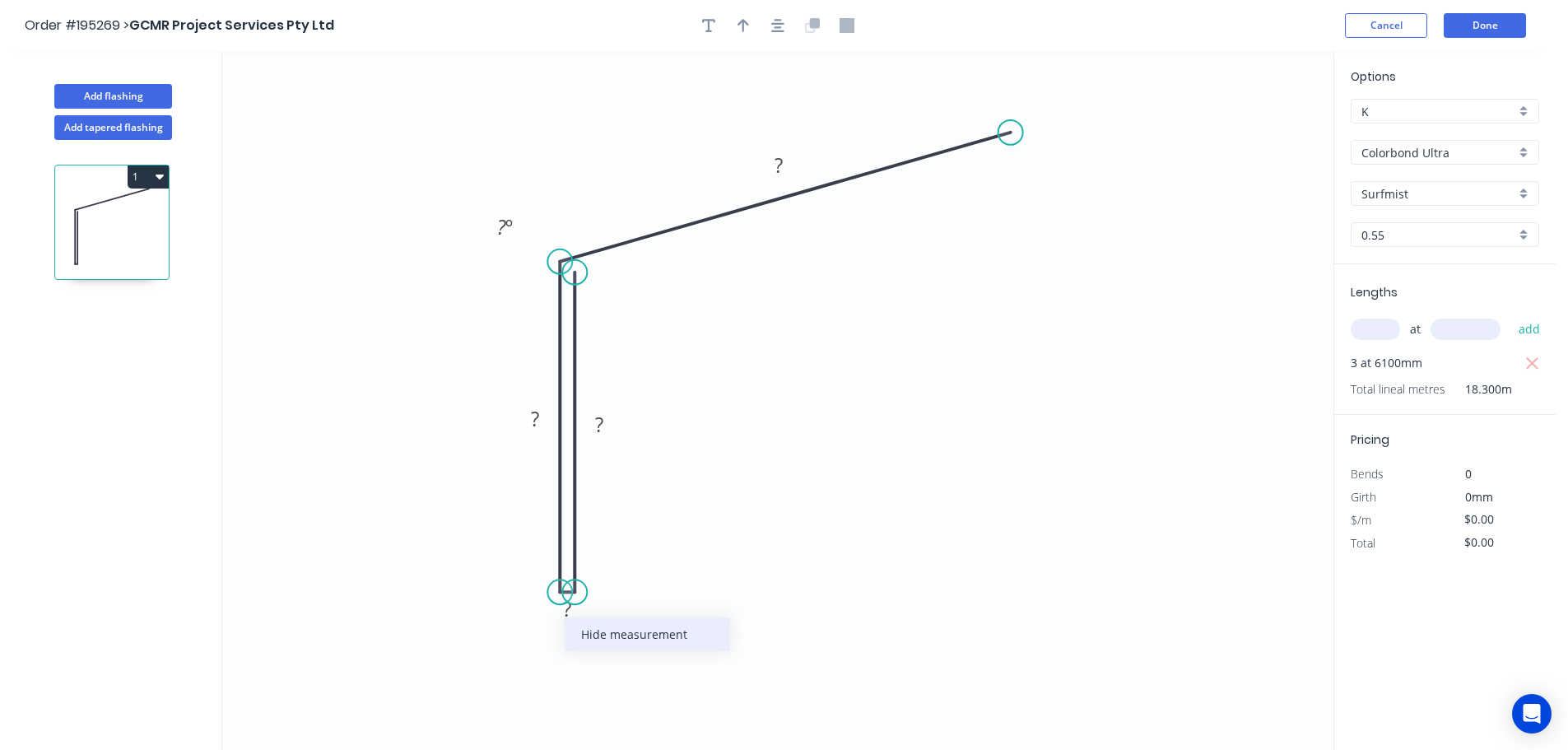
click at [621, 630] on div "Hide measurement" at bounding box center [647, 634] width 165 height 34
click at [740, 26] on icon "button" at bounding box center [743, 26] width 12 height 15
drag, startPoint x: 1251, startPoint y: 126, endPoint x: 631, endPoint y: 122, distance: 620.0
click at [631, 122] on icon at bounding box center [631, 103] width 15 height 53
click at [774, 23] on icon "button" at bounding box center [778, 26] width 13 height 13
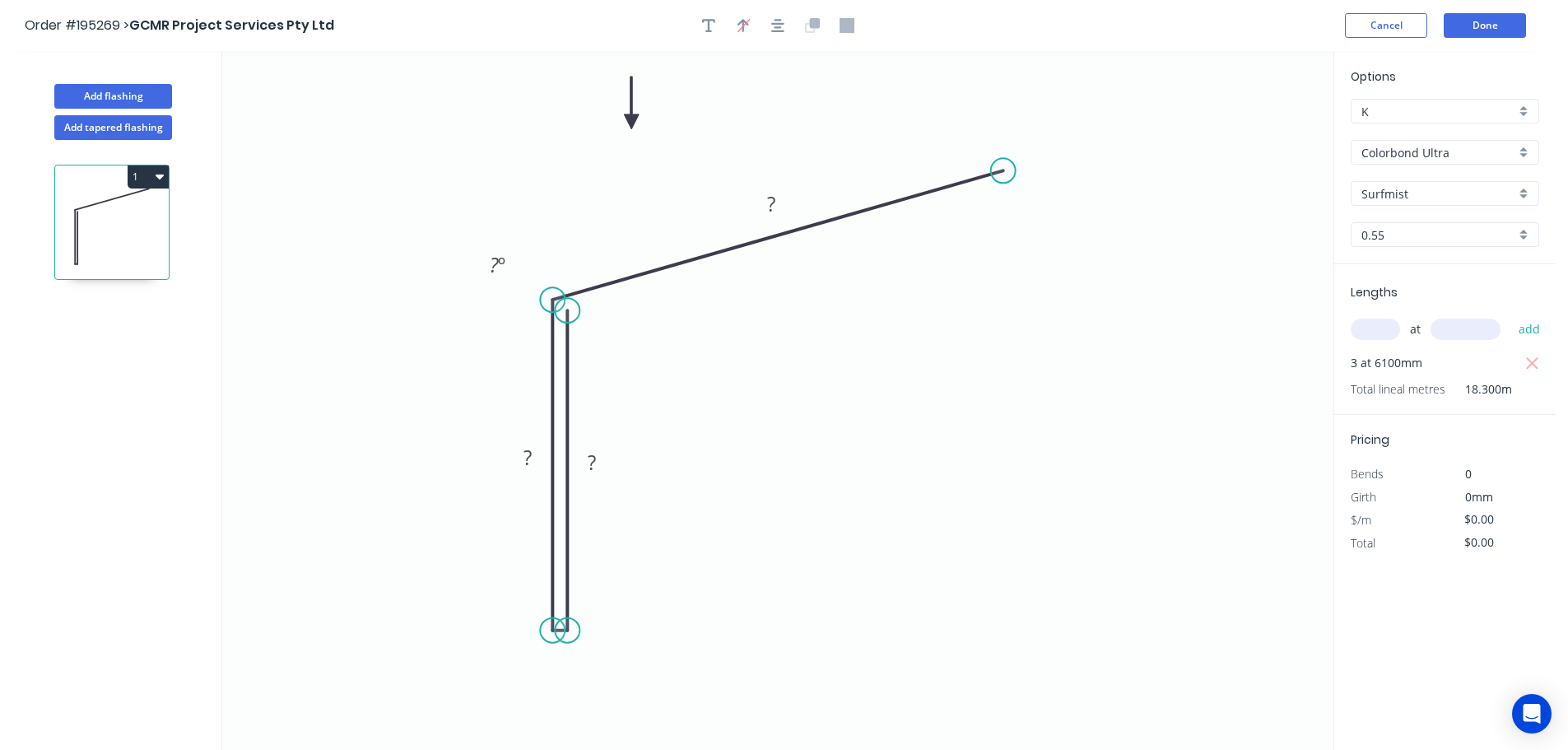
click at [629, 119] on icon at bounding box center [631, 103] width 15 height 53
click at [629, 119] on icon at bounding box center [645, 109] width 47 height 47
drag, startPoint x: 630, startPoint y: 122, endPoint x: 568, endPoint y: 153, distance: 69.3
click at [568, 153] on icon at bounding box center [556, 138] width 47 height 47
drag, startPoint x: 616, startPoint y: 461, endPoint x: 644, endPoint y: 453, distance: 29.1
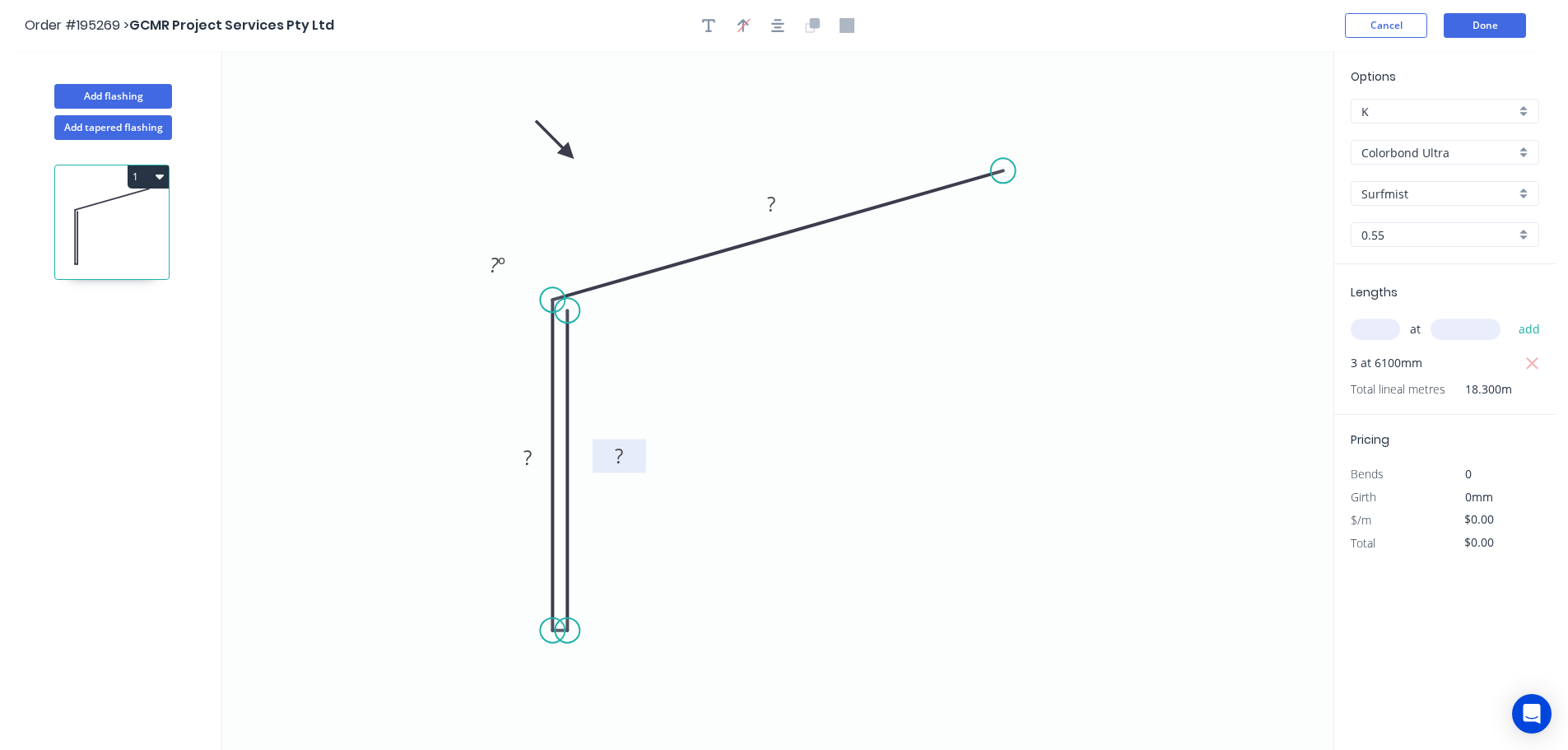
click at [644, 453] on rect at bounding box center [619, 455] width 54 height 34
drag, startPoint x: 509, startPoint y: 450, endPoint x: 492, endPoint y: 447, distance: 17.3
click at [492, 447] on rect at bounding box center [511, 454] width 54 height 34
click at [624, 453] on tspan "?" at bounding box center [619, 455] width 8 height 27
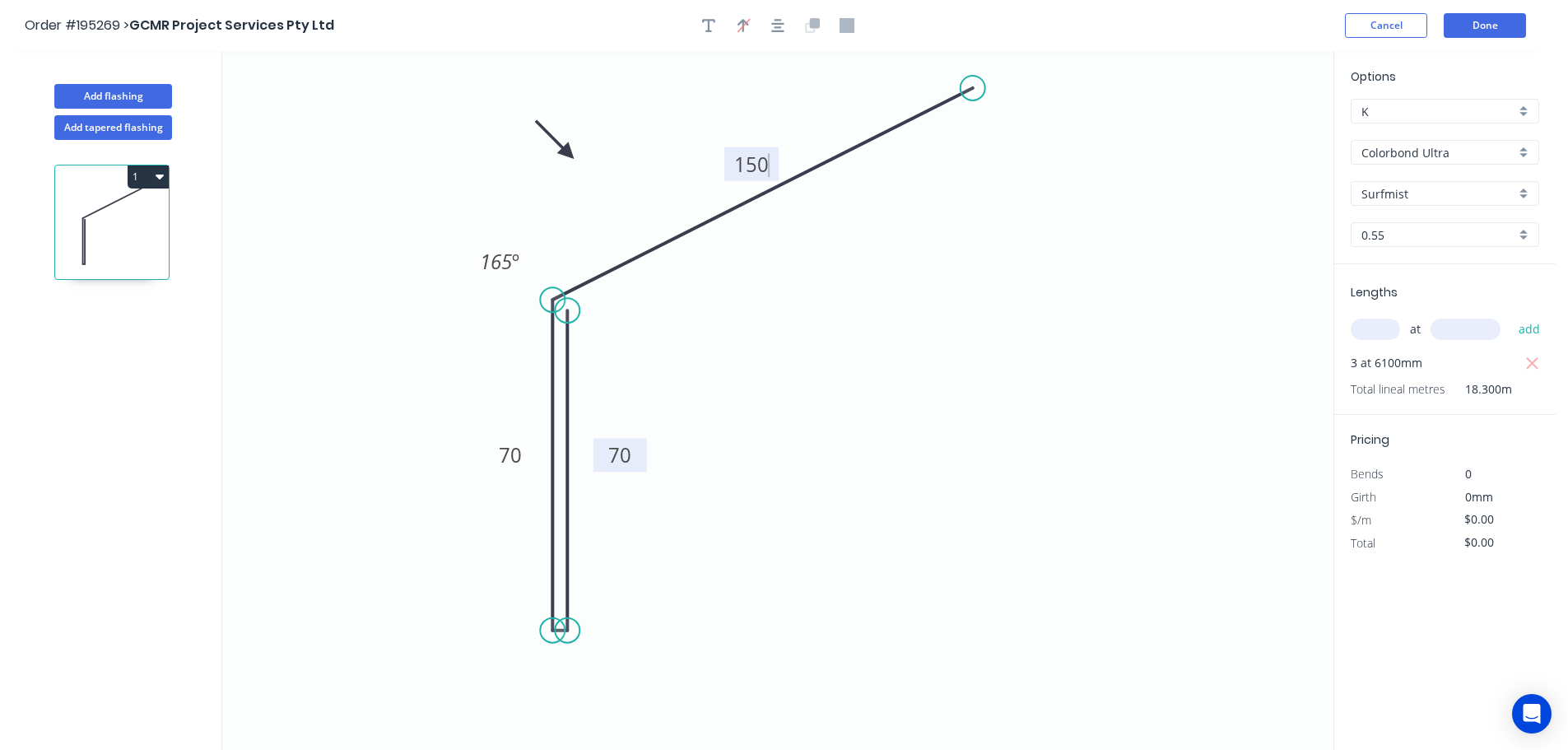
drag, startPoint x: 1001, startPoint y: 171, endPoint x: 973, endPoint y: 89, distance: 86.6
click at [973, 89] on circle at bounding box center [972, 88] width 25 height 25
type input "$13.68"
type input "$250.34"
drag, startPoint x: 527, startPoint y: 257, endPoint x: 655, endPoint y: 320, distance: 142.7
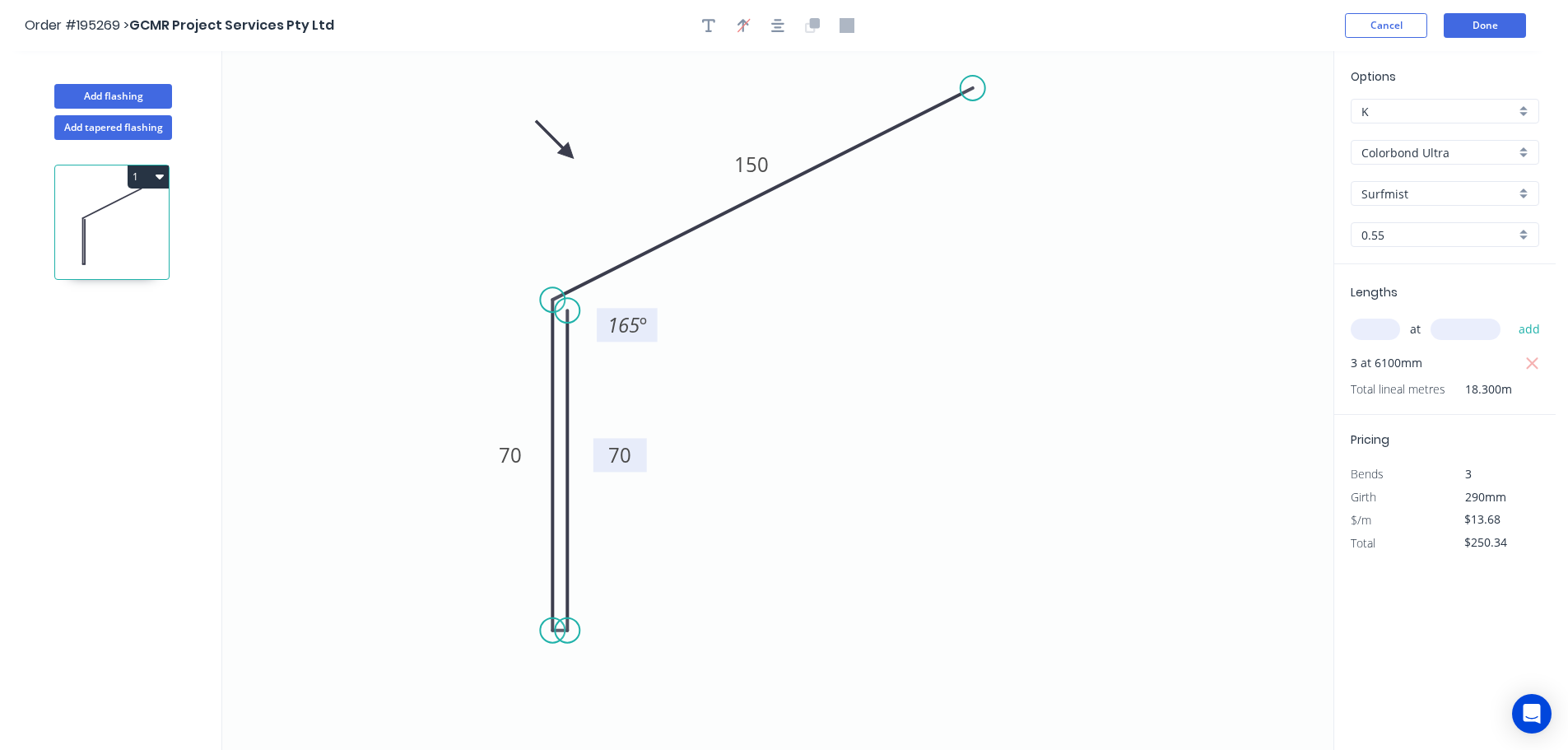
click at [655, 320] on rect at bounding box center [627, 325] width 61 height 34
click at [1500, 26] on button "Done" at bounding box center [1485, 25] width 82 height 25
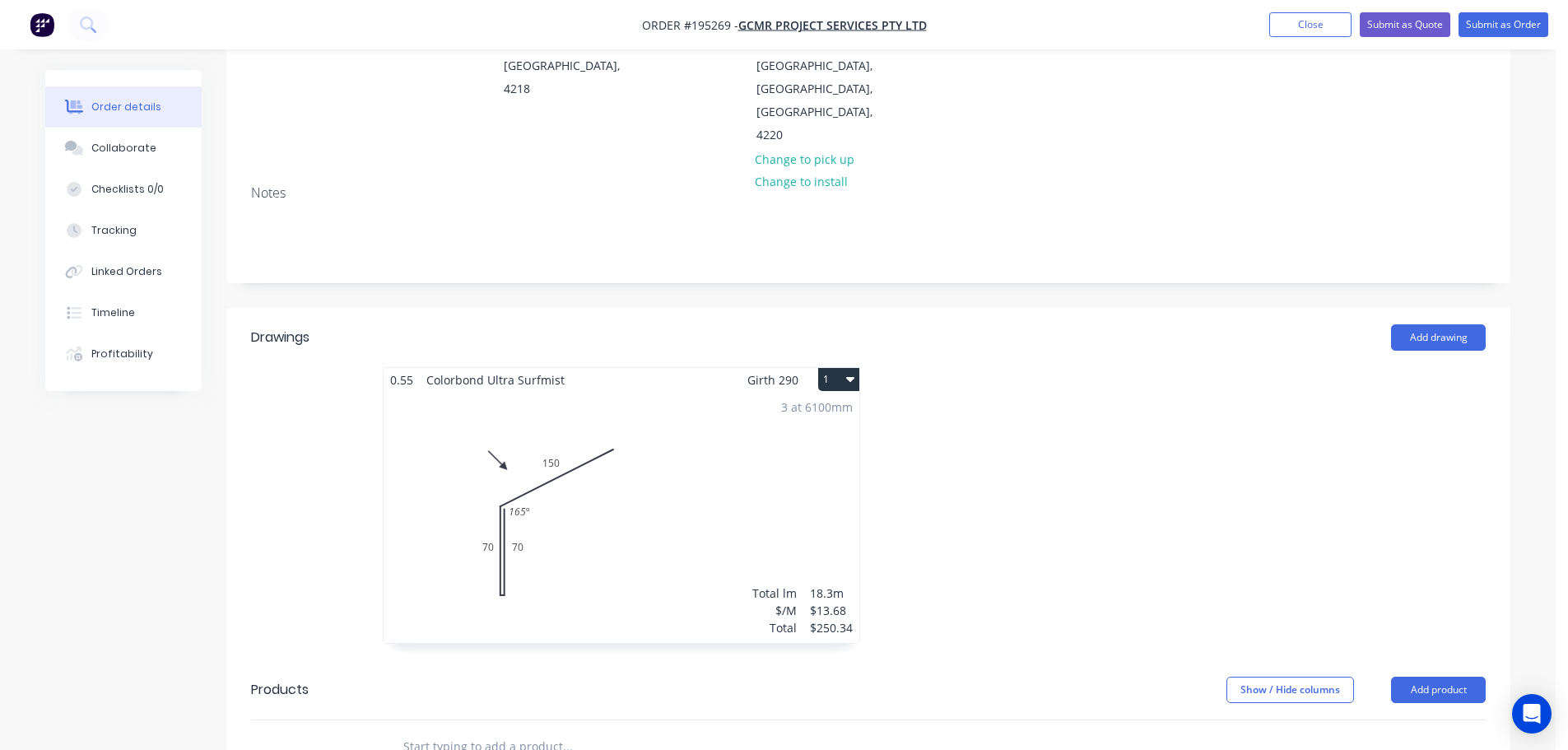
scroll to position [247, 0]
click at [1525, 21] on button "Submit as Order" at bounding box center [1503, 25] width 89 height 25
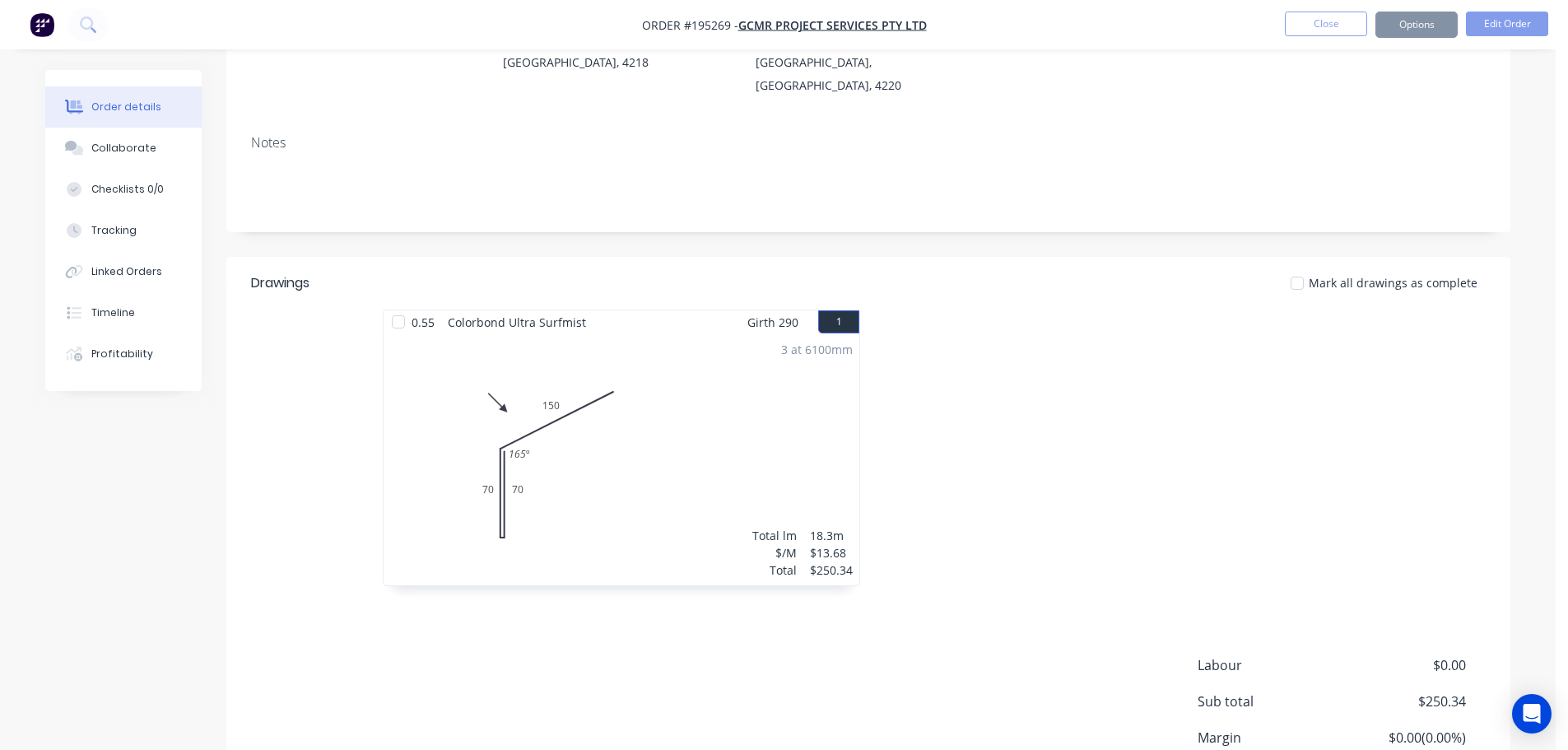
scroll to position [0, 0]
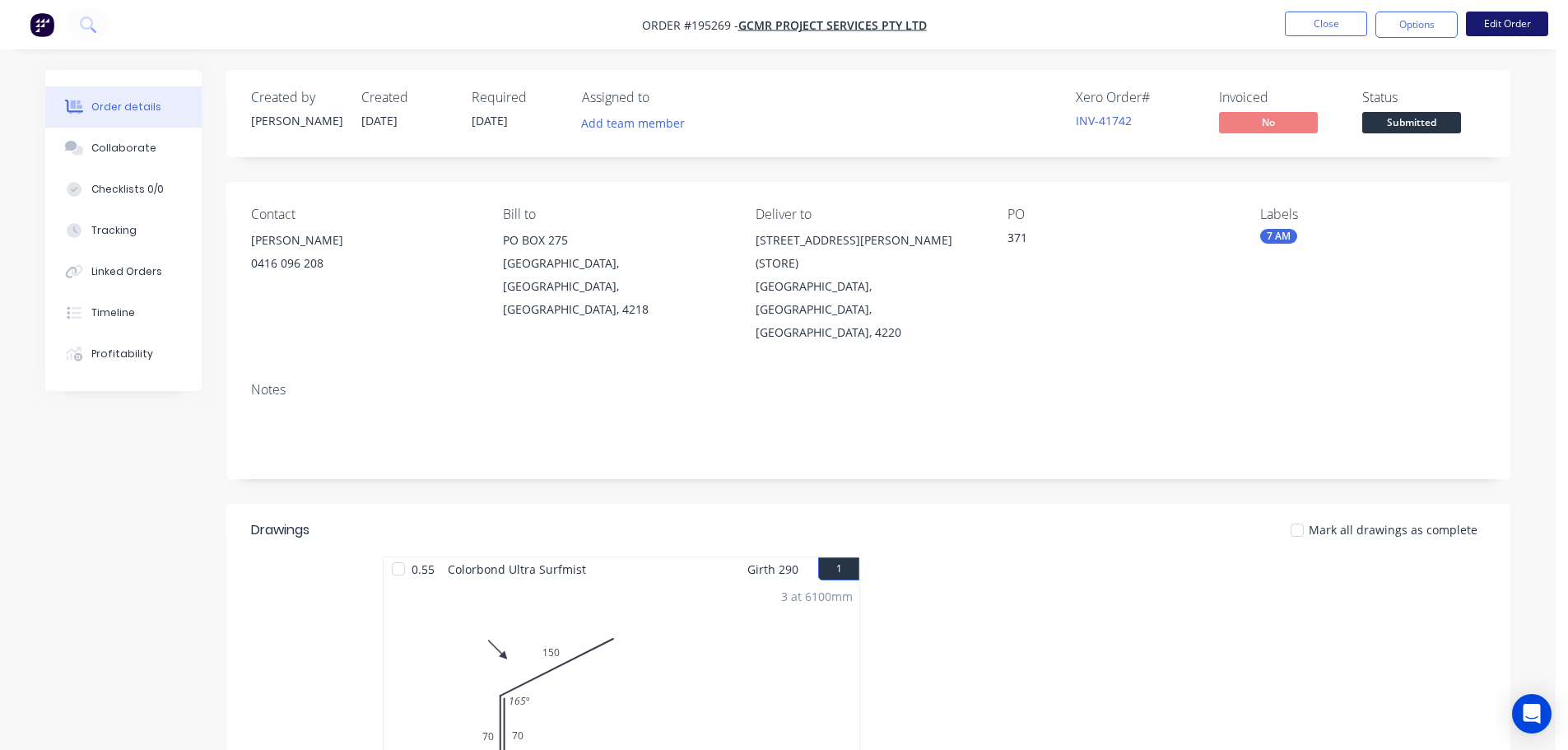
click at [1516, 21] on button "Edit Order" at bounding box center [1507, 24] width 82 height 25
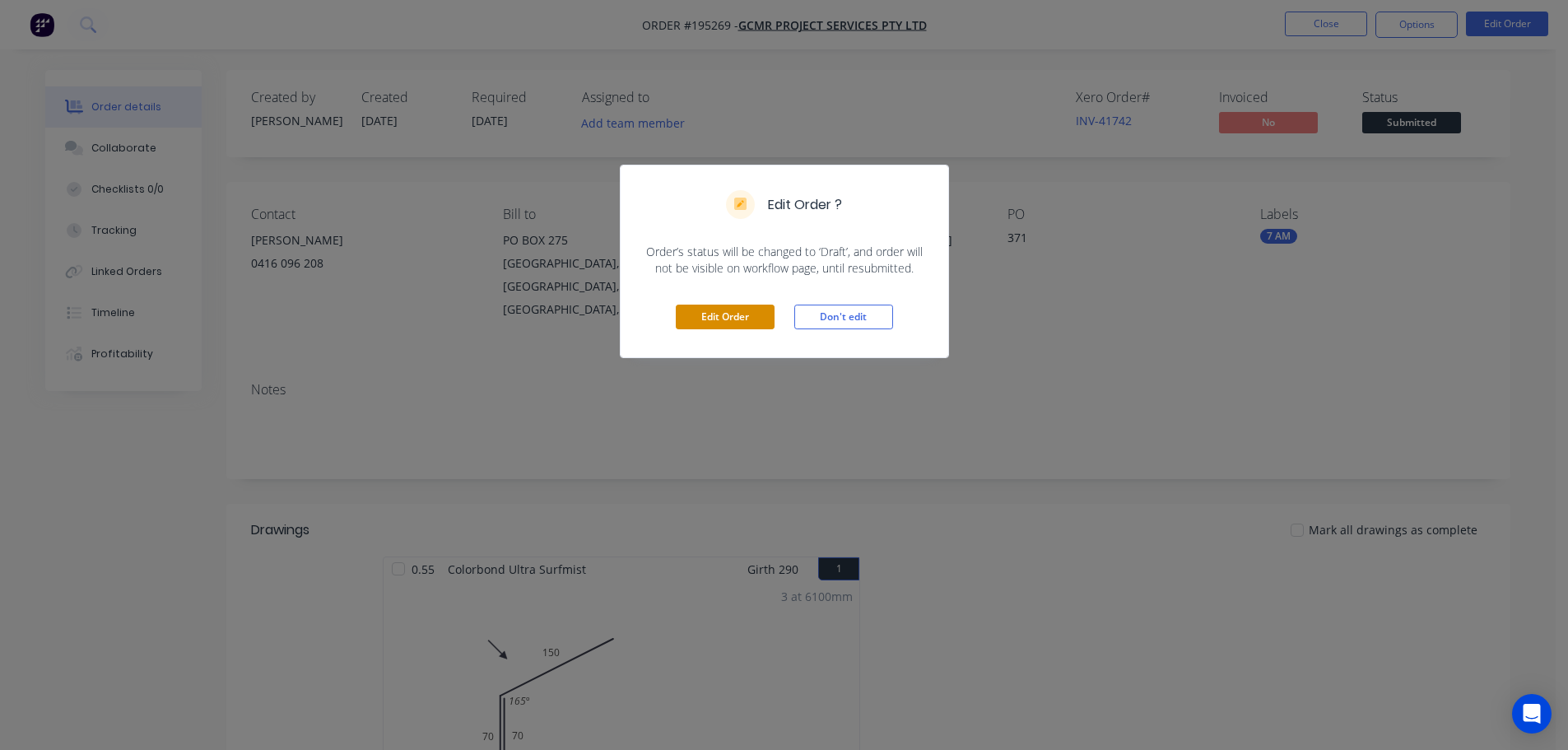
click at [712, 314] on button "Edit Order" at bounding box center [725, 317] width 99 height 25
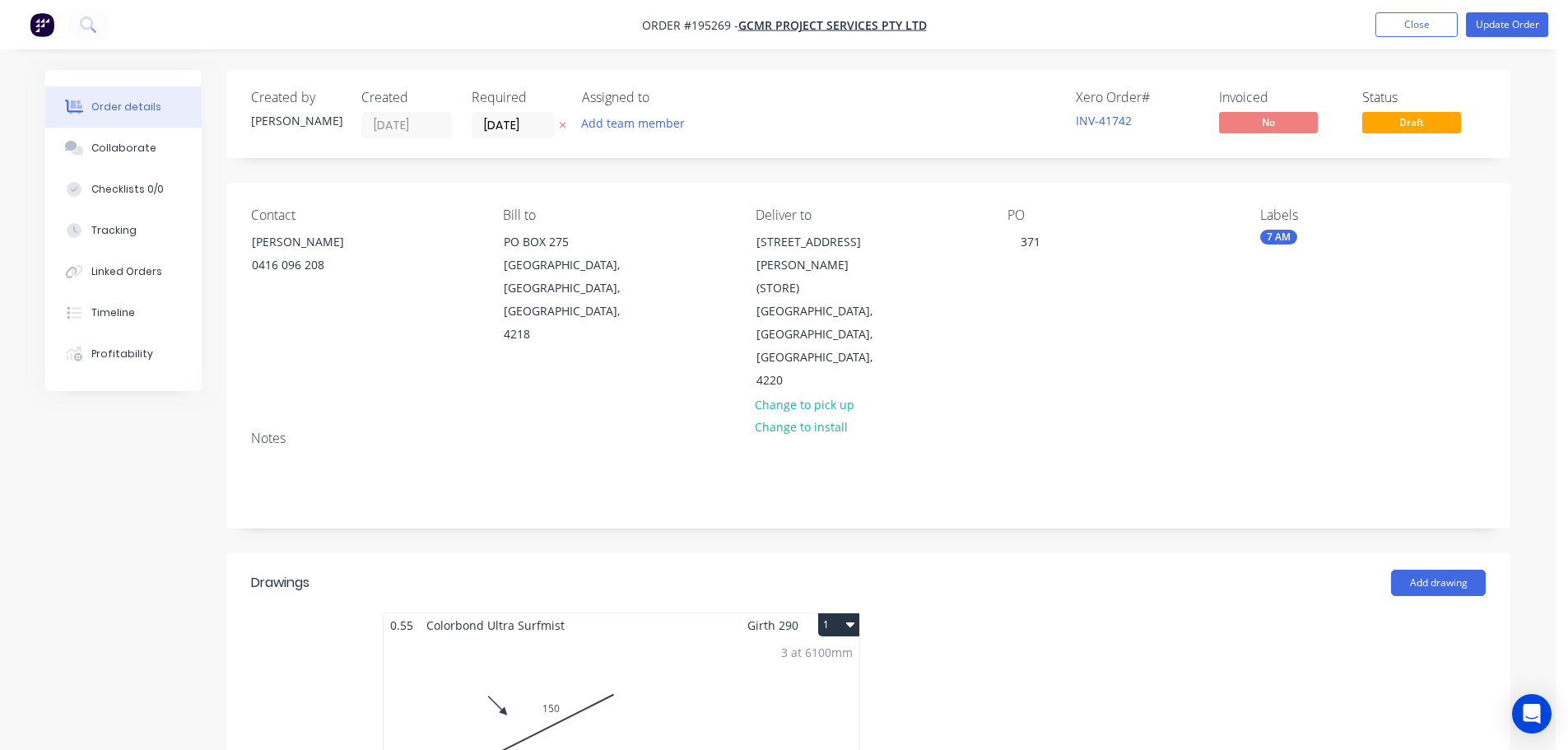
scroll to position [247, 0]
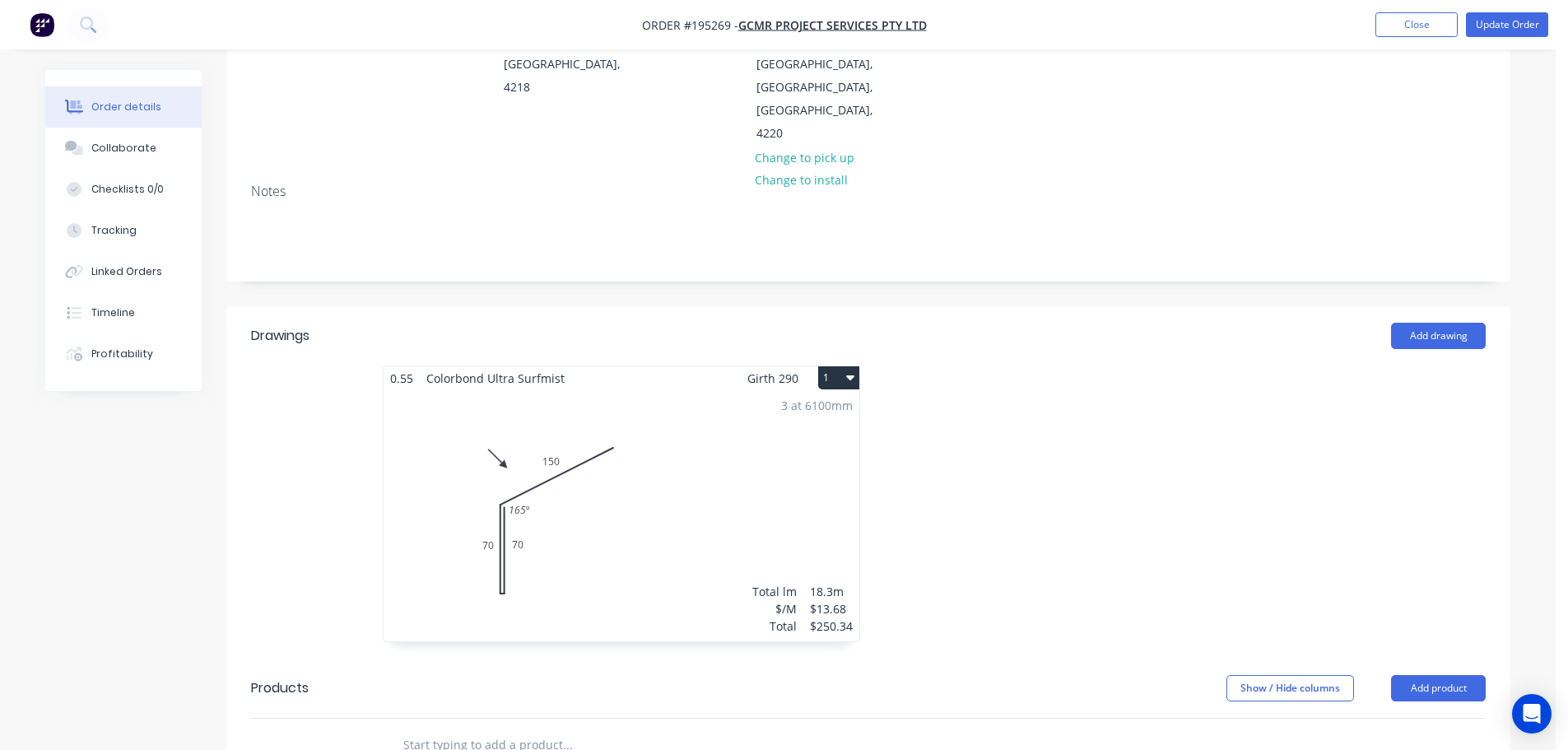
click at [587, 462] on div "3 at 6100mm Total lm $/M Total 18.3m $13.68 $250.34" at bounding box center [622, 516] width 476 height 251
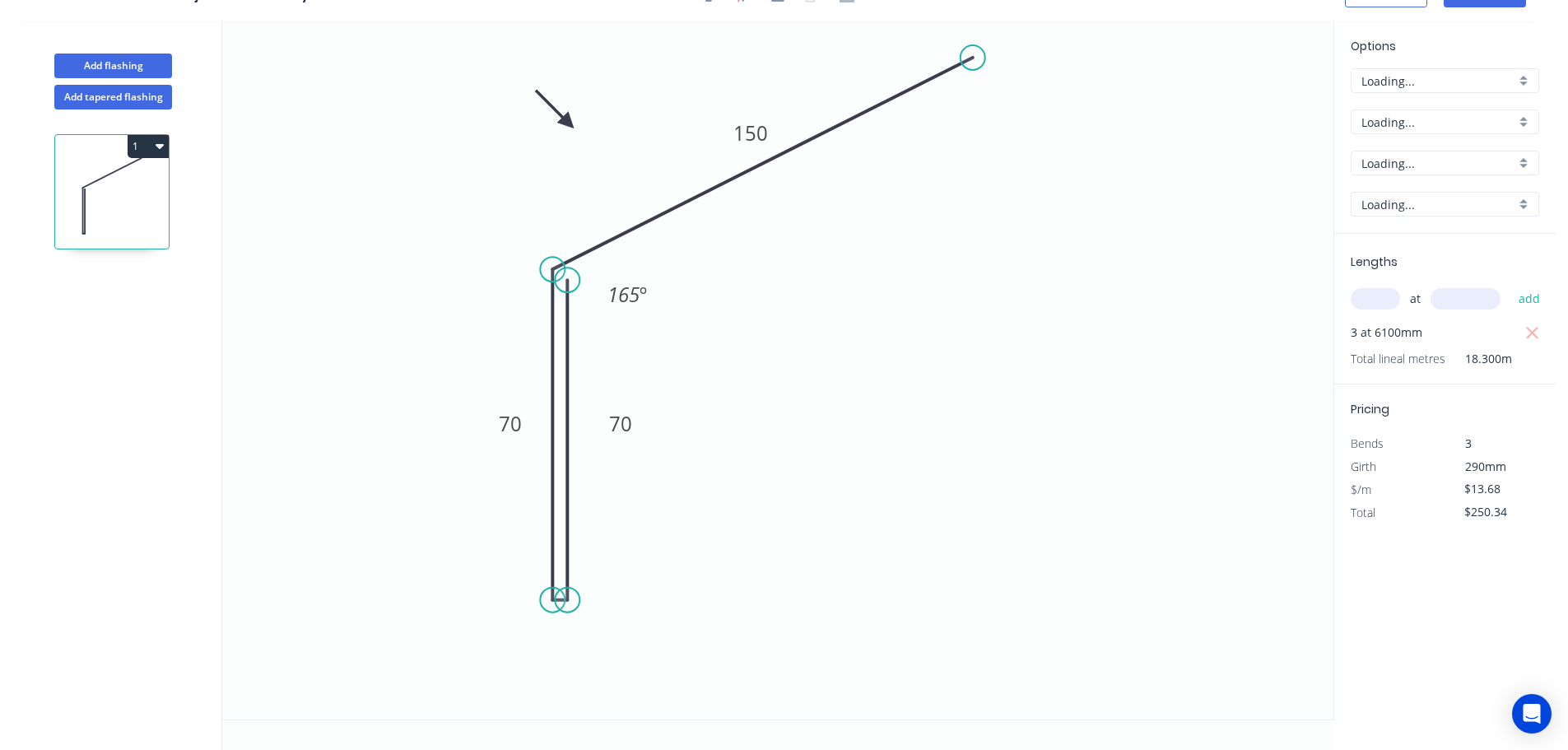
scroll to position [30, 0]
click at [629, 285] on tspan "165" at bounding box center [623, 295] width 32 height 27
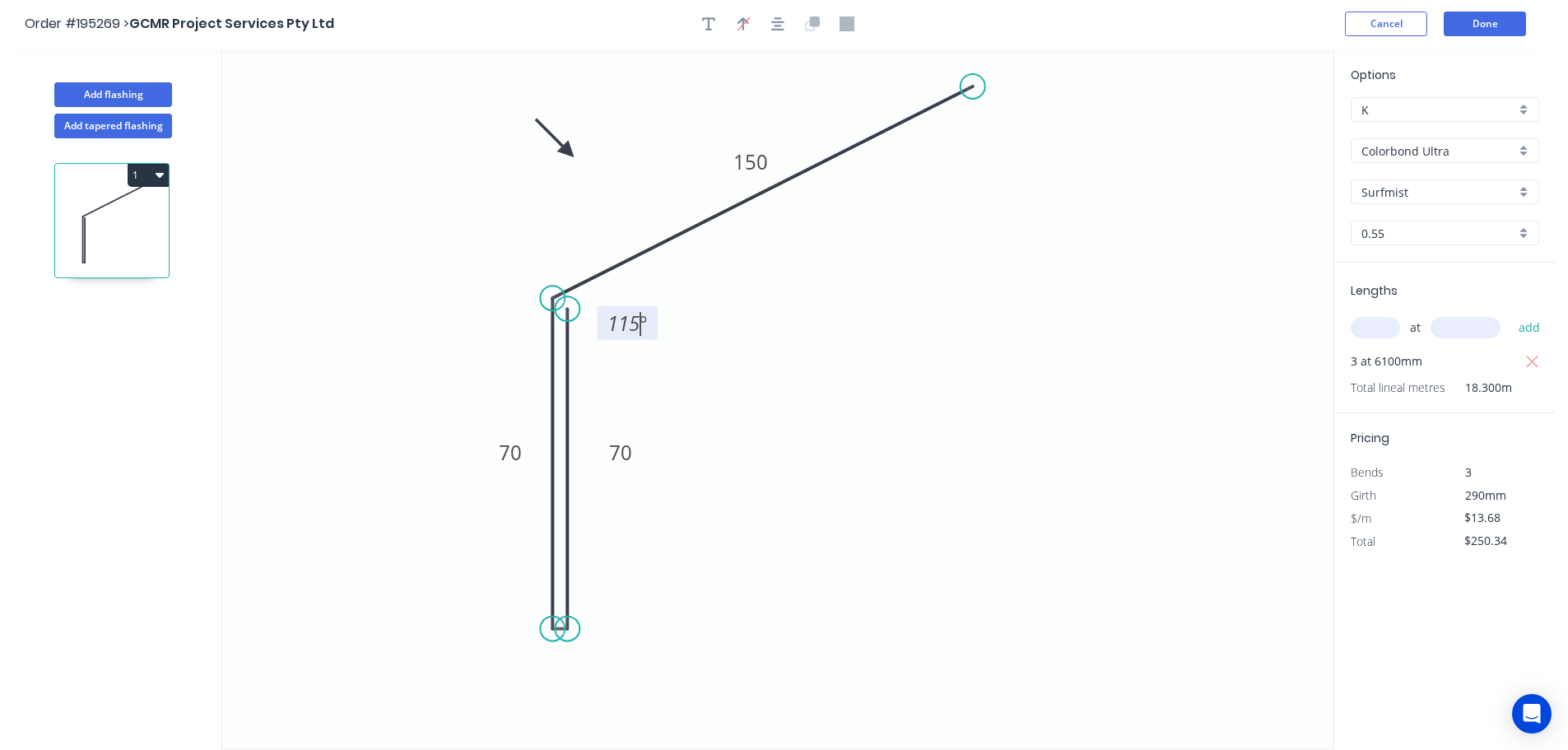
scroll to position [0, 0]
click at [1490, 17] on button "Done" at bounding box center [1485, 25] width 82 height 25
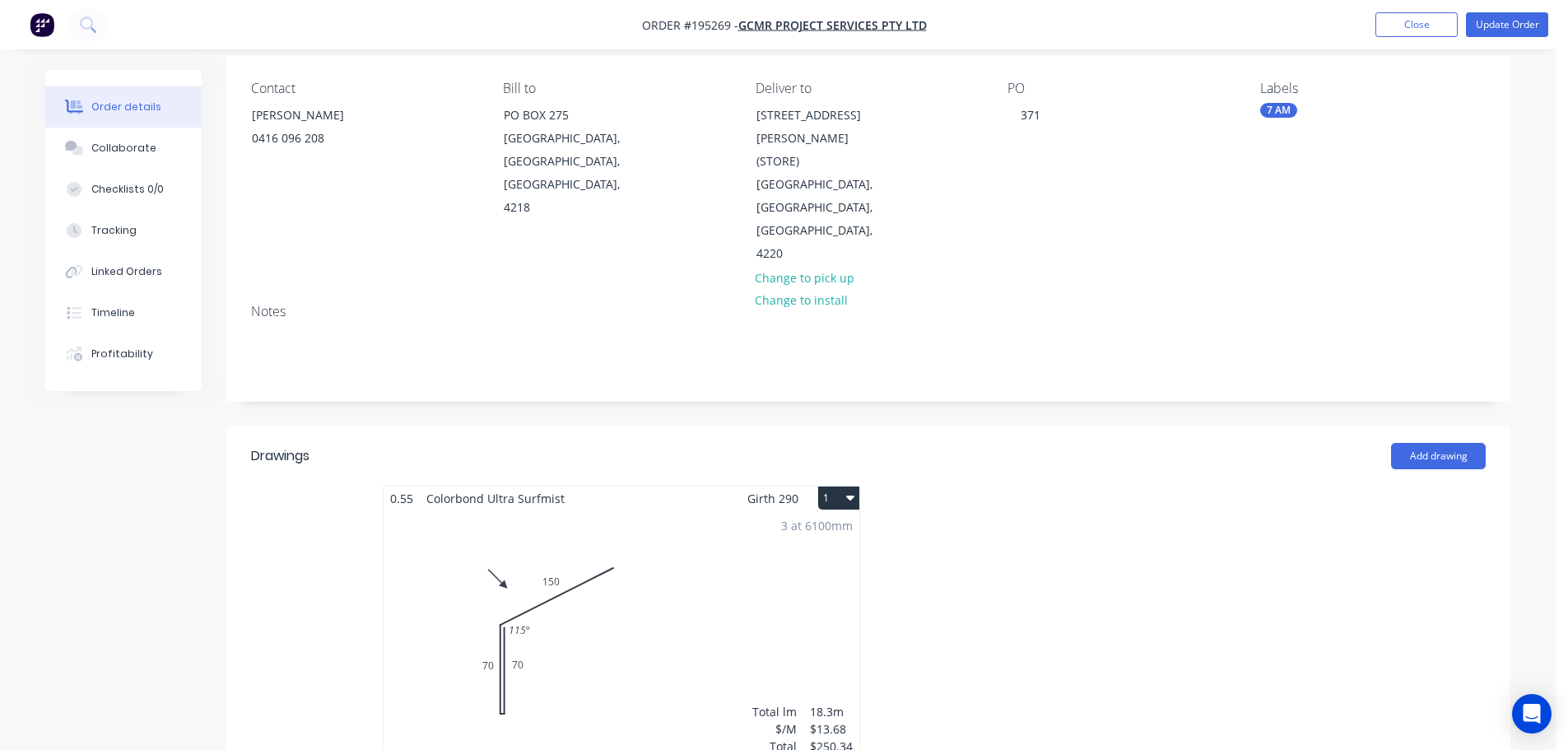
scroll to position [165, 0]
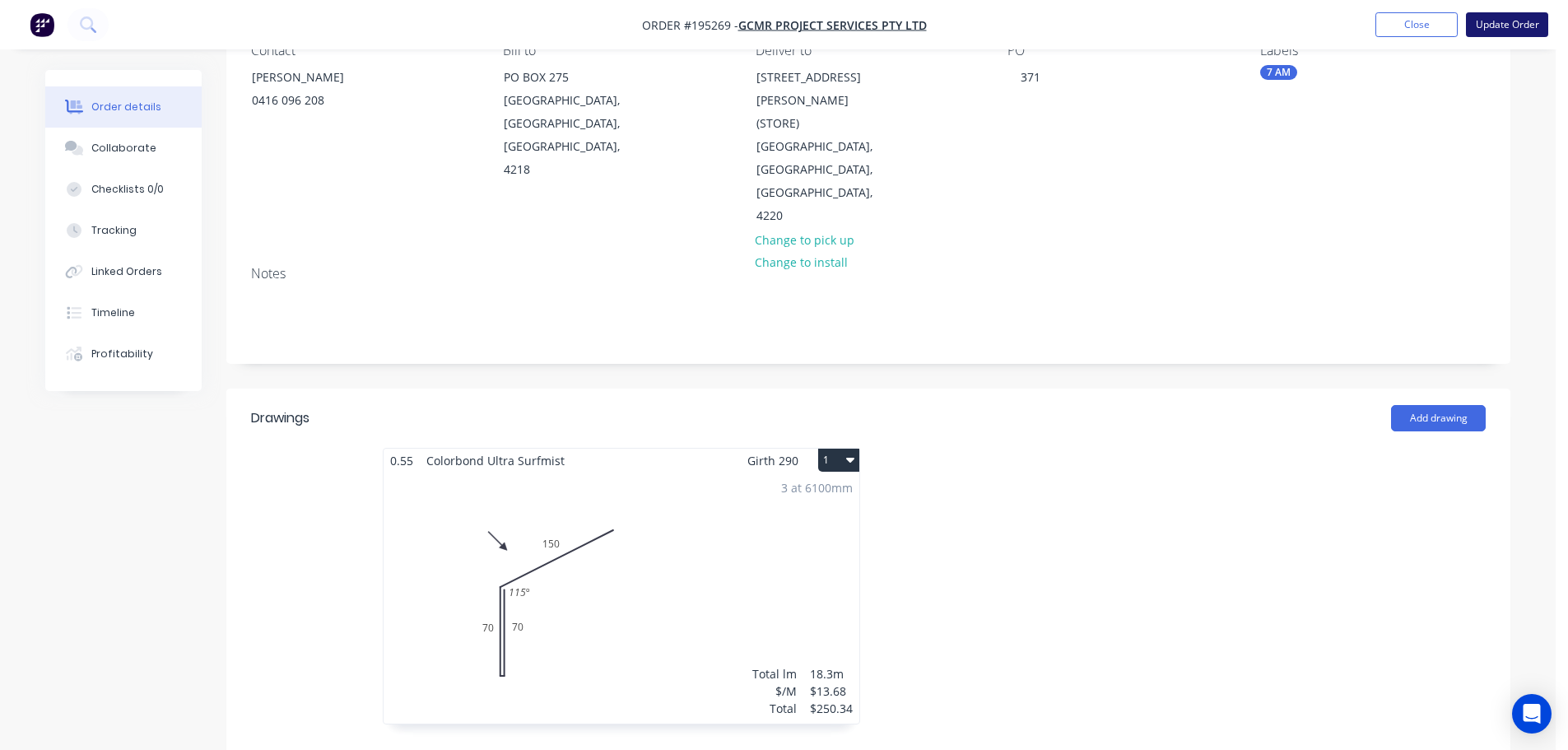
click at [1516, 22] on button "Update Order" at bounding box center [1507, 25] width 82 height 25
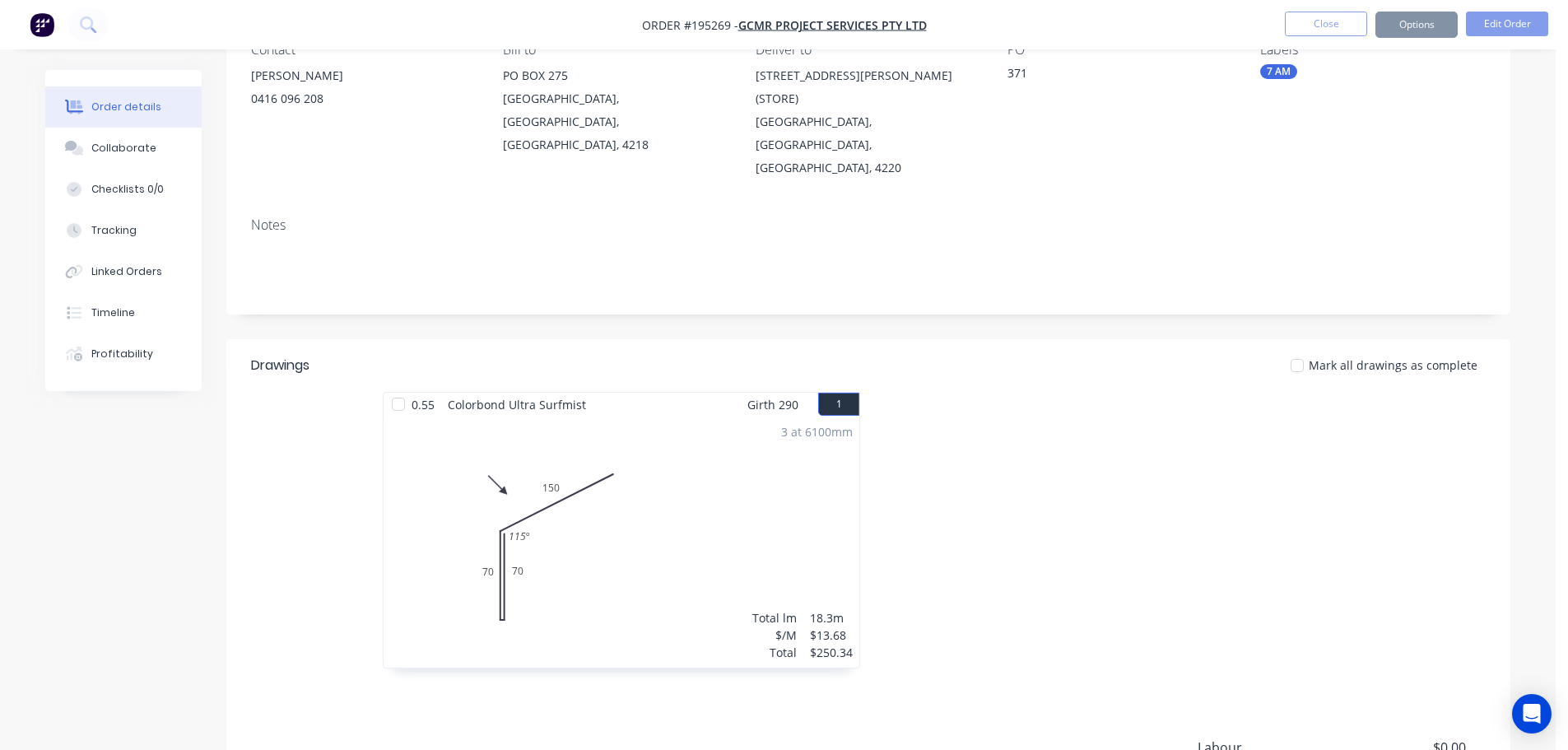
scroll to position [0, 0]
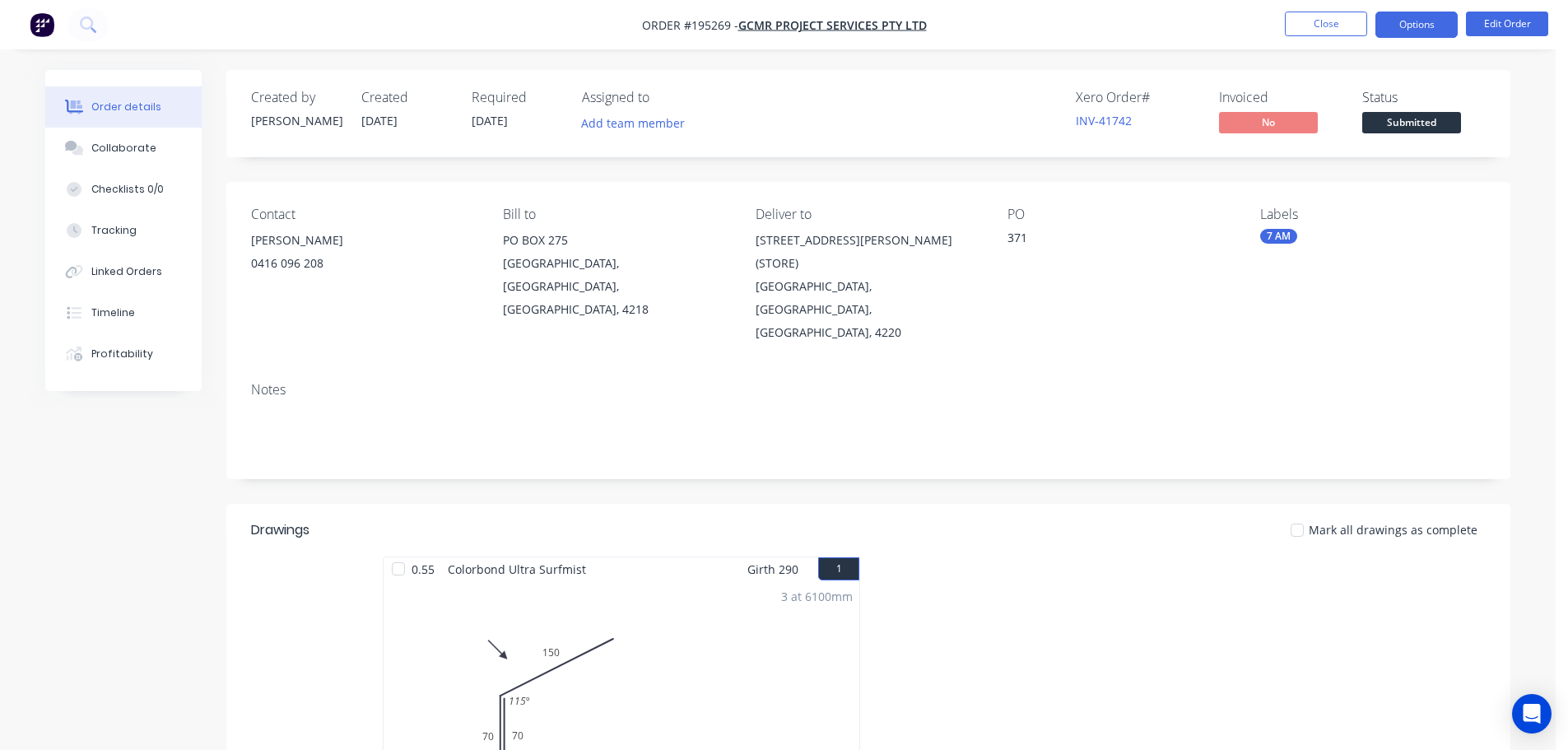
click at [1409, 17] on button "Options" at bounding box center [1417, 25] width 82 height 26
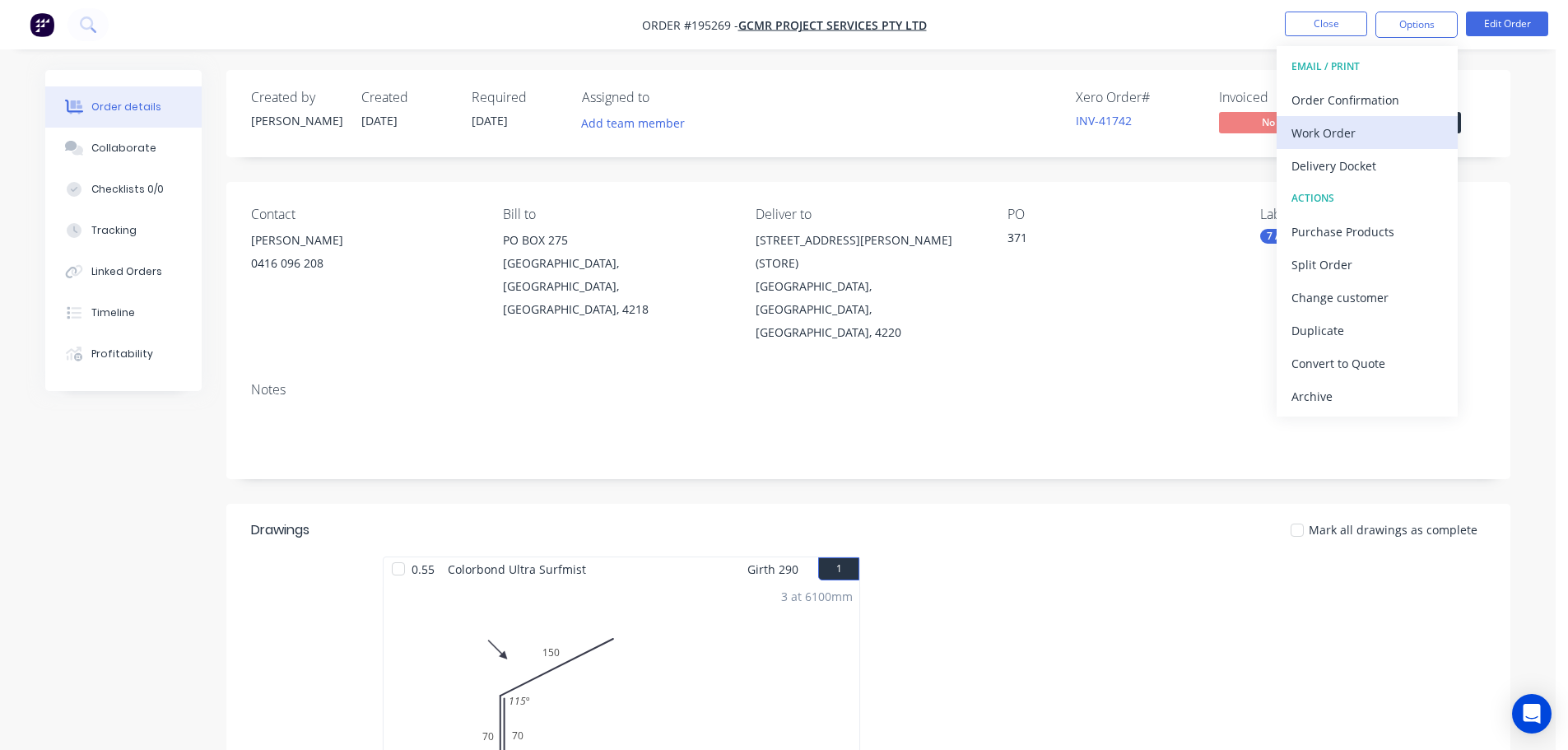
click at [1317, 130] on div "Work Order" at bounding box center [1367, 133] width 151 height 24
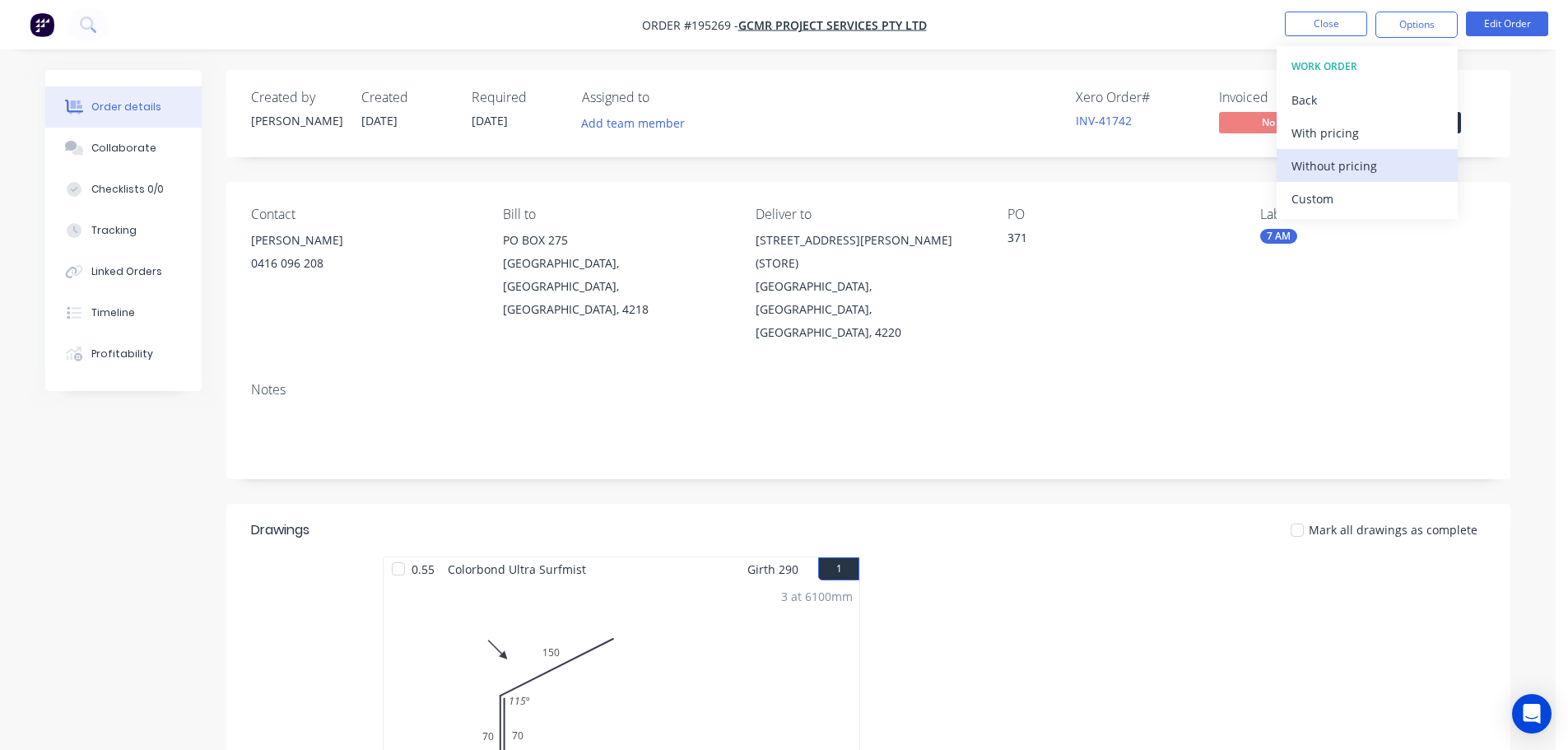
click at [1307, 164] on div "Without pricing" at bounding box center [1367, 166] width 151 height 24
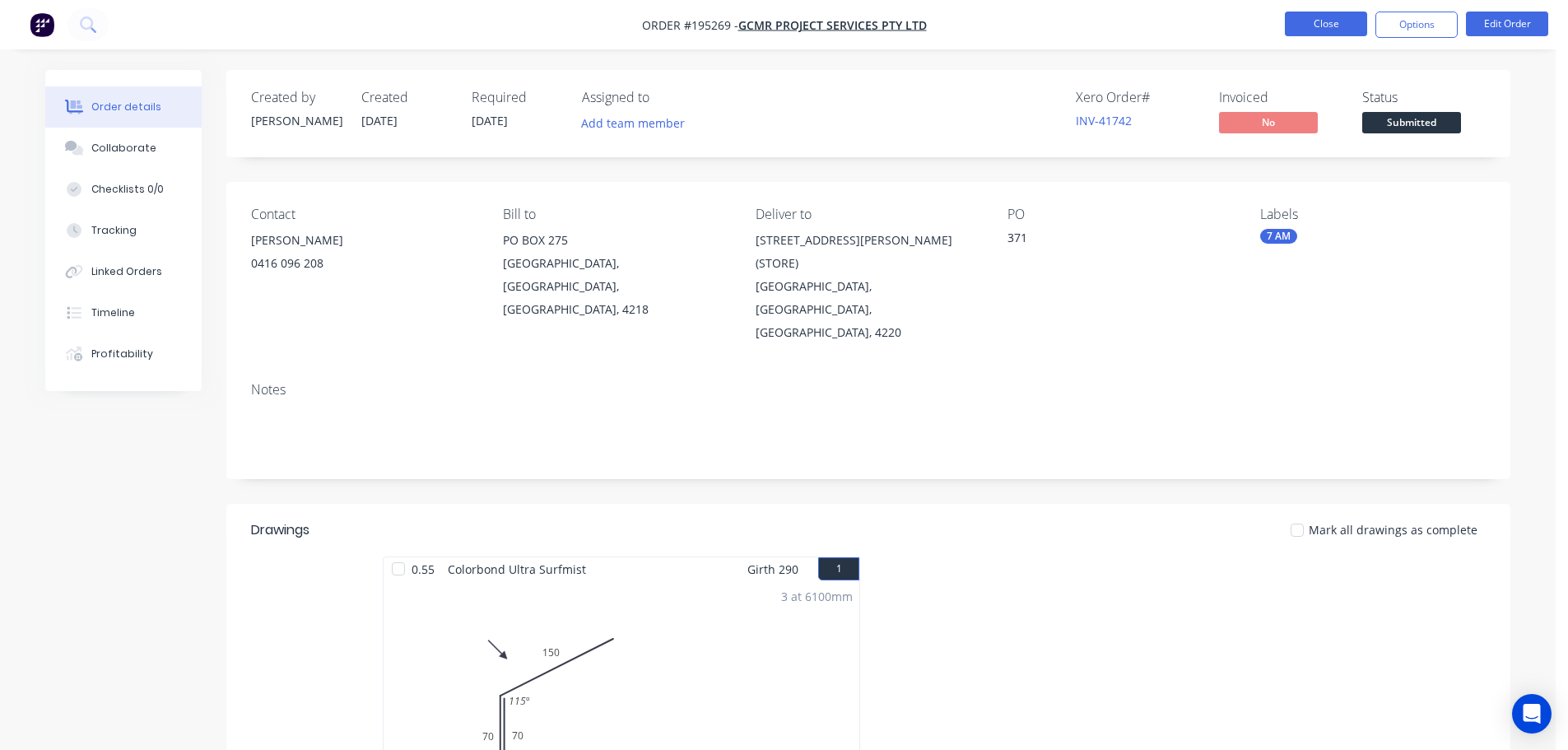
click at [1319, 23] on button "Close" at bounding box center [1326, 24] width 82 height 25
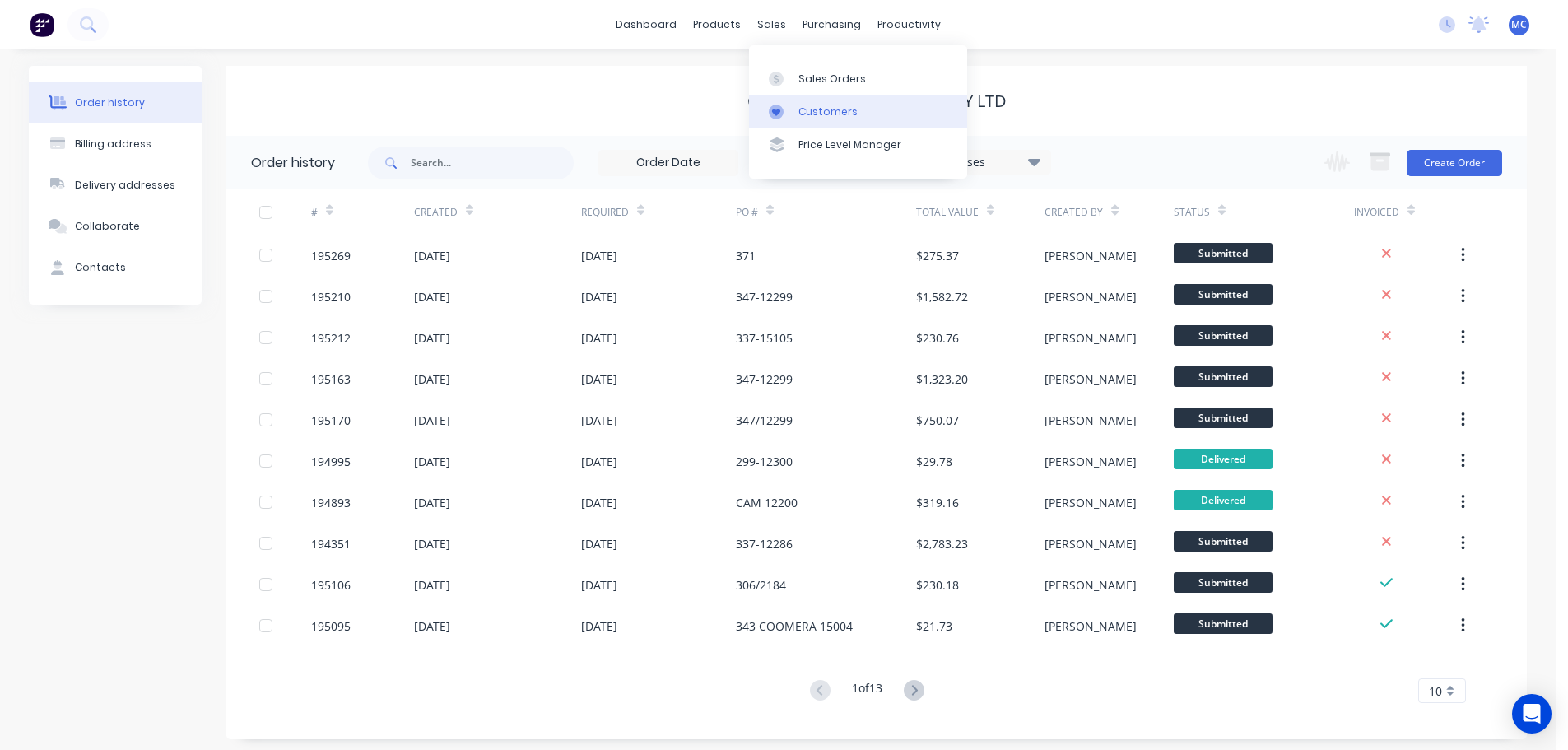
click at [816, 103] on link "Customers" at bounding box center [857, 112] width 218 height 33
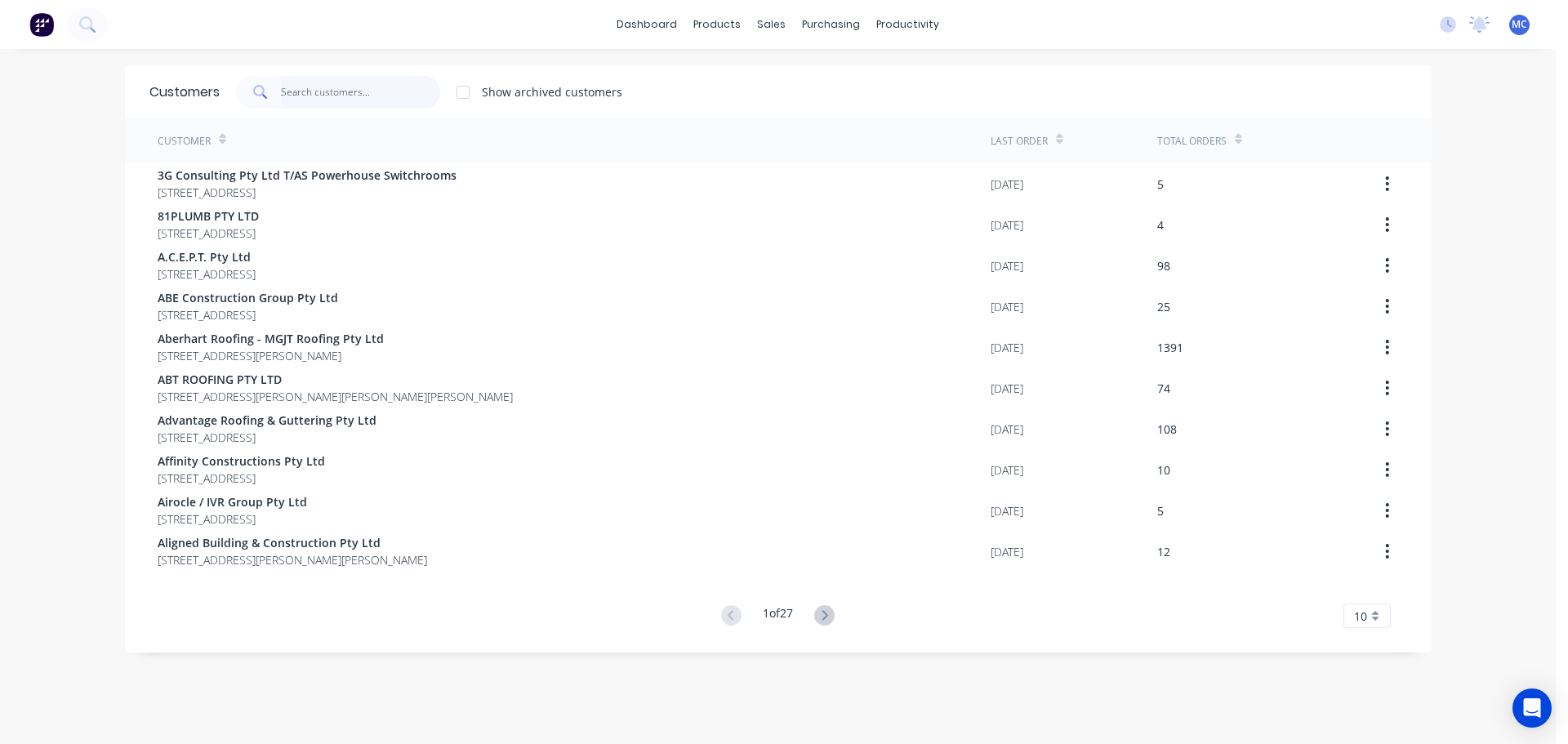
click at [293, 84] on input "text" at bounding box center [360, 92] width 159 height 33
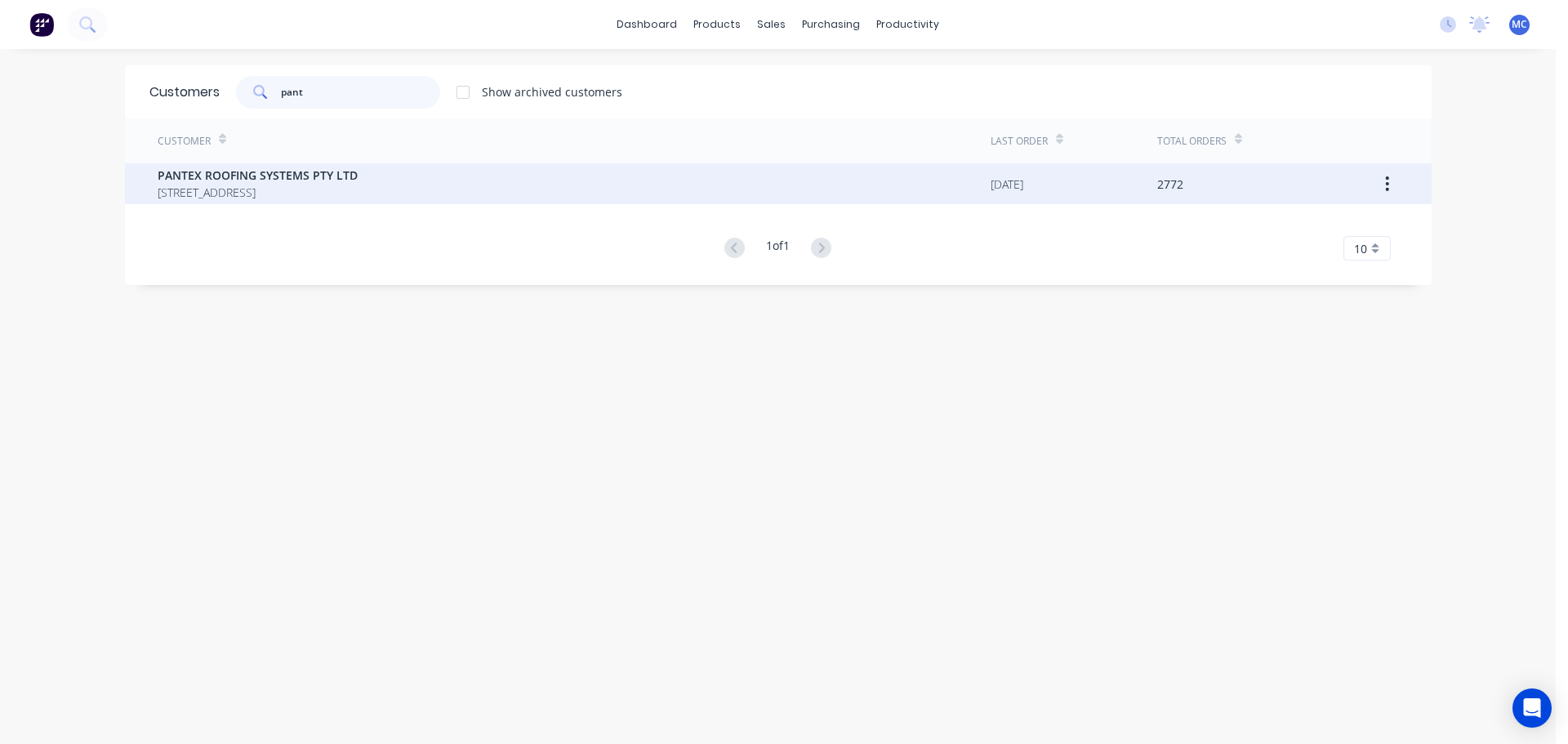
type input "pant"
click at [233, 182] on span "PANTEX ROOFING SYSTEMS PTY LTD" at bounding box center [257, 175] width 200 height 17
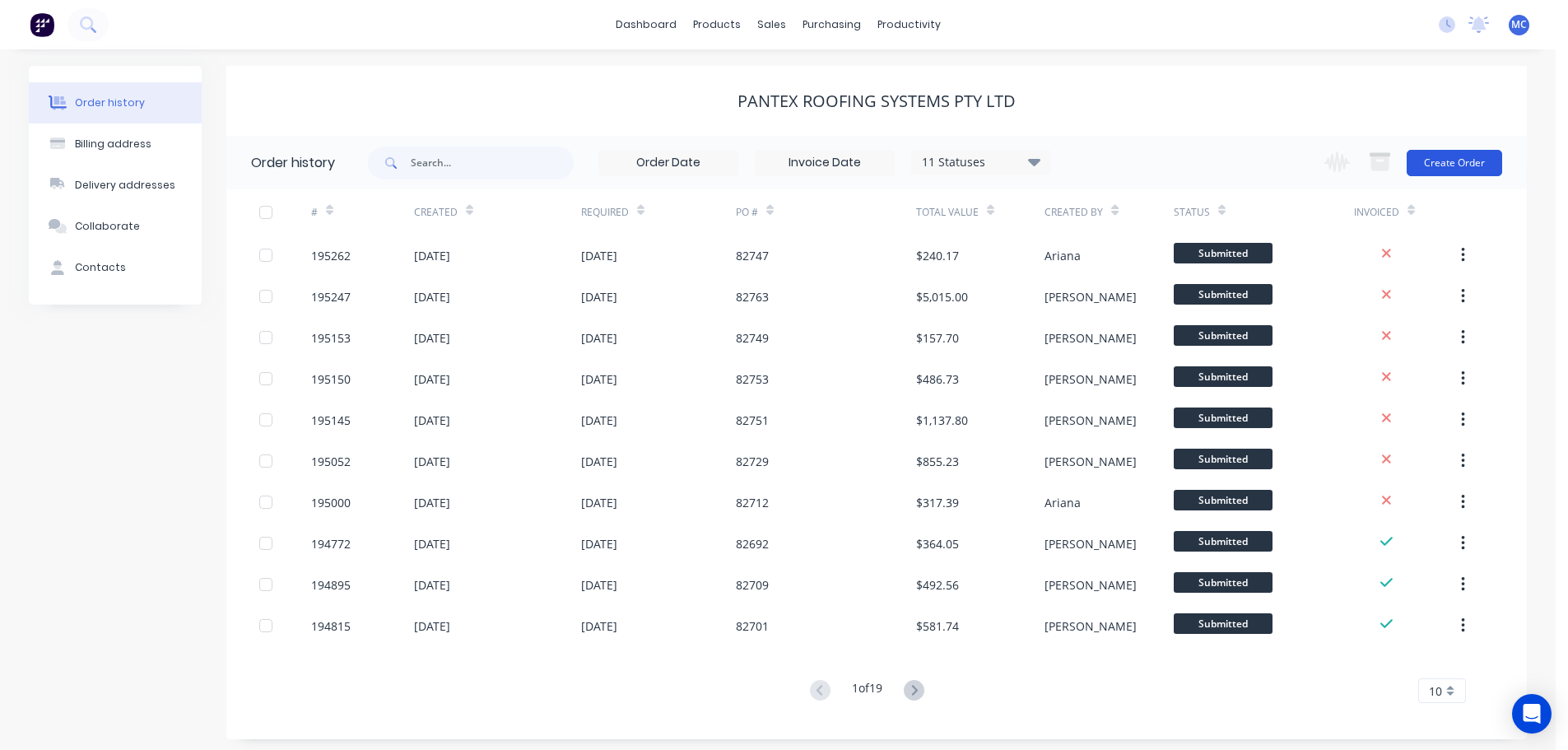
click at [1459, 164] on button "Create Order" at bounding box center [1454, 162] width 96 height 26
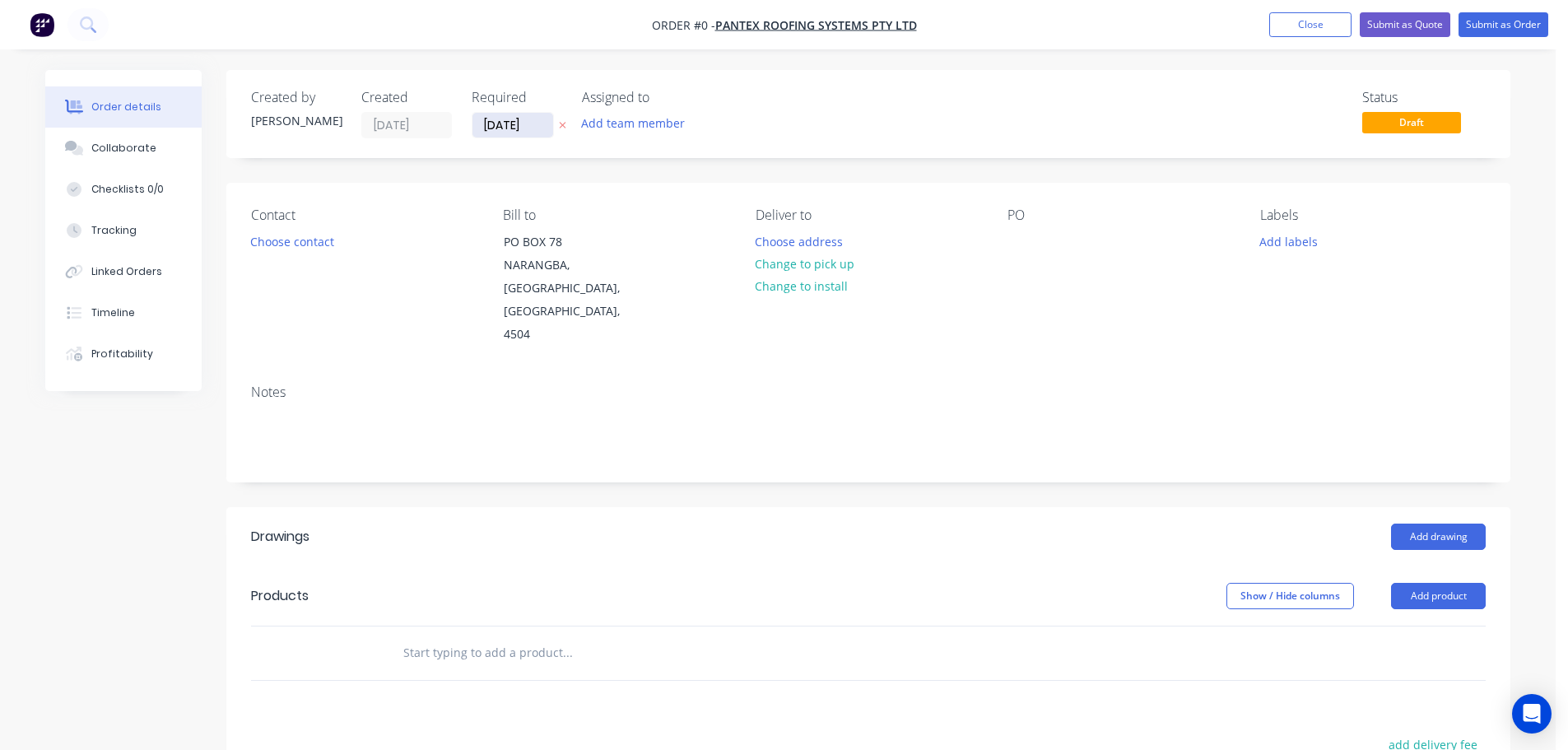
click at [504, 126] on input "[DATE]" at bounding box center [513, 125] width 80 height 25
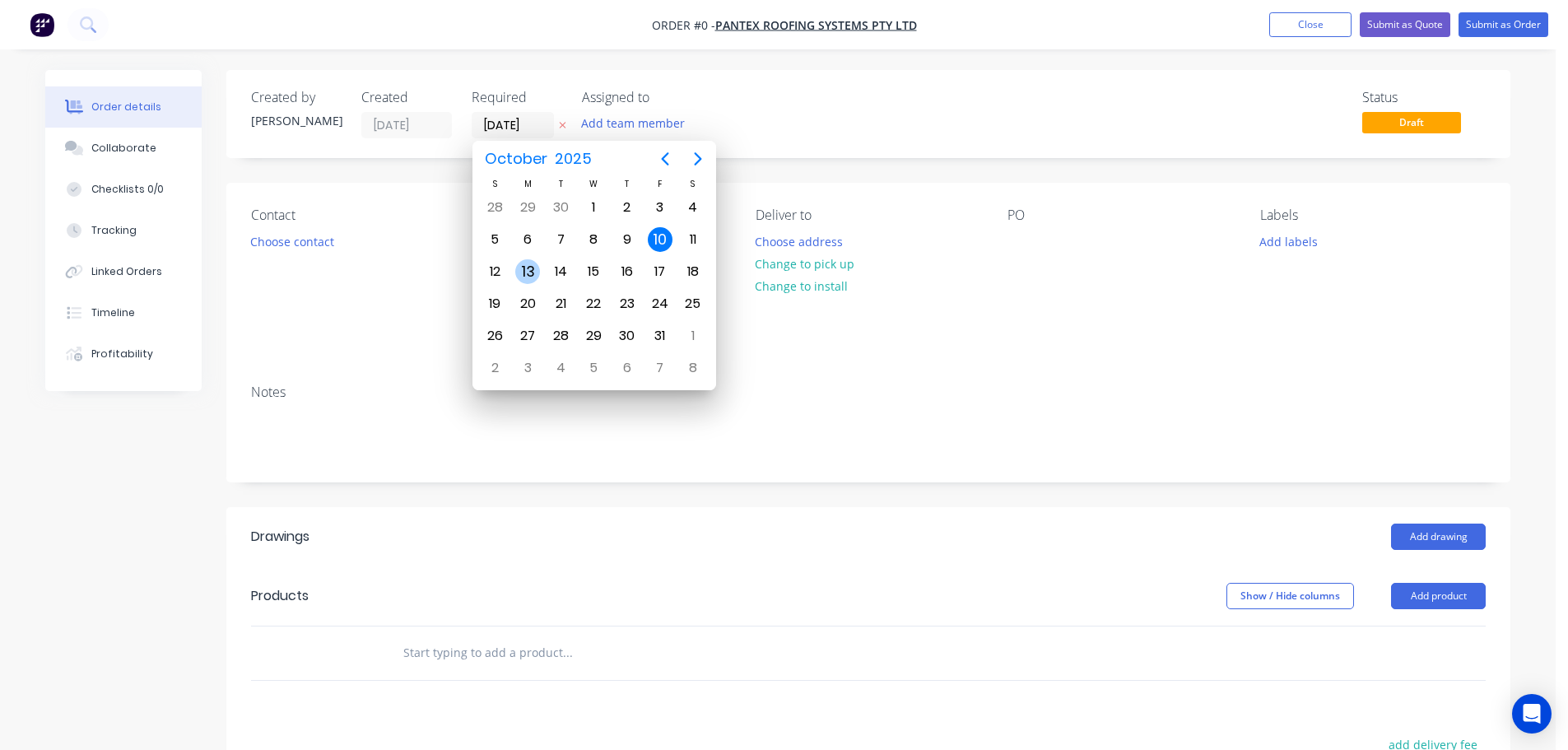
click at [524, 268] on div "13" at bounding box center [527, 271] width 25 height 25
type input "[DATE]"
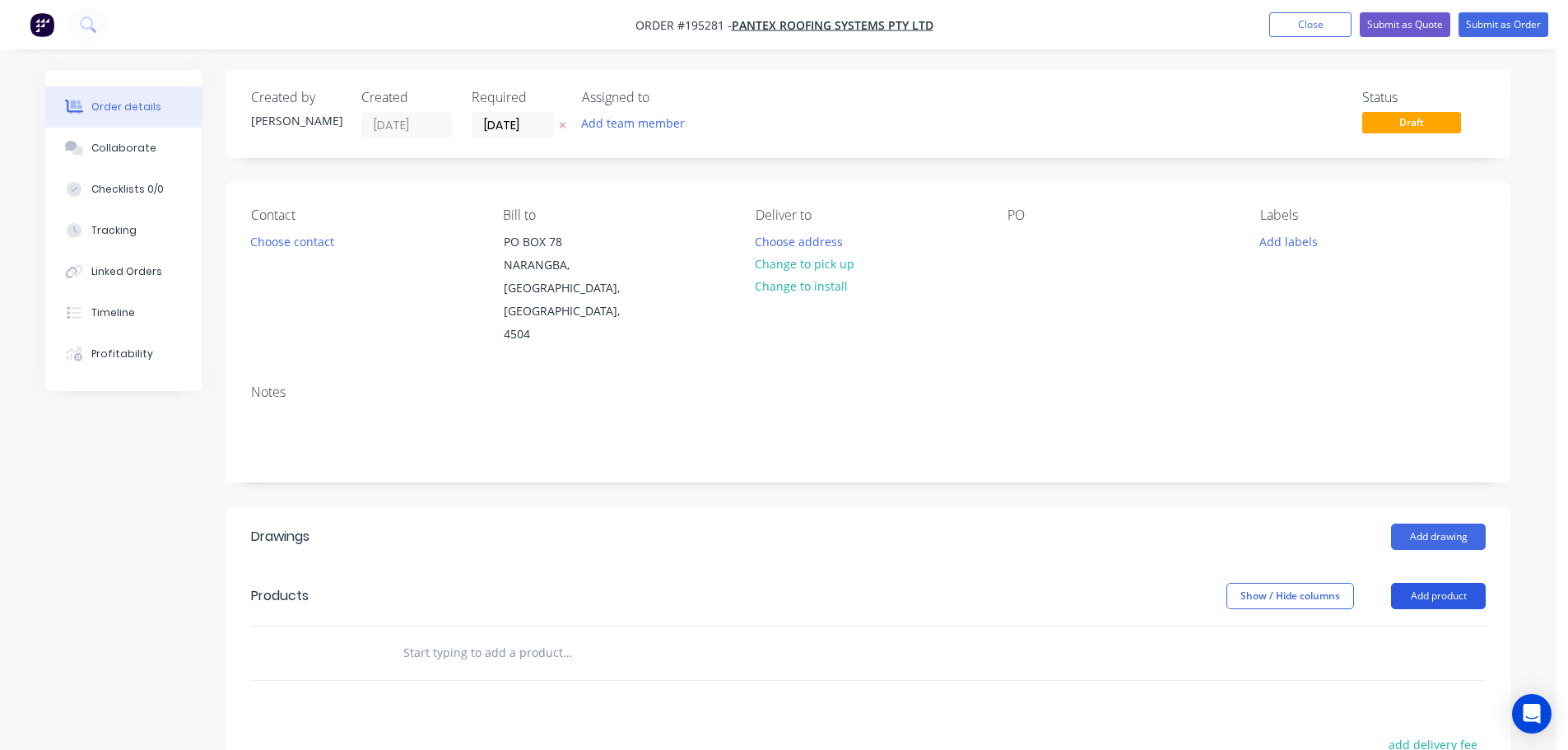
click at [1449, 583] on button "Add product" at bounding box center [1438, 596] width 95 height 26
click at [1407, 626] on div "Product catalogue" at bounding box center [1407, 638] width 127 height 24
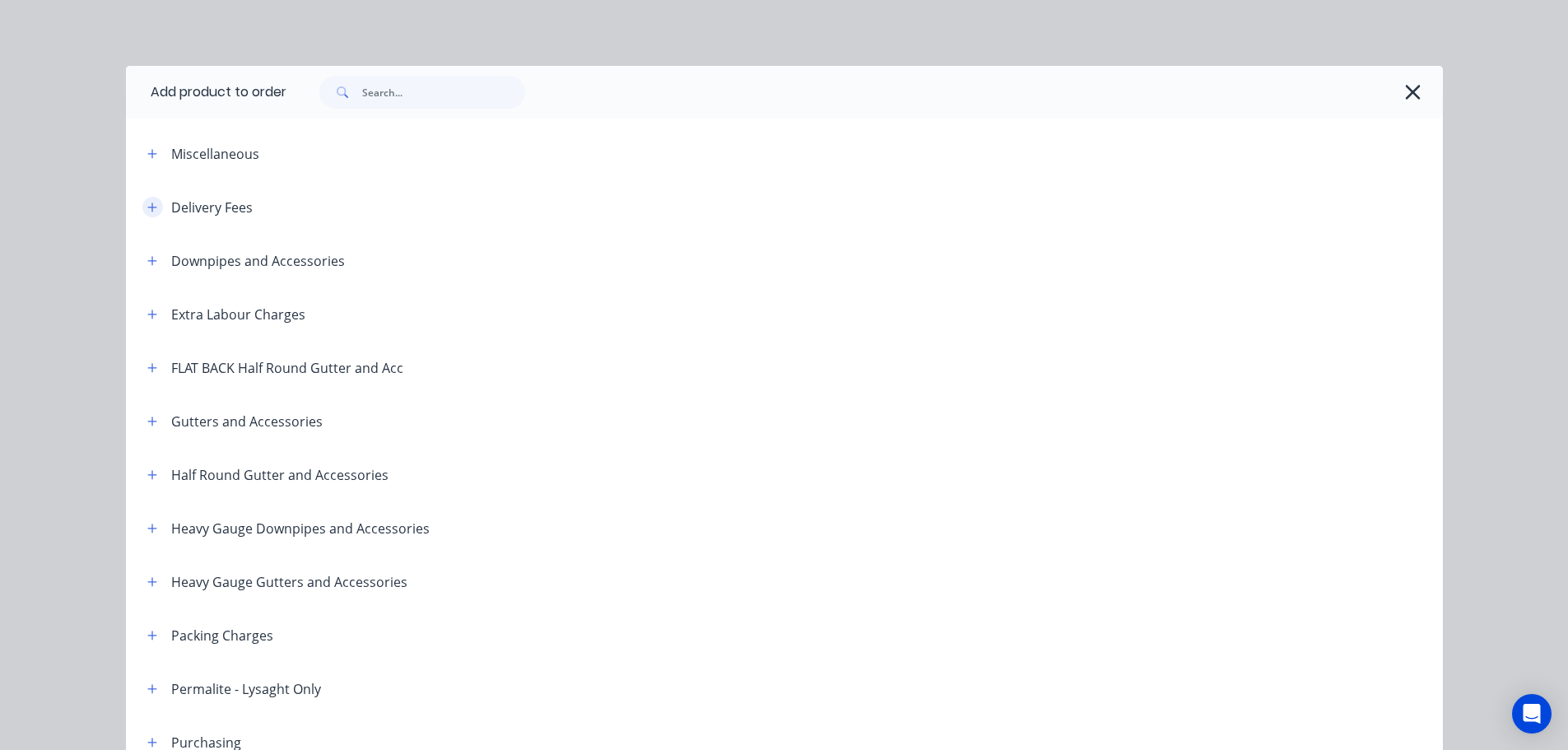
click at [150, 204] on icon "button" at bounding box center [152, 207] width 10 height 12
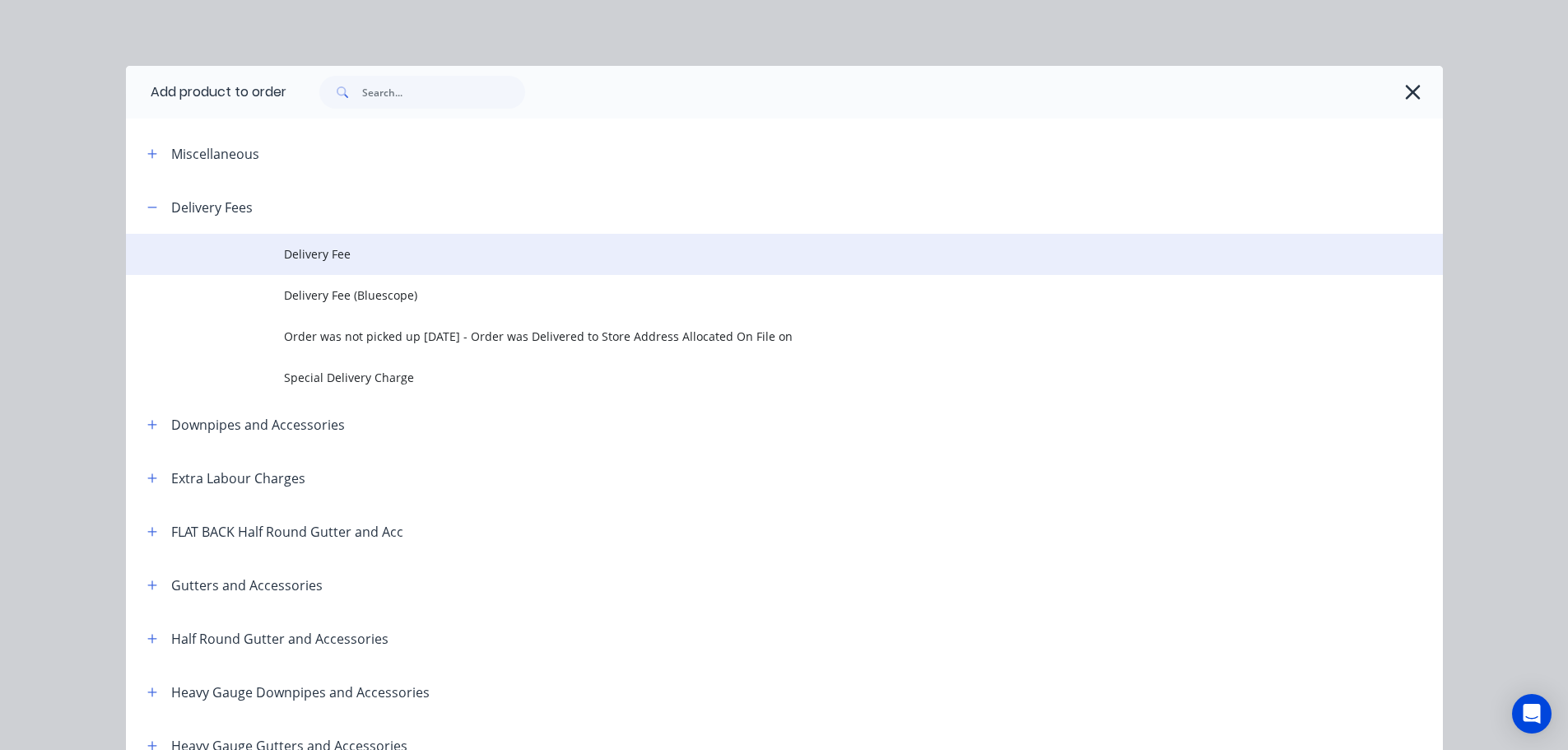
click at [309, 251] on span "Delivery Fee" at bounding box center [747, 254] width 927 height 17
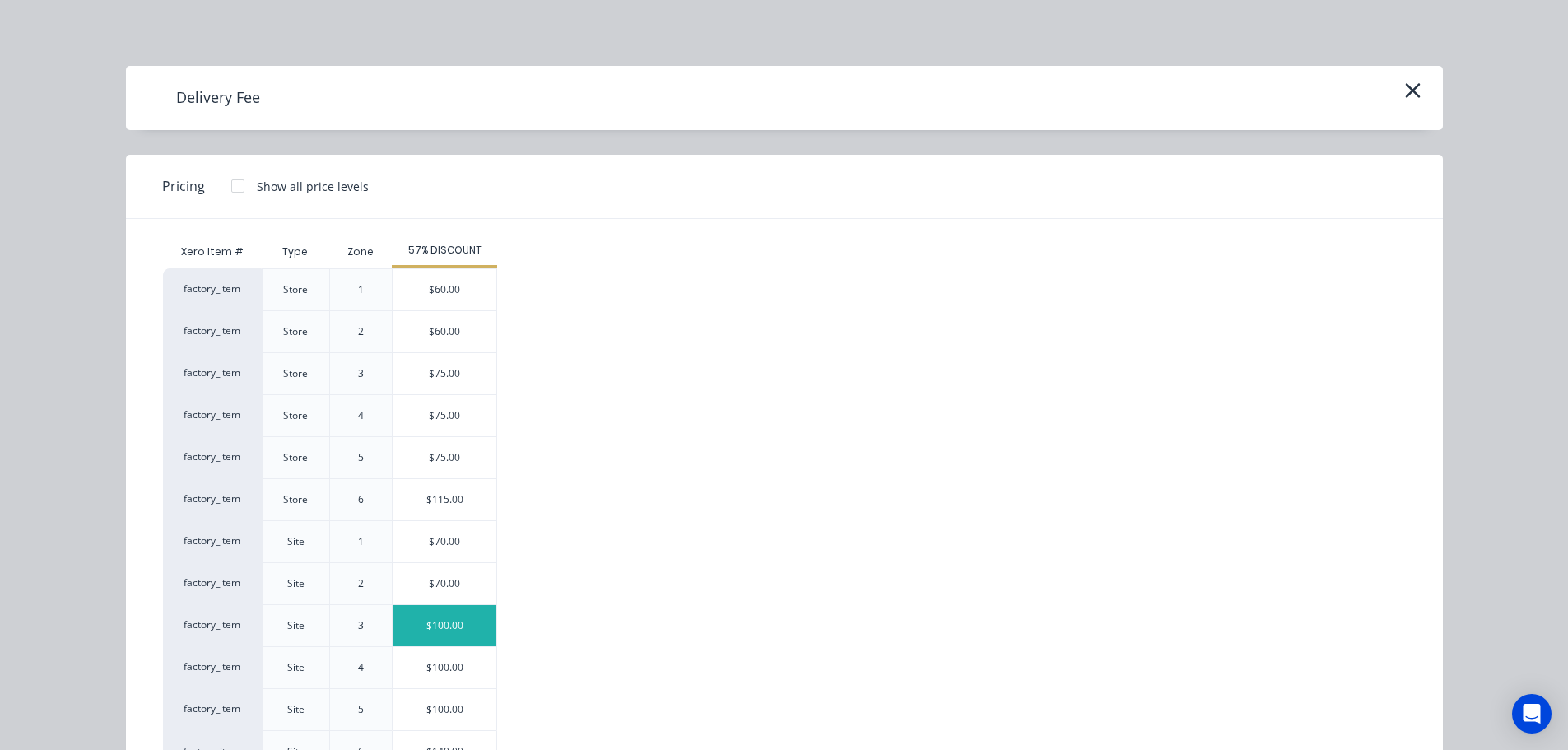
click at [442, 625] on div "$100.00" at bounding box center [445, 625] width 104 height 41
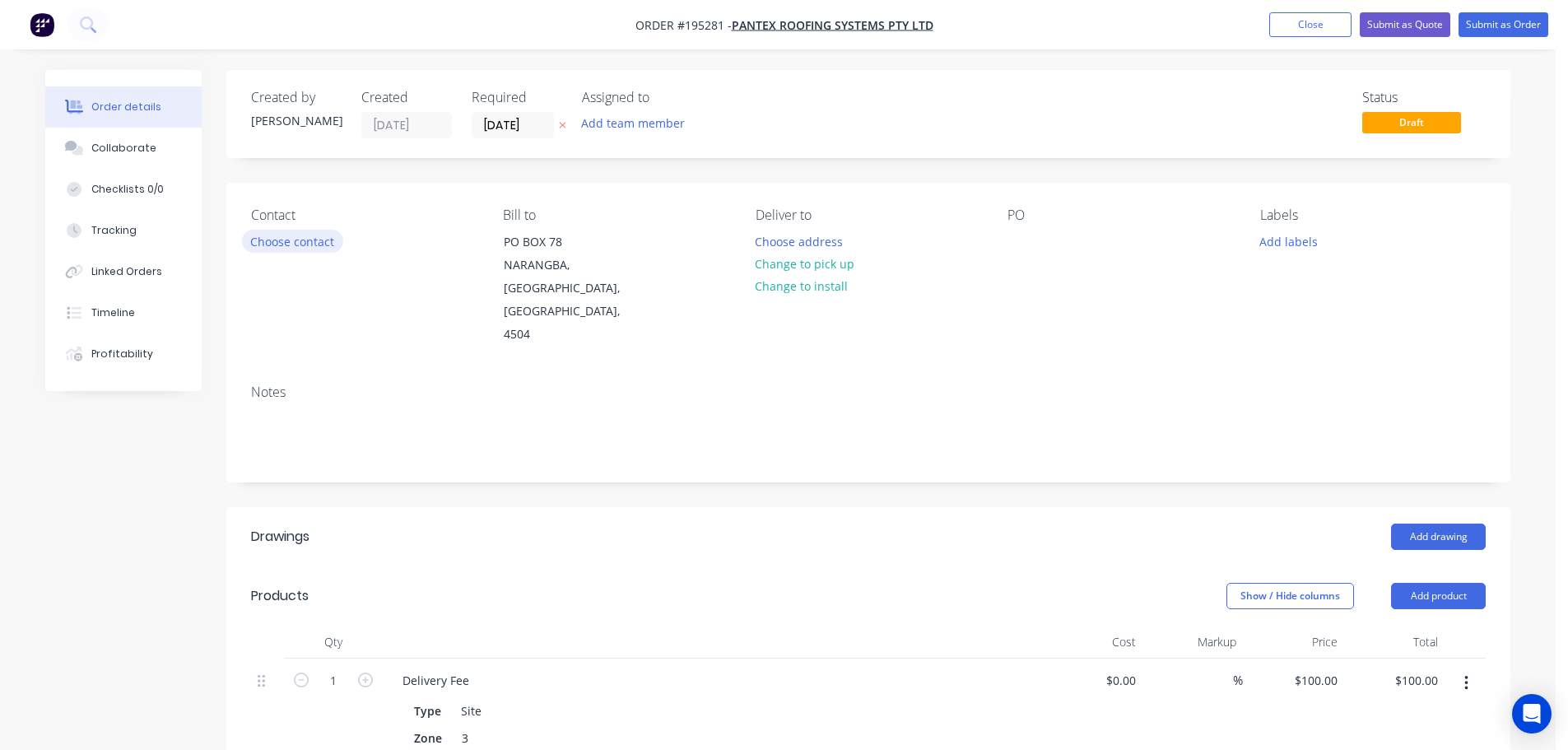
click at [283, 245] on button "Choose contact" at bounding box center [292, 241] width 101 height 22
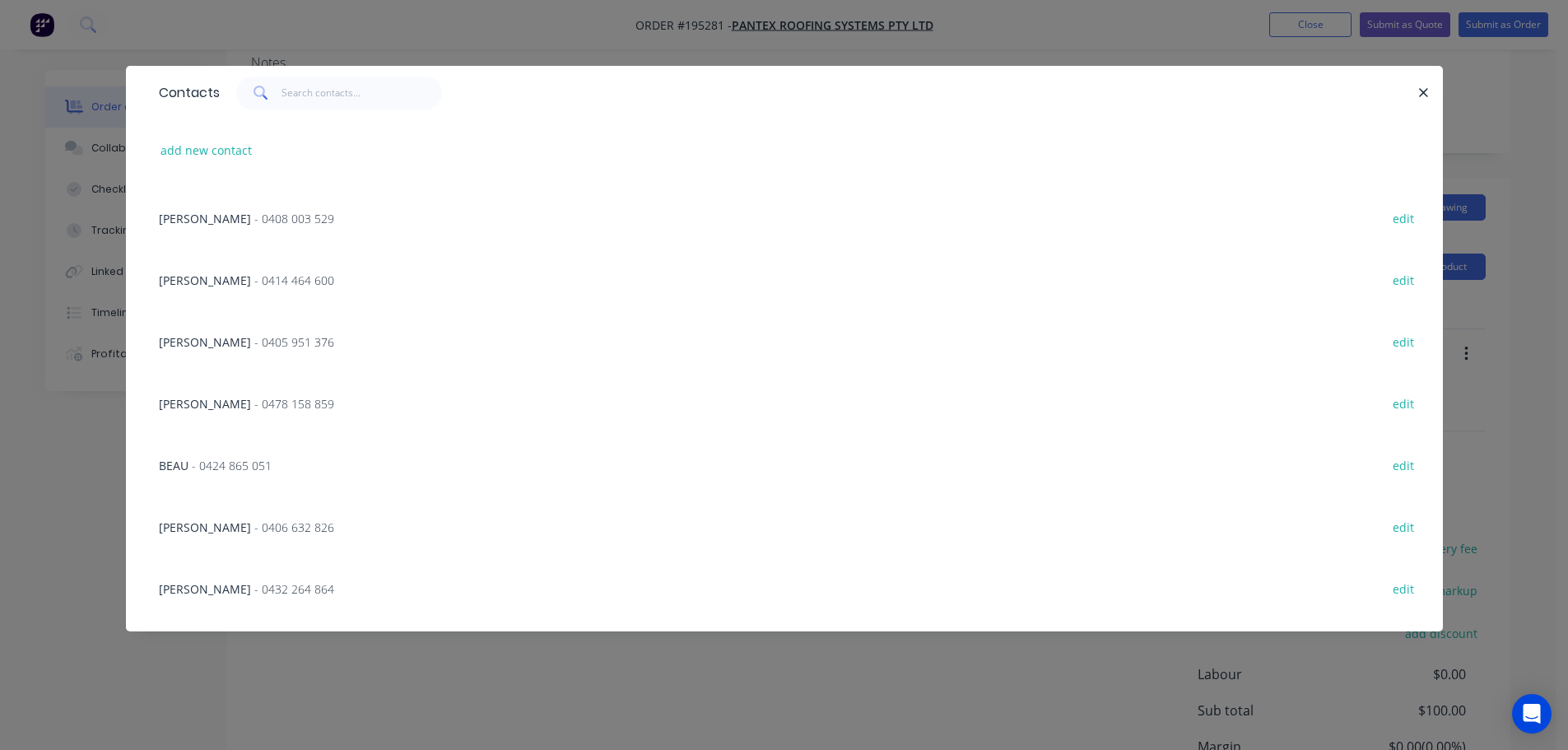
scroll to position [209, 0]
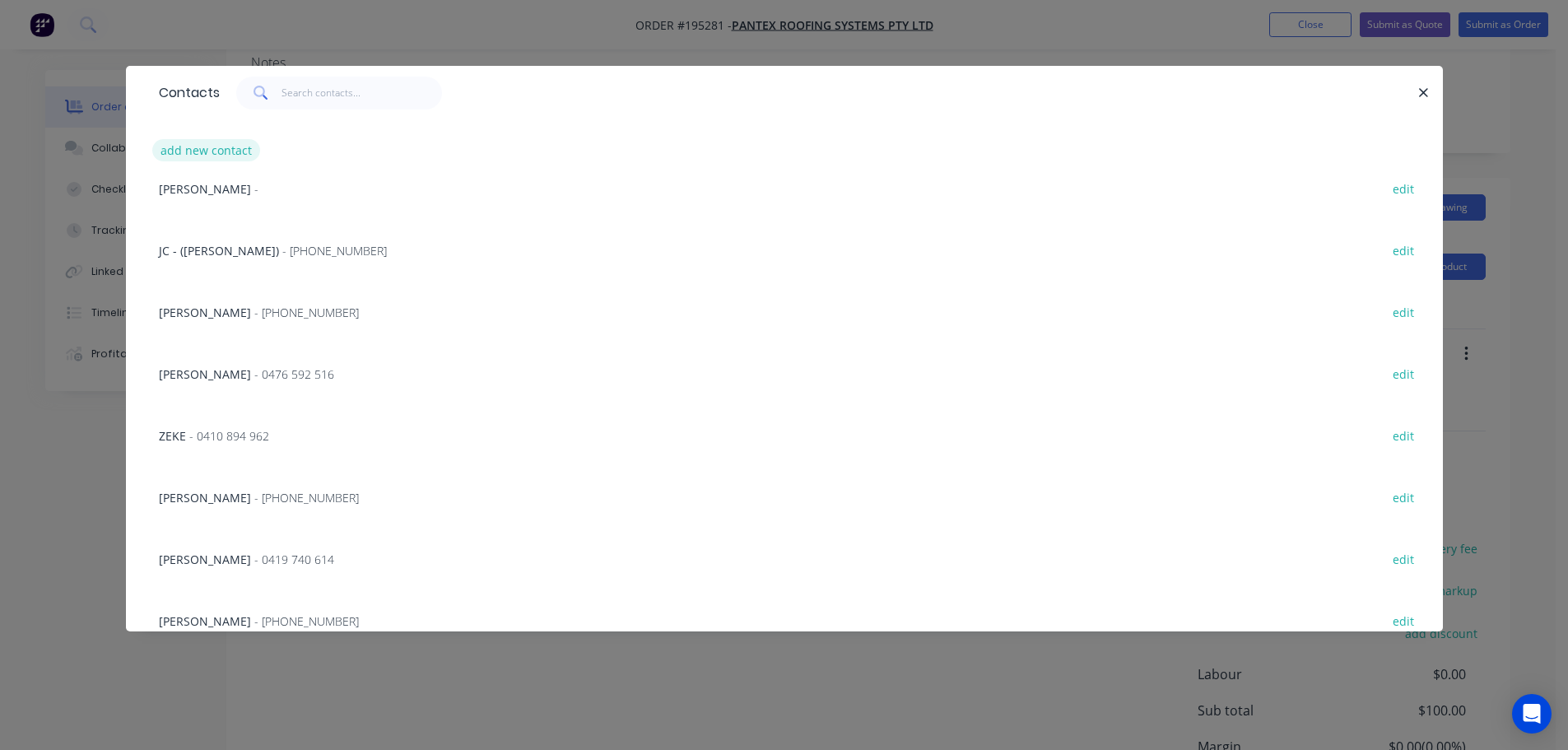
click at [221, 144] on button "add new contact" at bounding box center [206, 151] width 109 height 22
select select "AU"
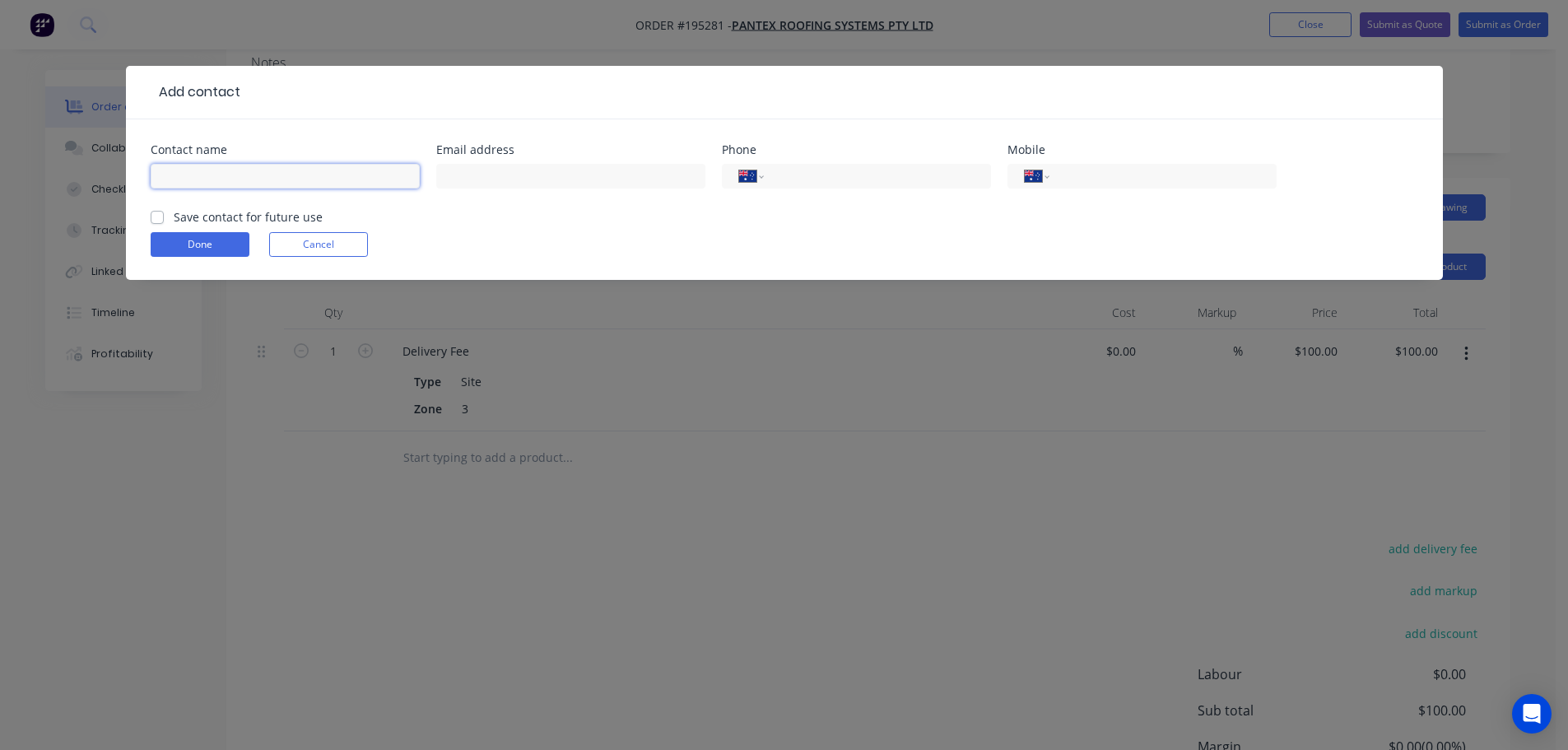
click at [200, 165] on input "text" at bounding box center [285, 176] width 269 height 25
type input "[PERSON_NAME]"
type input "0426 847 195"
click button "Done" at bounding box center [200, 245] width 99 height 25
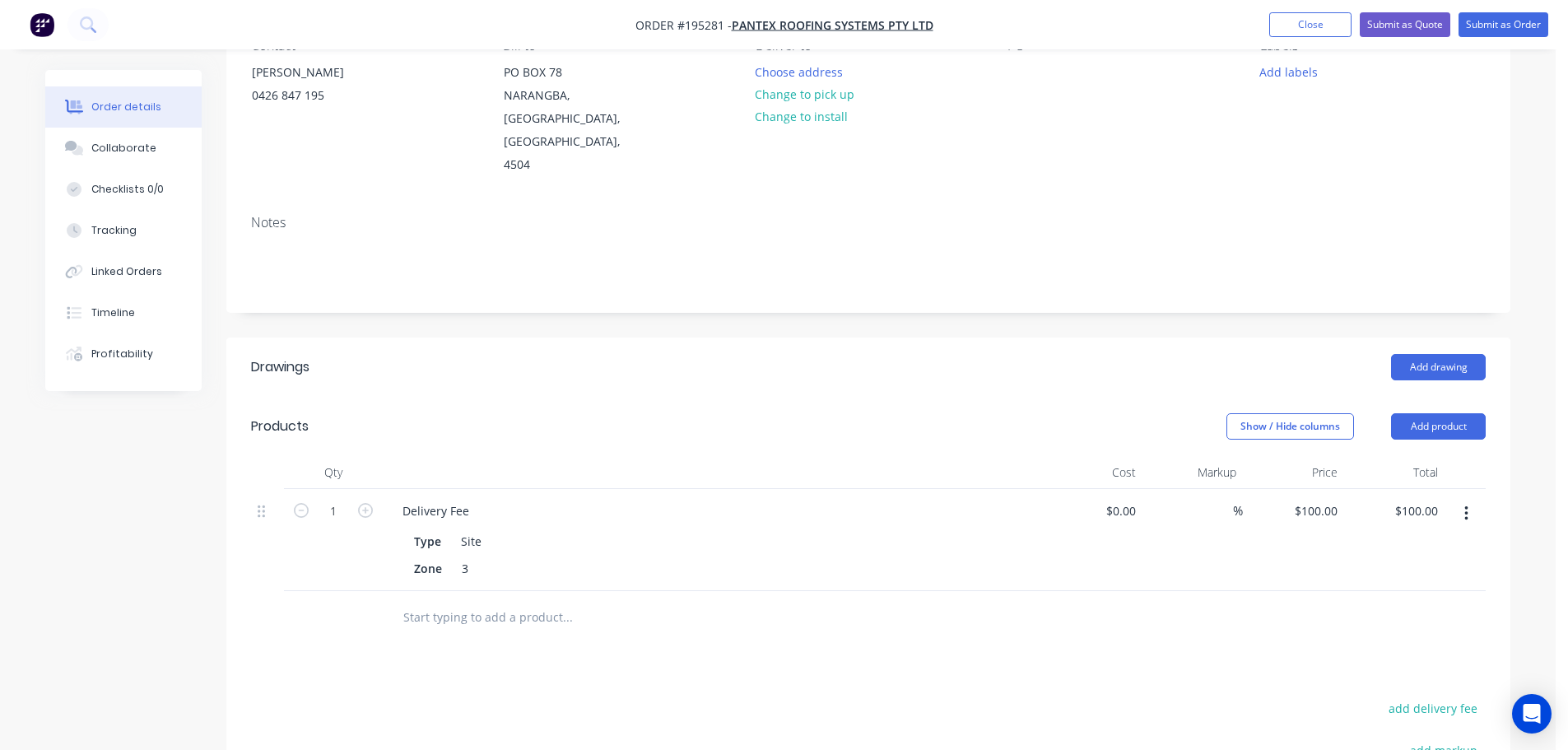
scroll to position [0, 0]
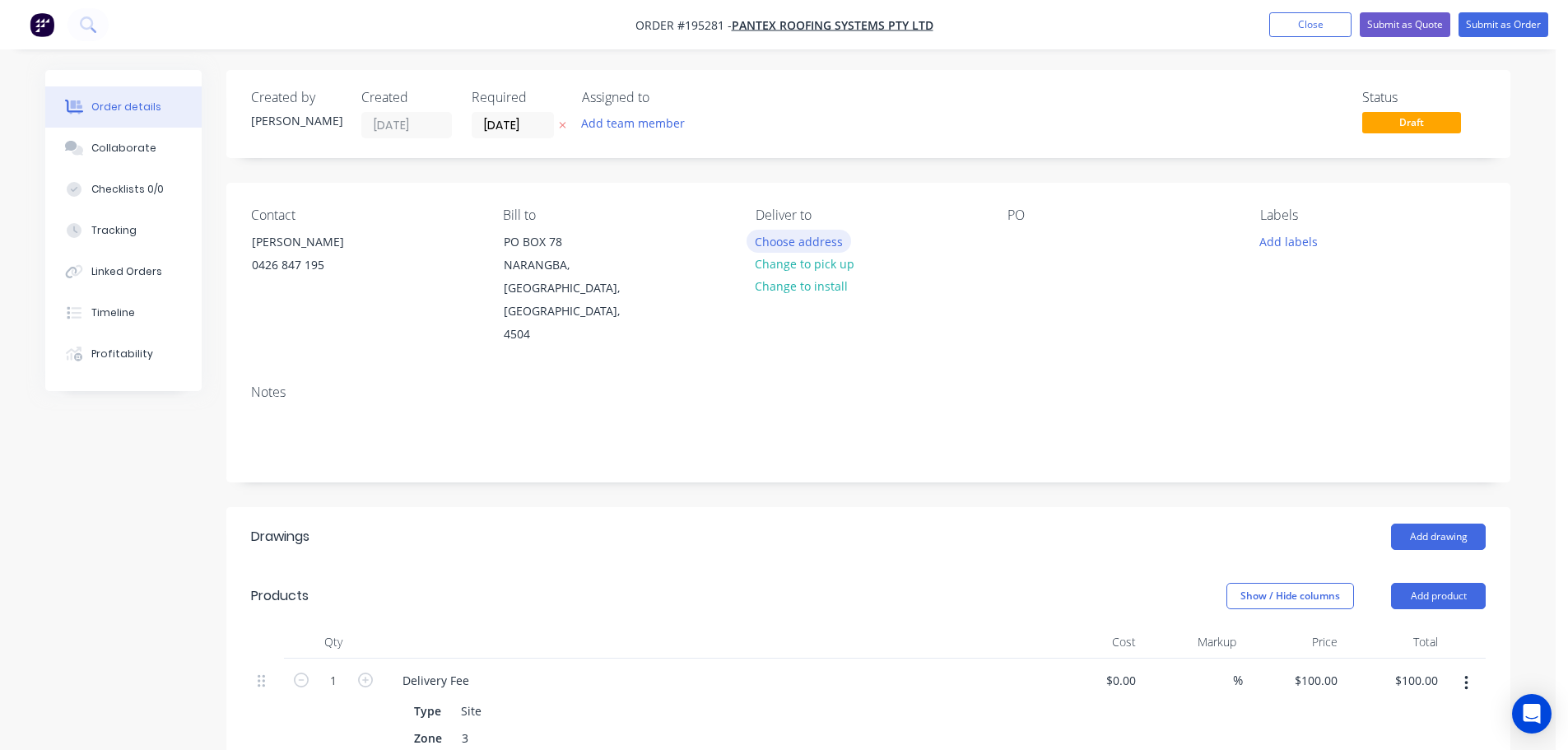
click at [805, 244] on button "Choose address" at bounding box center [800, 241] width 106 height 22
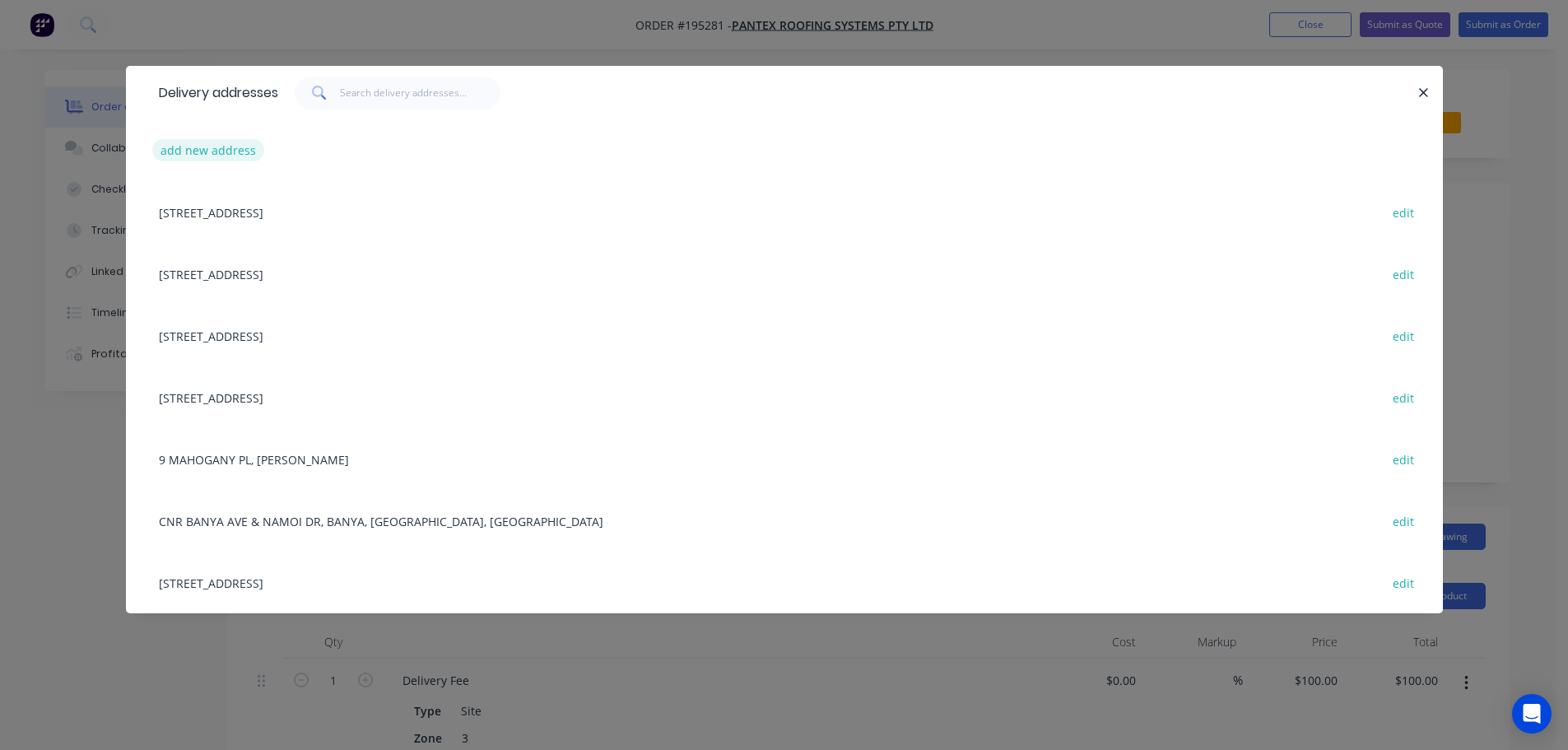
click at [189, 141] on button "add new address" at bounding box center [209, 151] width 113 height 22
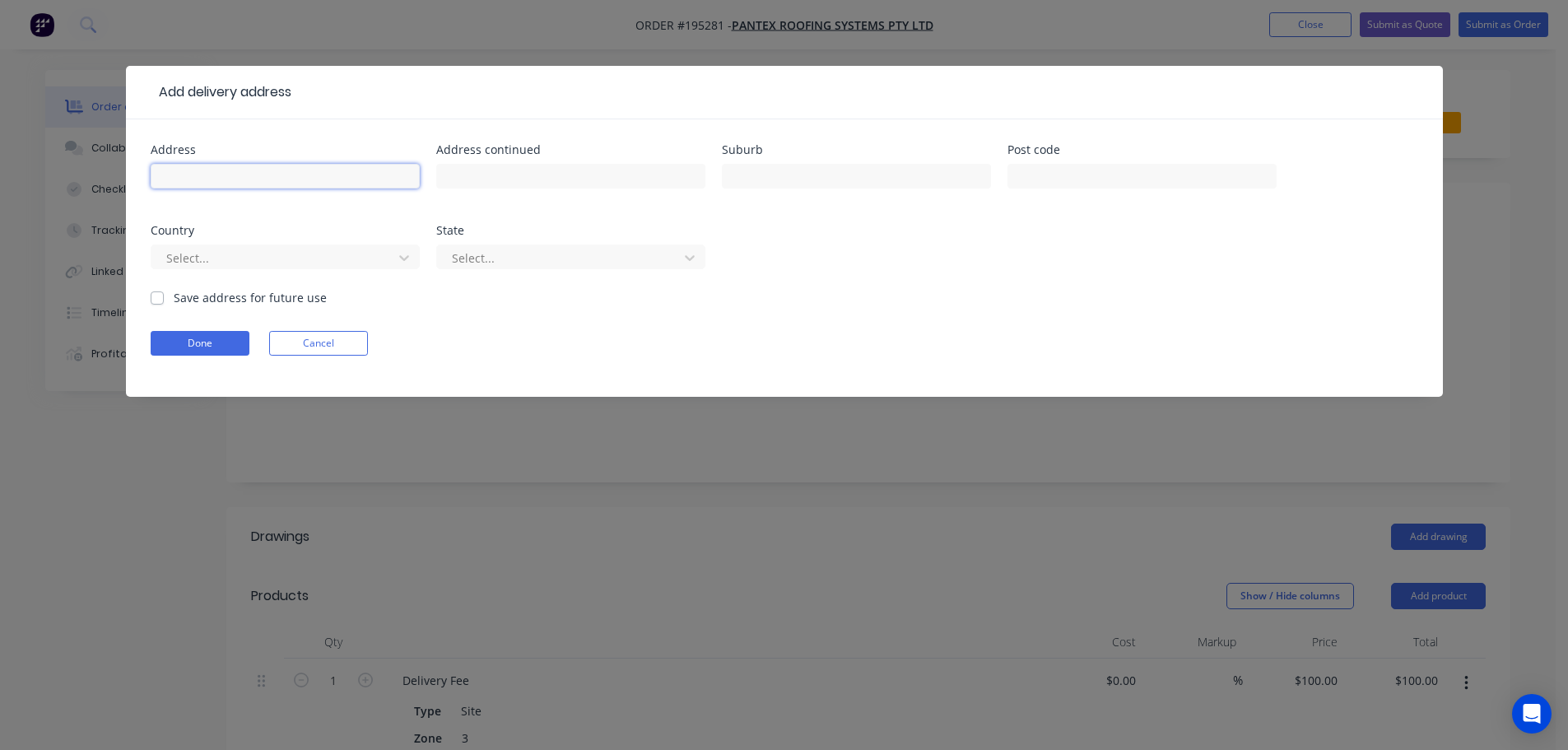
click at [197, 172] on input "text" at bounding box center [285, 176] width 269 height 25
type input "[STREET_ADDRESS]"
type input "Buderim"
click button "Done" at bounding box center [200, 343] width 99 height 25
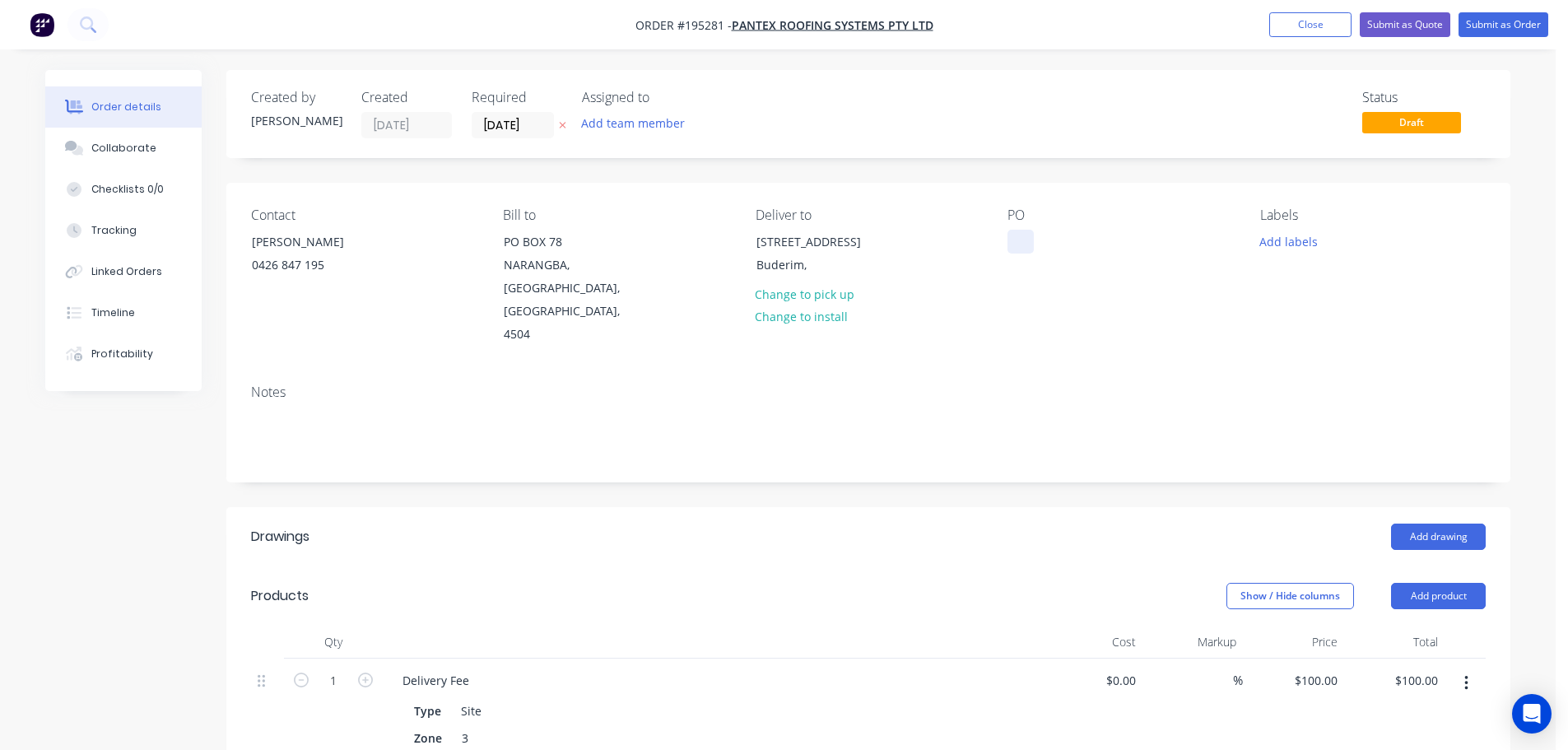
click at [1018, 246] on div at bounding box center [1021, 242] width 26 height 24
click at [1430, 524] on button "Add drawing" at bounding box center [1438, 536] width 95 height 26
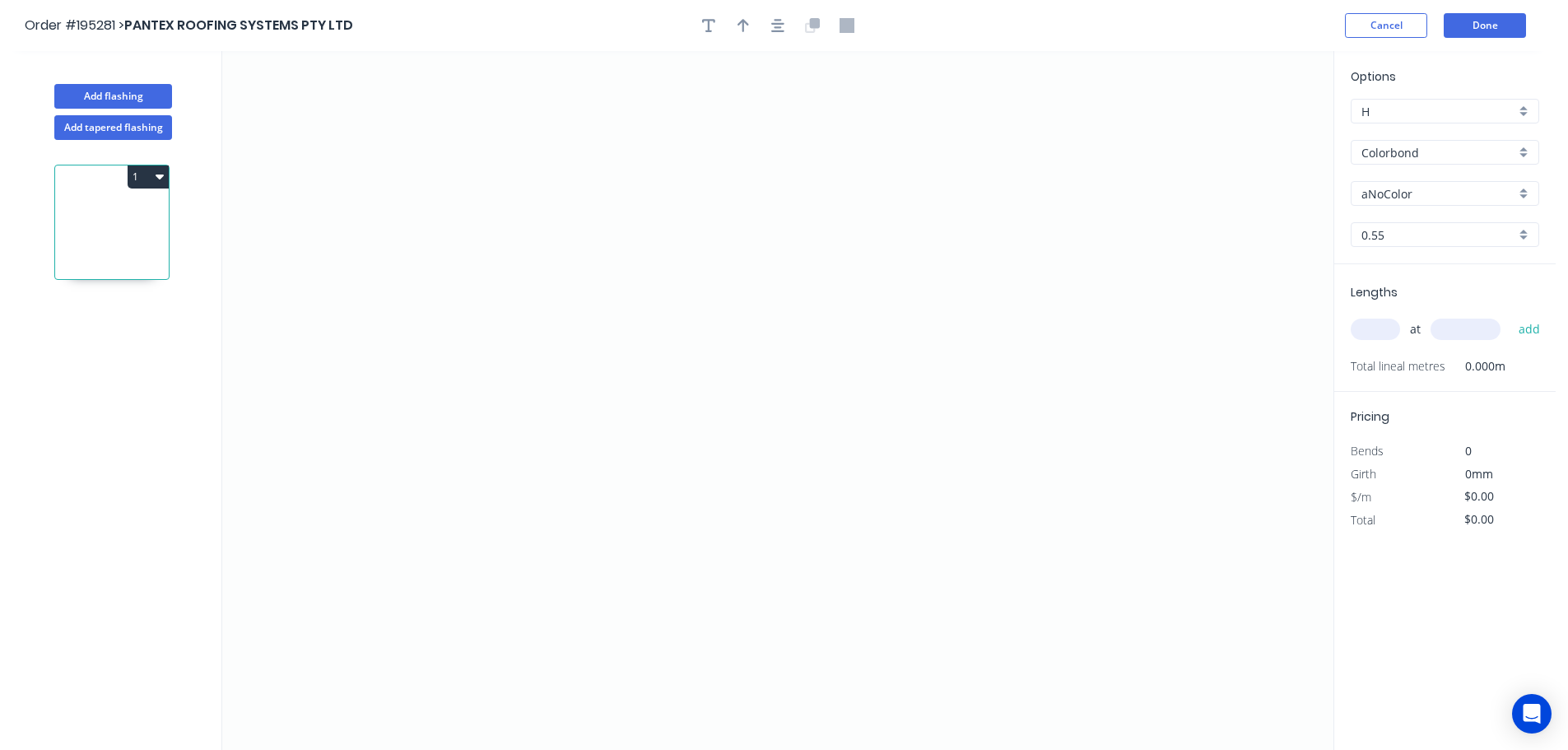
click at [1386, 185] on input "aNoColor" at bounding box center [1438, 193] width 154 height 17
click at [1401, 332] on div "Woodland Grey" at bounding box center [1445, 338] width 187 height 29
type input "Woodland Grey"
click at [1384, 329] on input "text" at bounding box center [1376, 328] width 49 height 21
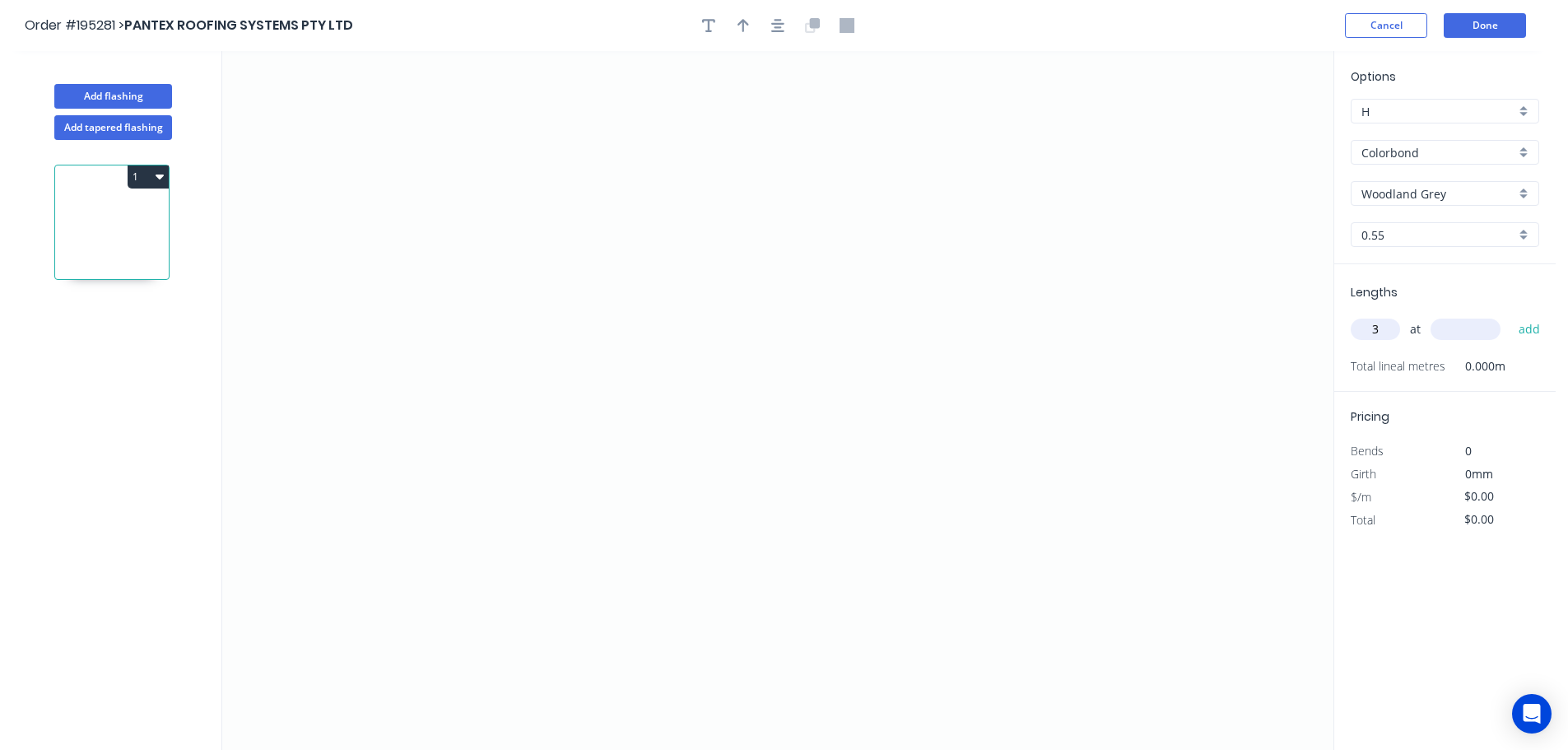
type input "3"
type input "5500"
click at [1511, 316] on button "add" at bounding box center [1530, 329] width 38 height 28
type input "2"
type input "5800"
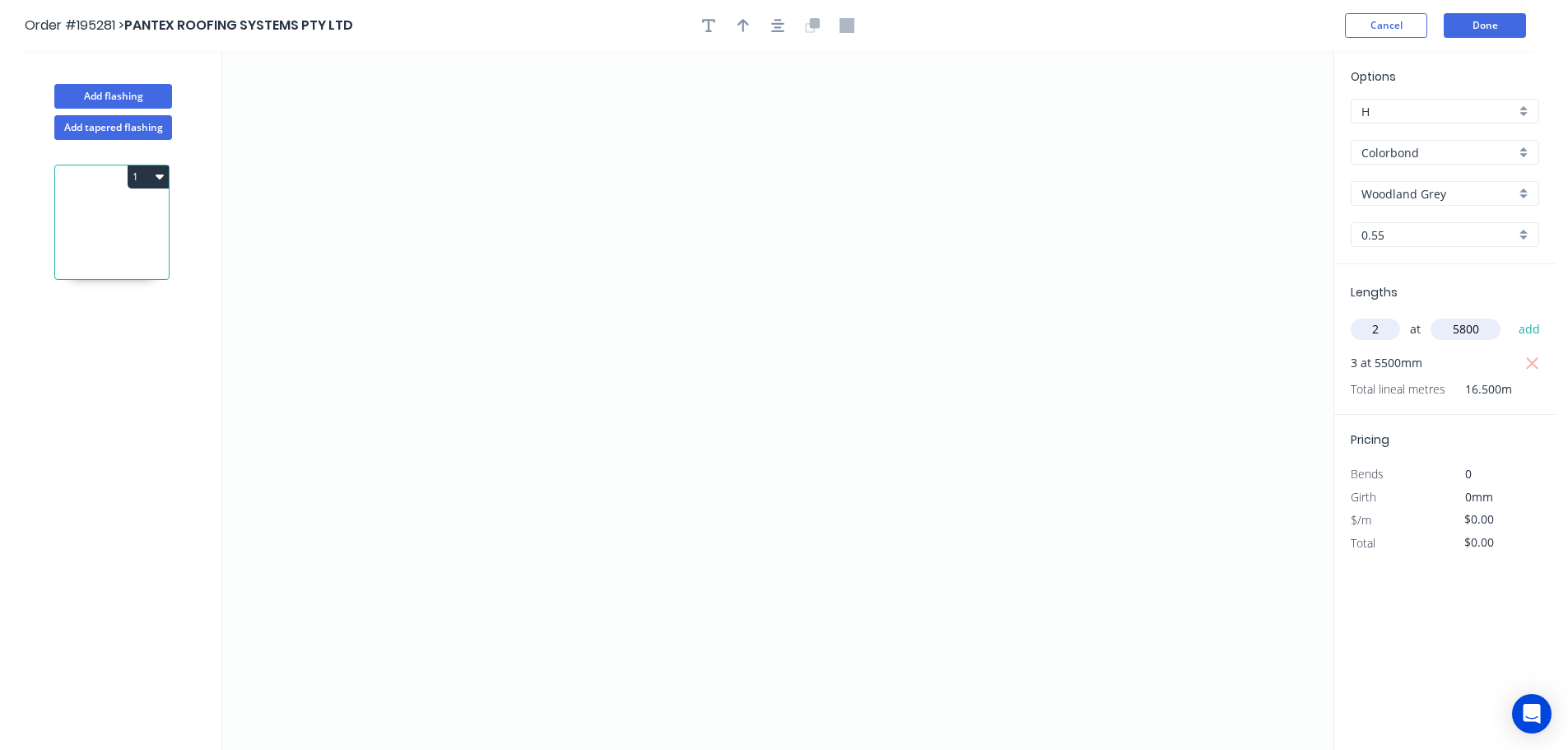
click at [1511, 316] on button "add" at bounding box center [1530, 329] width 38 height 28
type input "2"
type input "4200"
click at [1511, 316] on button "add" at bounding box center [1530, 329] width 38 height 28
click at [1027, 270] on icon "0" at bounding box center [778, 401] width 1111 height 699
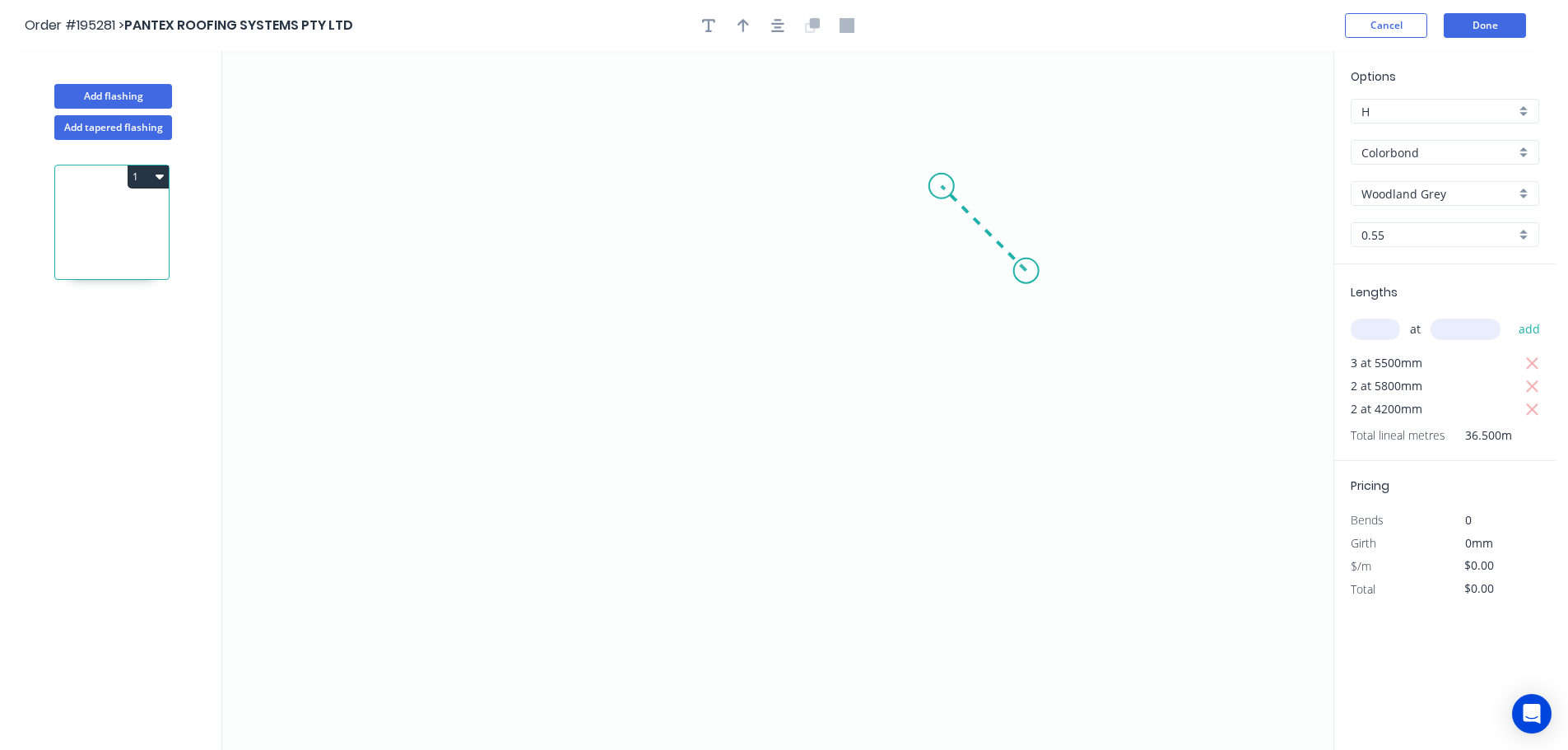
click at [942, 178] on icon "0" at bounding box center [778, 401] width 1111 height 699
click at [479, 190] on icon "0 ?" at bounding box center [778, 401] width 1111 height 699
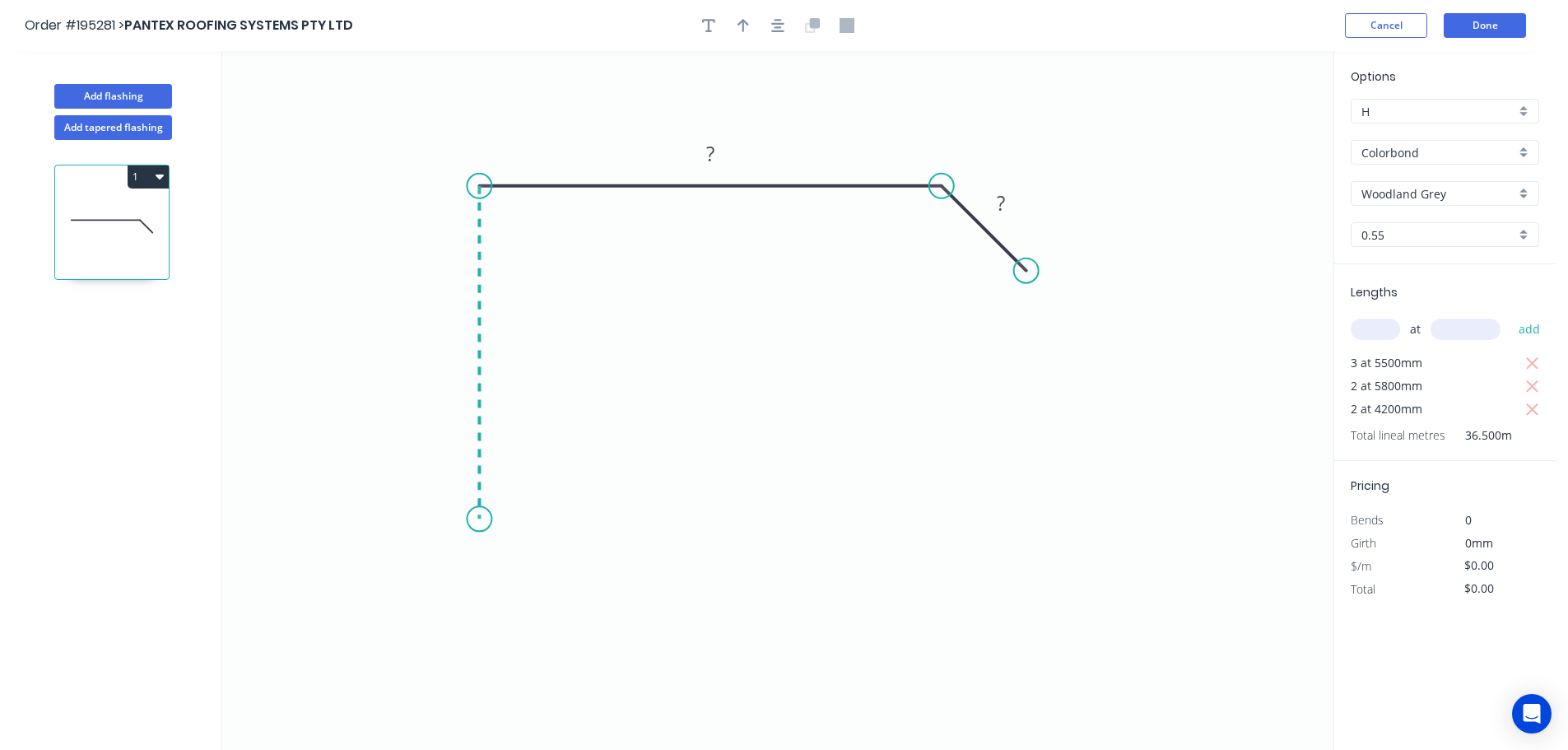
click at [472, 520] on icon "0 ? ?" at bounding box center [778, 401] width 1111 height 699
click at [435, 568] on icon "0 ? ? ?" at bounding box center [778, 401] width 1111 height 699
click at [484, 613] on icon "0 ? ? ? ?" at bounding box center [778, 401] width 1111 height 699
click at [484, 613] on circle at bounding box center [483, 612] width 25 height 25
click at [443, 598] on tspan "?" at bounding box center [441, 598] width 8 height 27
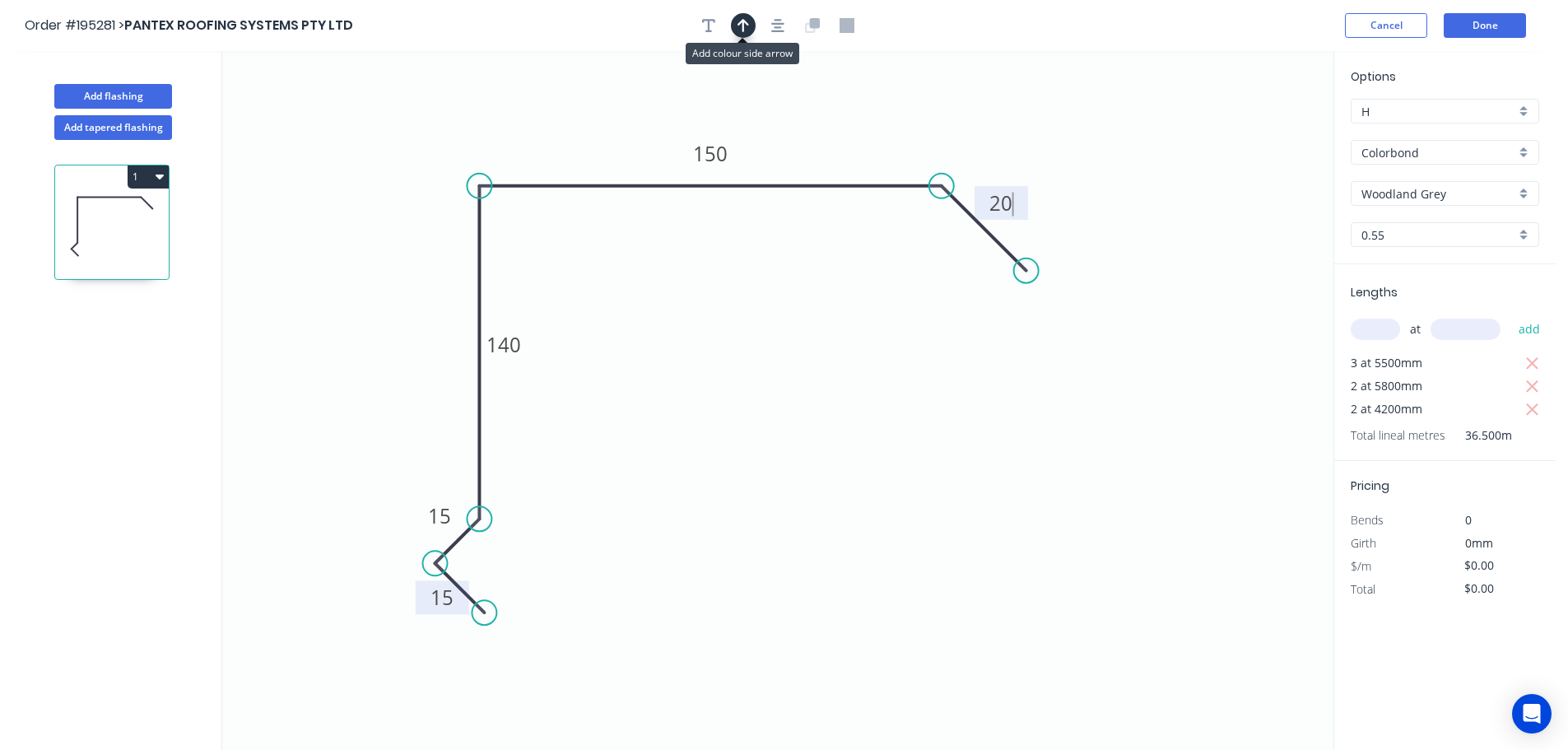
click at [742, 28] on icon "button" at bounding box center [743, 26] width 12 height 15
type input "$13.61"
drag, startPoint x: 1248, startPoint y: 130, endPoint x: 391, endPoint y: 170, distance: 857.9
click at [391, 170] on icon at bounding box center [392, 151] width 15 height 53
click at [783, 29] on icon "button" at bounding box center [778, 26] width 13 height 15
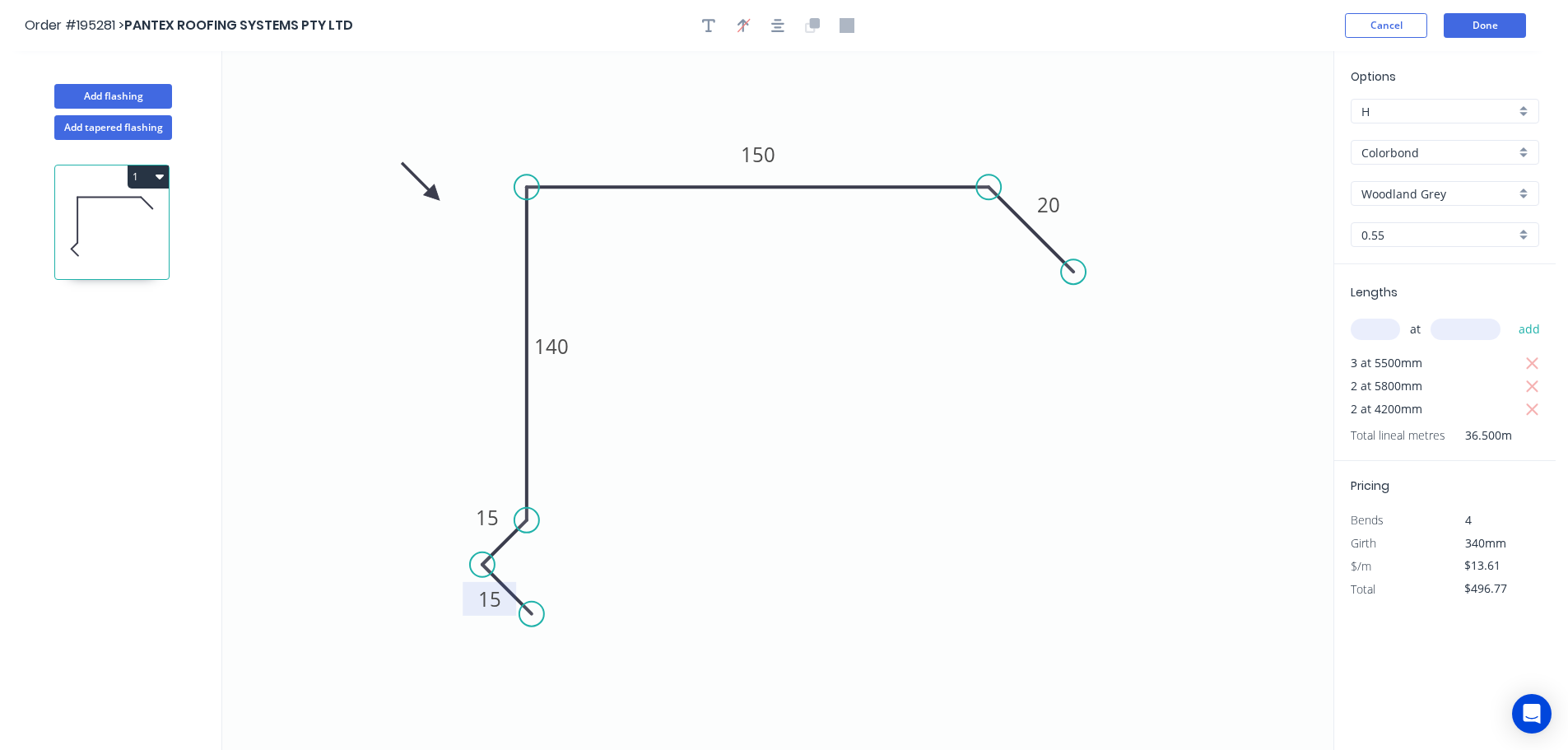
drag, startPoint x: 391, startPoint y: 163, endPoint x: 434, endPoint y: 195, distance: 53.6
click at [434, 195] on icon at bounding box center [421, 182] width 47 height 47
click at [149, 178] on button "1" at bounding box center [148, 176] width 41 height 23
click at [78, 218] on div "Duplicate" at bounding box center [90, 218] width 127 height 24
type input "$0.00"
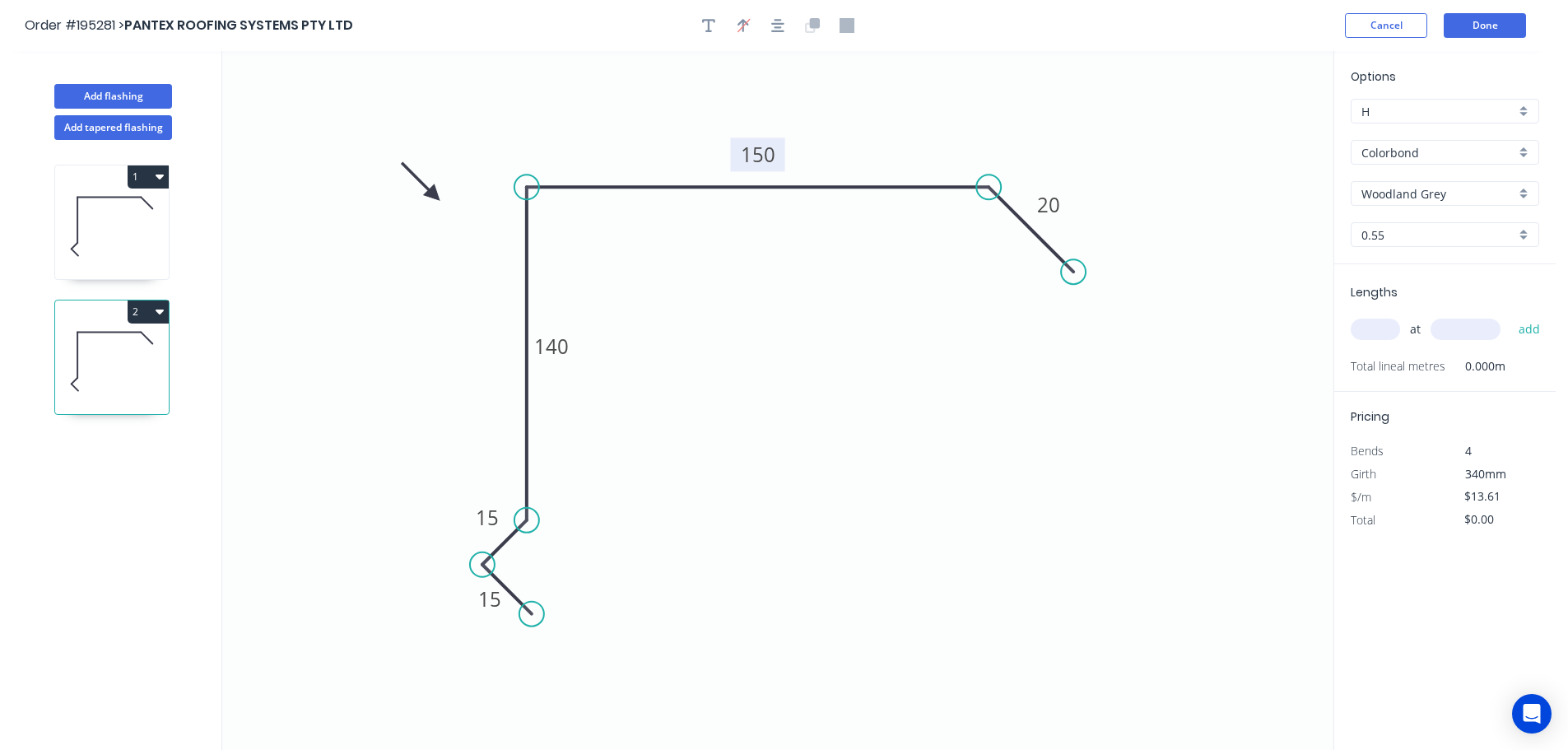
click at [764, 149] on tspan "150" at bounding box center [758, 154] width 35 height 27
click at [1385, 328] on input "text" at bounding box center [1376, 328] width 49 height 21
type input "1"
type input "2"
type input "5800"
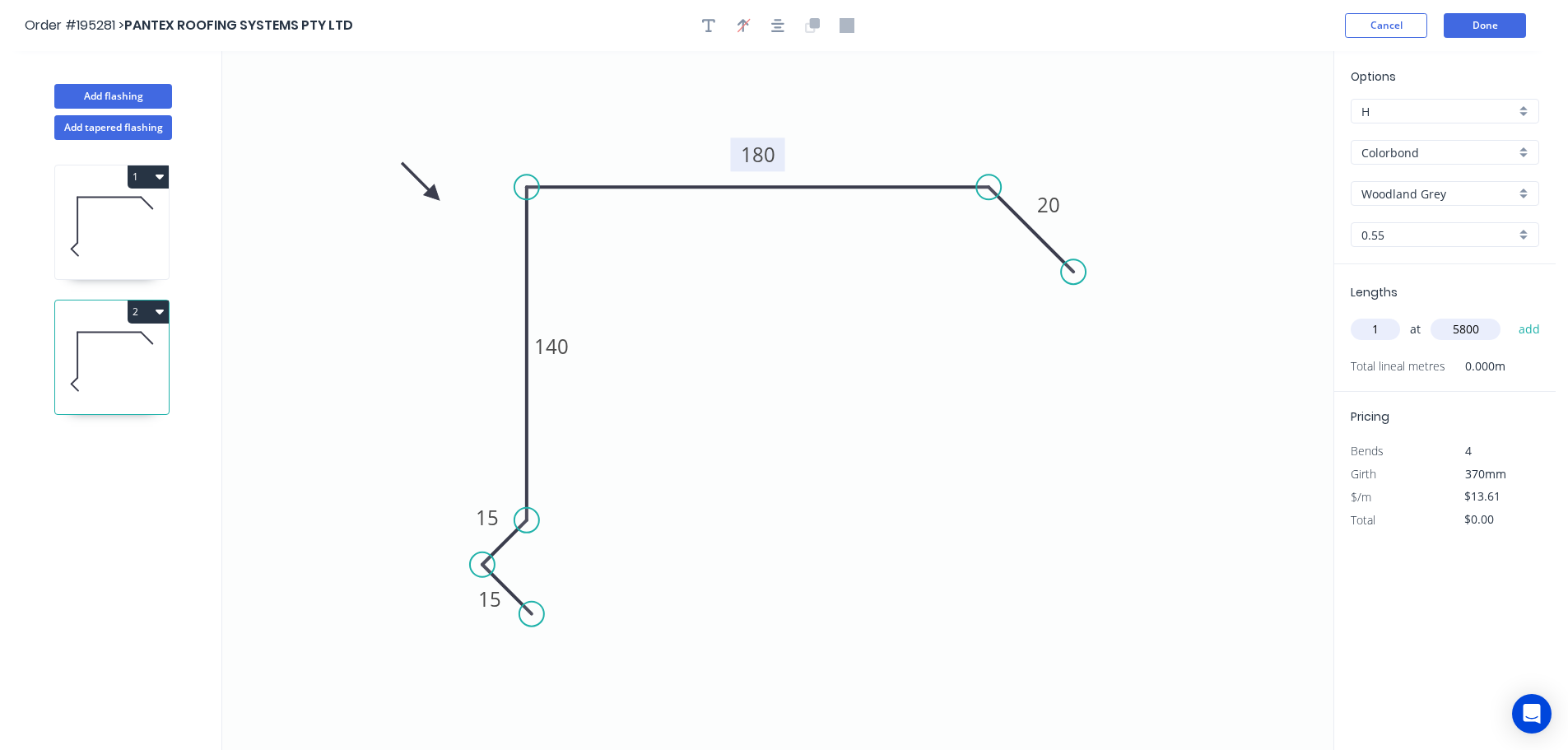
click at [1511, 316] on button "add" at bounding box center [1530, 329] width 38 height 28
type input "$78.94"
type input "1"
type input "3600"
click at [1511, 316] on button "add" at bounding box center [1530, 329] width 38 height 28
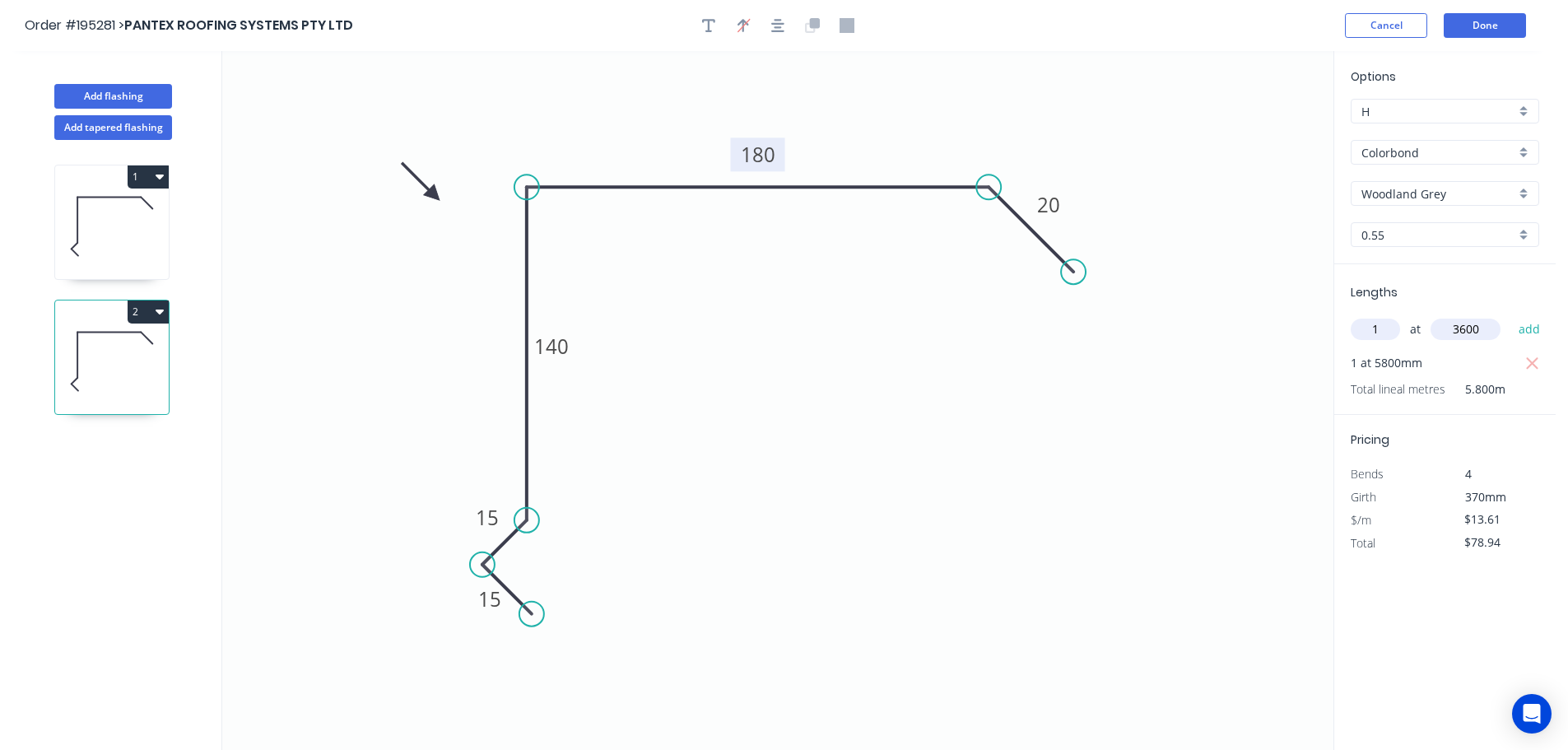
type input "$127.93"
type input "1"
type input "1000"
click at [1511, 316] on button "add" at bounding box center [1530, 329] width 38 height 28
type input "$141.54"
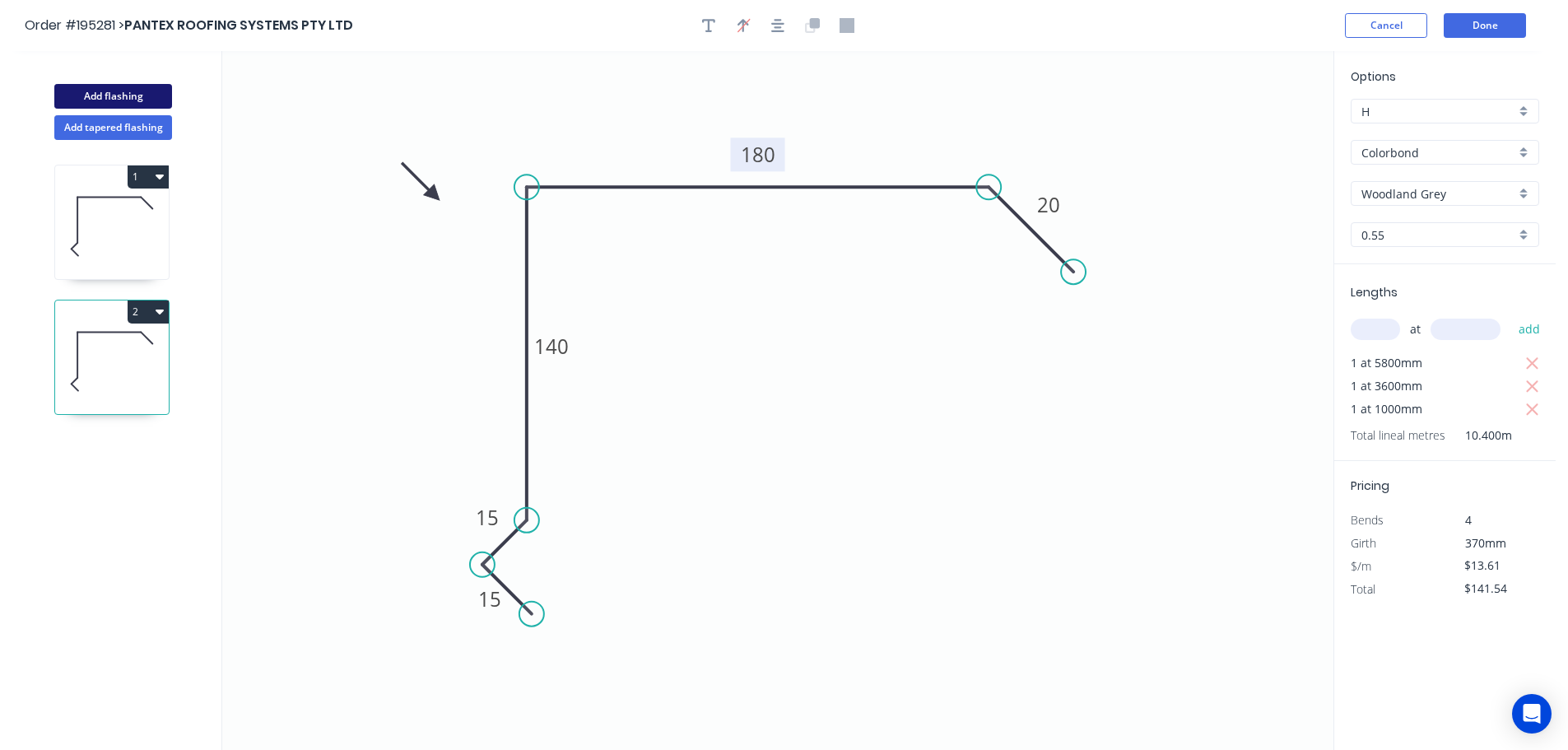
click at [103, 89] on button "Add flashing" at bounding box center [113, 96] width 118 height 25
type input "$0.00"
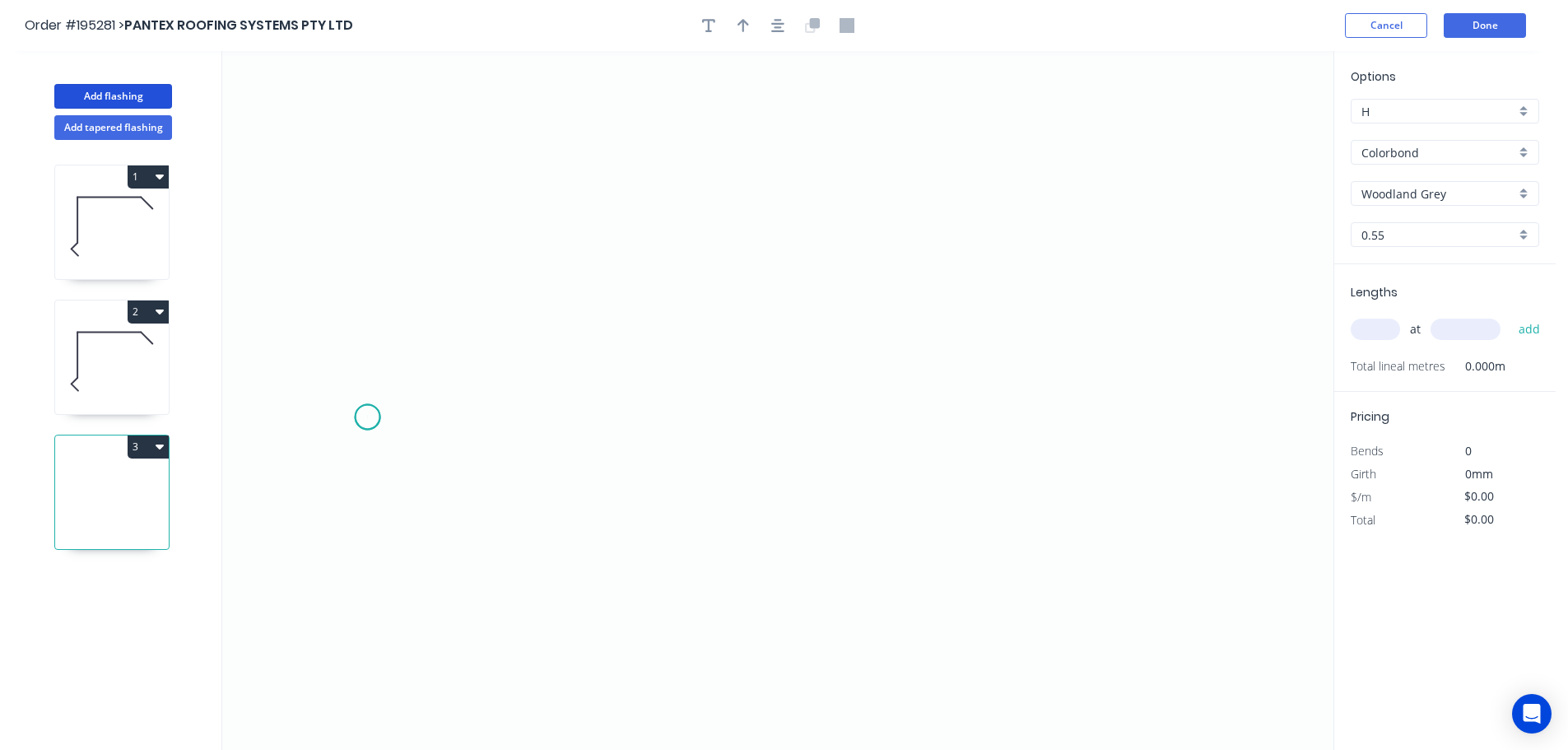
click at [368, 418] on icon "0" at bounding box center [778, 401] width 1111 height 699
drag, startPoint x: 464, startPoint y: 319, endPoint x: 520, endPoint y: 316, distance: 56.1
click at [466, 319] on icon "0" at bounding box center [778, 401] width 1111 height 699
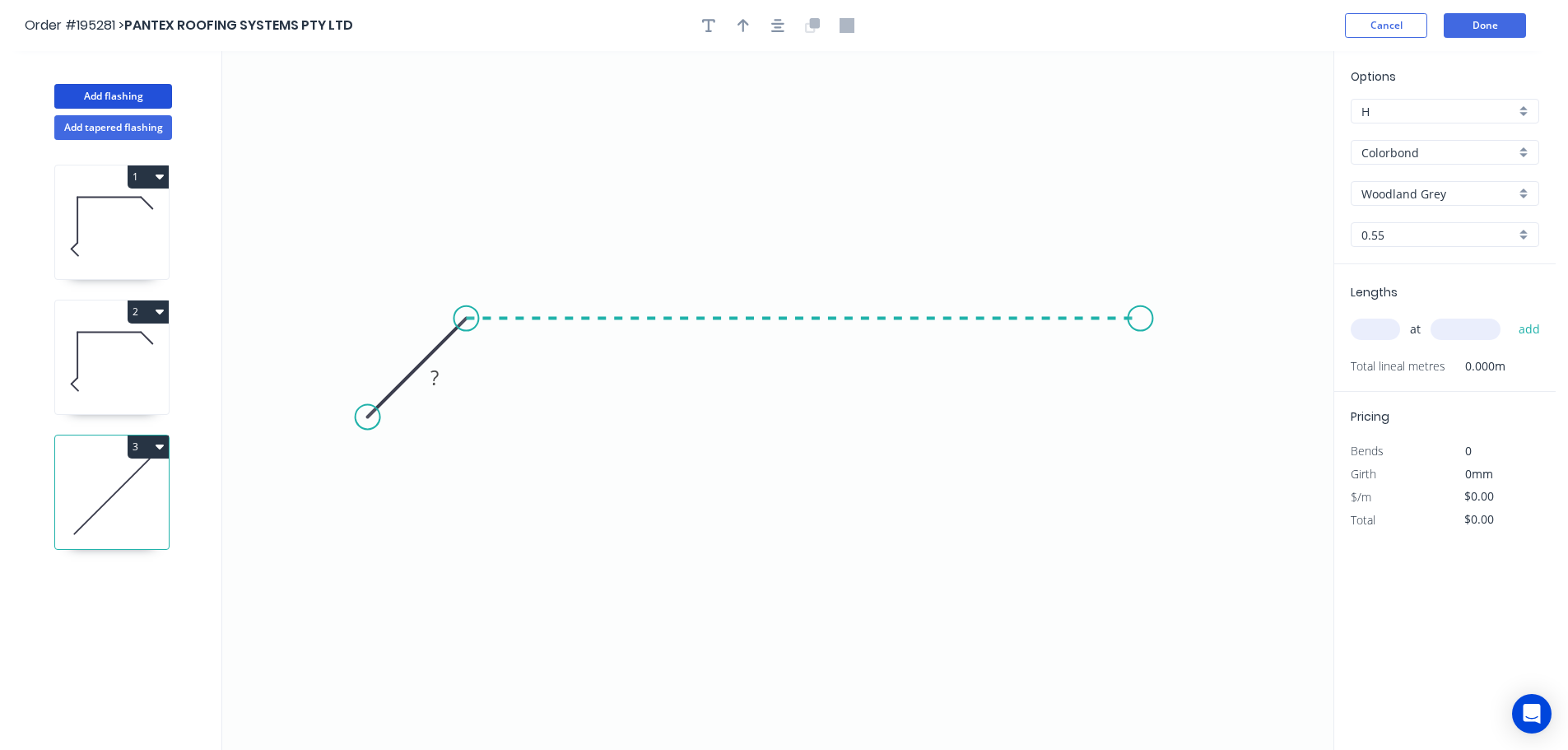
click at [1141, 309] on icon "0 ?" at bounding box center [778, 401] width 1111 height 699
click at [1231, 407] on icon "0 ? ?" at bounding box center [778, 401] width 1111 height 699
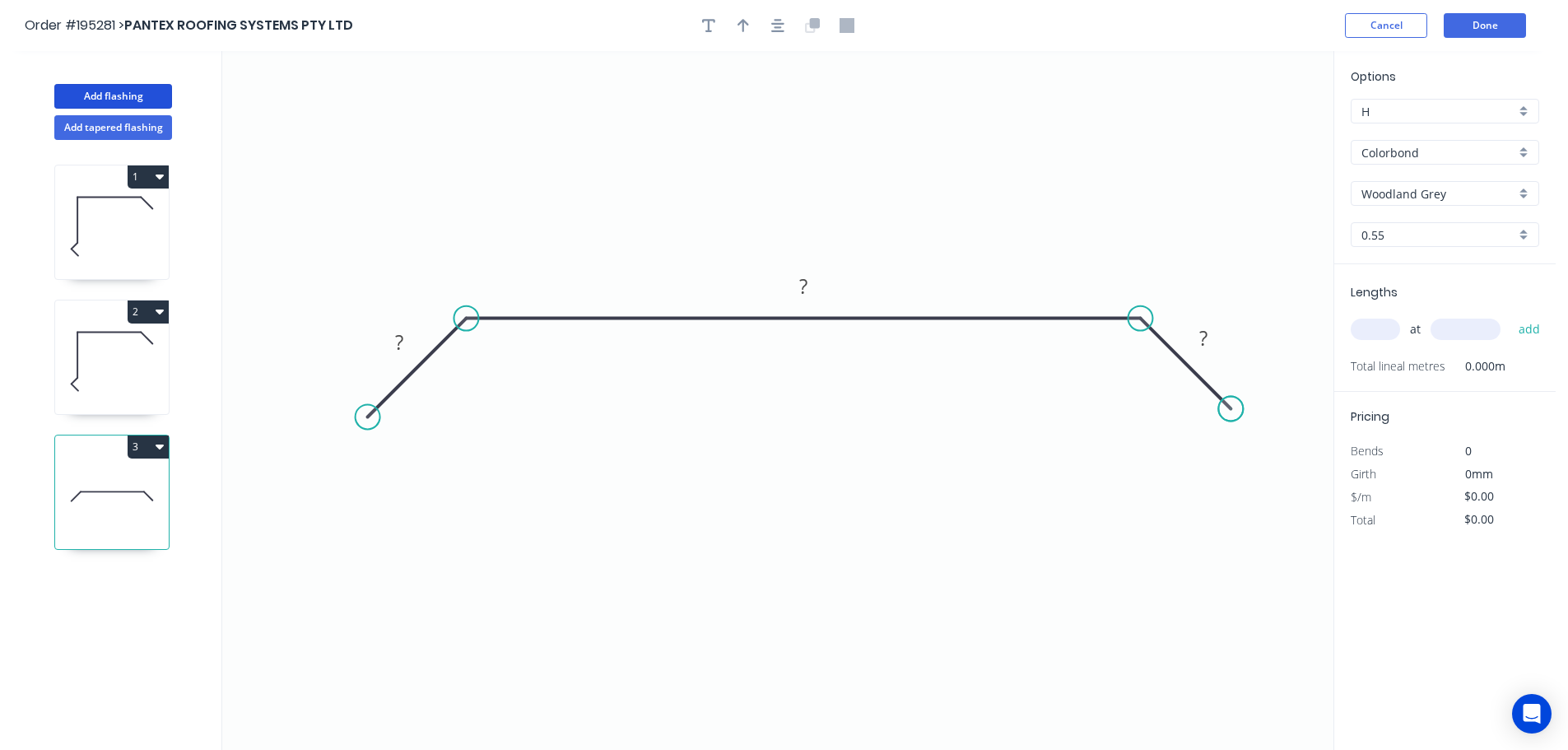
click at [1231, 407] on circle at bounding box center [1231, 409] width 25 height 25
click at [1207, 336] on tspan "?" at bounding box center [1203, 339] width 8 height 27
click at [745, 32] on icon "button" at bounding box center [743, 26] width 12 height 15
type input "$12.06"
click at [1250, 132] on icon at bounding box center [1251, 115] width 15 height 53
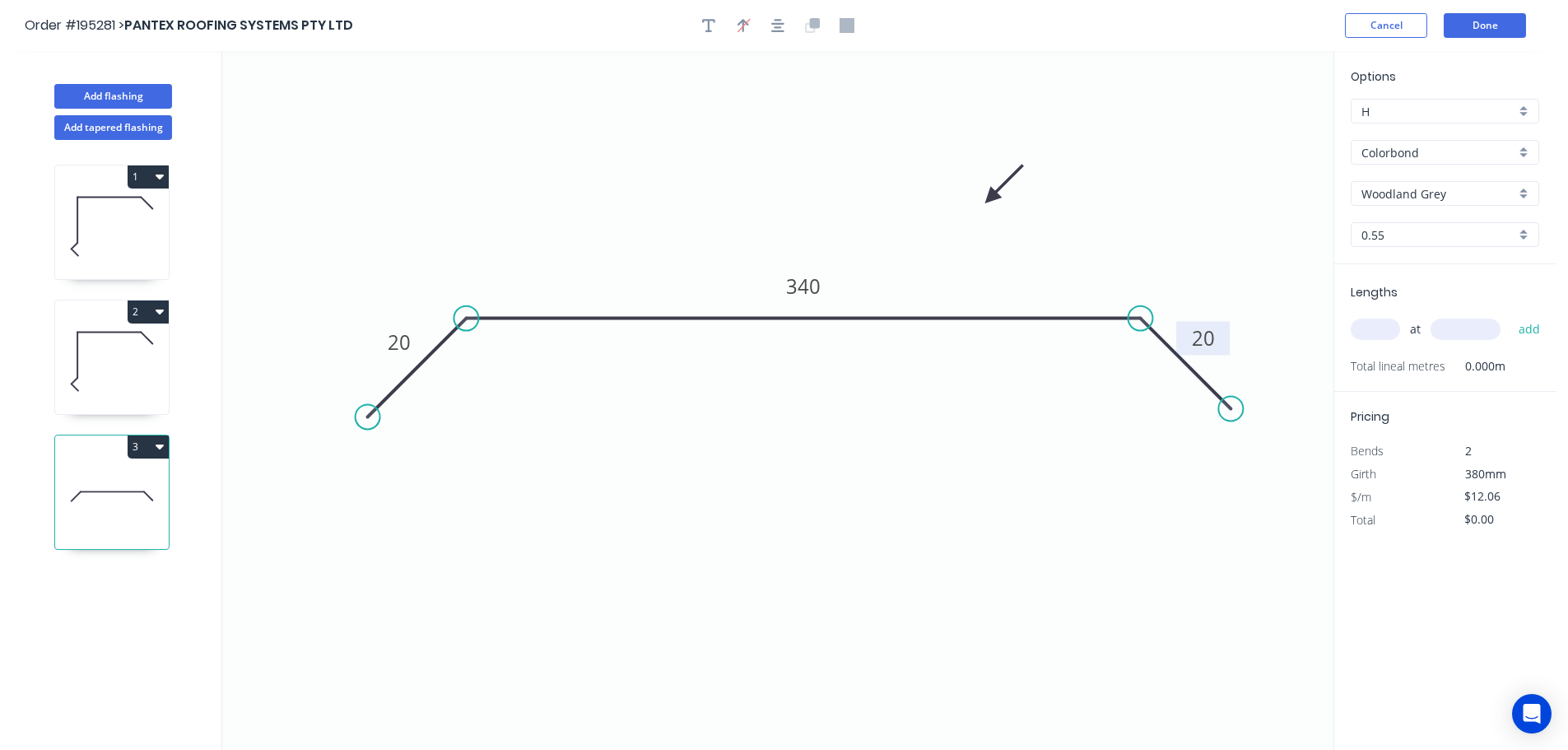
drag, startPoint x: 1250, startPoint y: 132, endPoint x: 992, endPoint y: 198, distance: 266.3
click at [992, 198] on icon at bounding box center [1004, 184] width 47 height 47
click at [1382, 319] on input "text" at bounding box center [1376, 328] width 49 height 21
type input "1"
type input "5000"
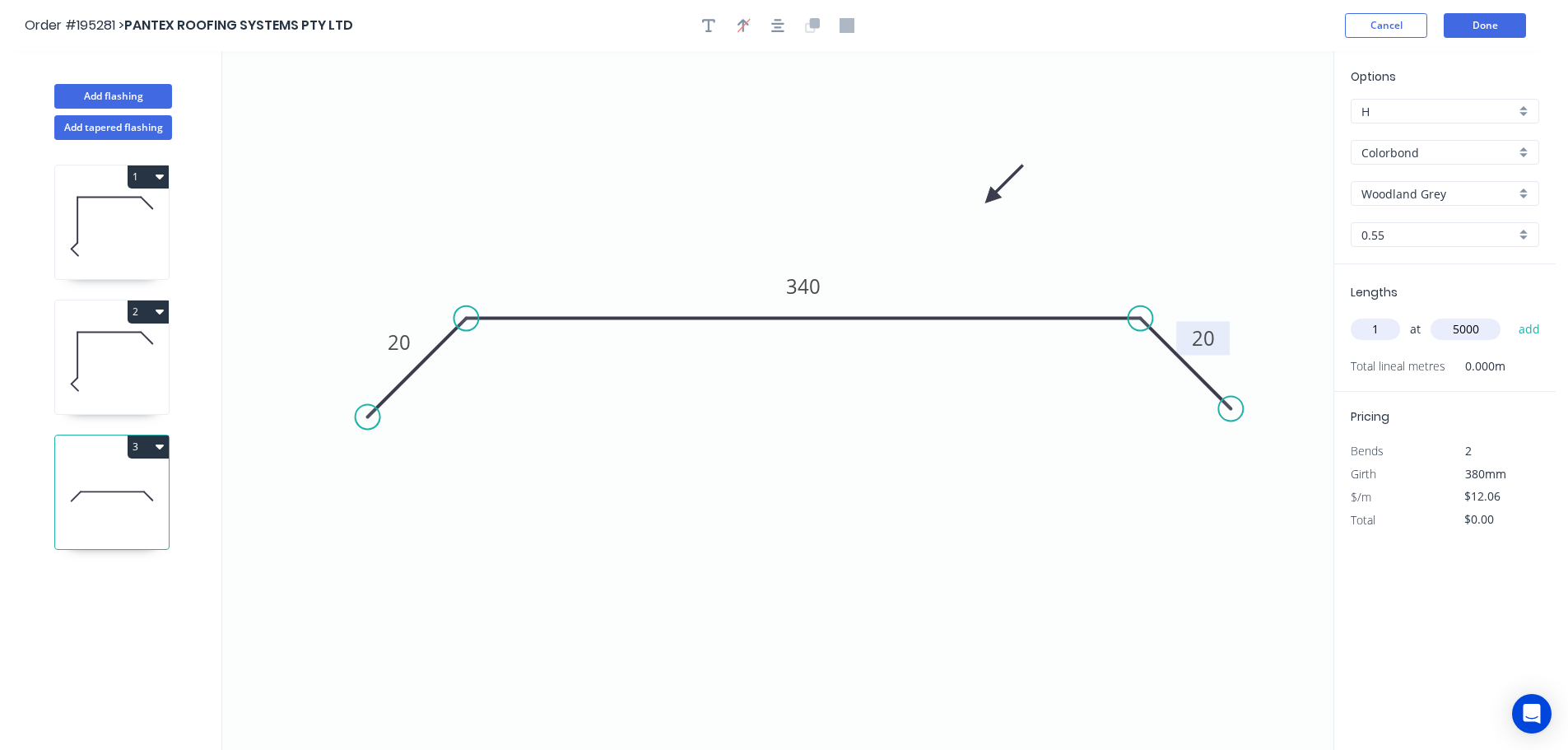
click at [1511, 316] on button "add" at bounding box center [1530, 329] width 38 height 28
click at [150, 443] on button "3" at bounding box center [148, 446] width 41 height 23
click at [72, 486] on div "Duplicate" at bounding box center [90, 488] width 127 height 24
type input "$0.00"
click at [803, 283] on tspan "340" at bounding box center [804, 286] width 35 height 27
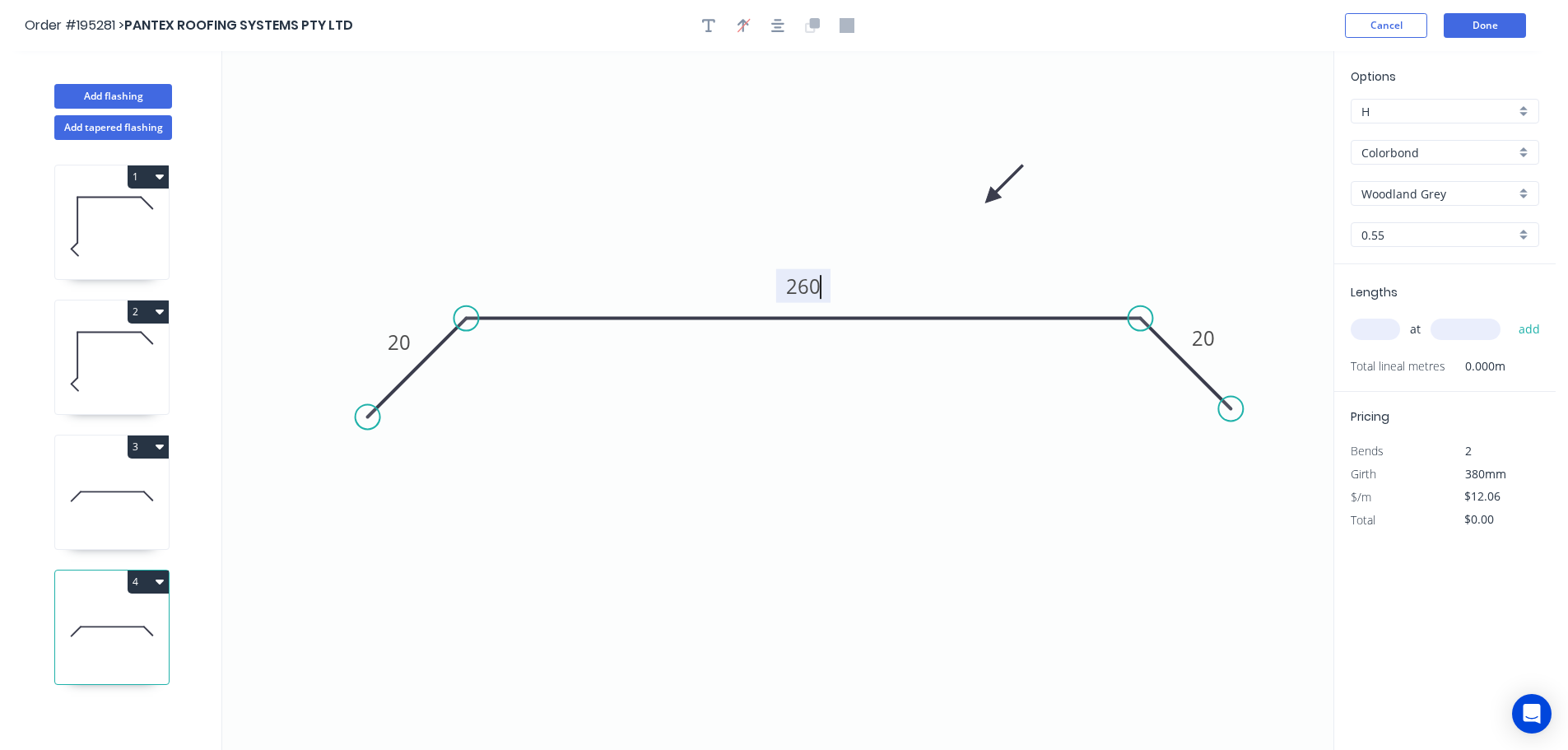
click at [1376, 331] on input "text" at bounding box center [1376, 328] width 49 height 21
type input "$10.08"
type input "4"
type input "3000"
click at [1511, 316] on button "add" at bounding box center [1530, 329] width 38 height 28
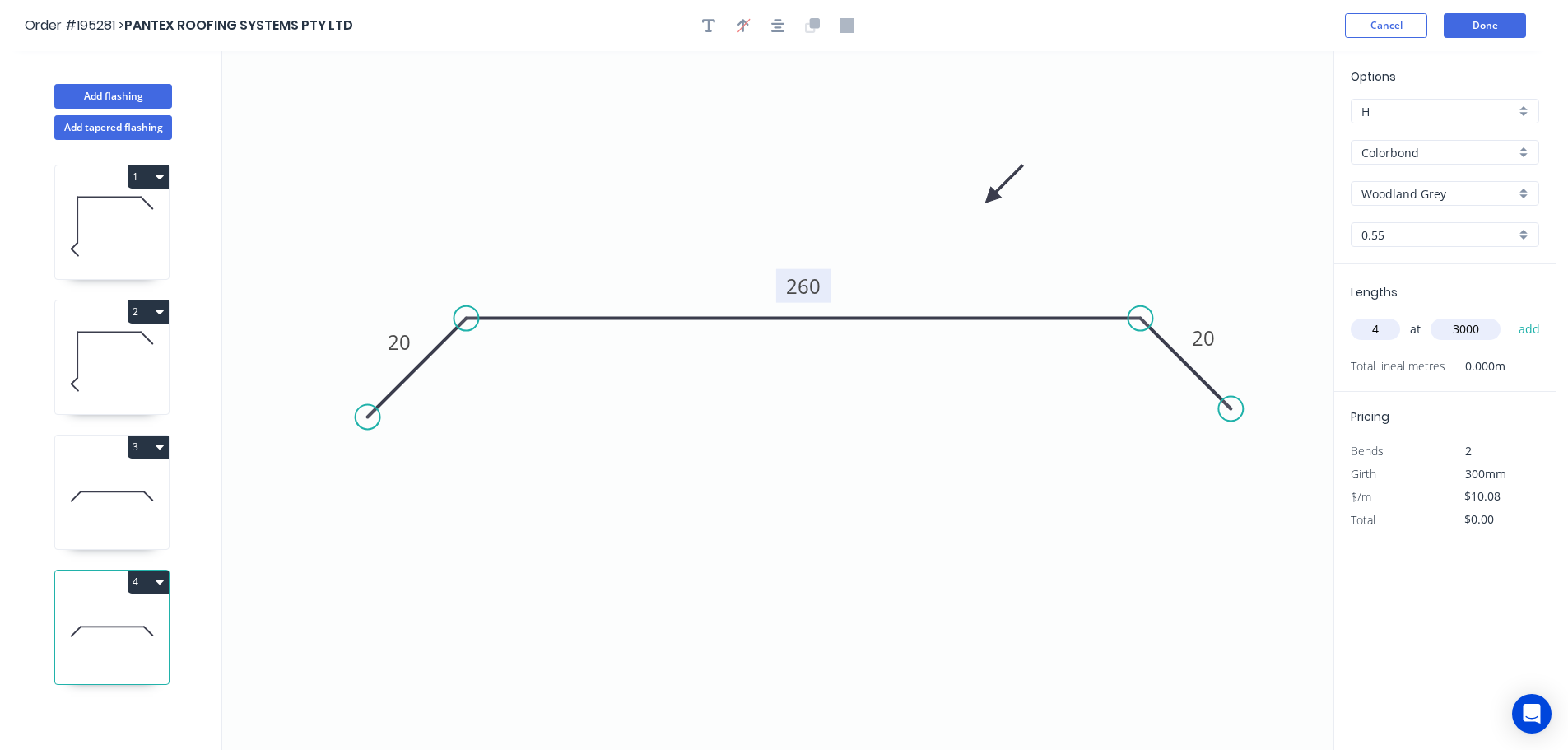
type input "$120.96"
type input "1"
type input "3800"
click at [1511, 316] on button "add" at bounding box center [1530, 329] width 38 height 28
type input "$159.26"
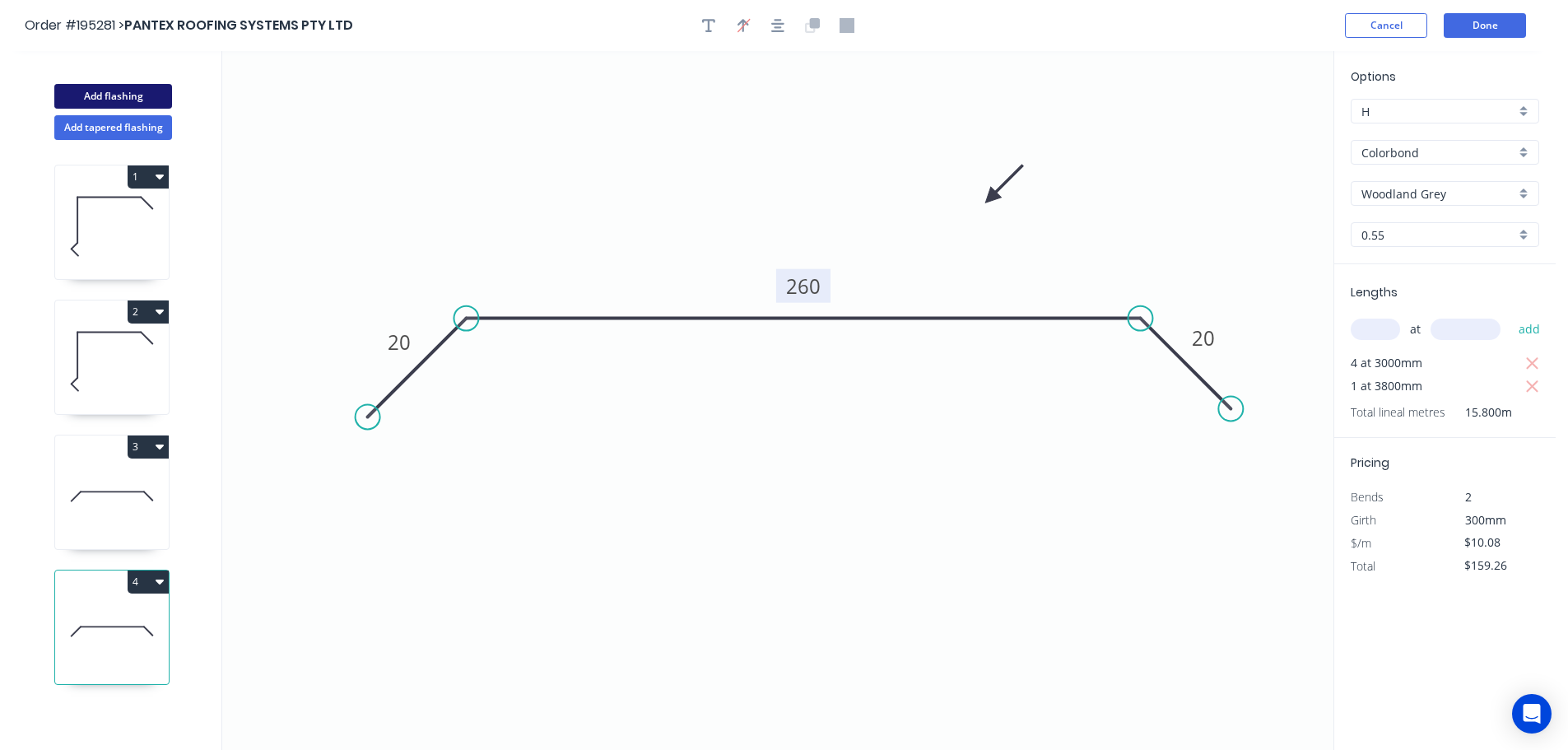
click at [100, 98] on button "Add flashing" at bounding box center [113, 96] width 118 height 25
type input "$0.00"
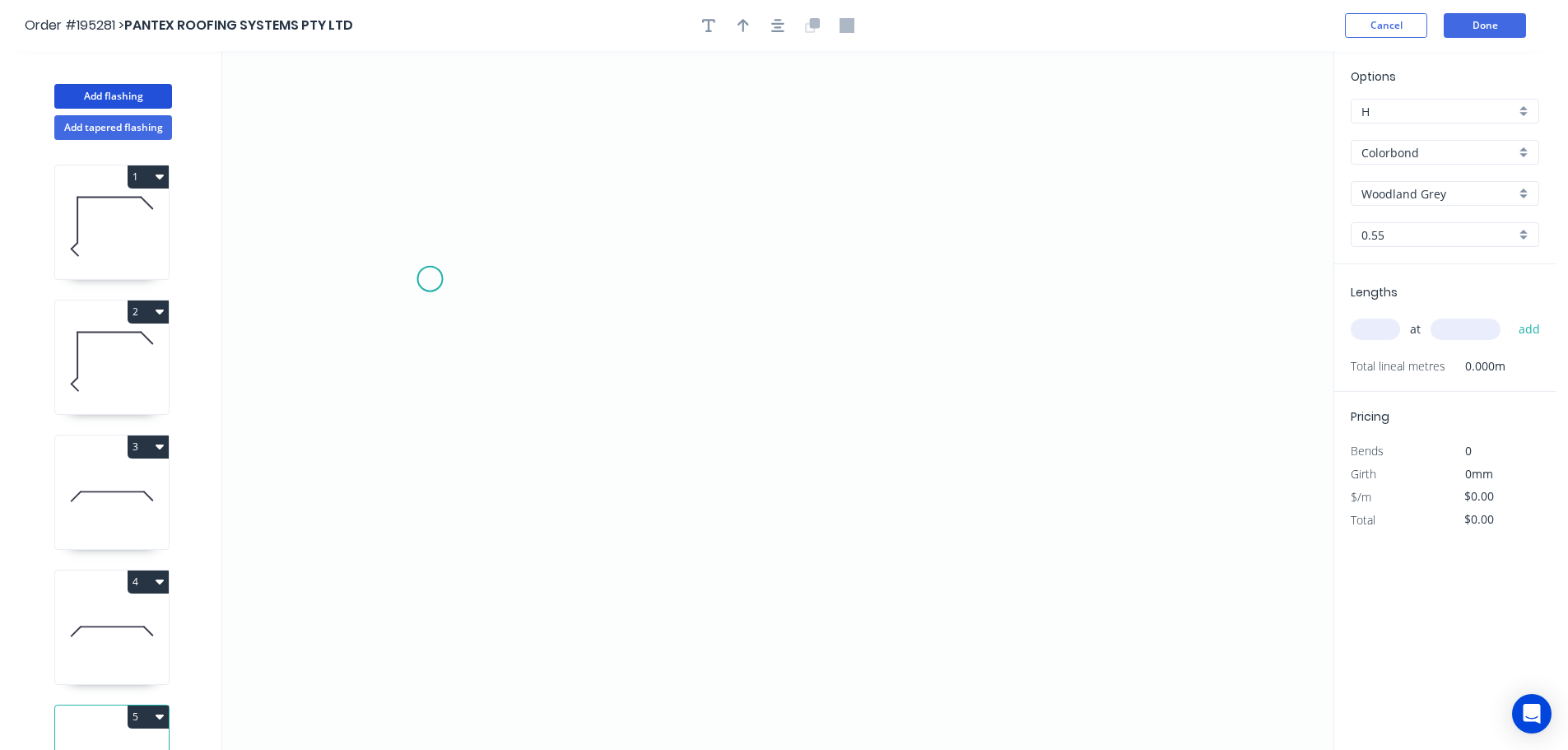
click at [428, 279] on icon "0" at bounding box center [778, 401] width 1111 height 699
click at [357, 314] on icon "0" at bounding box center [778, 401] width 1111 height 699
click at [812, 465] on icon "0 ?" at bounding box center [778, 401] width 1111 height 699
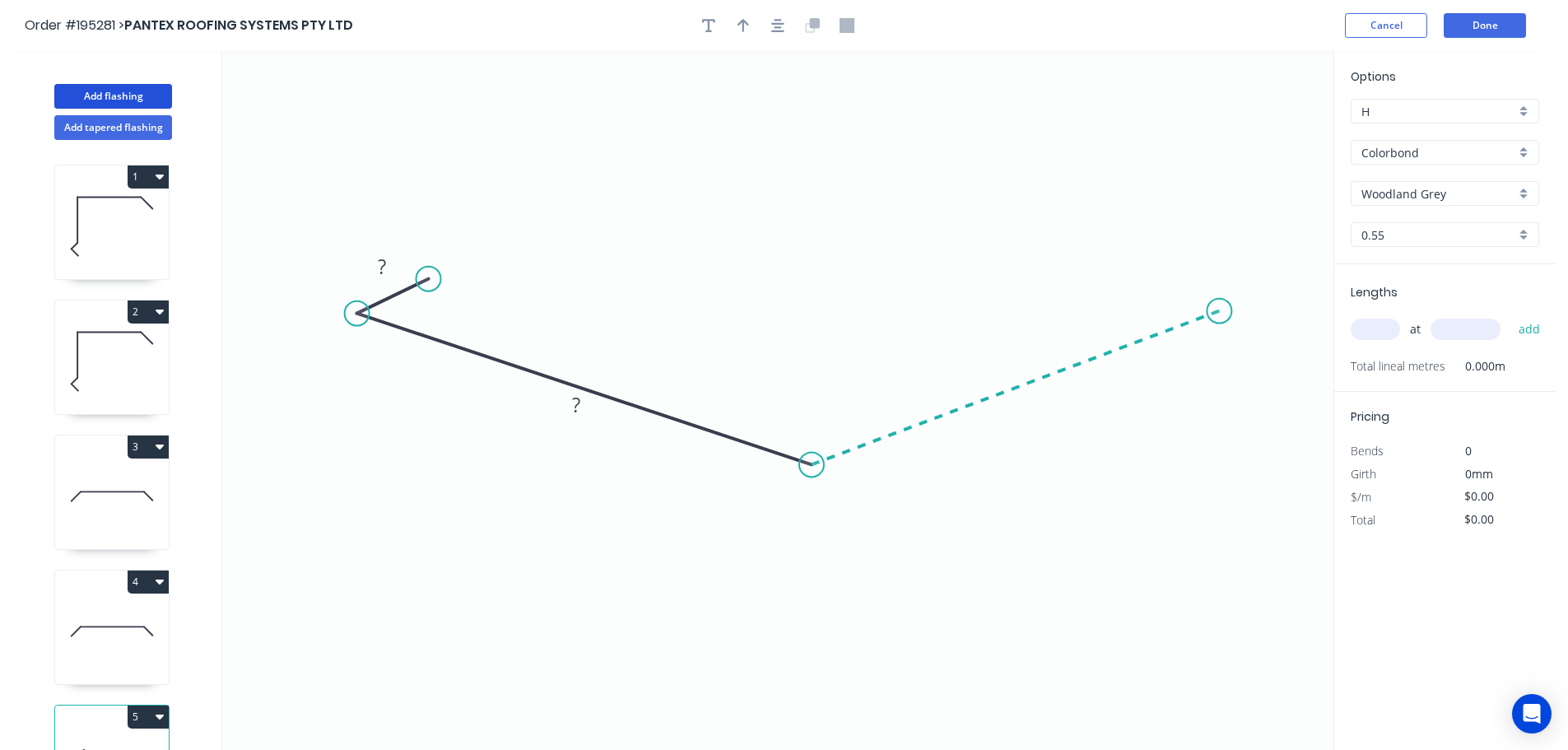
click at [1220, 311] on icon "0 ? ?" at bounding box center [778, 401] width 1111 height 699
click at [1125, 268] on icon at bounding box center [1172, 289] width 96 height 43
click at [1125, 268] on circle at bounding box center [1124, 268] width 25 height 25
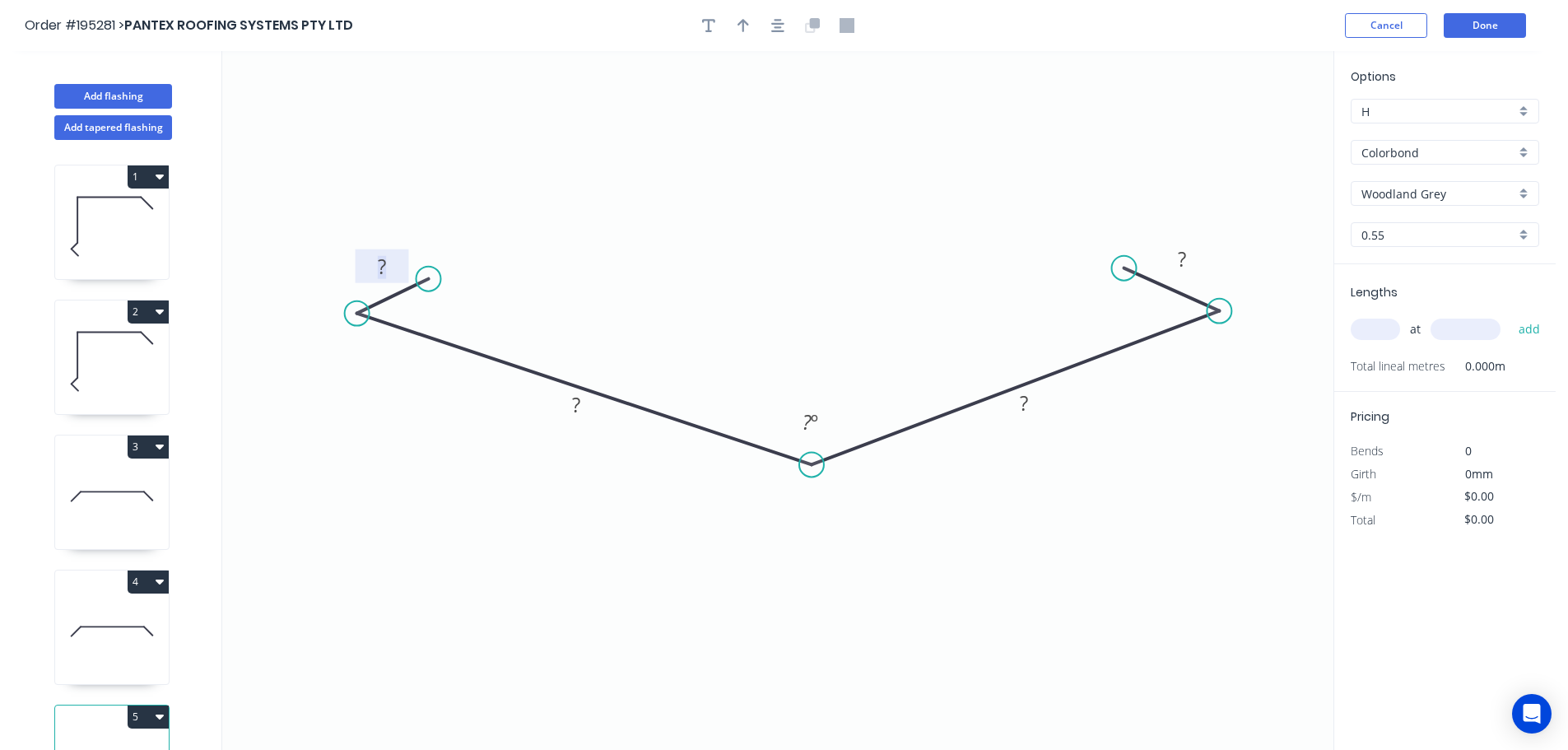
click at [386, 263] on tspan "?" at bounding box center [381, 266] width 8 height 27
click at [746, 26] on icon "button" at bounding box center [743, 26] width 12 height 15
type input "$14.82"
drag, startPoint x: 1250, startPoint y: 126, endPoint x: 811, endPoint y: 198, distance: 444.9
click at [811, 198] on icon at bounding box center [815, 177] width 15 height 53
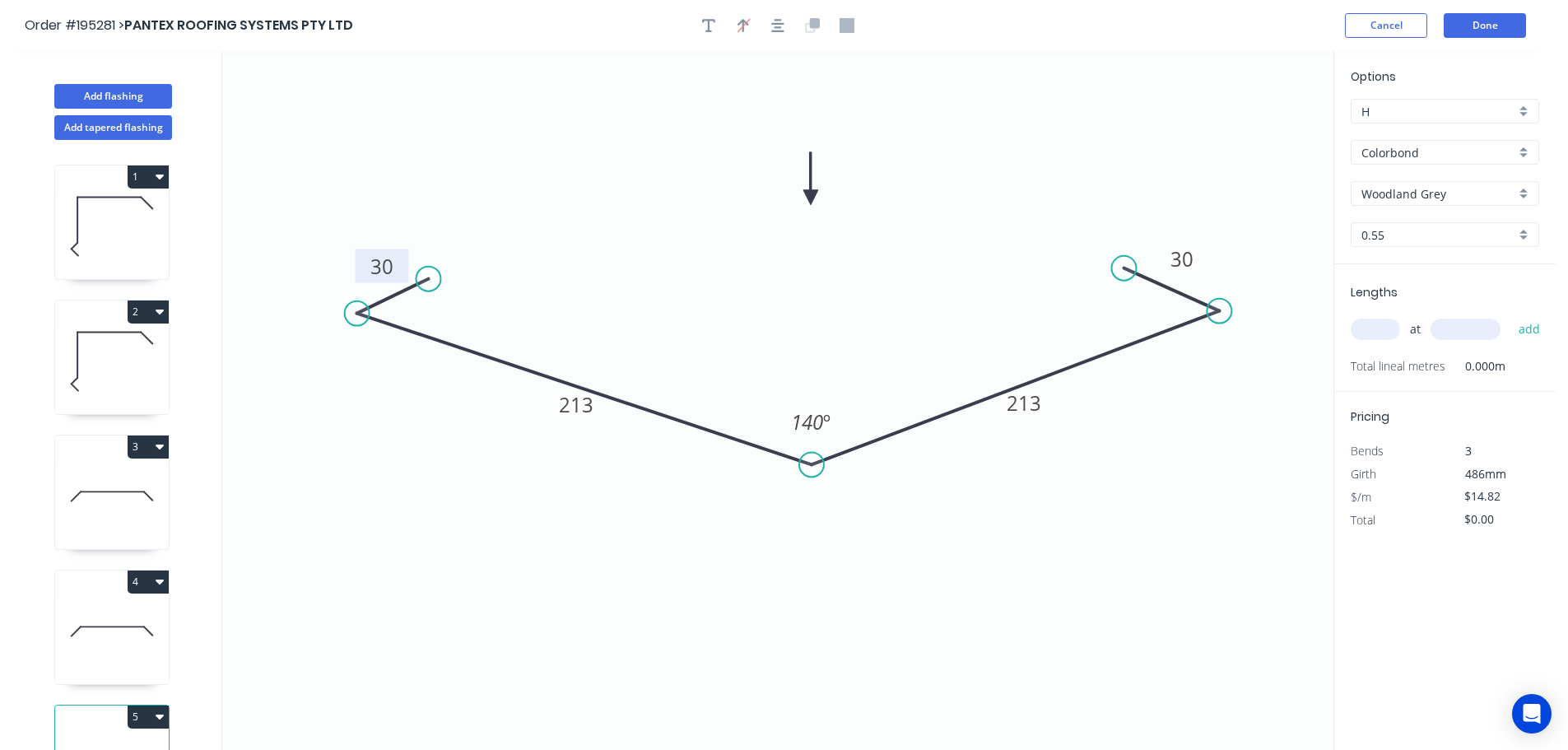
click at [1378, 328] on input "text" at bounding box center [1376, 328] width 49 height 21
type input "2"
type input "6500"
click at [1511, 316] on button "add" at bounding box center [1530, 329] width 38 height 28
type input "$192.66"
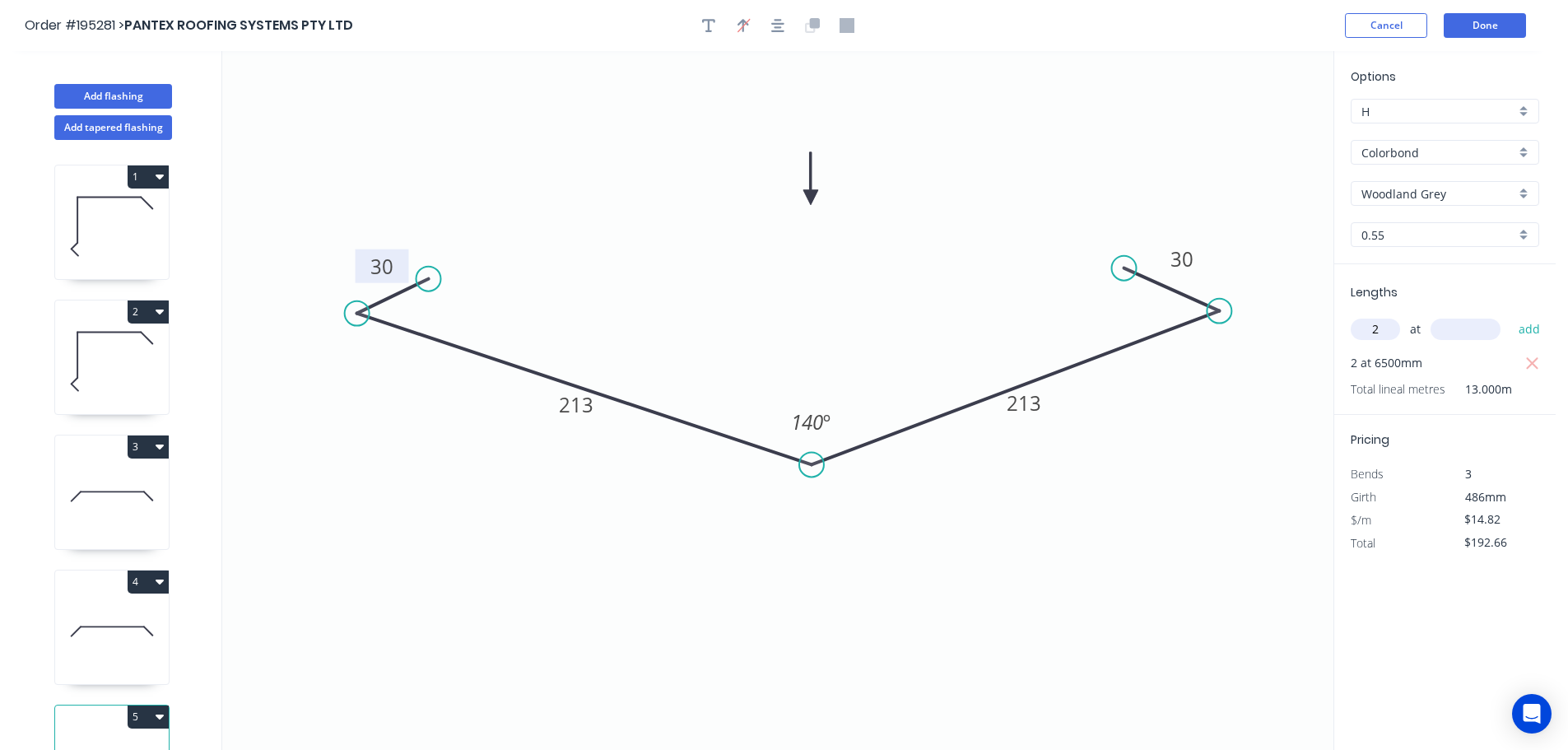
type input "2"
type input "7000"
click at [1511, 316] on button "add" at bounding box center [1530, 329] width 38 height 28
type input "$400.14"
click at [1489, 26] on button "Done" at bounding box center [1485, 25] width 82 height 25
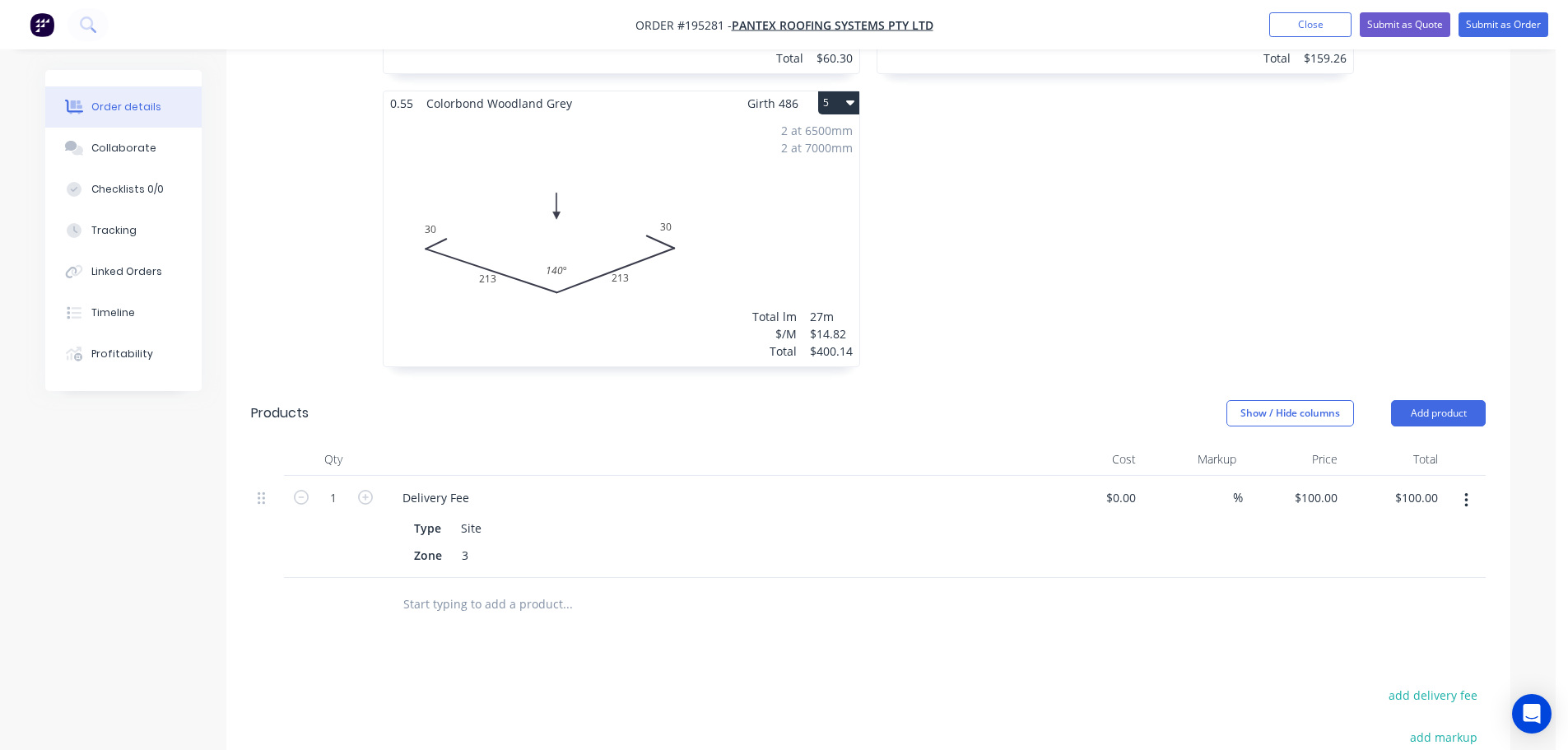
scroll to position [577, 0]
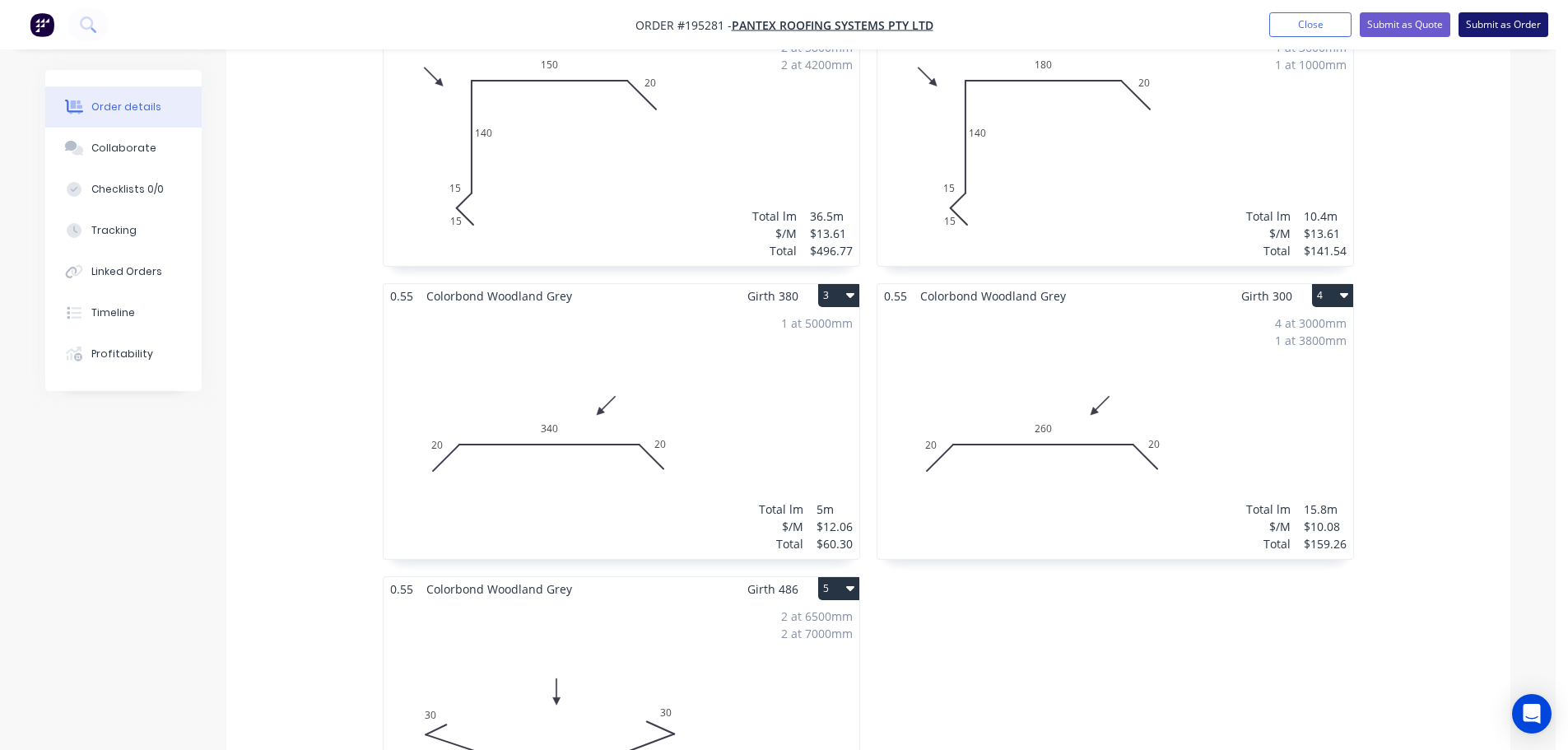
click at [1520, 24] on button "Submit as Order" at bounding box center [1503, 25] width 89 height 25
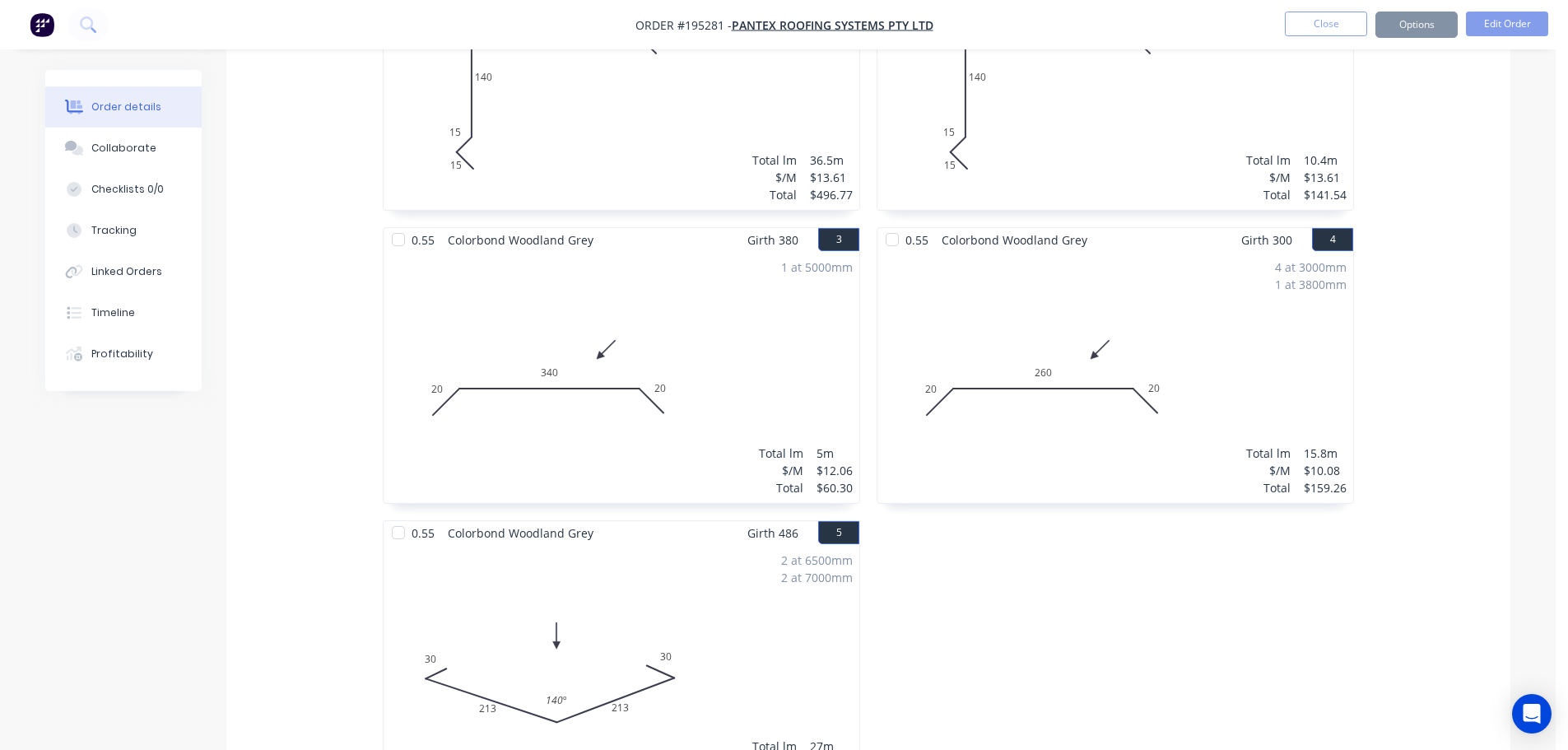
scroll to position [0, 0]
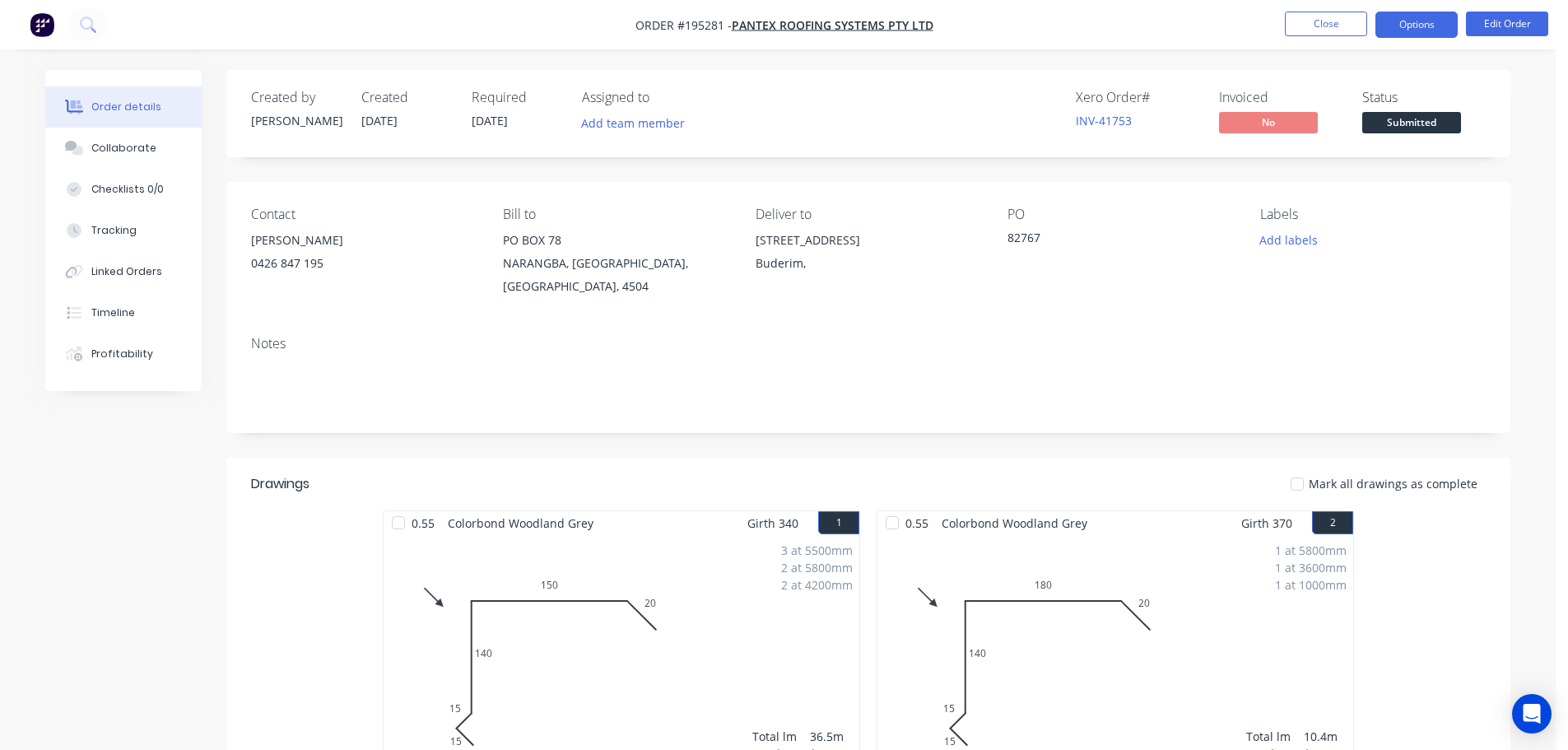
click at [1418, 28] on button "Options" at bounding box center [1417, 25] width 82 height 26
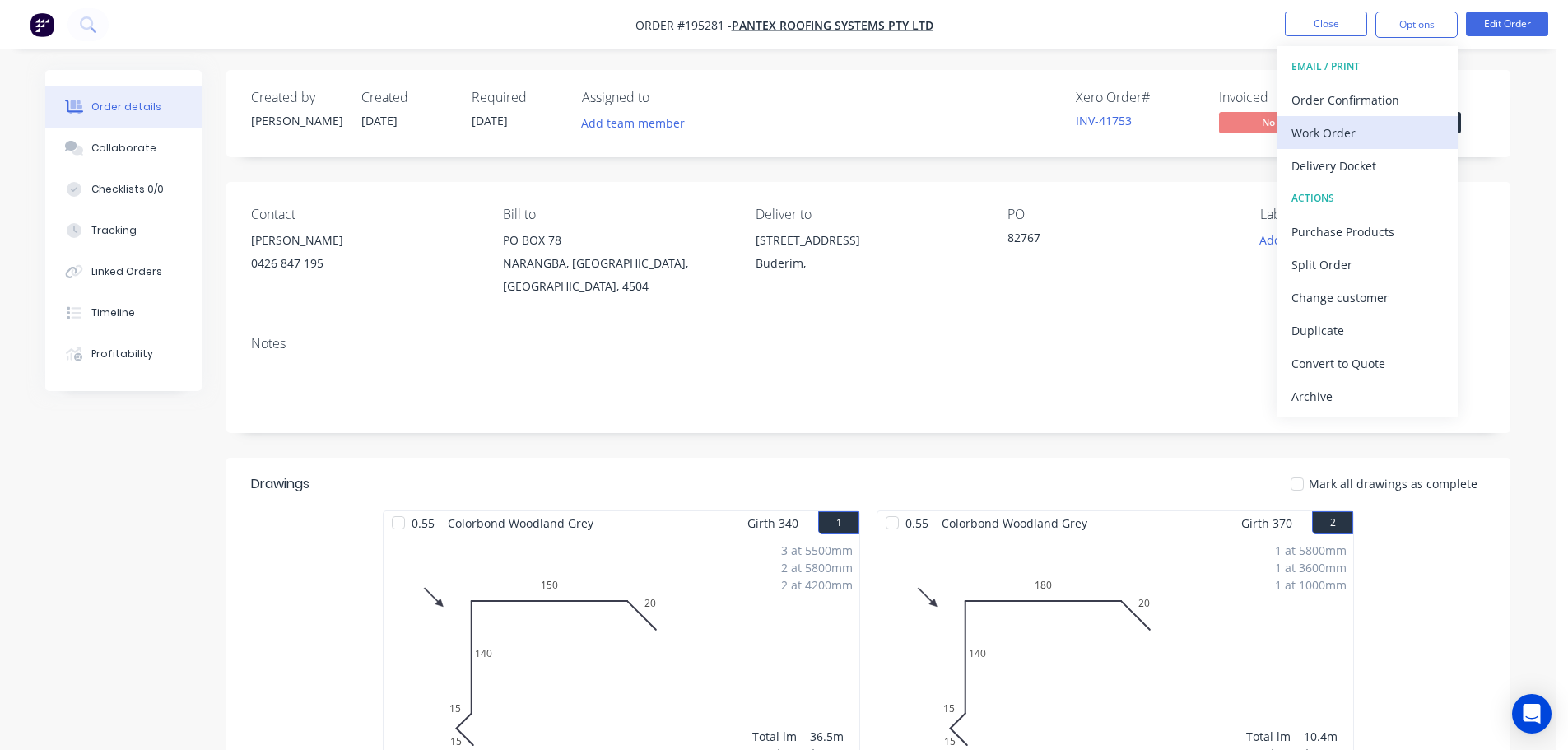
click at [1319, 132] on div "Work Order" at bounding box center [1367, 133] width 151 height 24
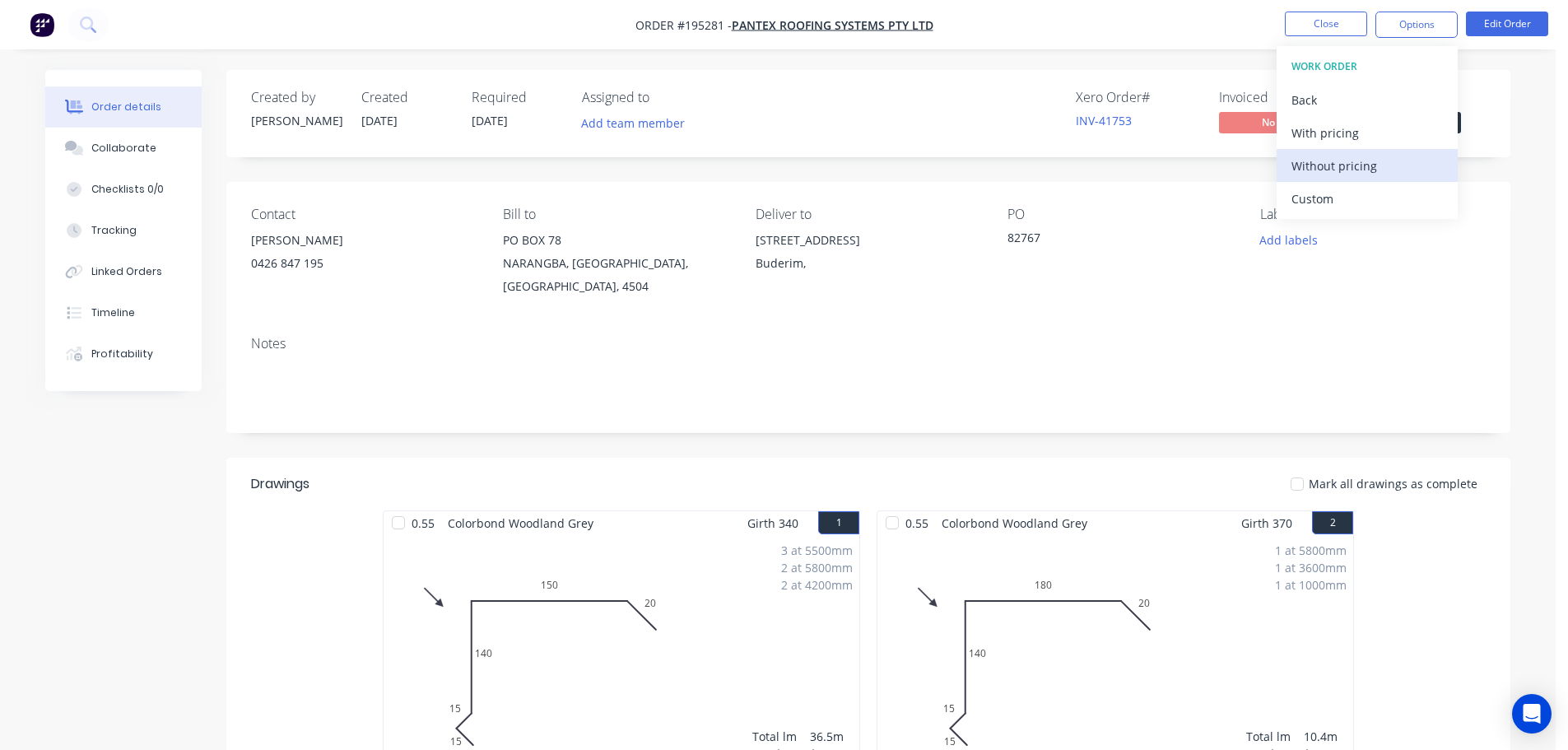
click at [1319, 163] on div "Without pricing" at bounding box center [1367, 166] width 151 height 24
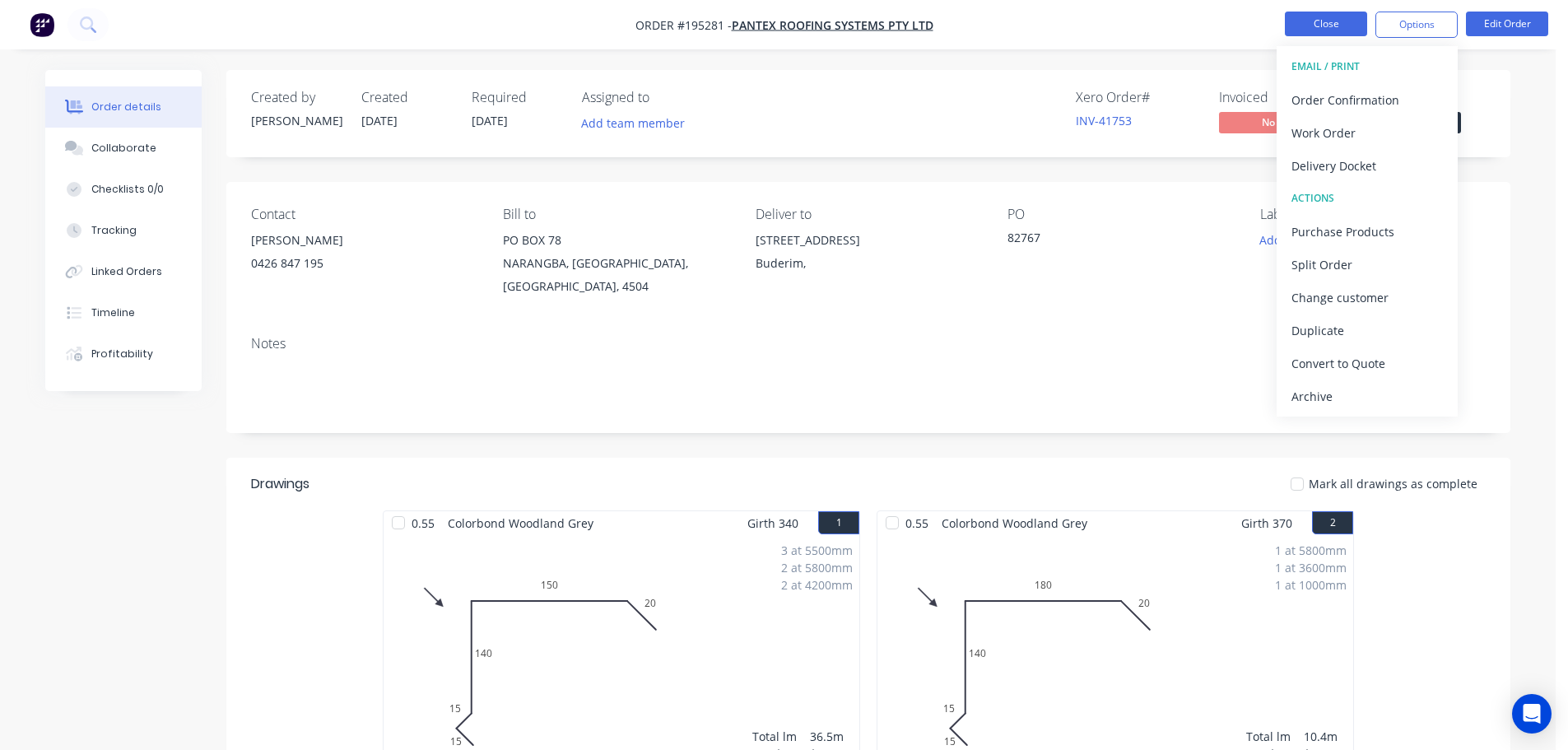
click at [1302, 22] on button "Close" at bounding box center [1326, 24] width 82 height 25
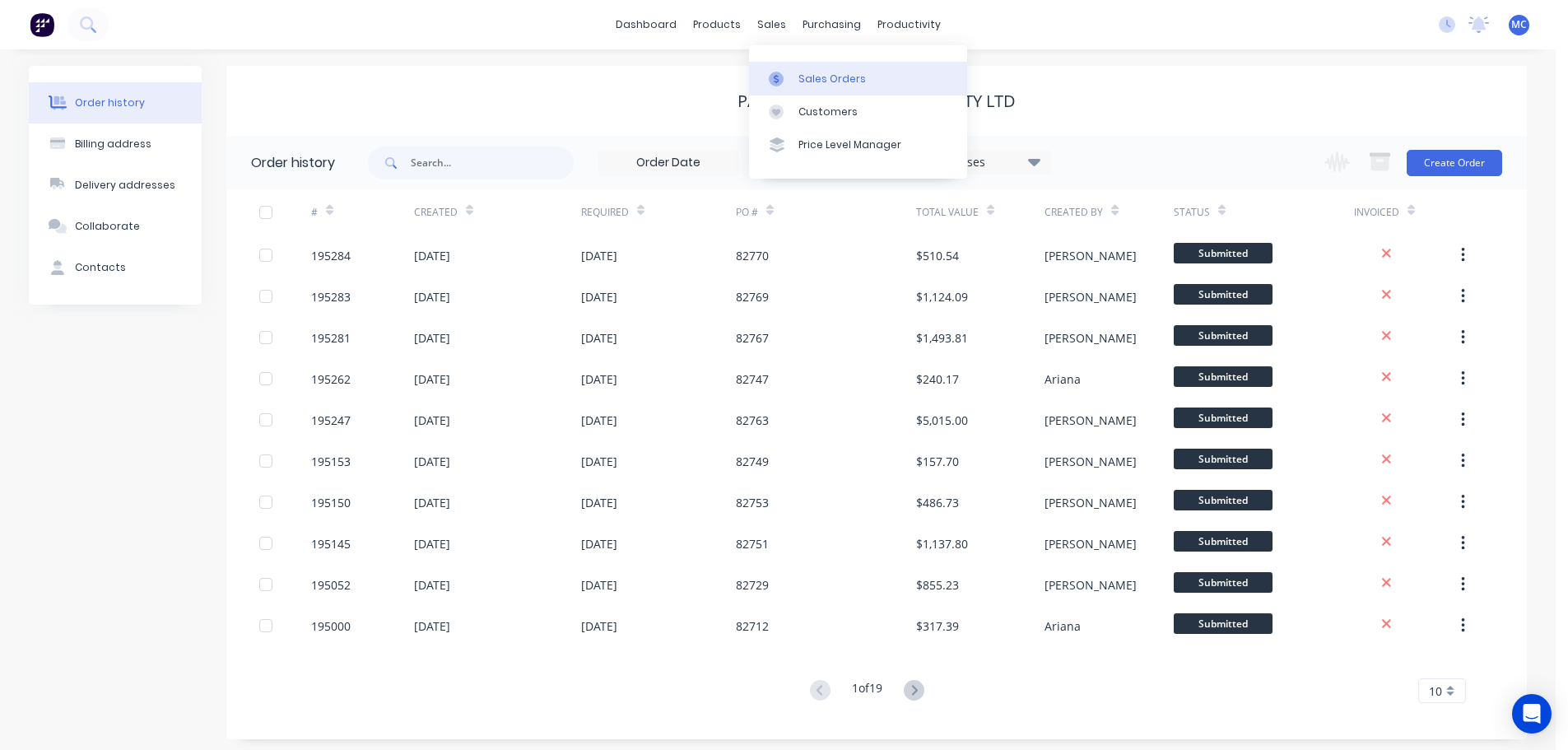
click at [815, 73] on div "Sales Orders" at bounding box center [832, 79] width 67 height 15
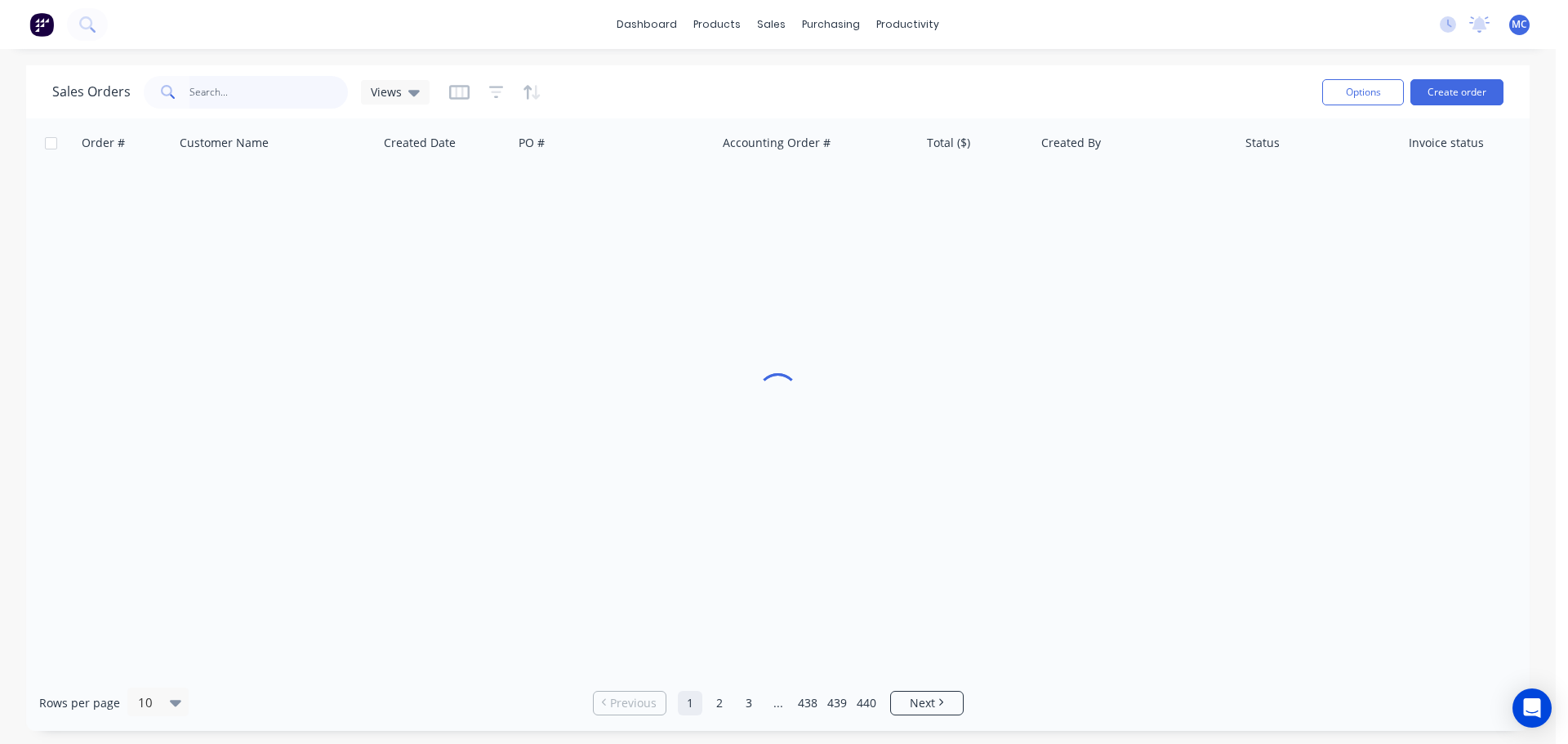
click at [204, 91] on input "text" at bounding box center [269, 92] width 159 height 33
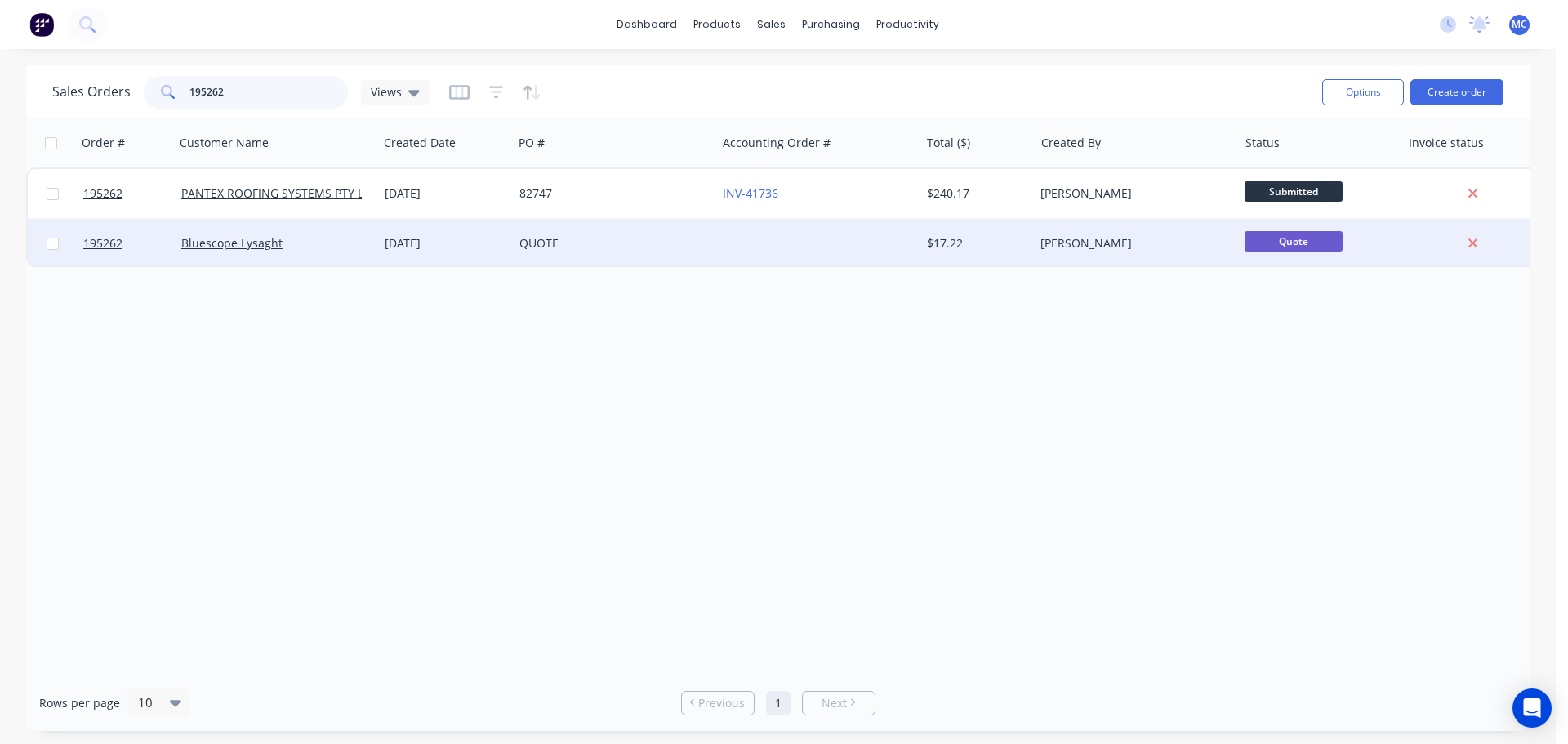
type input "195262"
click at [436, 245] on div "[DATE]" at bounding box center [445, 243] width 121 height 16
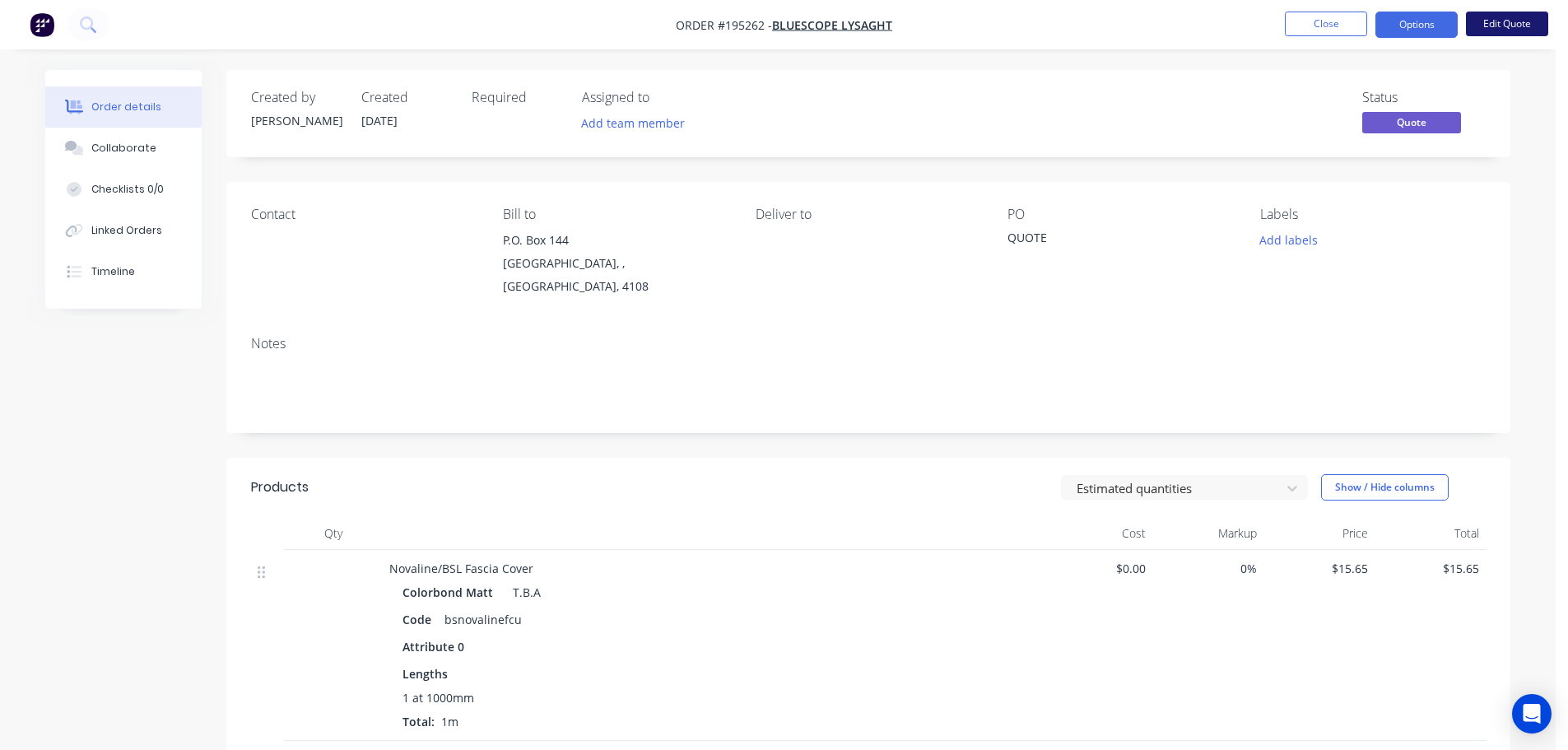
click at [1509, 21] on button "Edit Quote" at bounding box center [1507, 24] width 82 height 25
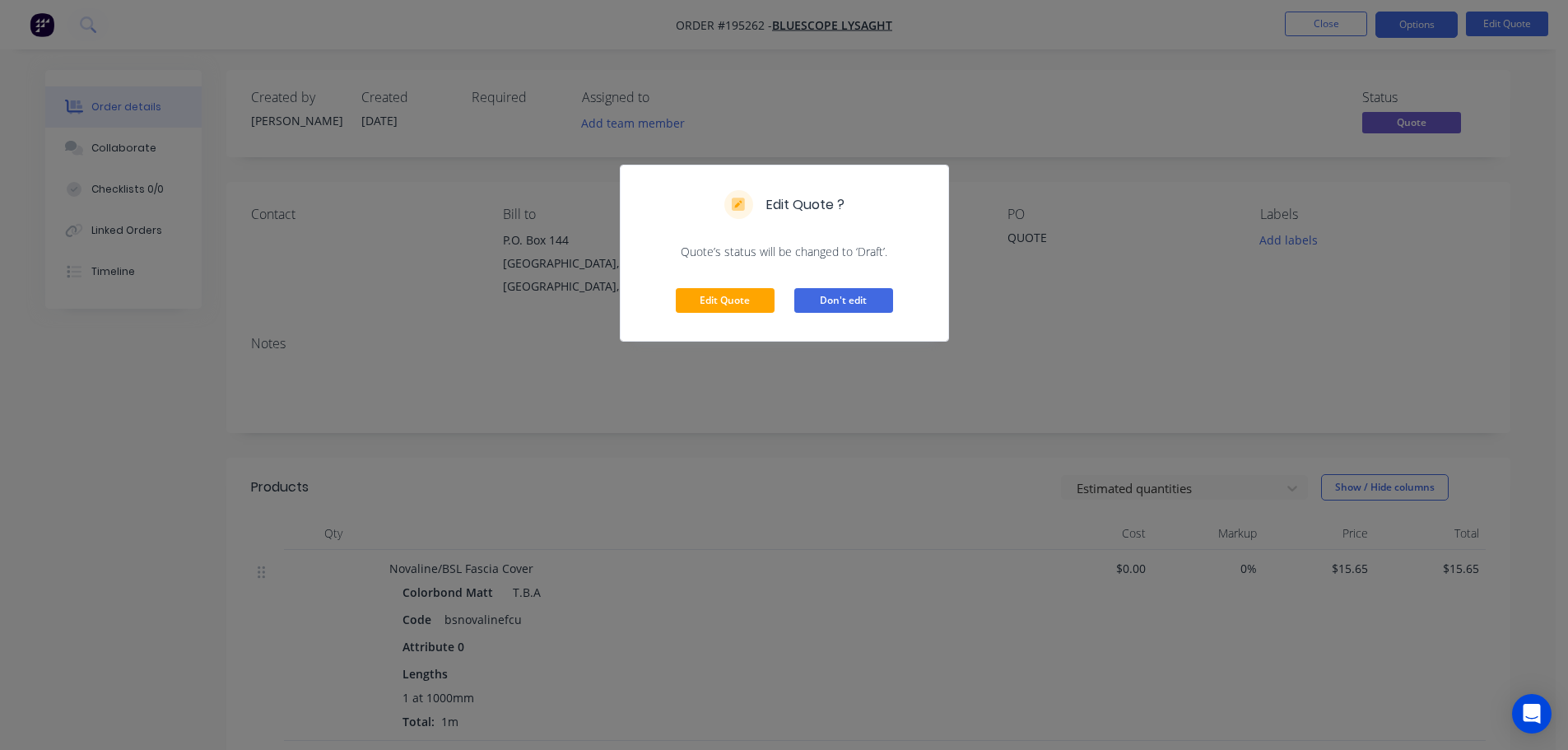
click at [838, 299] on button "Don't edit" at bounding box center [844, 300] width 99 height 25
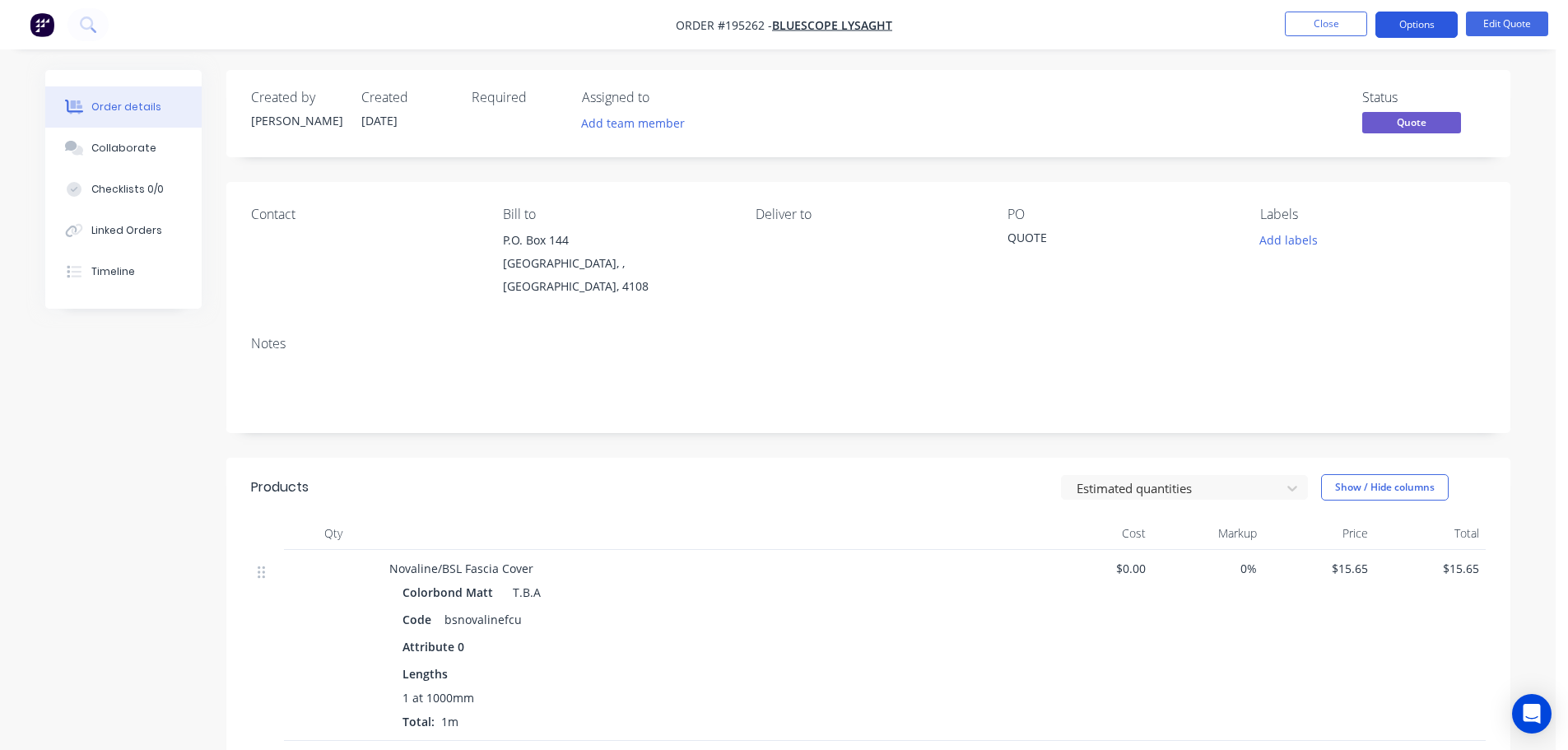
click at [1398, 18] on button "Options" at bounding box center [1417, 25] width 82 height 26
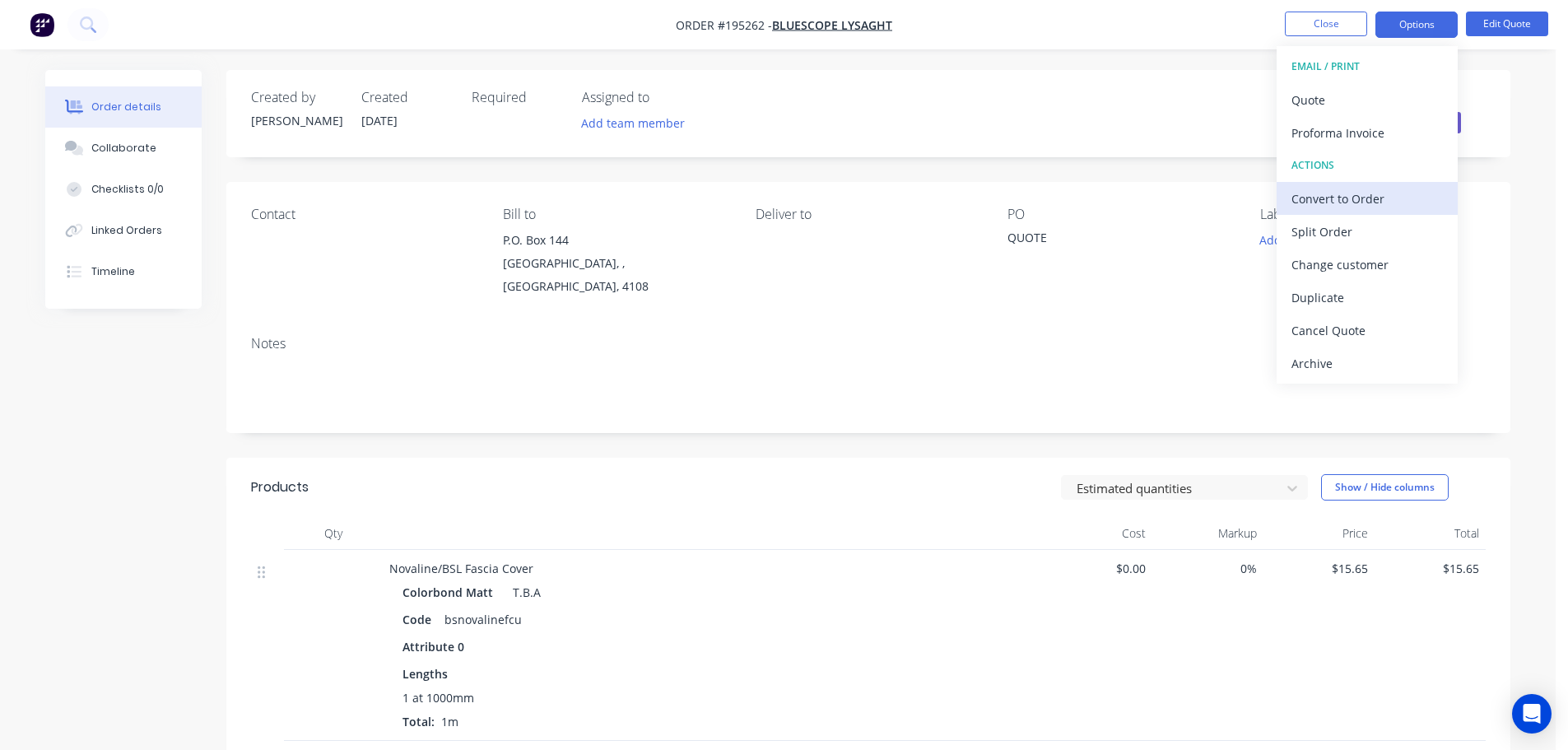
click at [1334, 193] on div "Convert to Order" at bounding box center [1367, 199] width 151 height 24
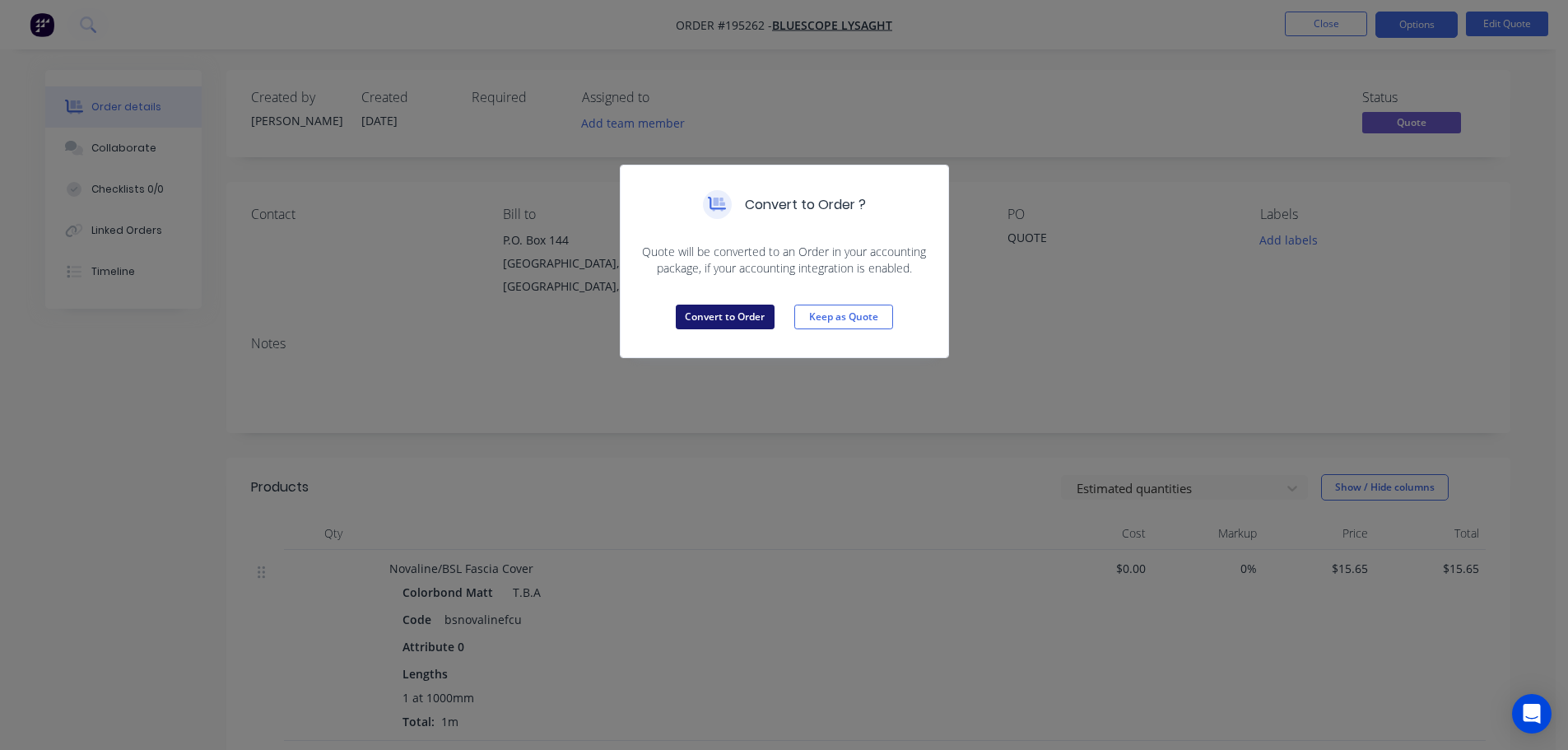
click at [722, 318] on button "Convert to Order" at bounding box center [725, 317] width 99 height 25
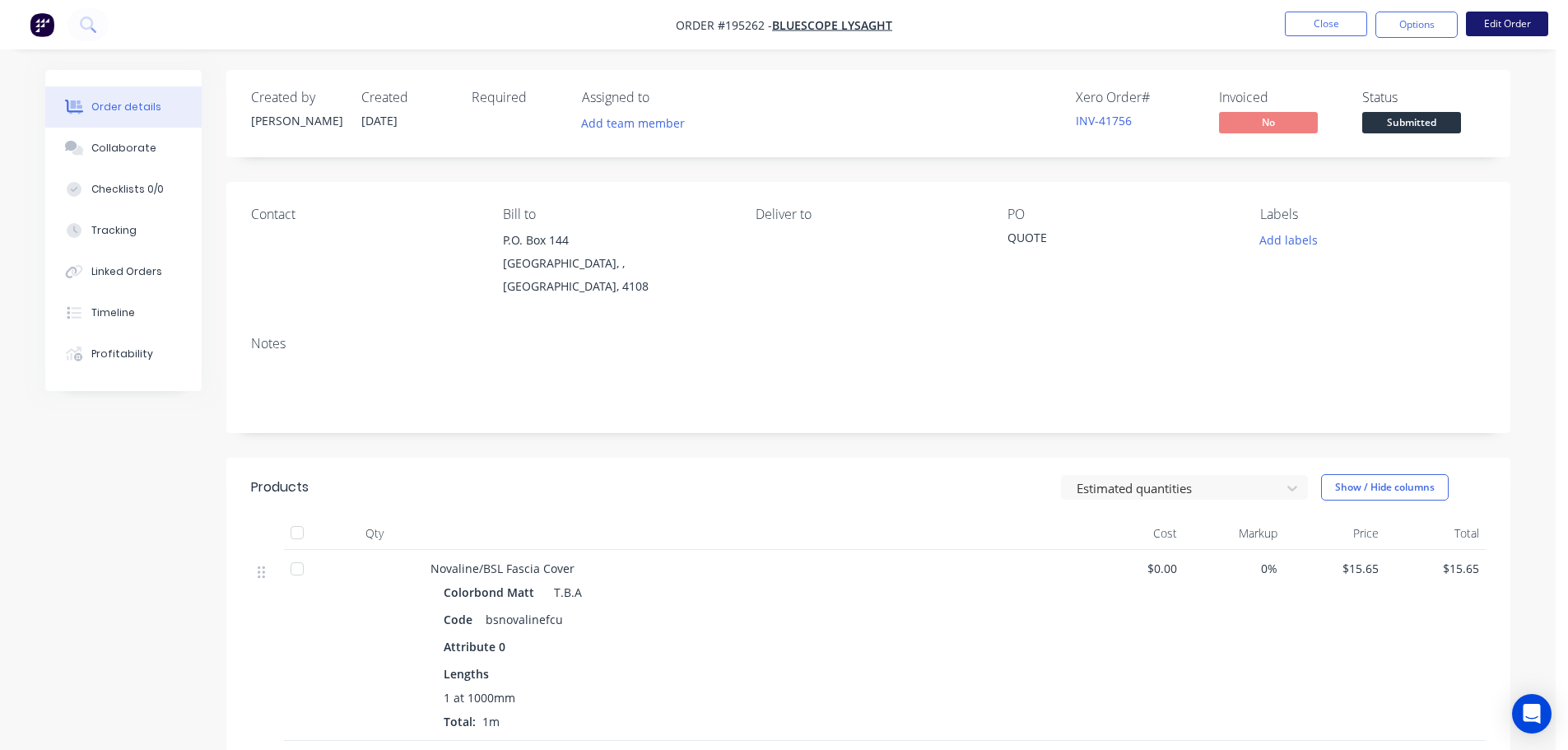
click at [1501, 25] on button "Edit Order" at bounding box center [1507, 24] width 82 height 25
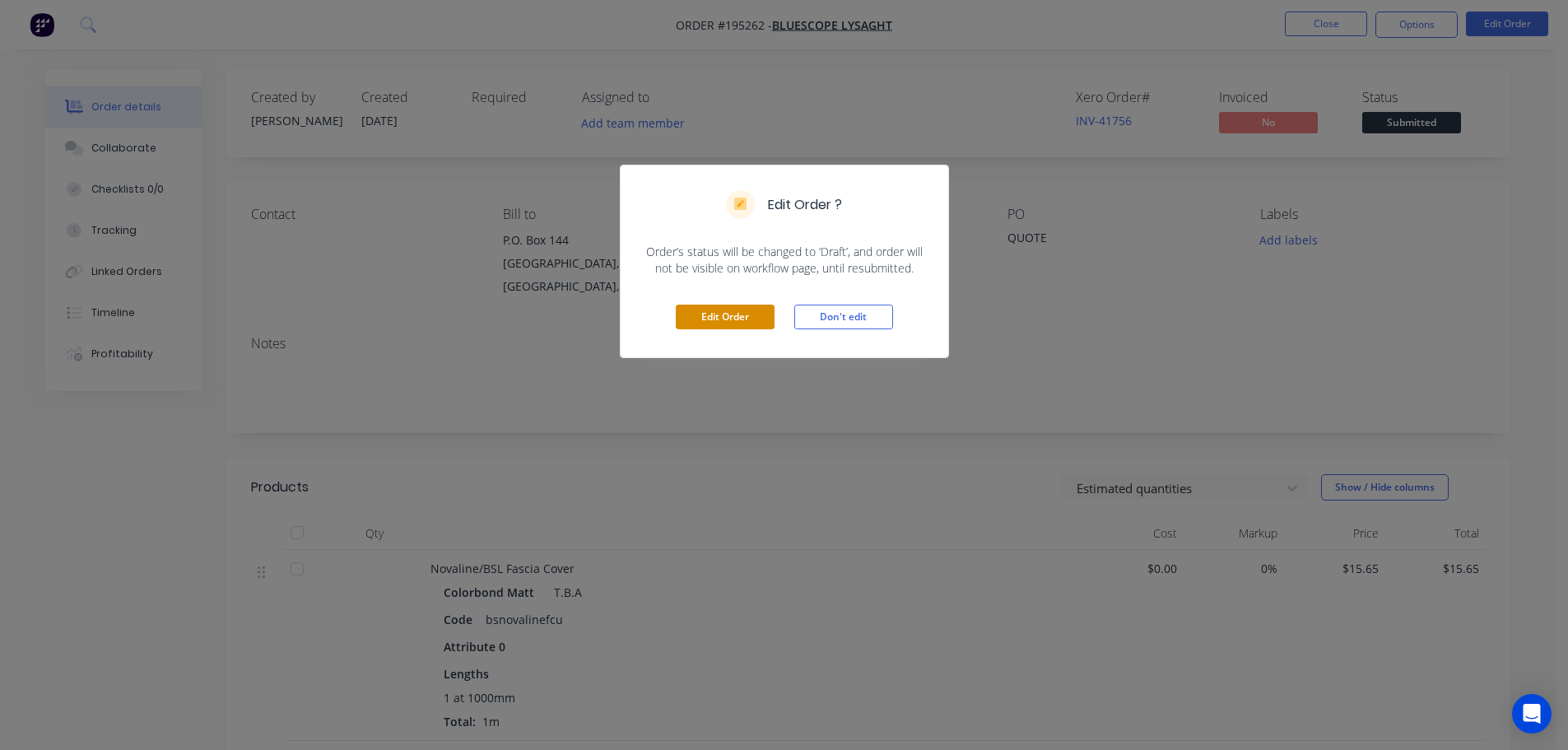
click at [718, 319] on button "Edit Order" at bounding box center [725, 317] width 99 height 25
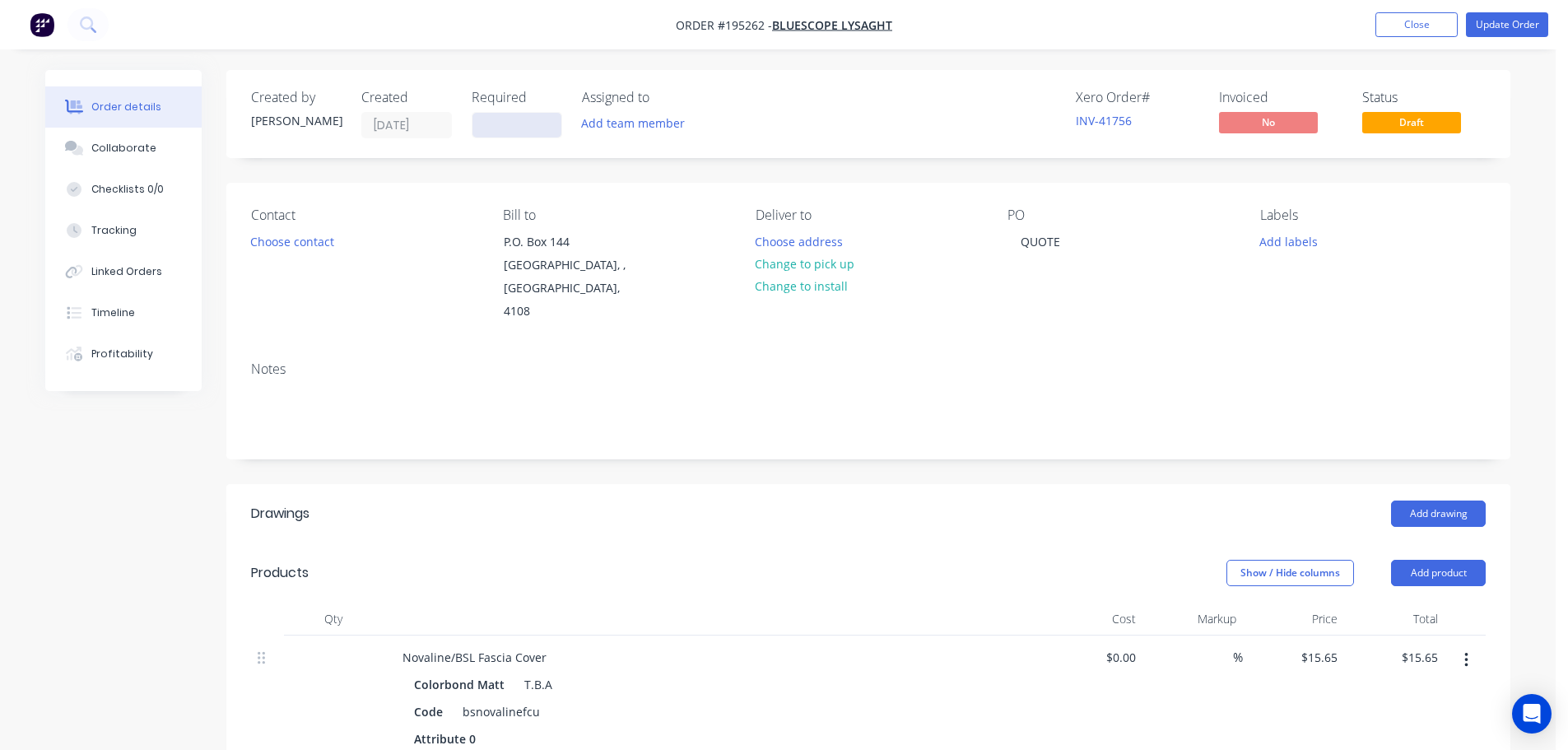
click at [511, 124] on input at bounding box center [516, 125] width 88 height 25
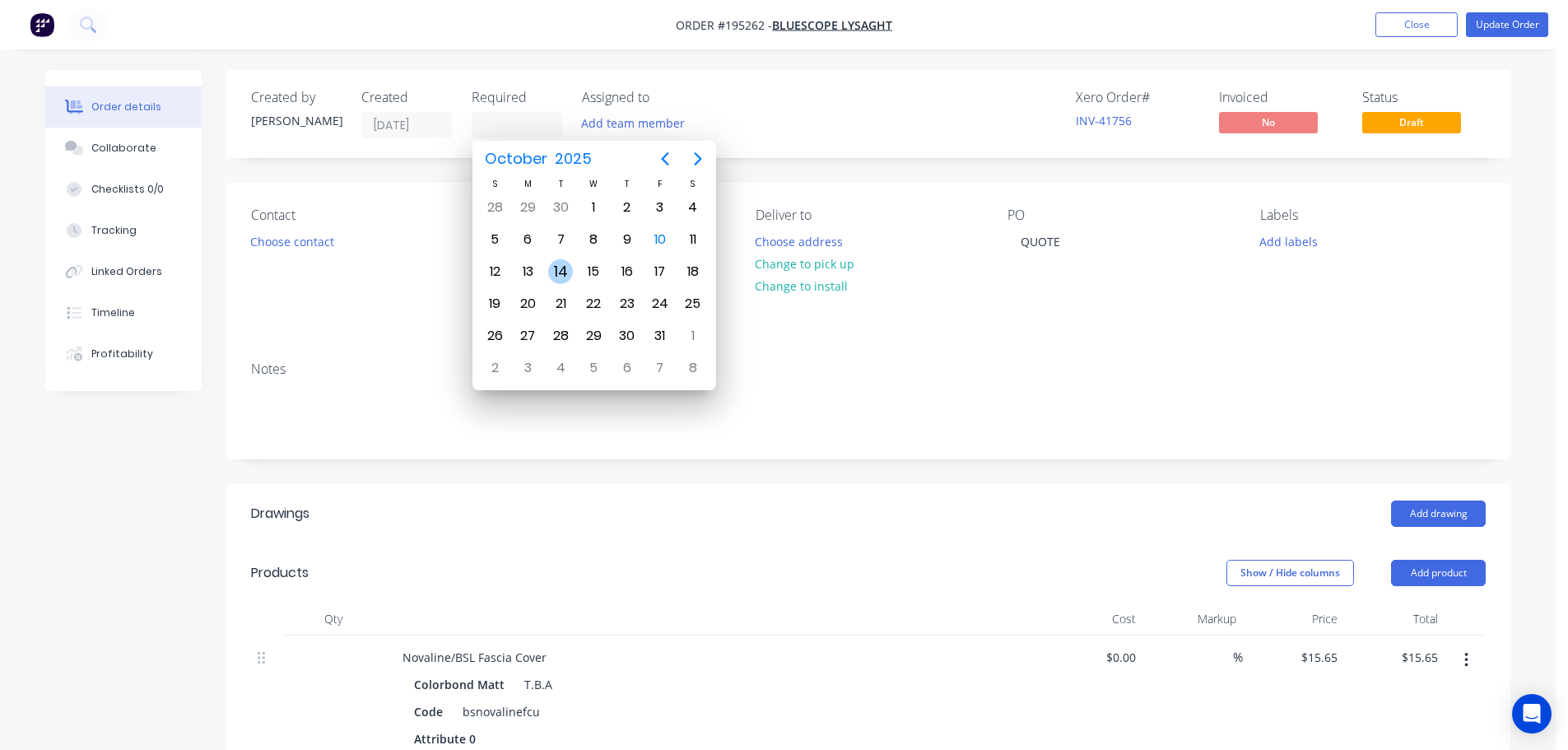
click at [557, 268] on div "14" at bounding box center [560, 271] width 25 height 25
type input "[DATE]"
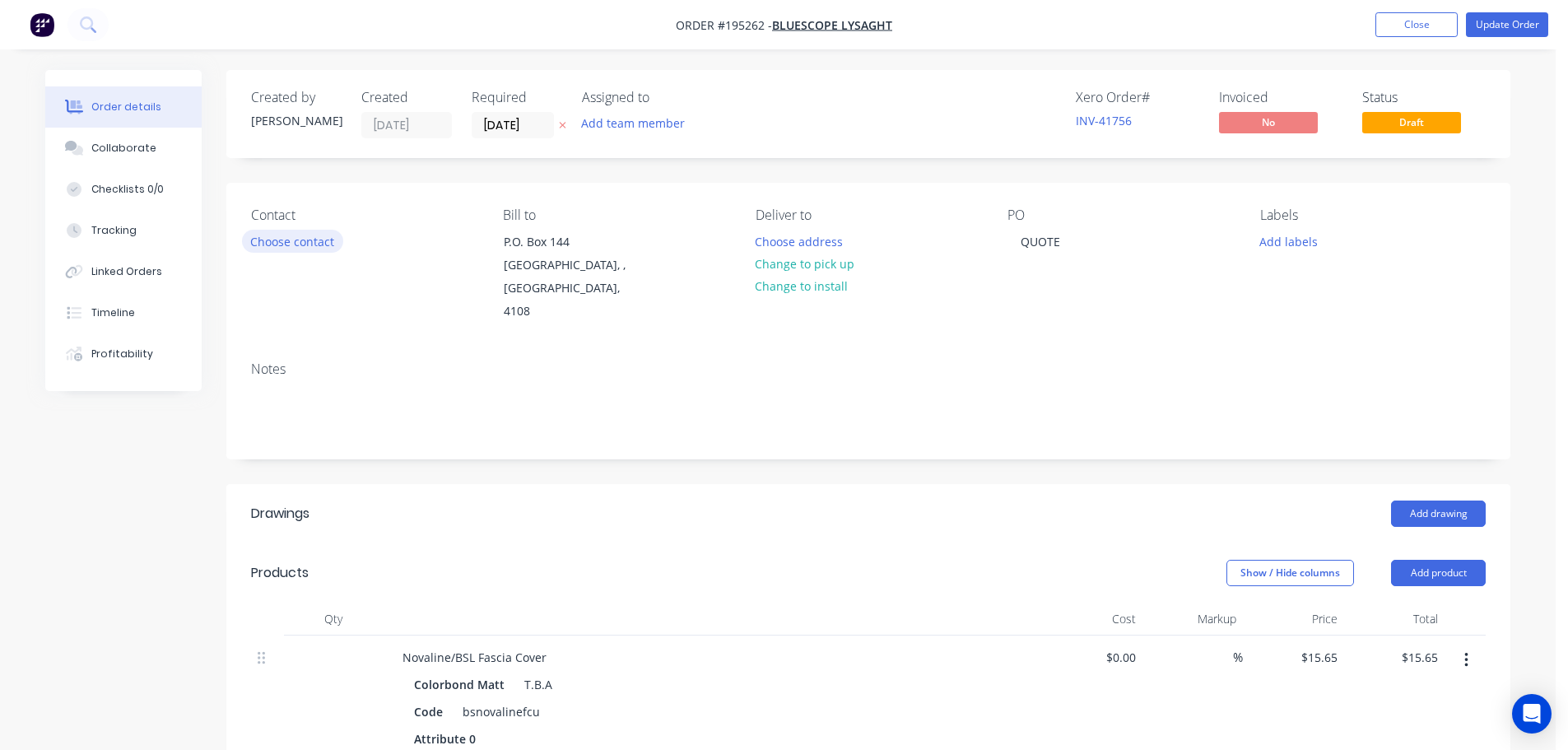
click at [306, 241] on button "Choose contact" at bounding box center [292, 241] width 101 height 22
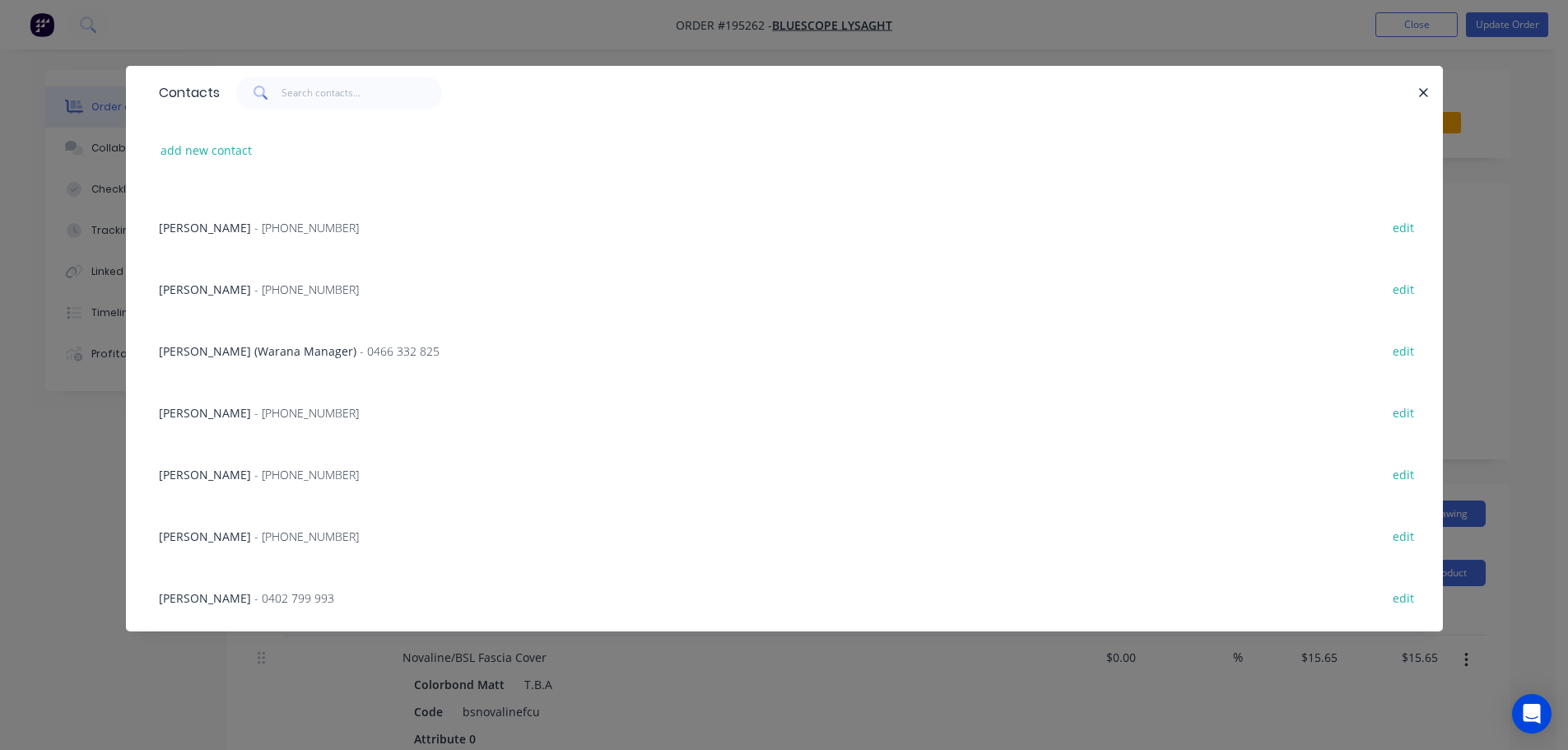
scroll to position [247, 0]
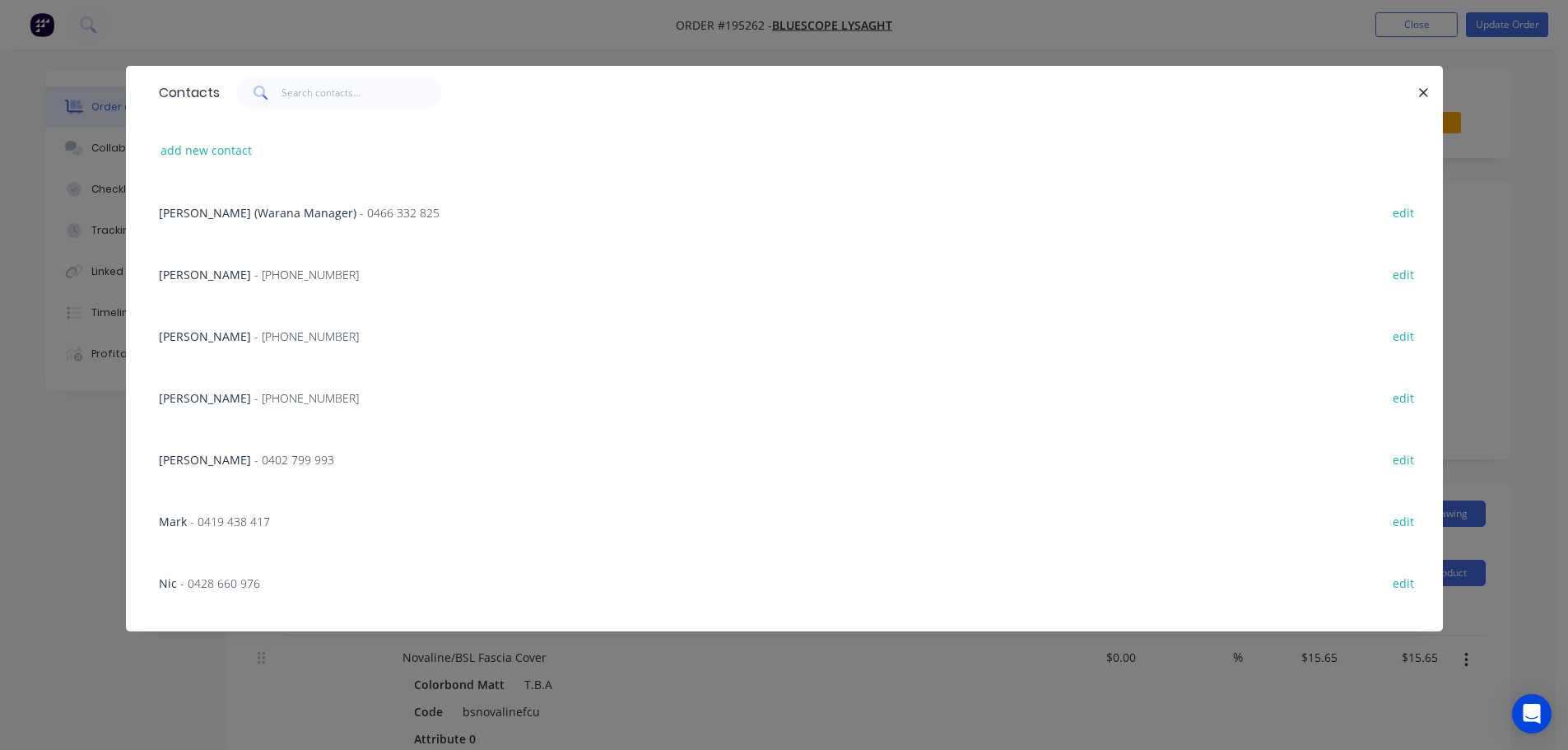
click at [254, 398] on span "- [PHONE_NUMBER]" at bounding box center [306, 398] width 105 height 16
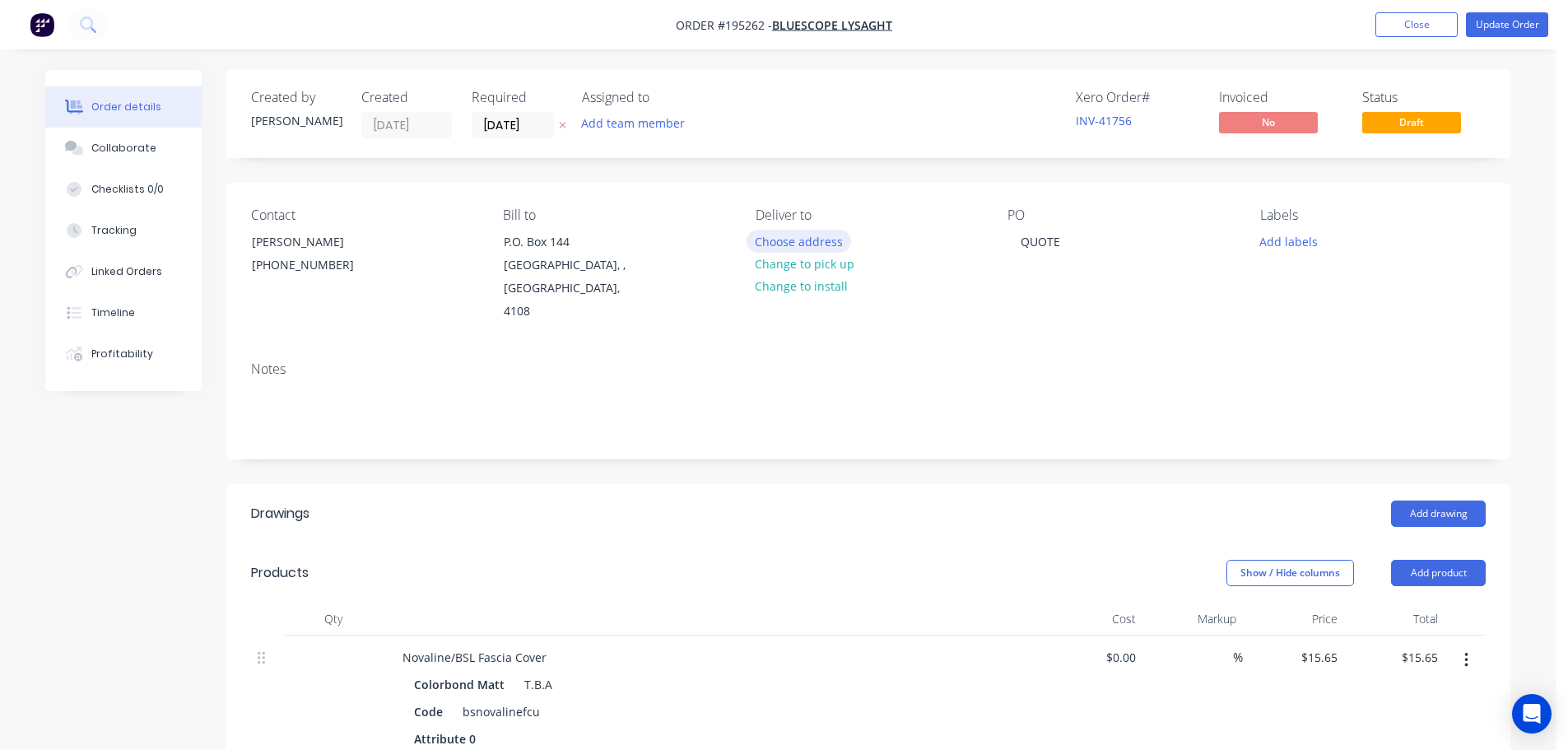
click at [785, 239] on button "Choose address" at bounding box center [800, 241] width 106 height 22
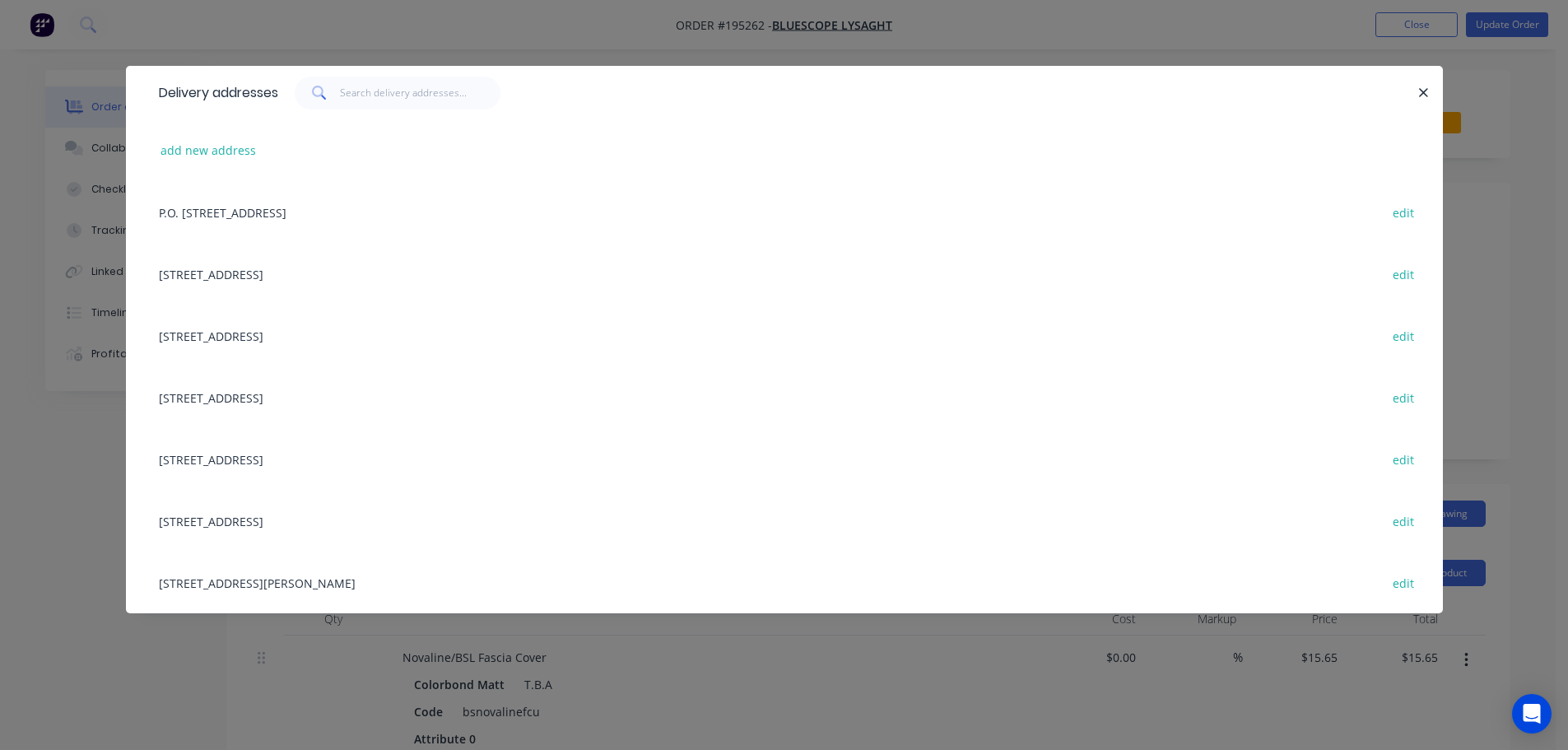
click at [326, 582] on div "[STREET_ADDRESS][PERSON_NAME] edit" at bounding box center [784, 583] width 1268 height 62
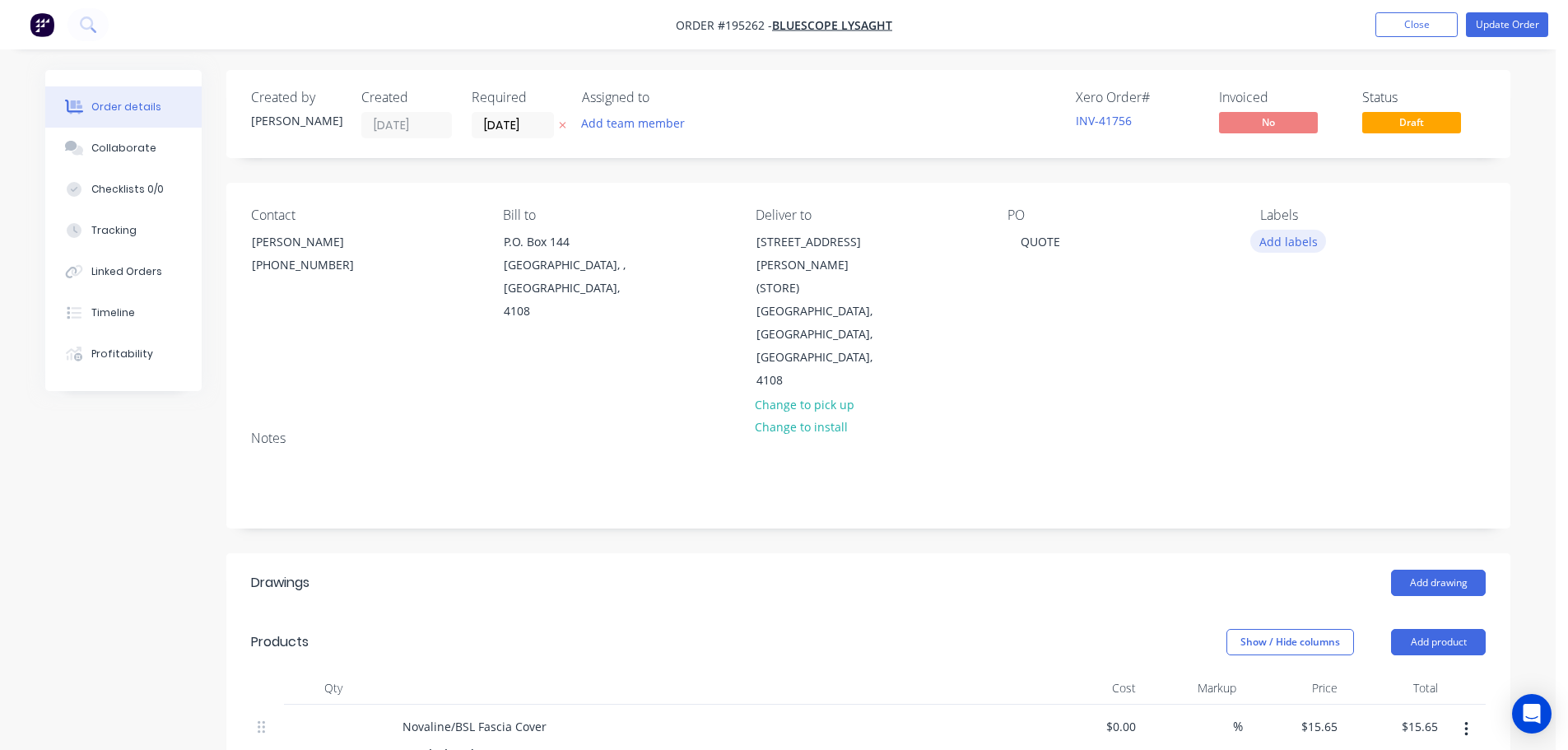
click at [1301, 242] on button "Add labels" at bounding box center [1288, 241] width 76 height 22
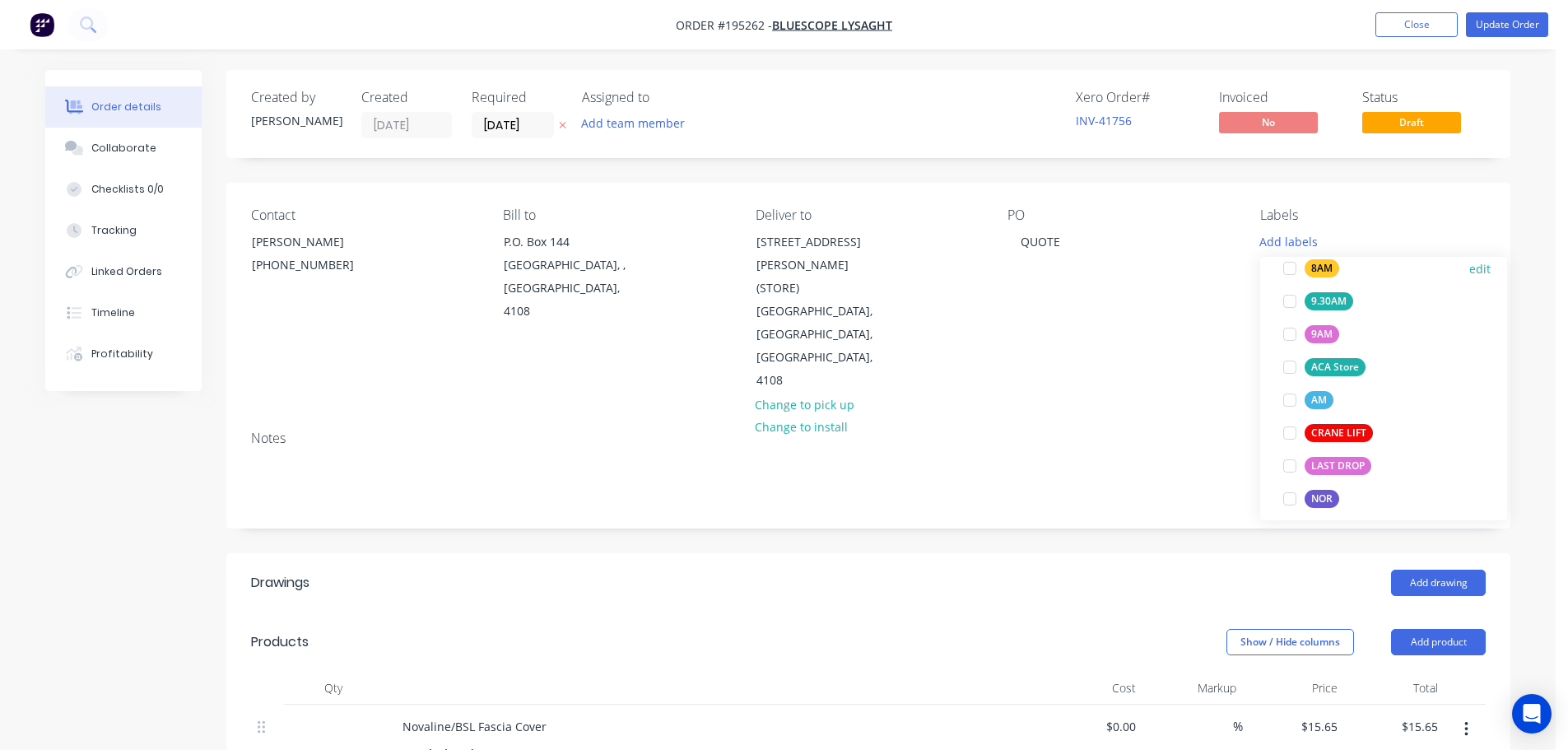
scroll to position [659, 0]
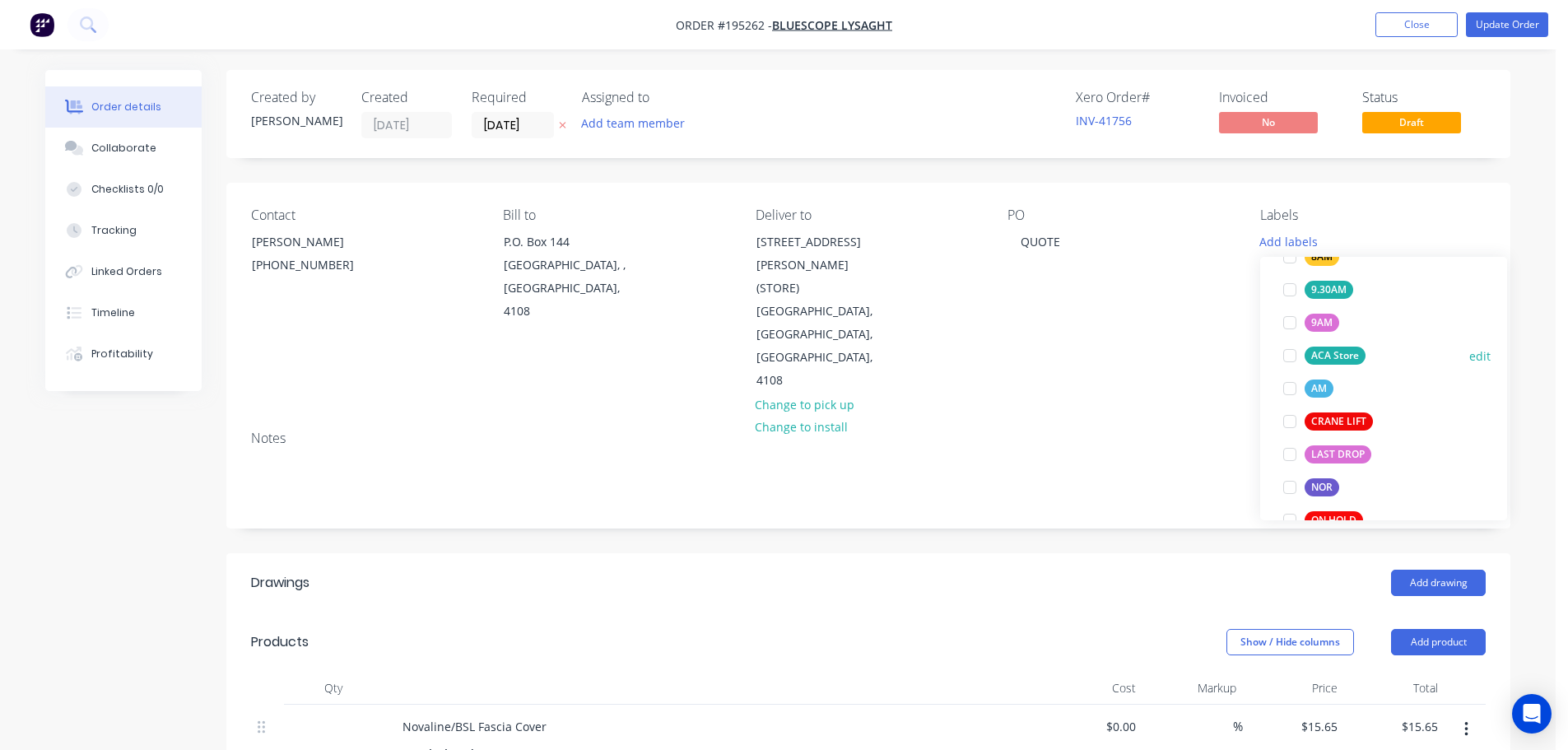
click at [1297, 356] on div at bounding box center [1290, 356] width 33 height 33
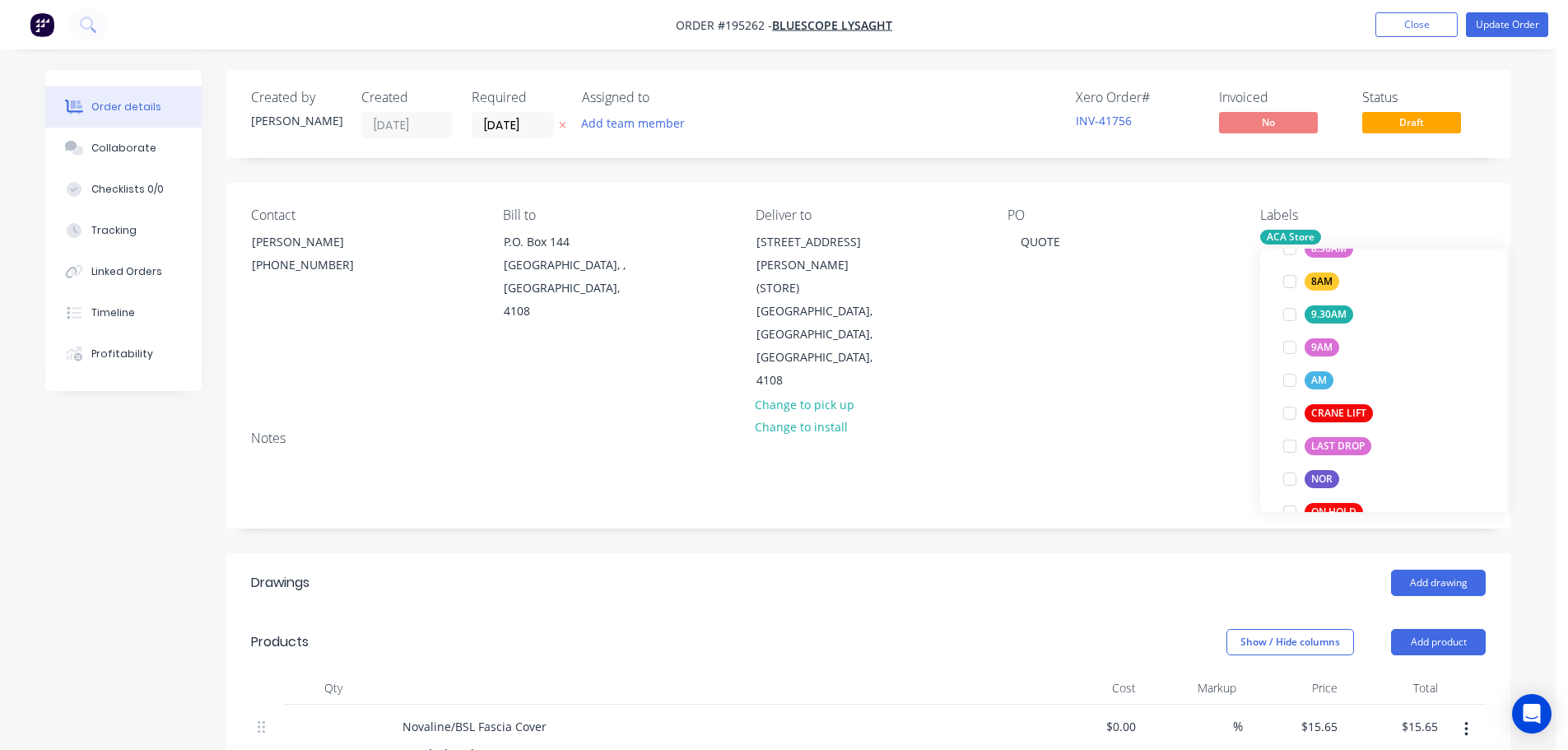
scroll to position [33, 0]
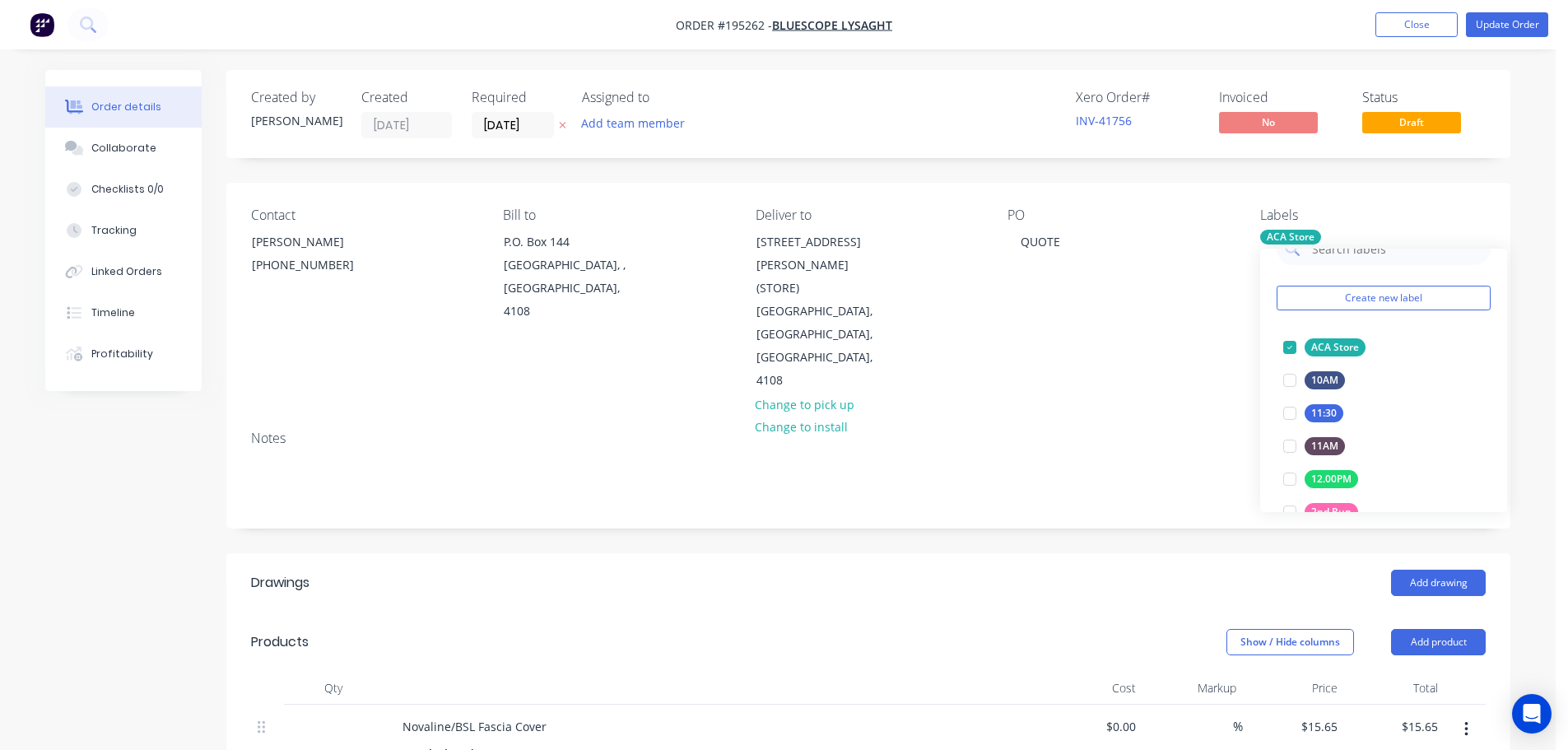
click at [1175, 331] on div "PO QUOTE" at bounding box center [1120, 299] width 225 height 185
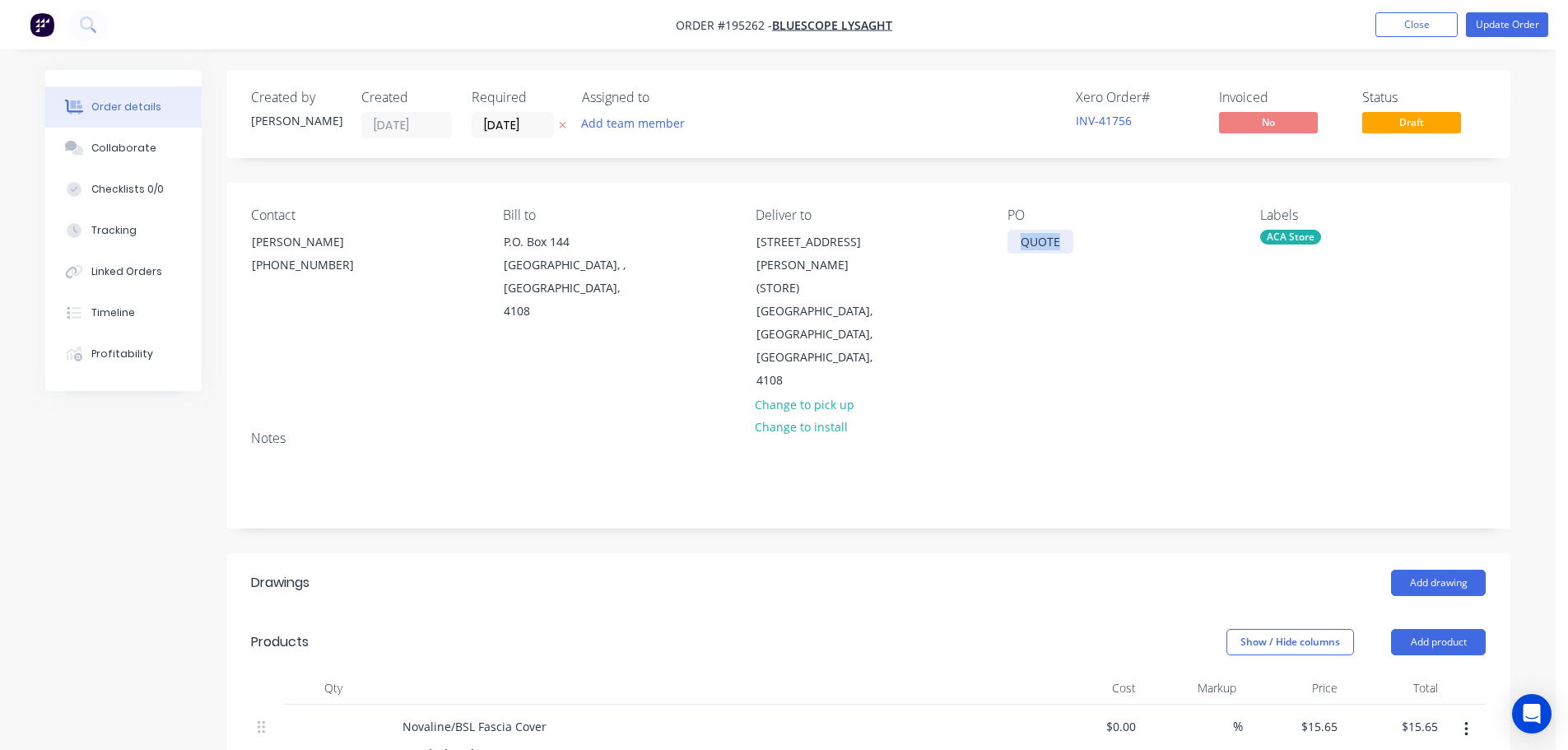
drag, startPoint x: 1012, startPoint y: 241, endPoint x: 1153, endPoint y: 242, distance: 141.0
click at [1153, 242] on div "PO QUOTE" at bounding box center [1120, 299] width 225 height 185
click at [1103, 570] on div "Add drawing" at bounding box center [1000, 583] width 972 height 26
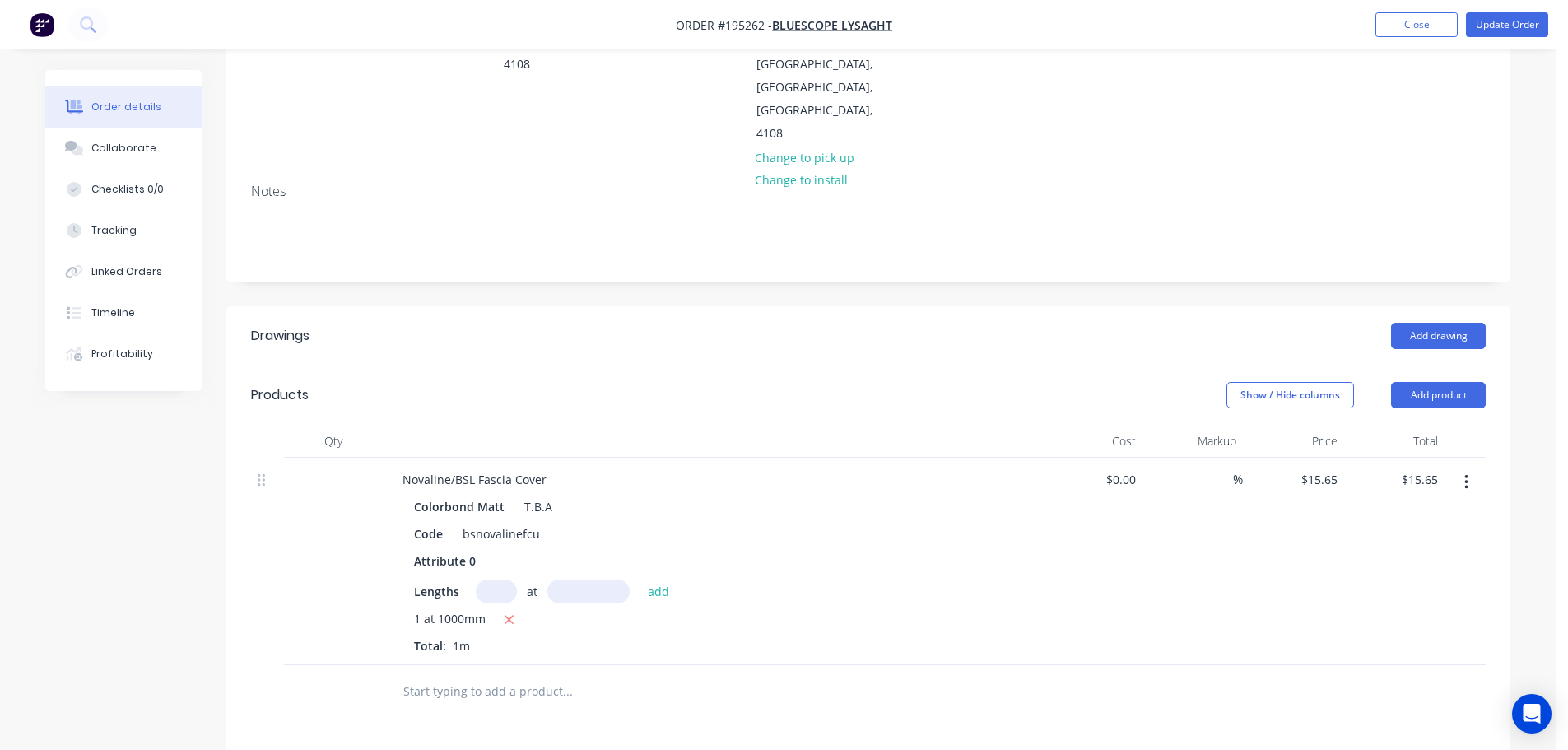
scroll to position [329, 0]
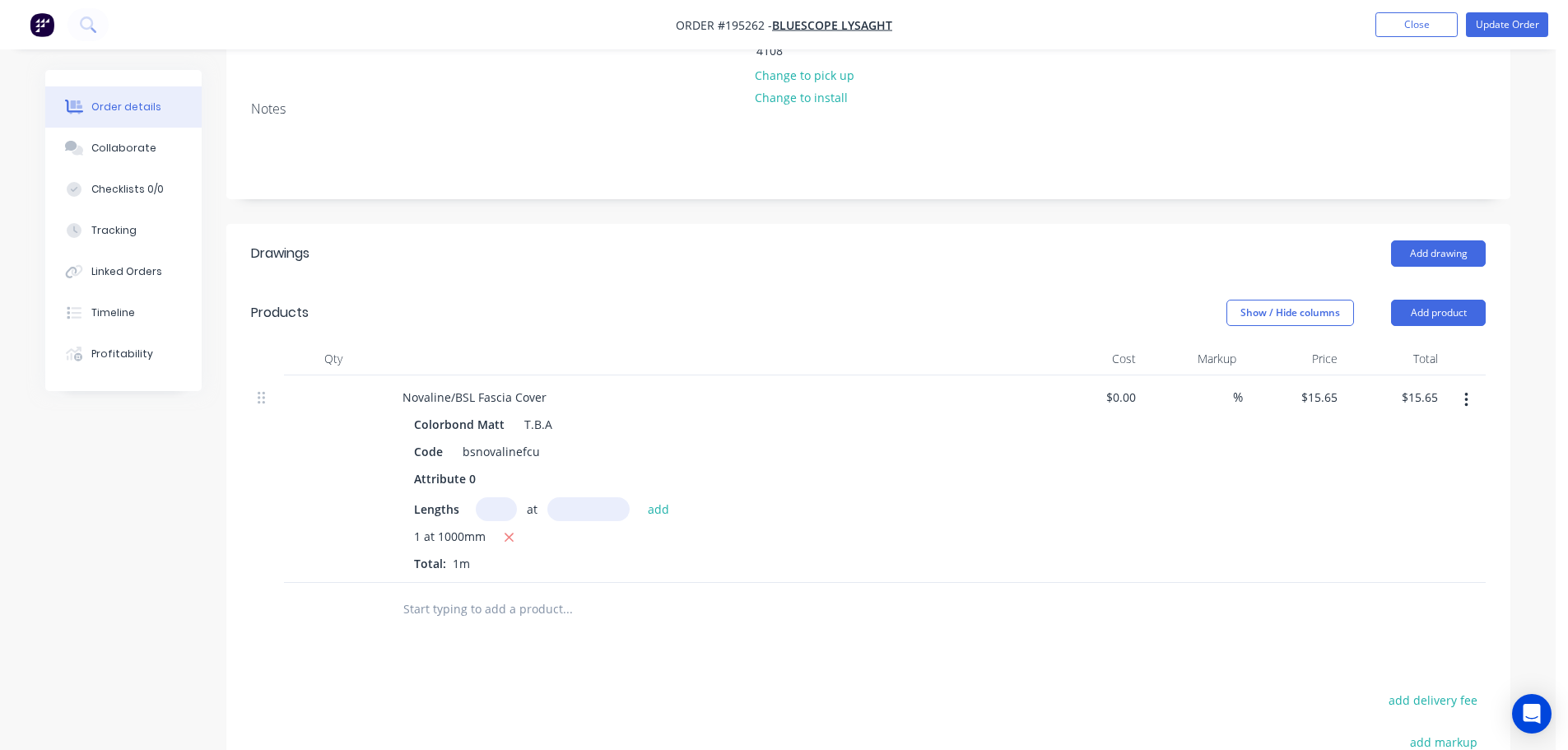
click at [1468, 391] on icon "button" at bounding box center [1467, 401] width 5 height 18
click at [1356, 432] on div "Edit" at bounding box center [1407, 443] width 127 height 24
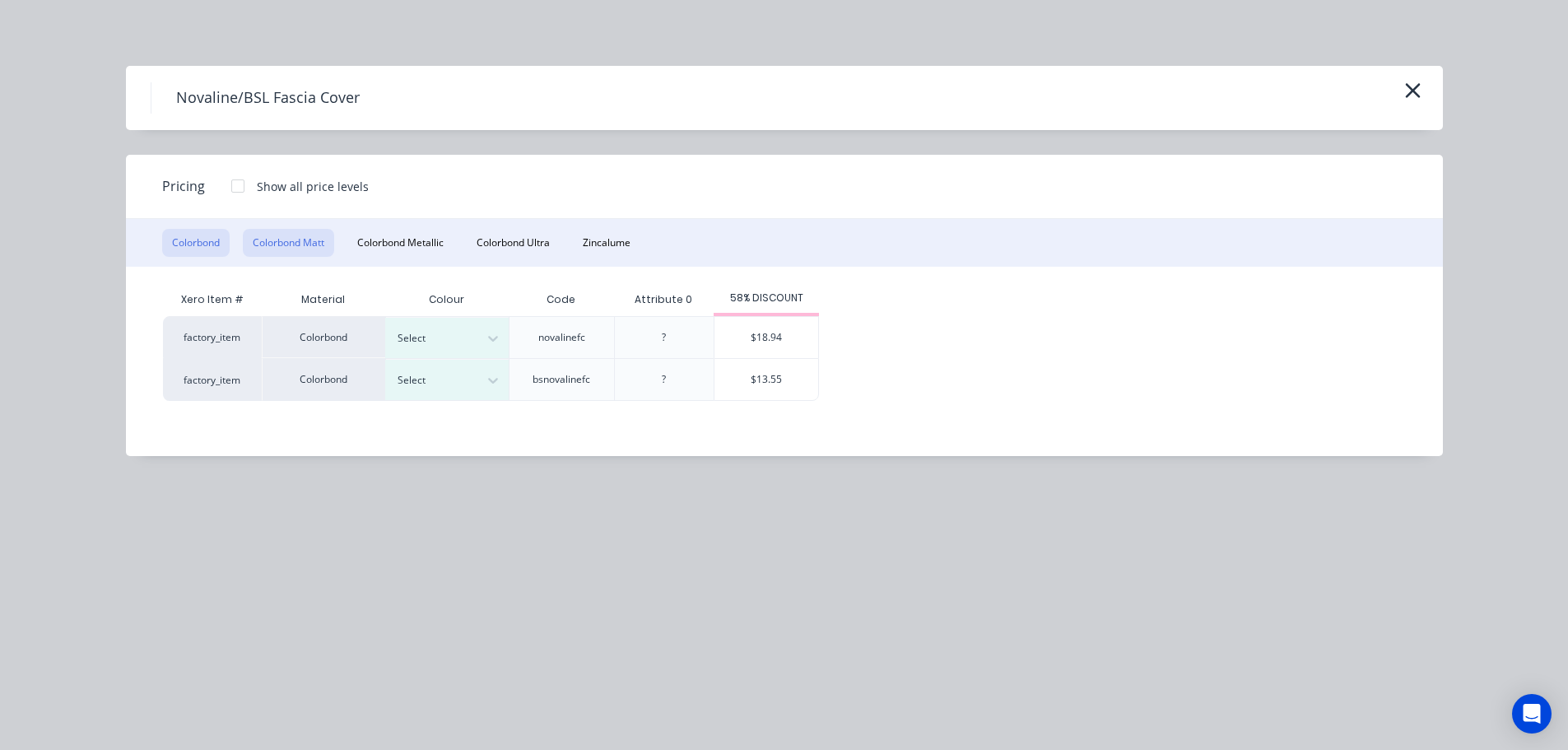
click at [281, 241] on button "Colorbond Matt" at bounding box center [288, 243] width 91 height 28
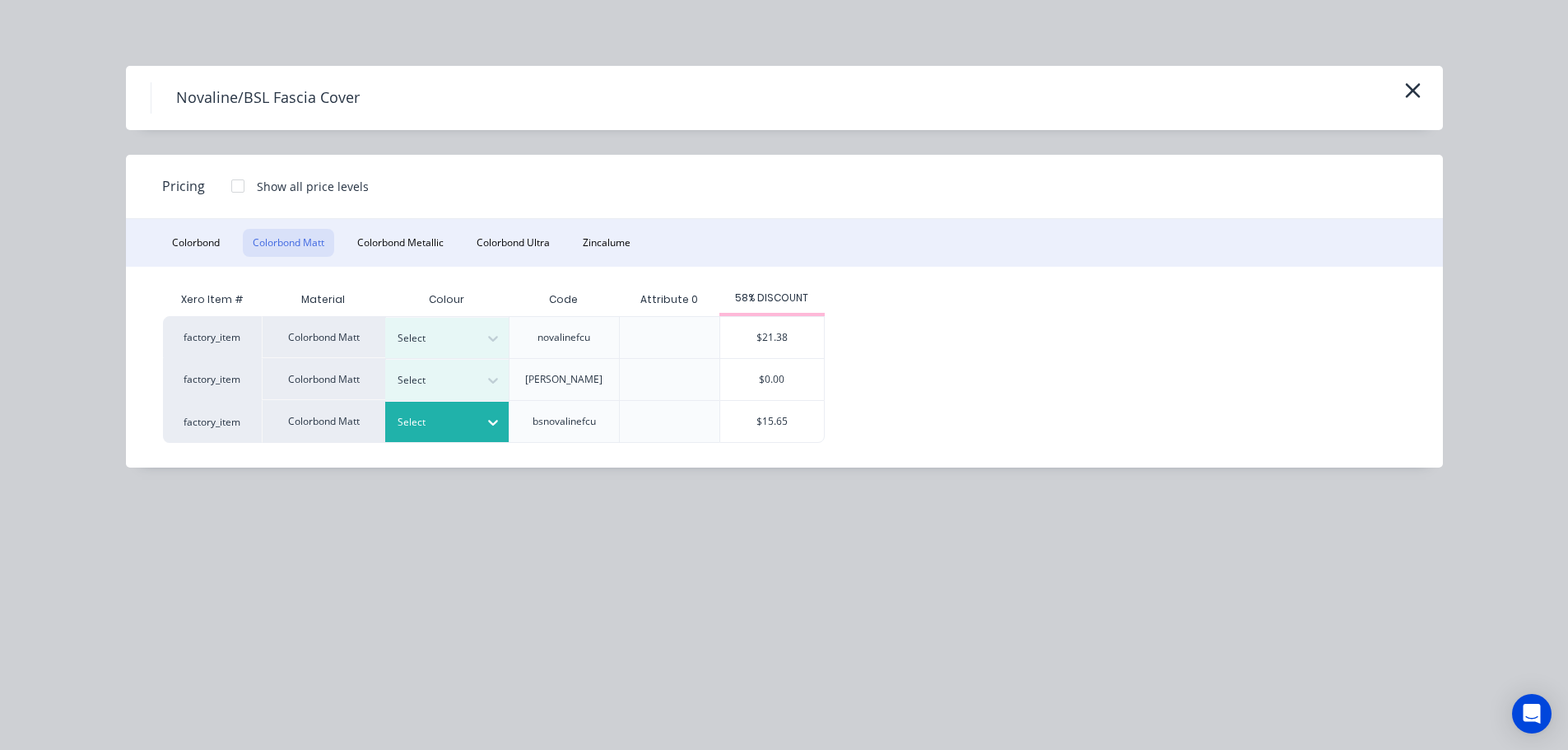
click at [493, 422] on icon at bounding box center [493, 422] width 16 height 16
click at [206, 522] on div "Monument" at bounding box center [103, 506] width 206 height 30
click at [812, 425] on div "$15.65" at bounding box center [773, 422] width 104 height 41
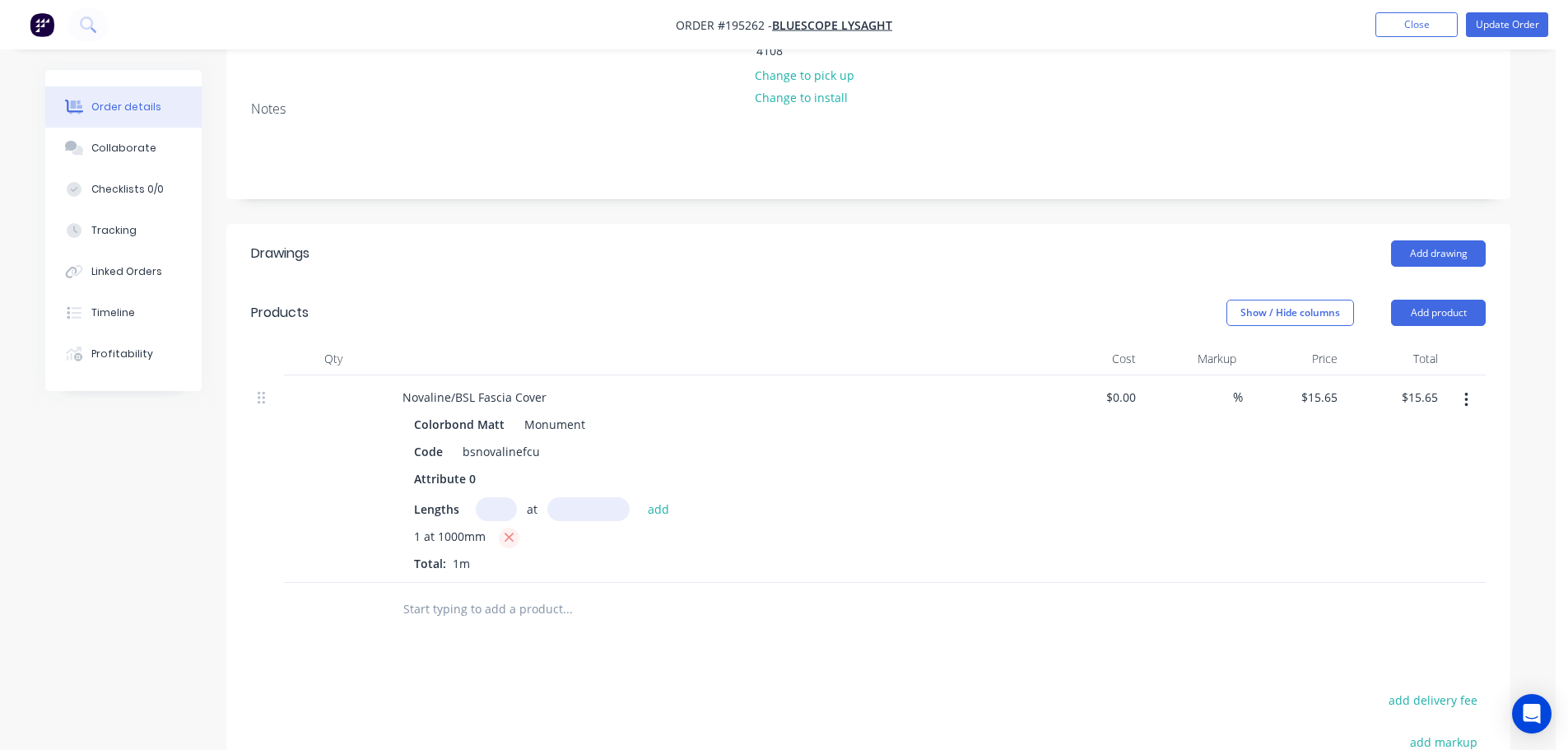
click at [509, 534] on icon "button" at bounding box center [509, 538] width 9 height 9
type input "$0.00"
click at [491, 497] on input "text" at bounding box center [496, 509] width 41 height 24
type input "1"
type input "2100"
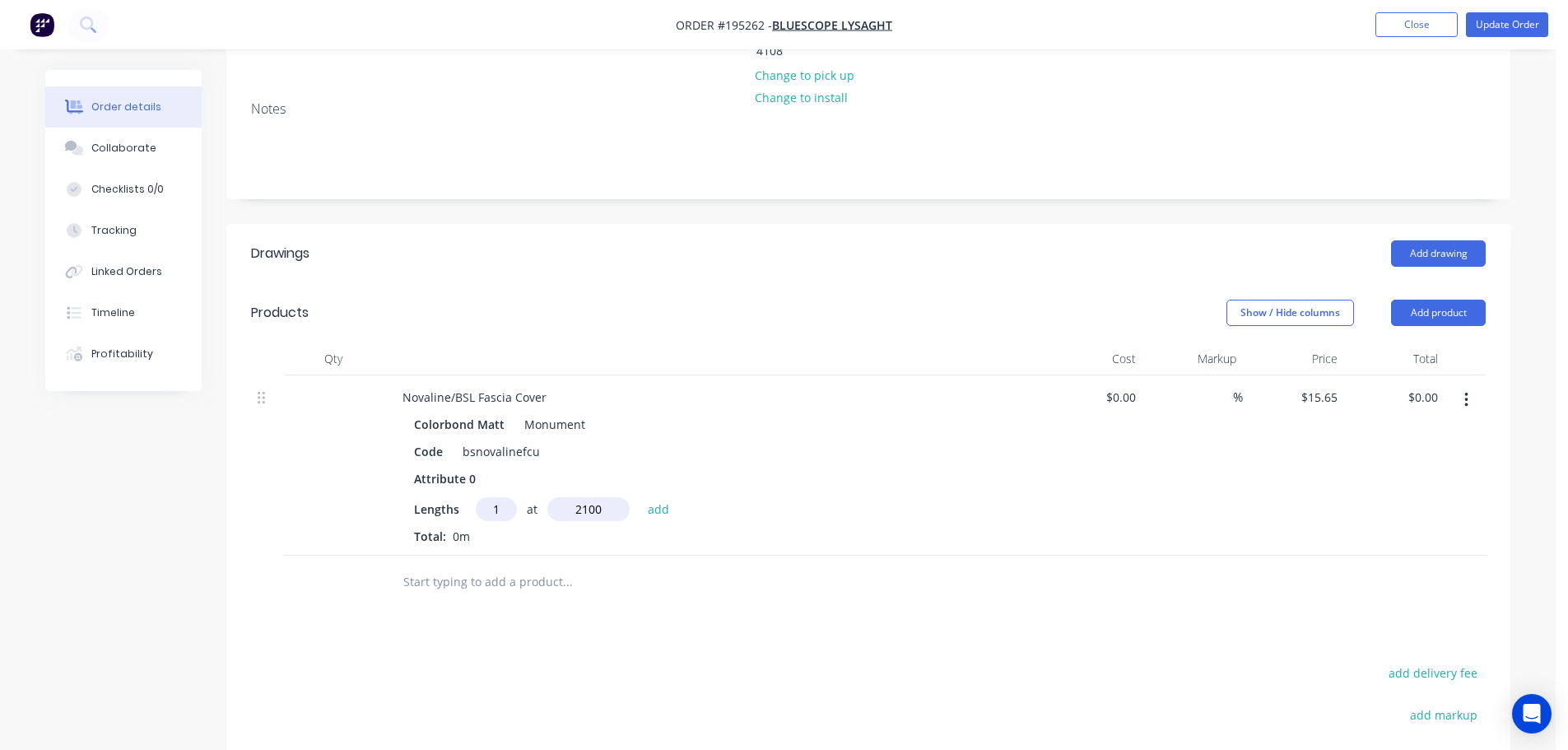
click at [639, 497] on button "add" at bounding box center [659, 508] width 38 height 22
type input "$32.87"
type input "1"
type input "4100"
click at [639, 497] on button "add" at bounding box center [659, 508] width 38 height 22
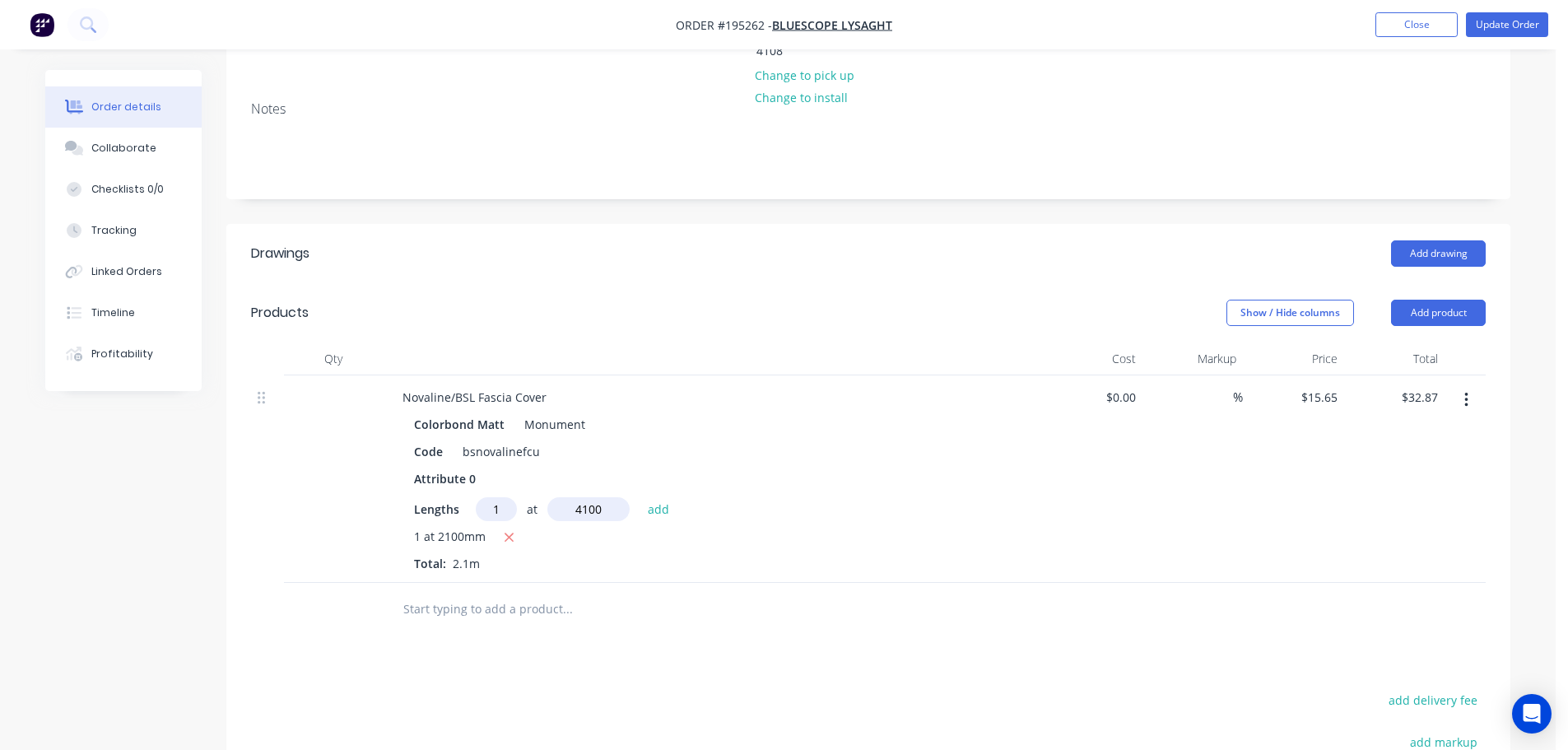
type input "$97.03"
click at [1520, 21] on button "Update Order" at bounding box center [1507, 25] width 82 height 25
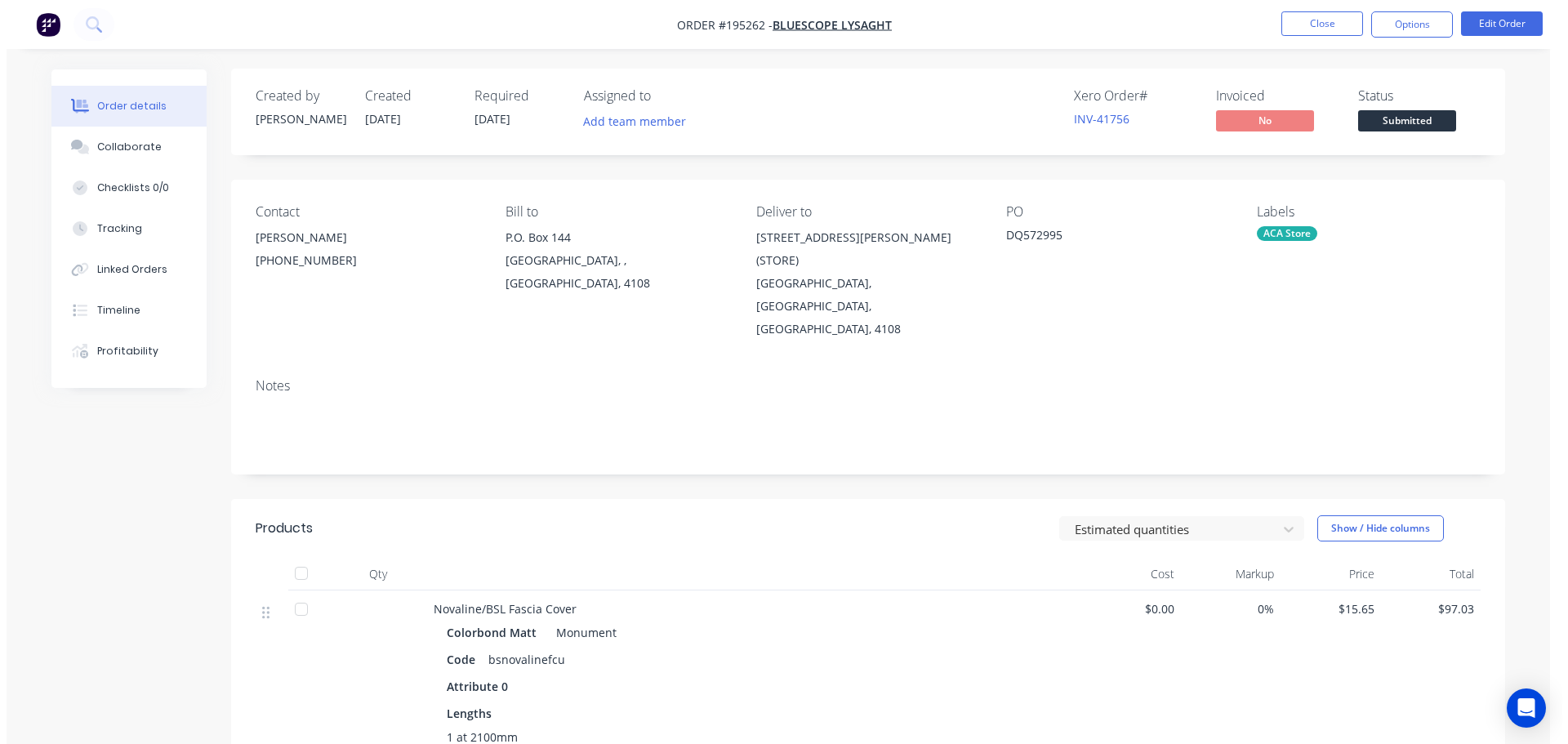
scroll to position [0, 0]
click at [1406, 24] on button "Options" at bounding box center [1405, 24] width 81 height 26
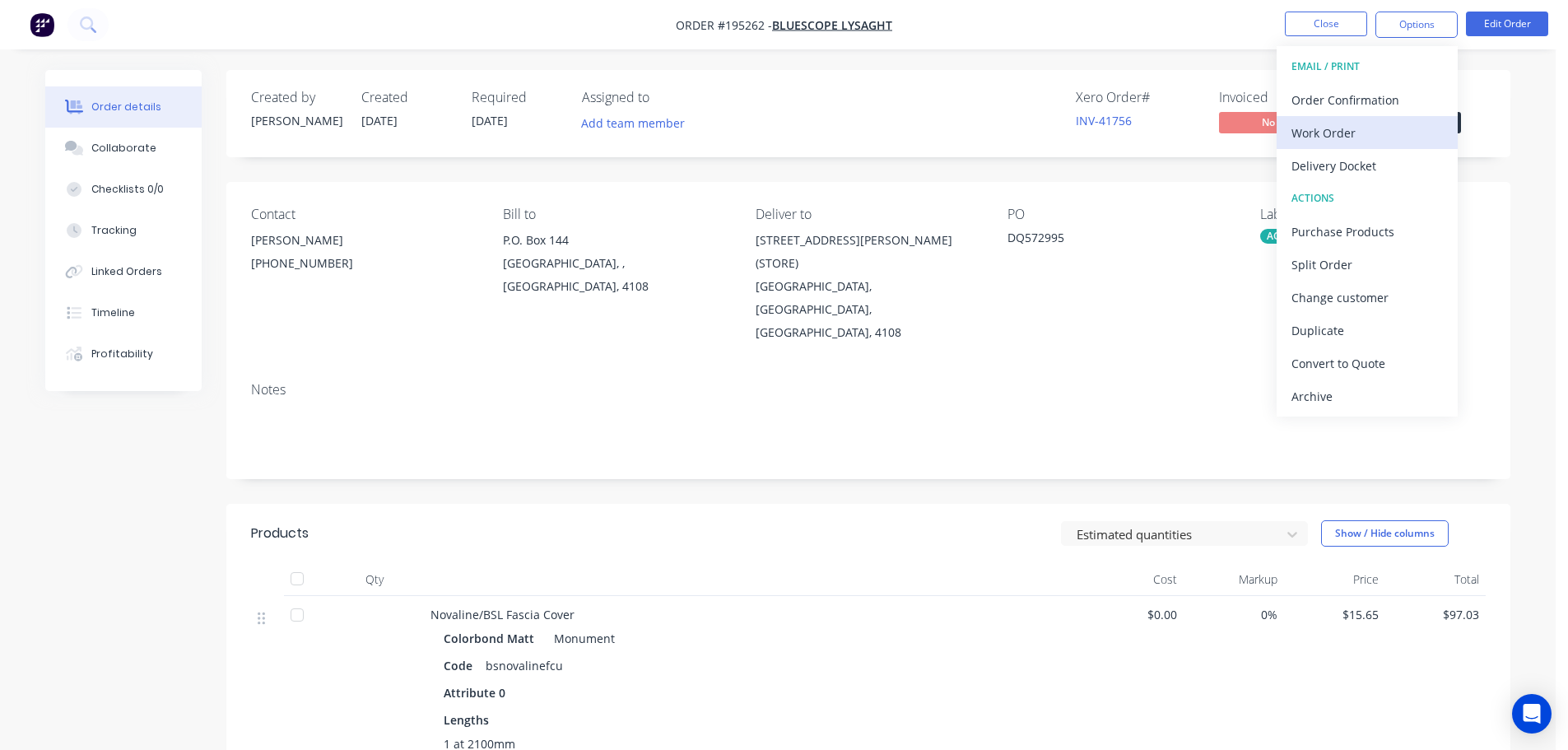
click at [1318, 125] on div "Work Order" at bounding box center [1367, 133] width 151 height 24
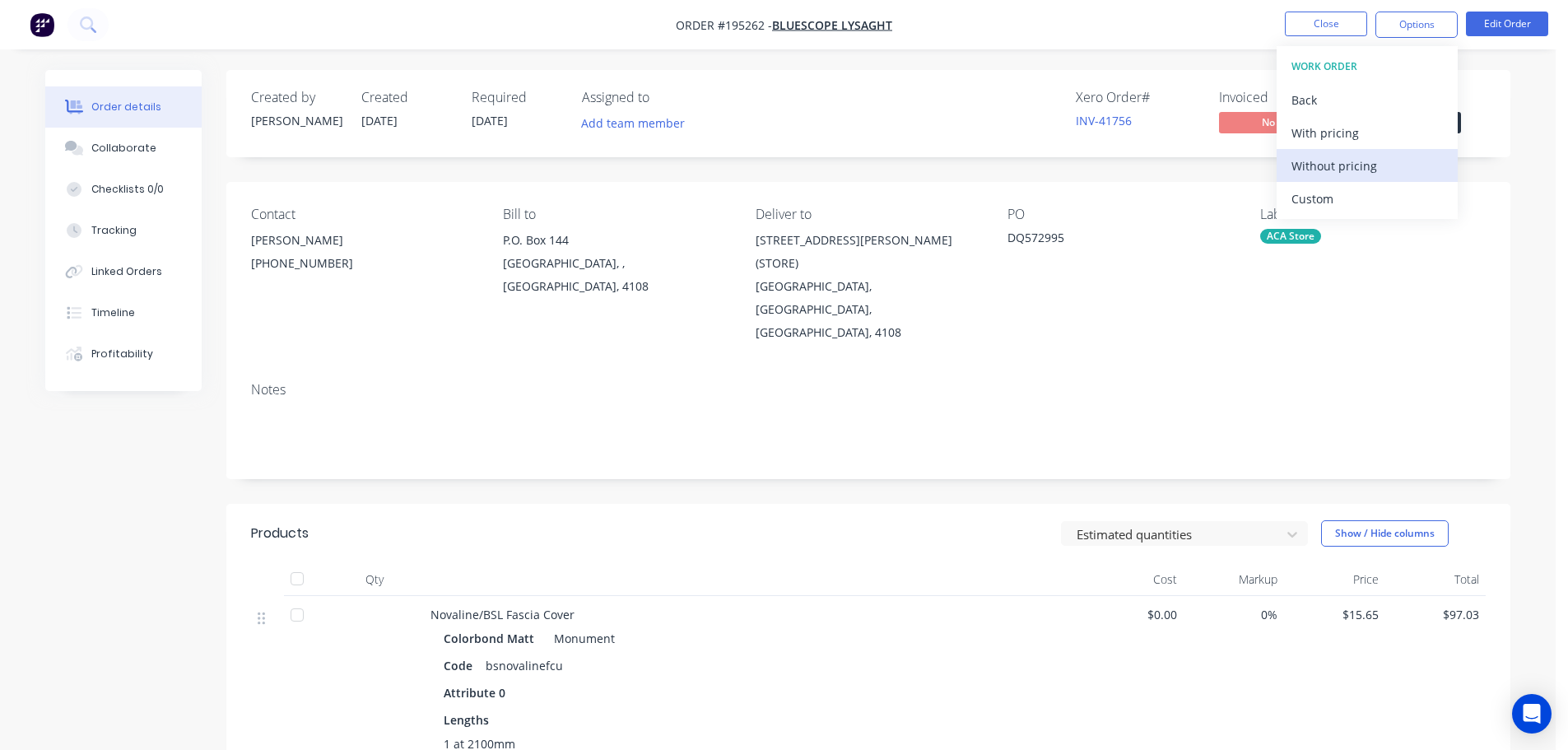
click at [1316, 167] on div "Without pricing" at bounding box center [1367, 166] width 151 height 24
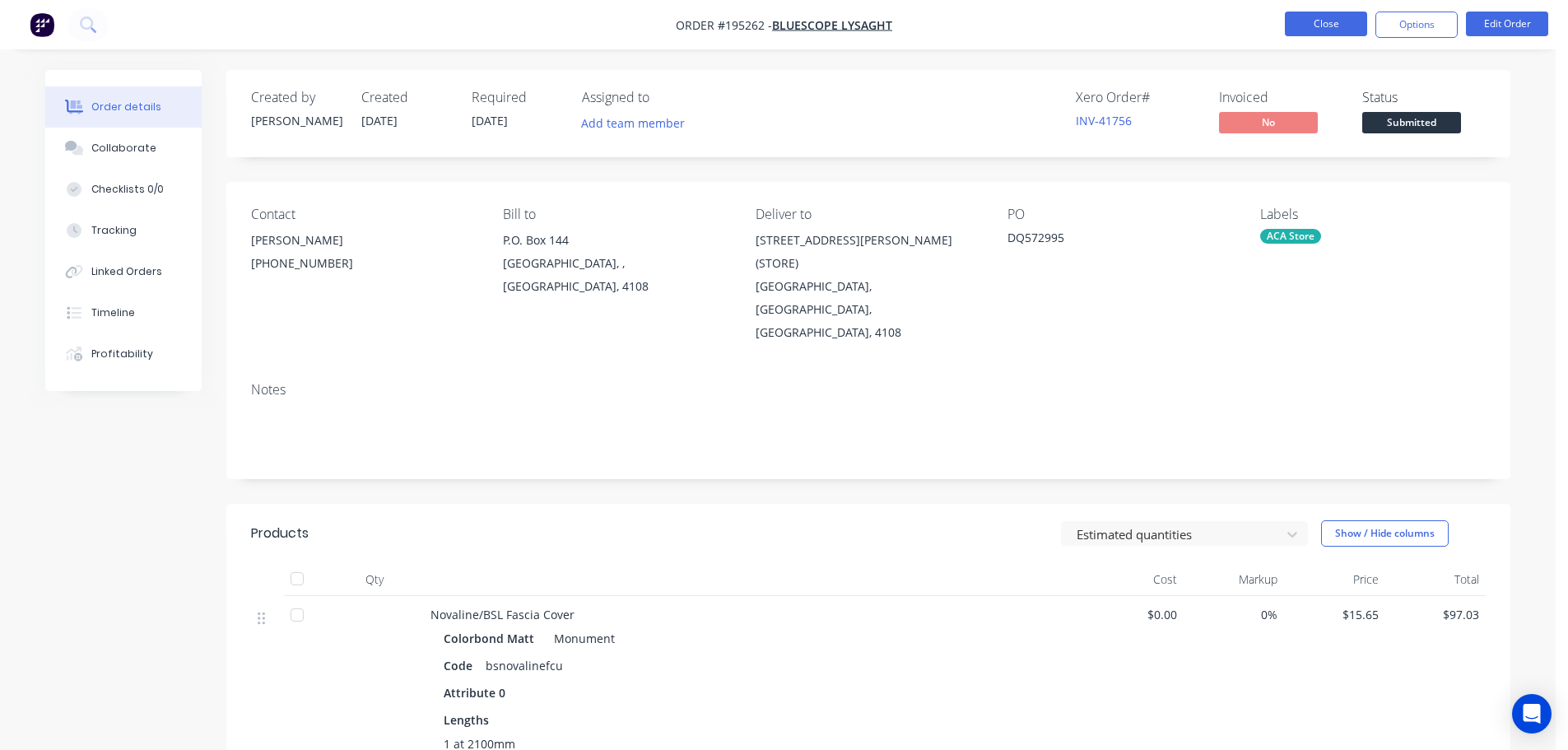
click at [1331, 24] on button "Close" at bounding box center [1326, 24] width 82 height 25
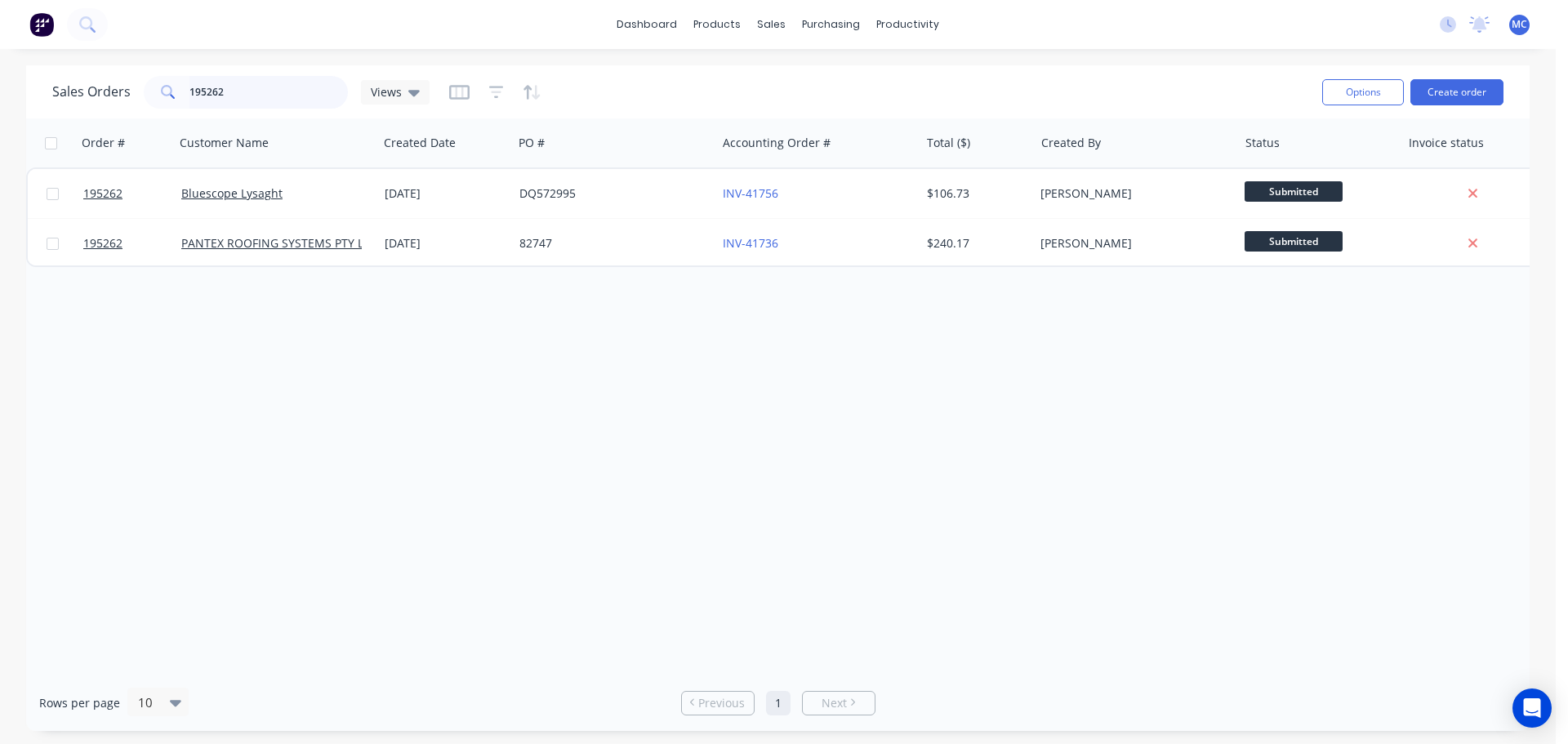
drag, startPoint x: 242, startPoint y: 95, endPoint x: 120, endPoint y: 86, distance: 122.3
click at [121, 86] on div "Sales Orders 195262 Views" at bounding box center [241, 92] width 377 height 33
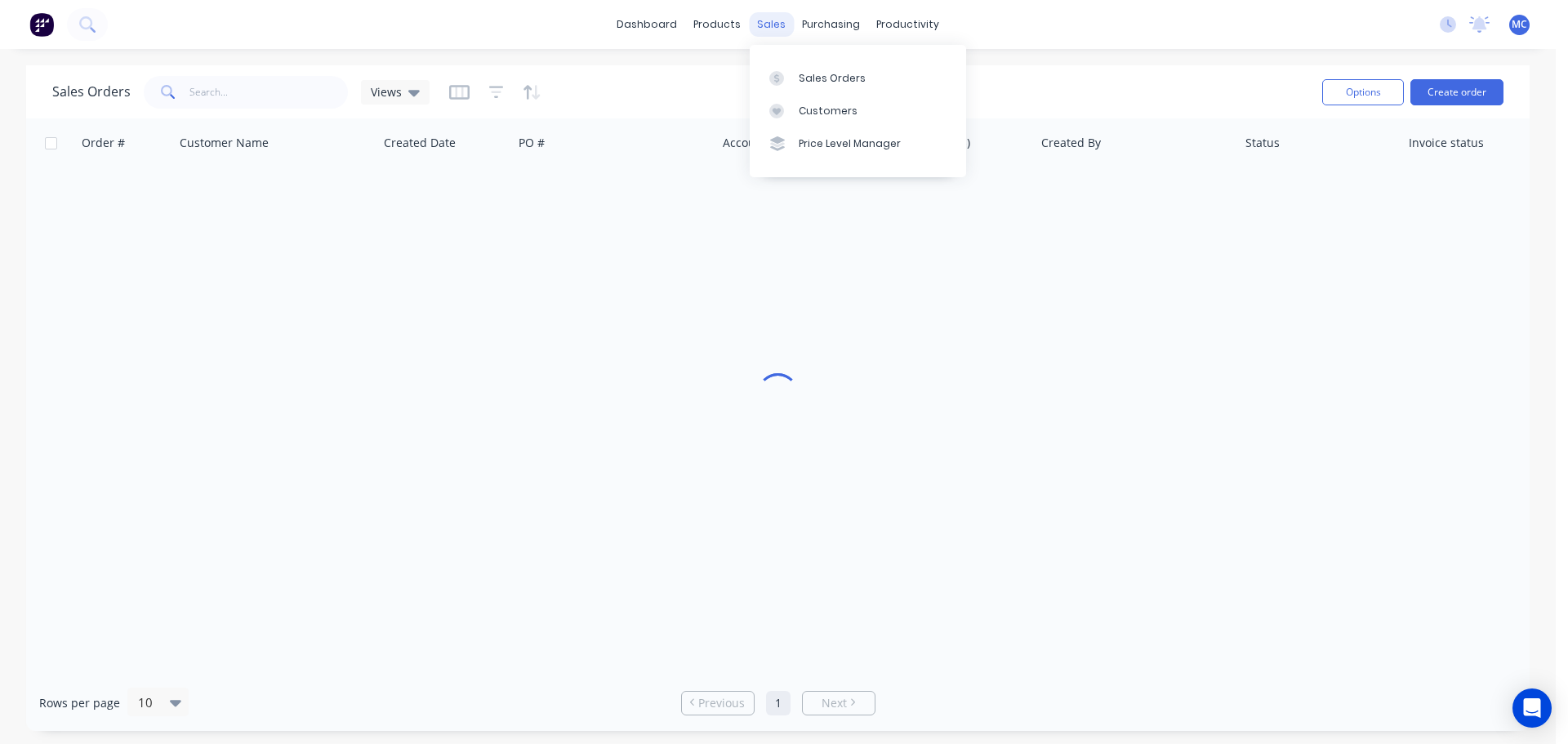
click at [765, 19] on div "sales" at bounding box center [772, 24] width 45 height 24
click at [823, 105] on div "Customers" at bounding box center [828, 111] width 59 height 14
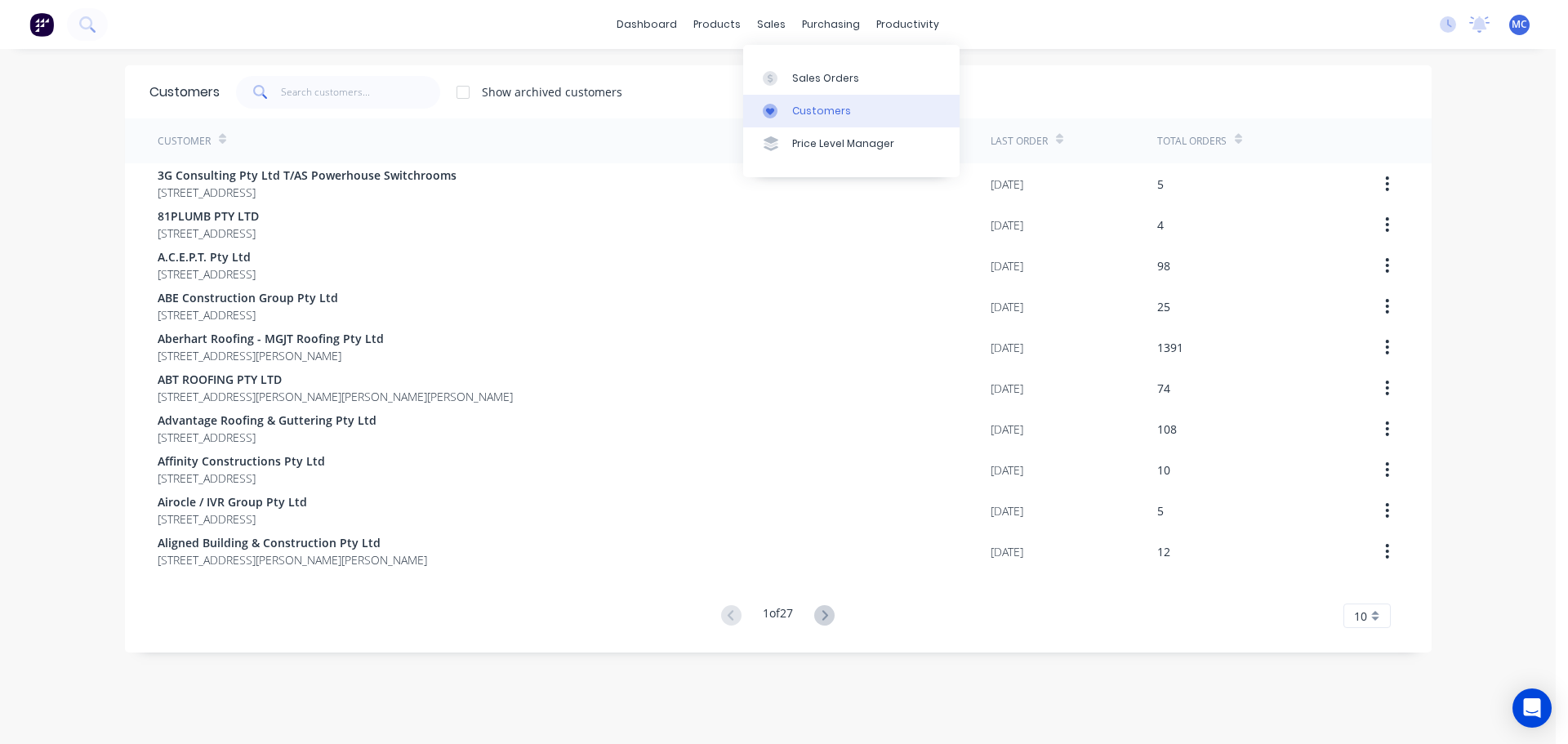
click at [815, 115] on div "Customers" at bounding box center [821, 111] width 59 height 14
click at [638, 18] on link "dashboard" at bounding box center [646, 24] width 77 height 24
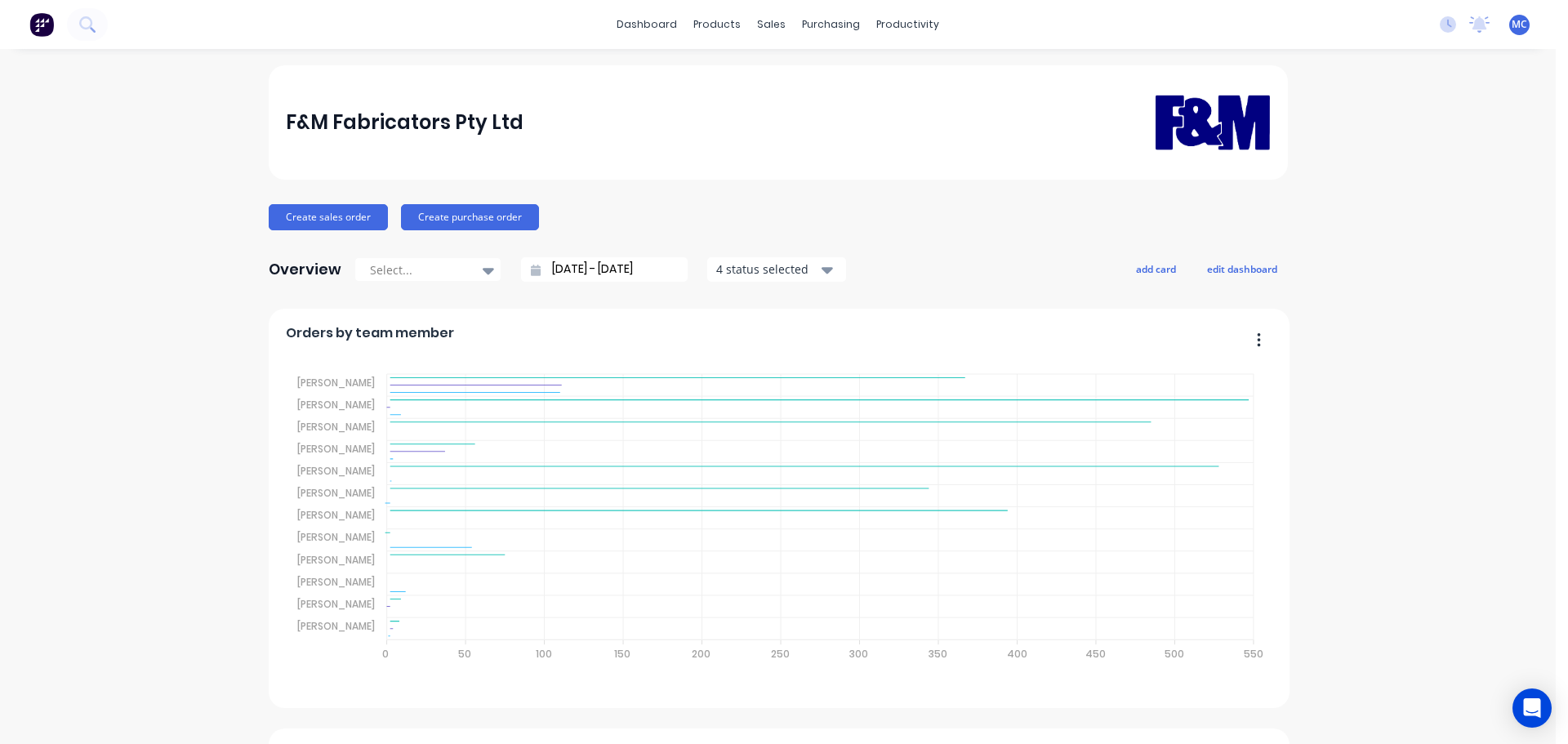
click at [598, 266] on input "[DATE] - [DATE]" at bounding box center [611, 269] width 140 height 24
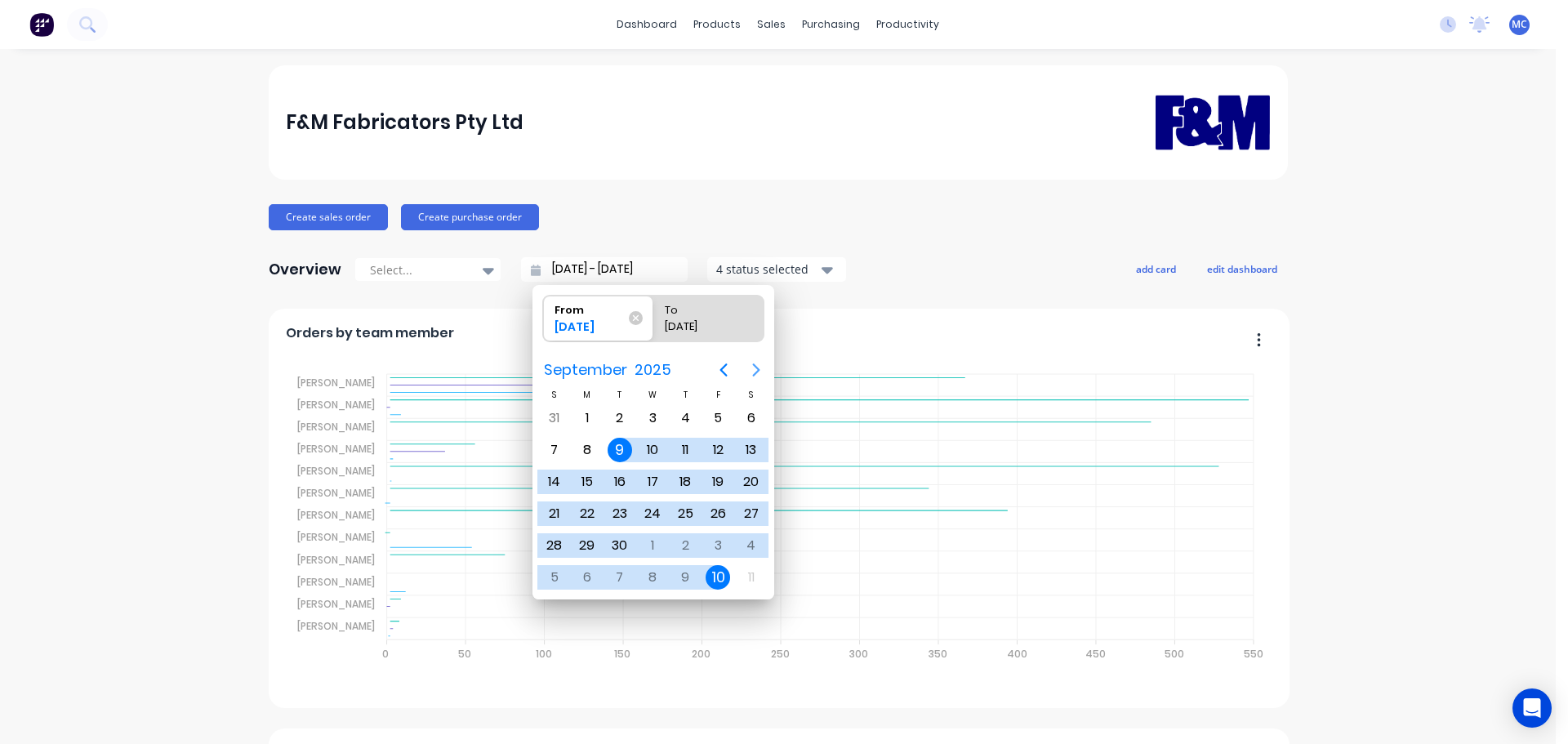
click at [758, 367] on icon "Next page" at bounding box center [756, 370] width 20 height 20
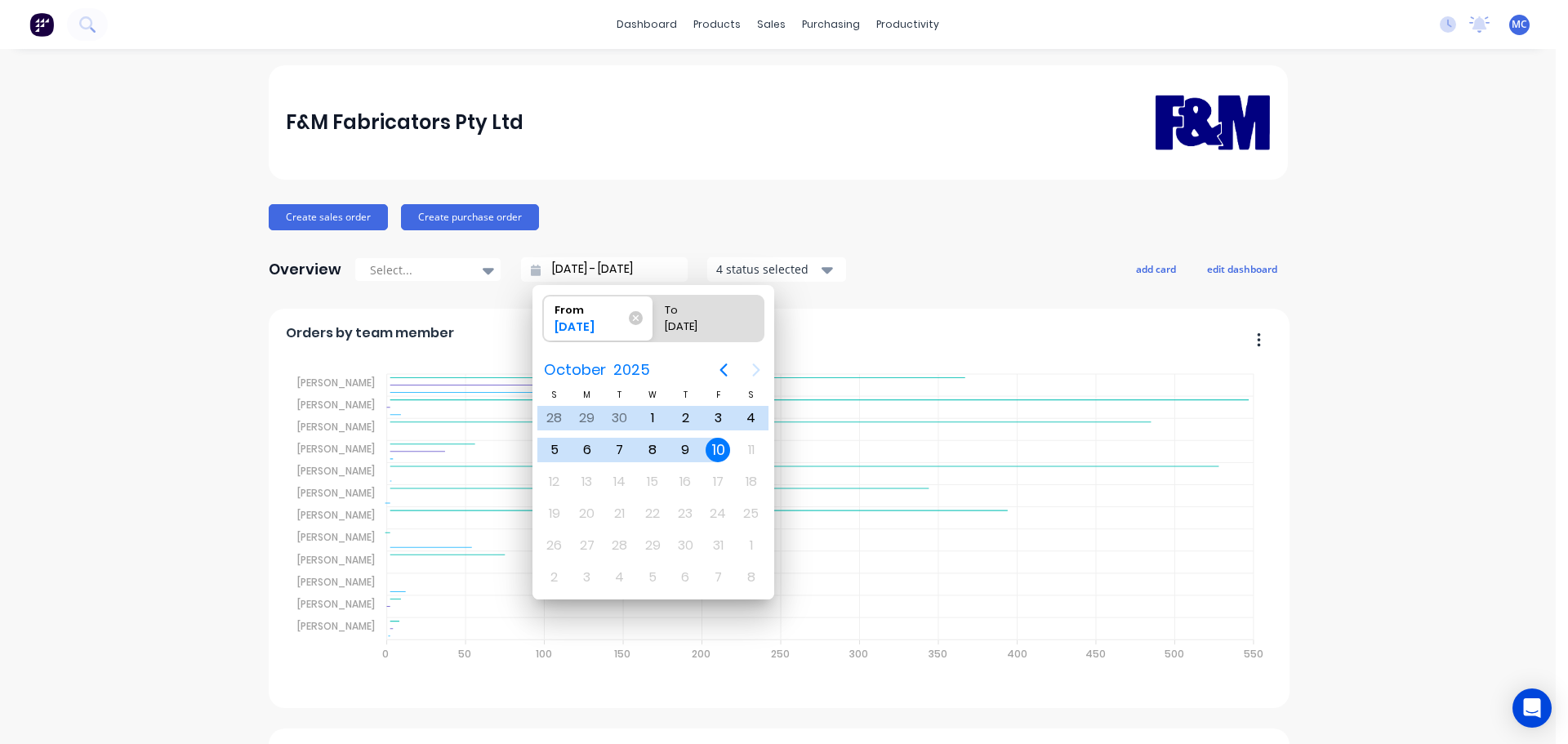
click at [718, 449] on div "10" at bounding box center [717, 450] width 24 height 24
type input "[DATE] - [DATE]"
radio input "false"
radio input "true"
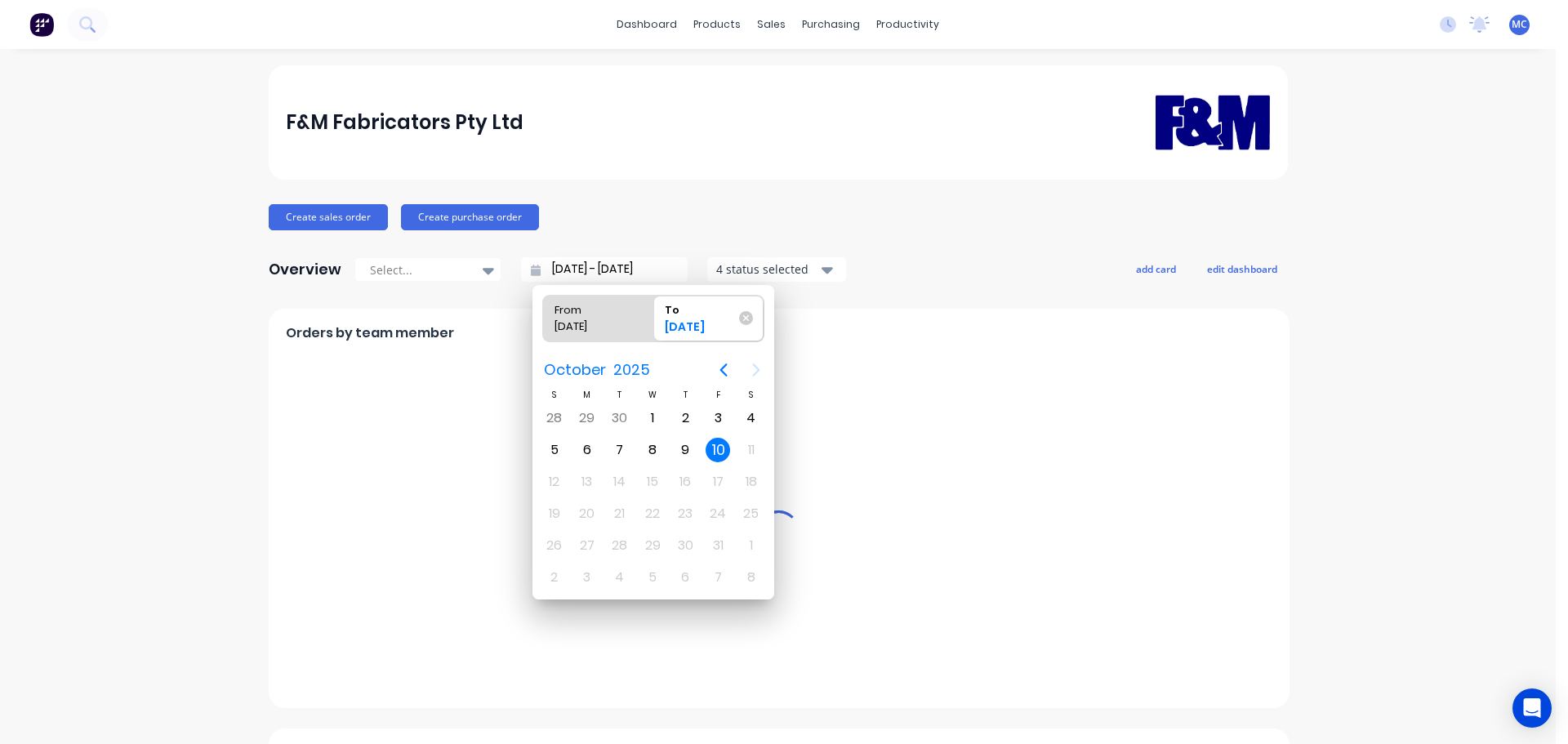
click at [718, 449] on div "10" at bounding box center [717, 450] width 24 height 24
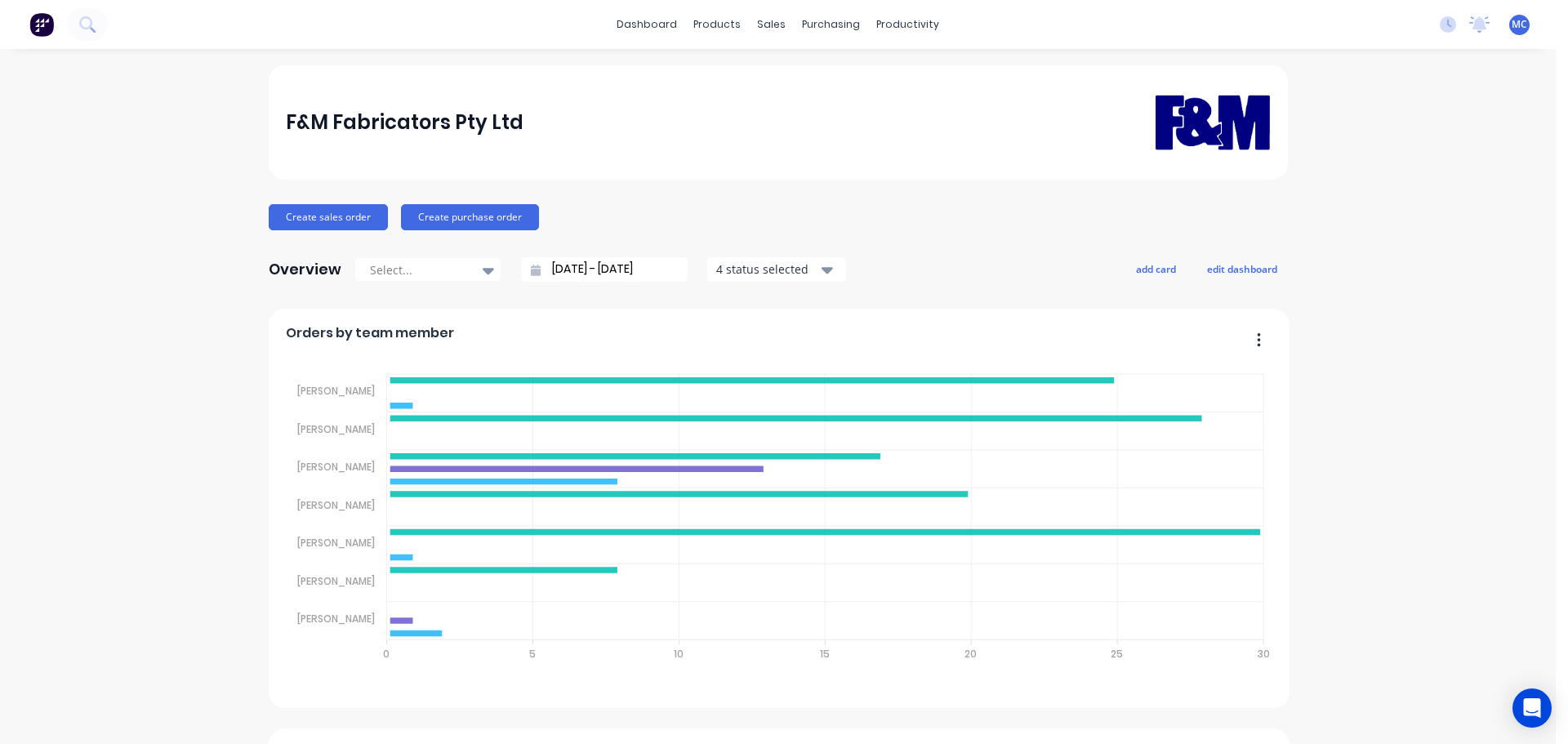
click at [575, 272] on input "[DATE] - [DATE]" at bounding box center [611, 269] width 140 height 24
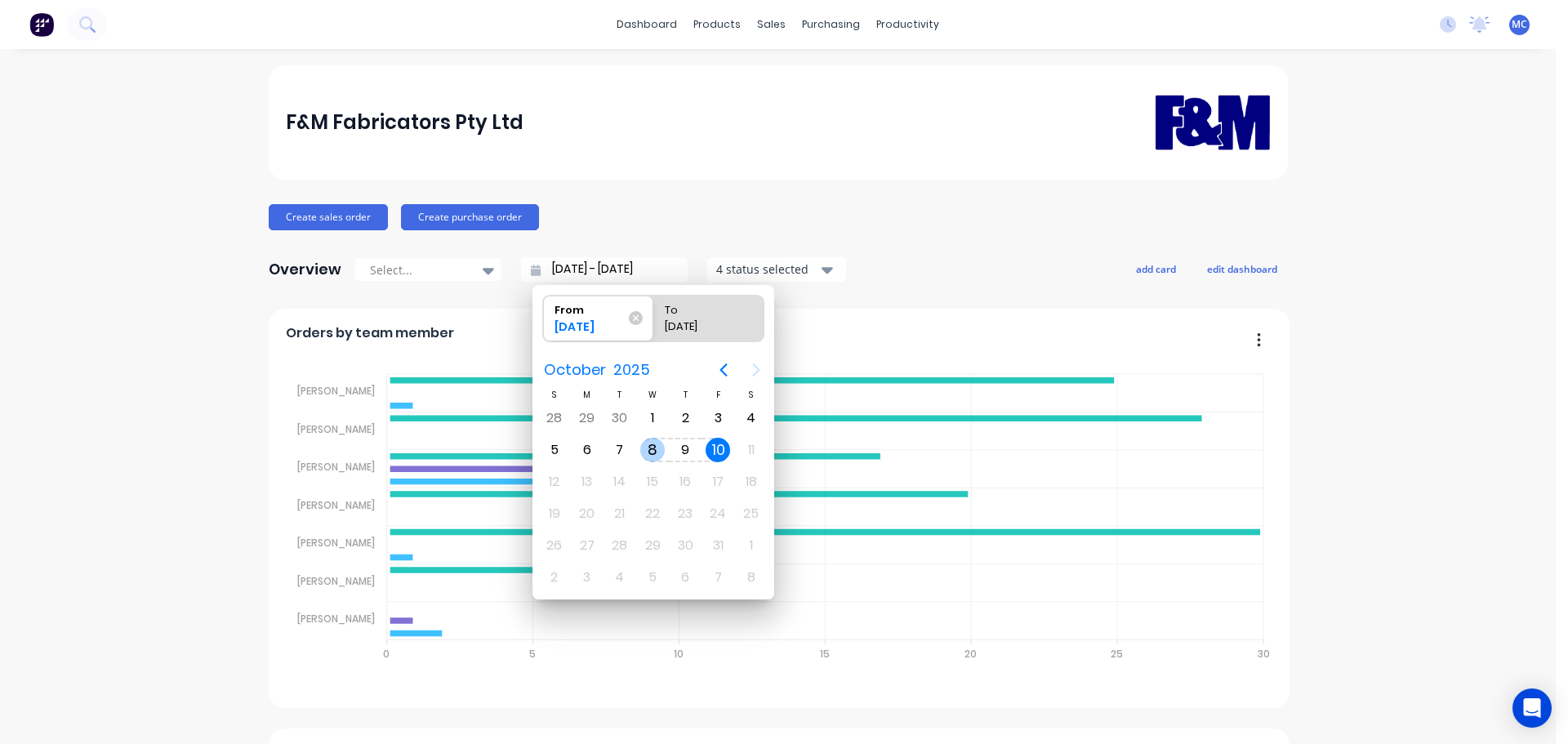
click at [651, 447] on div "8" at bounding box center [652, 450] width 24 height 24
type input "[DATE] - [DATE]"
radio input "false"
radio input "true"
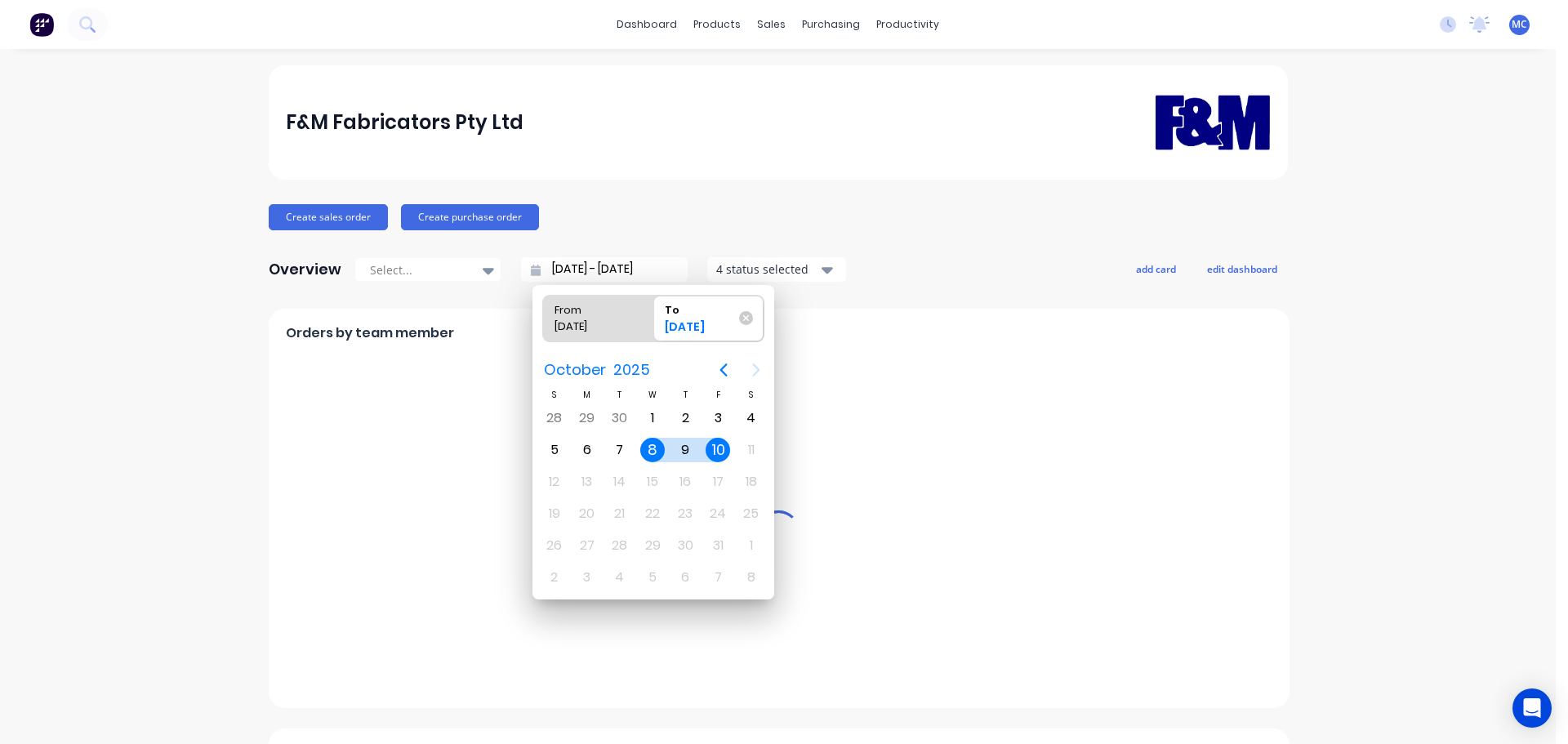
click at [651, 447] on div "8" at bounding box center [652, 450] width 24 height 24
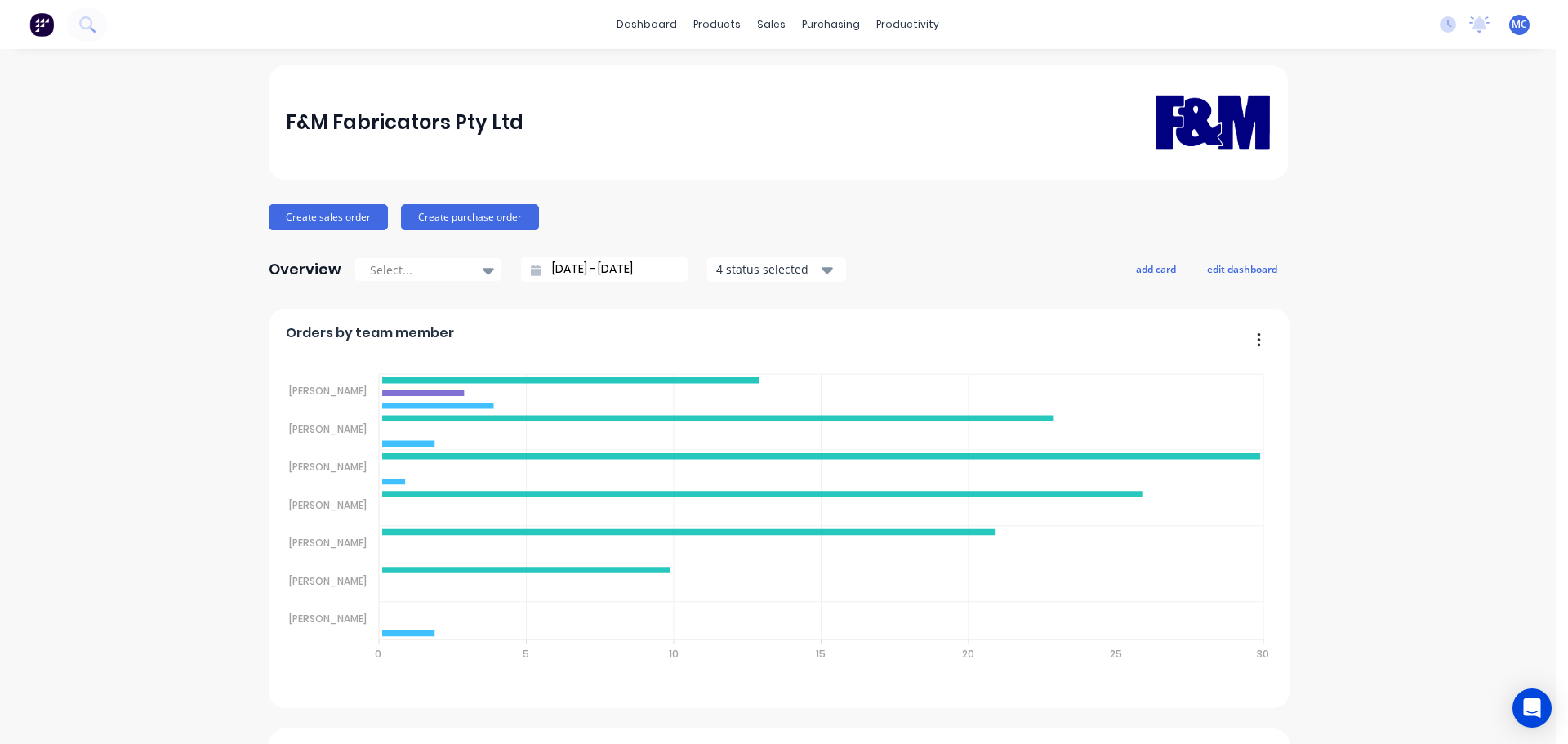
click at [599, 267] on input "[DATE] - [DATE]" at bounding box center [611, 269] width 140 height 24
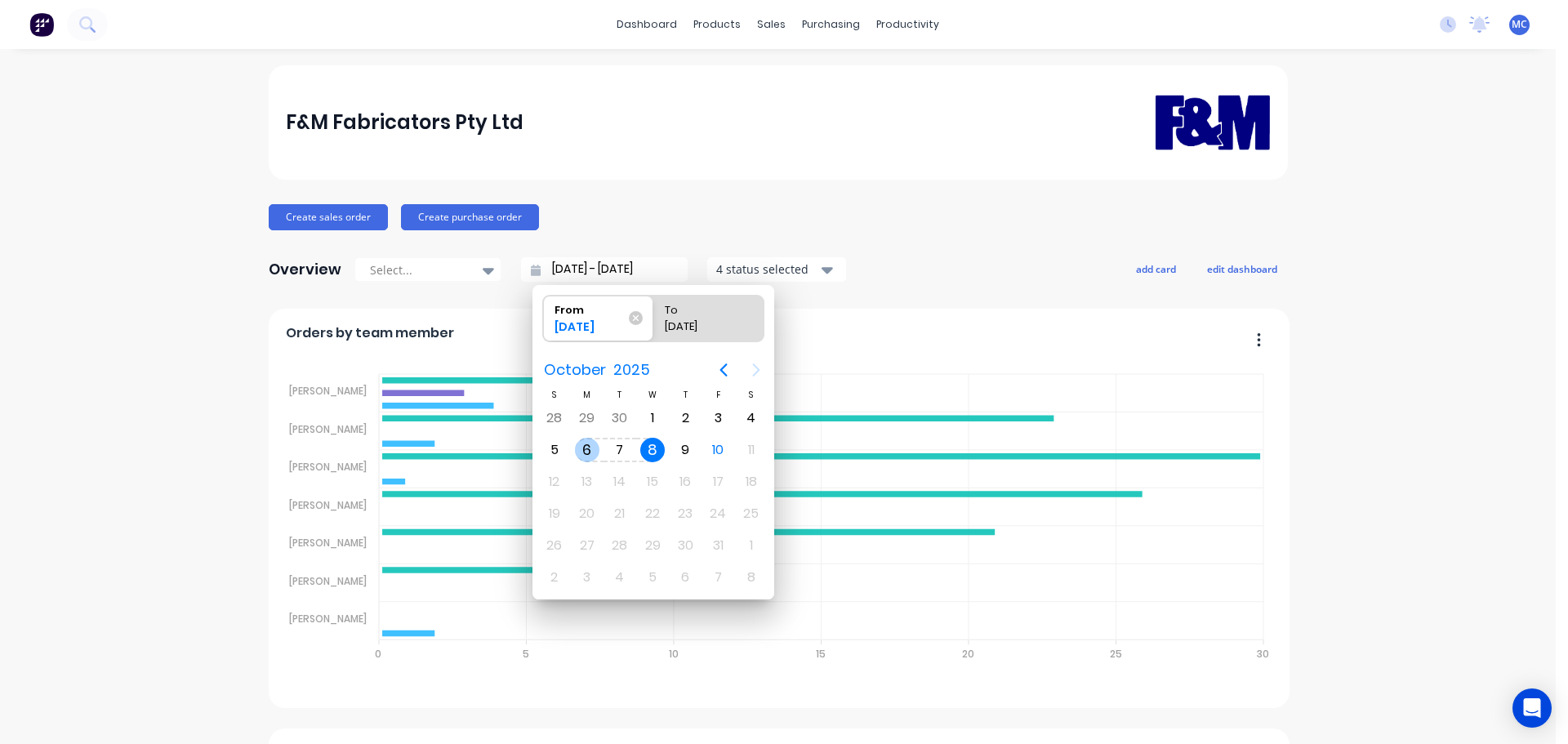
click at [588, 449] on div "6" at bounding box center [586, 450] width 24 height 24
type input "[DATE] - [DATE]"
radio input "false"
radio input "true"
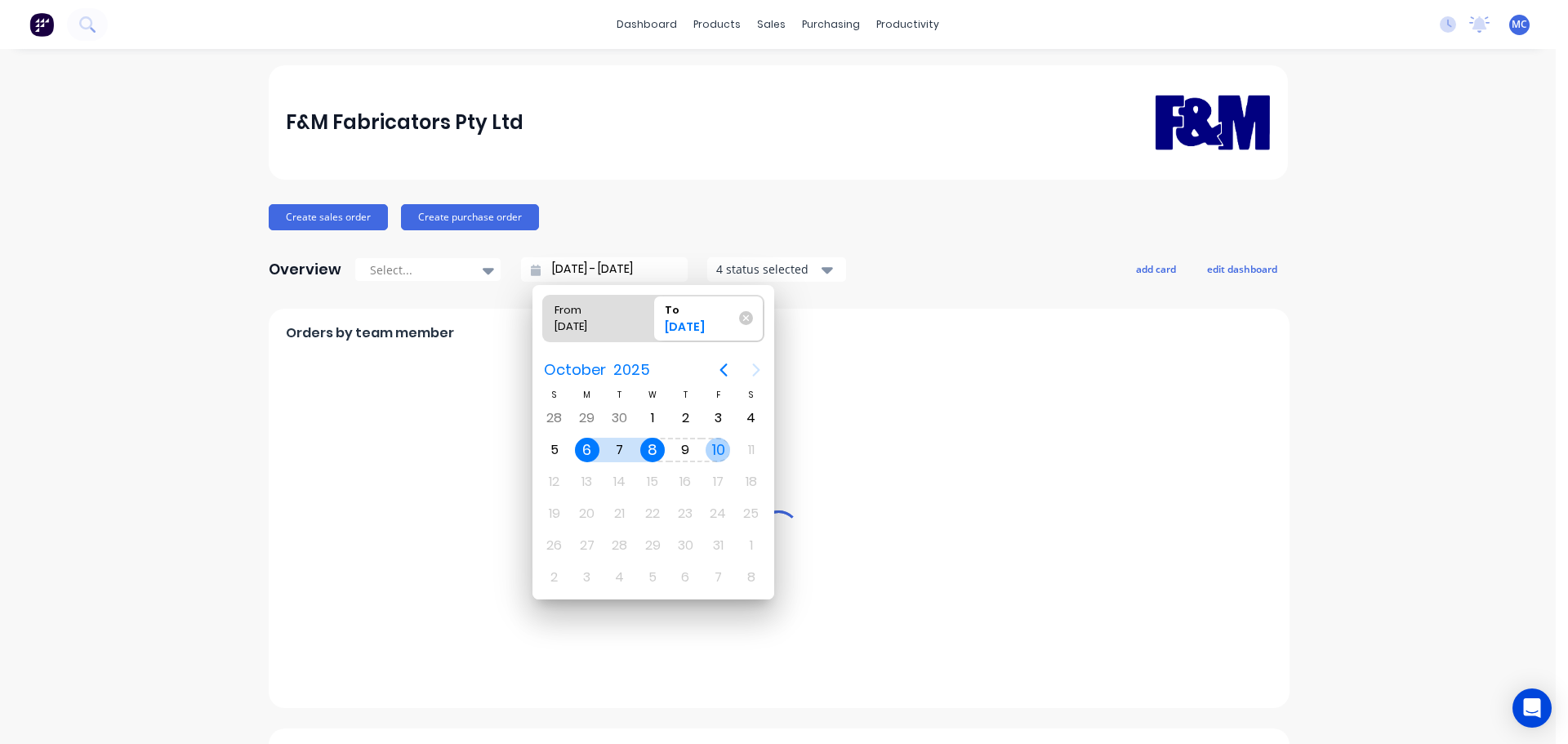
click at [720, 450] on div "10" at bounding box center [717, 450] width 24 height 24
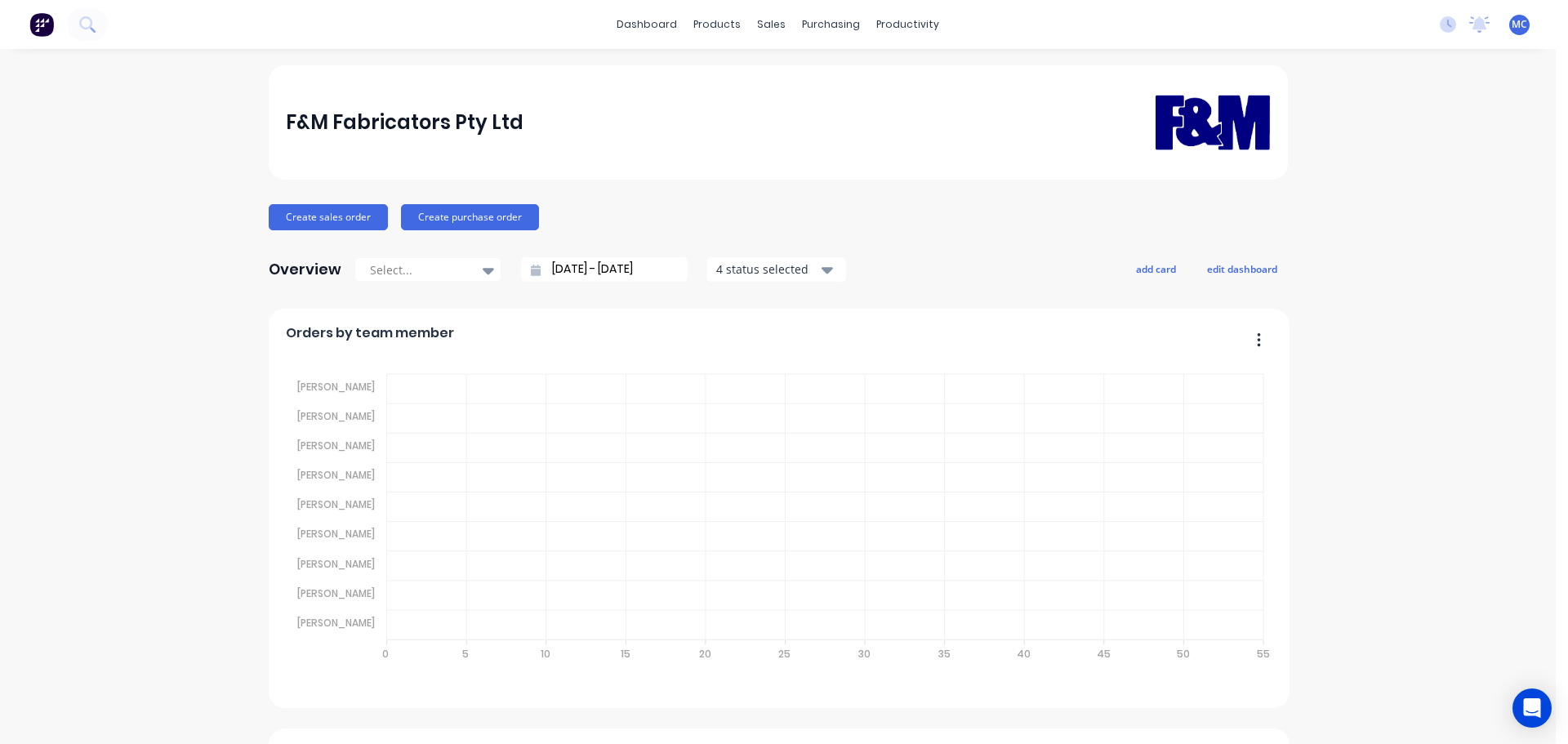
type input "[DATE] - [DATE]"
